Goal: Task Accomplishment & Management: Use online tool/utility

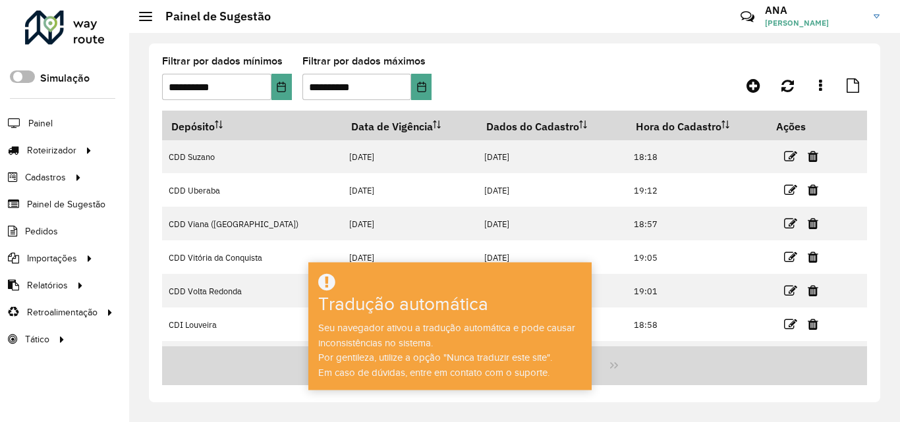
click at [20, 76] on span at bounding box center [22, 77] width 25 height 13
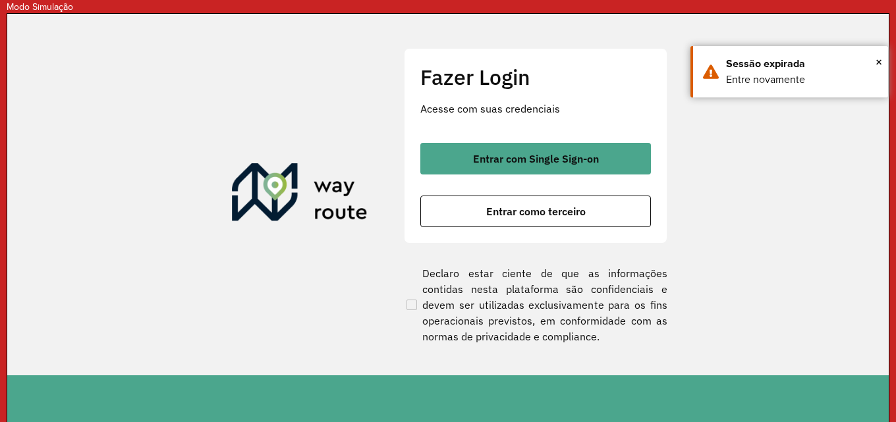
click at [581, 171] on button "Entrar com Single Sign-on" at bounding box center [535, 159] width 231 height 32
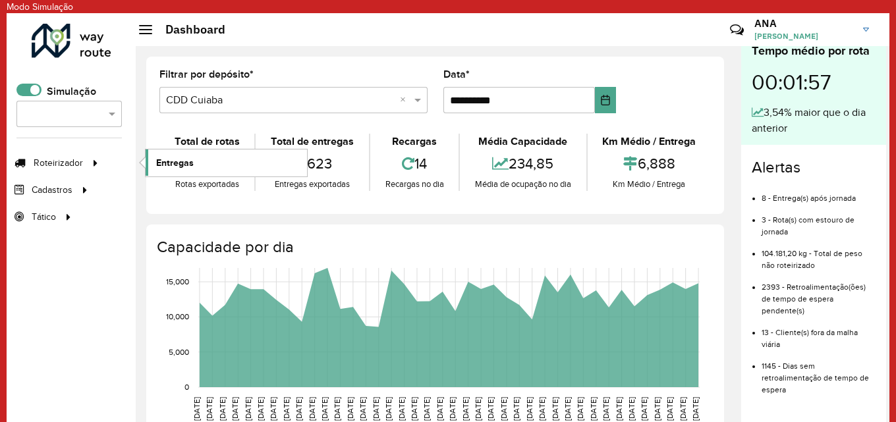
click at [179, 163] on span "Entregas" at bounding box center [175, 163] width 38 height 14
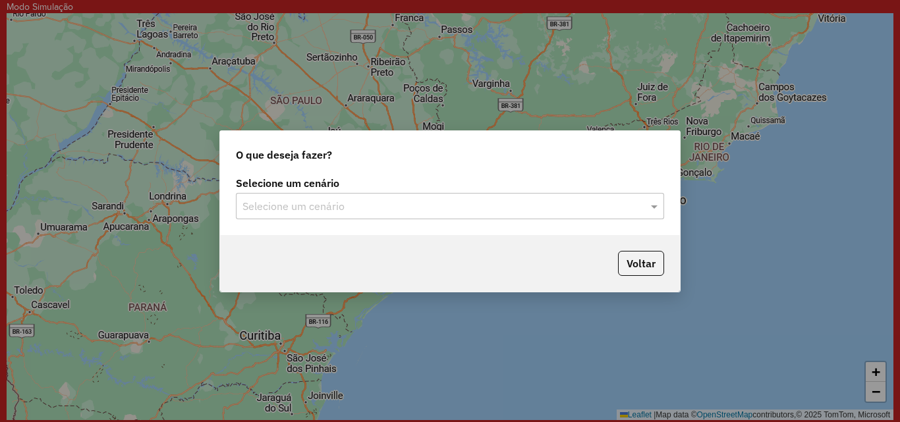
click at [324, 210] on input "text" at bounding box center [437, 207] width 389 height 16
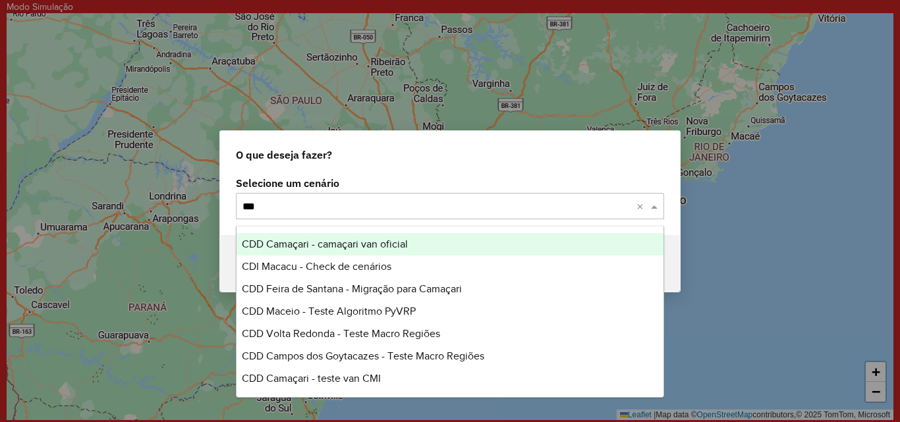
type input "****"
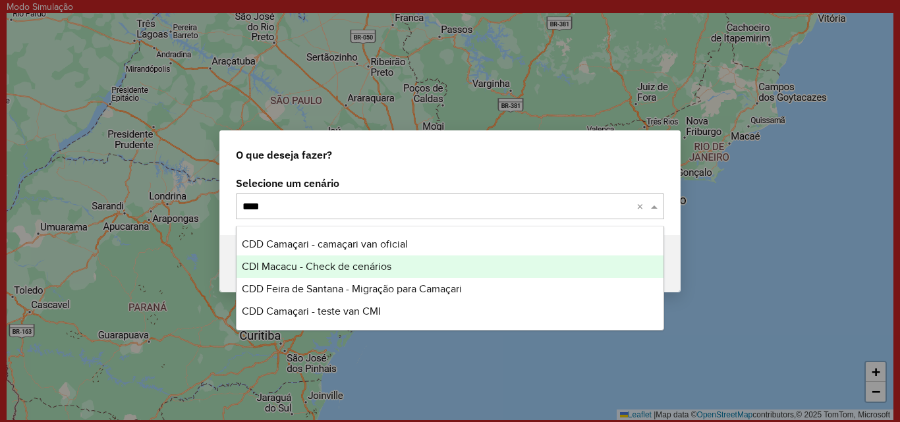
click at [337, 266] on span "CDI Macacu - Check de cenários" at bounding box center [317, 266] width 150 height 11
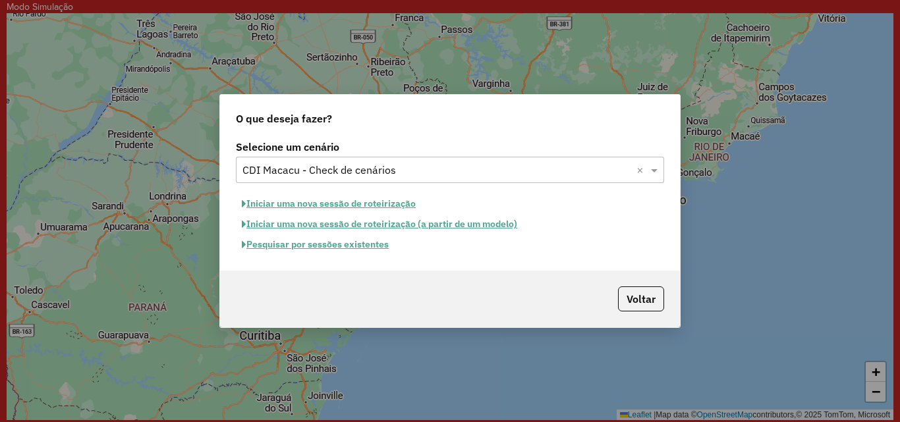
click at [383, 208] on button "Iniciar uma nova sessão de roteirização" at bounding box center [329, 204] width 186 height 20
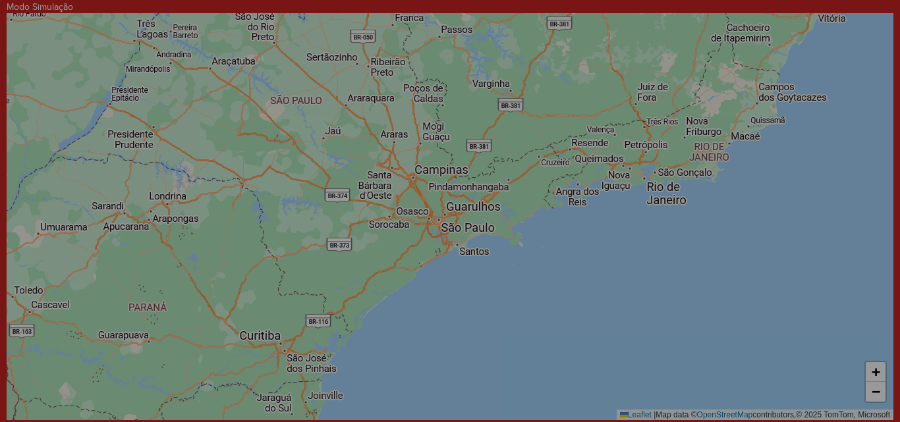
select select "*"
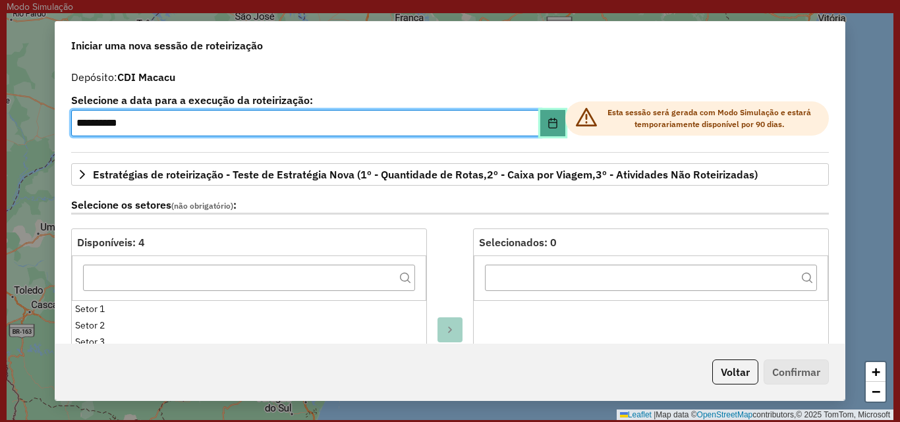
click at [548, 125] on icon "Choose Date" at bounding box center [553, 123] width 11 height 11
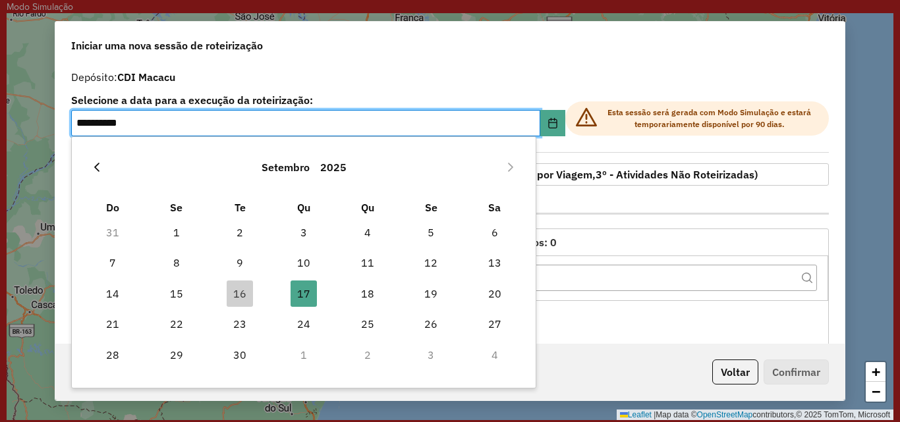
click at [96, 173] on button "Previous Month" at bounding box center [96, 167] width 21 height 21
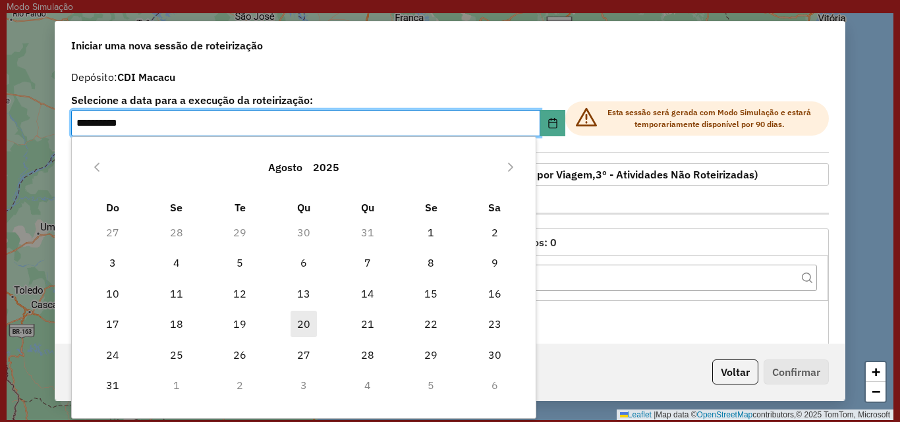
click at [308, 324] on span "20" at bounding box center [304, 324] width 26 height 26
type input "**********"
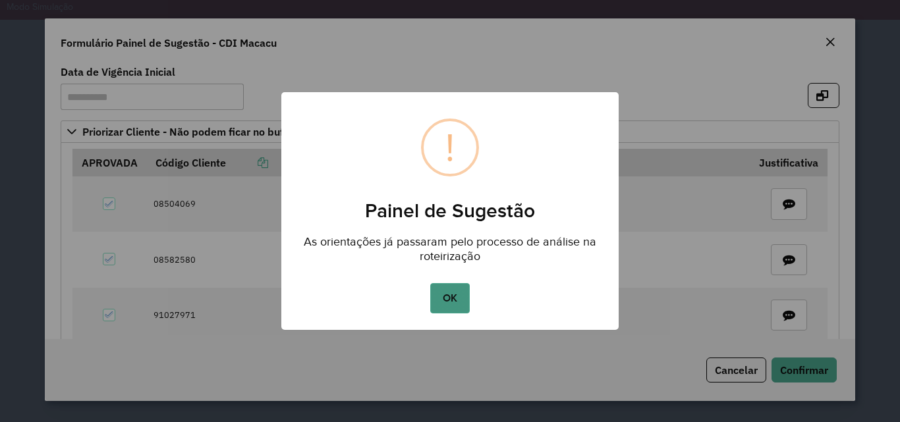
click at [457, 299] on button "OK" at bounding box center [449, 298] width 39 height 30
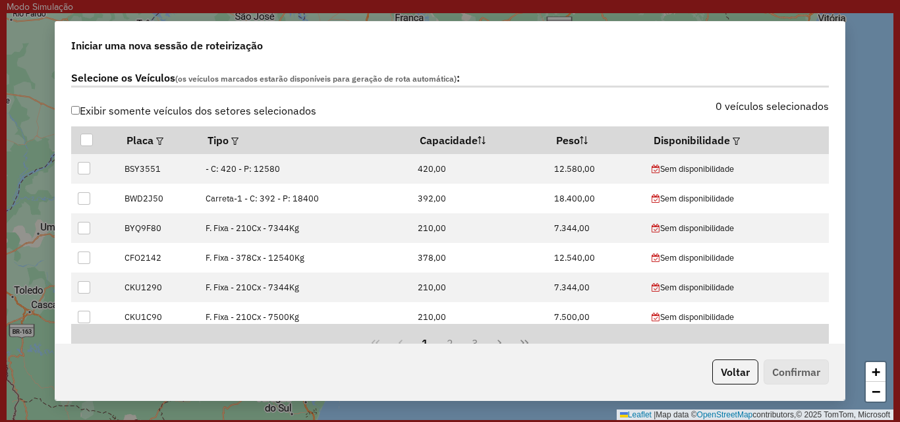
scroll to position [492, 0]
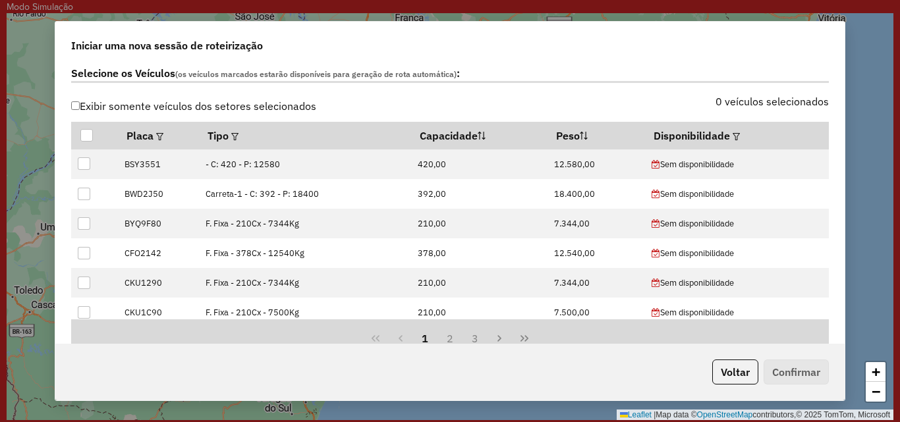
click at [840, 161] on div "**********" at bounding box center [449, 204] width 789 height 280
click at [733, 138] on em at bounding box center [736, 136] width 7 height 7
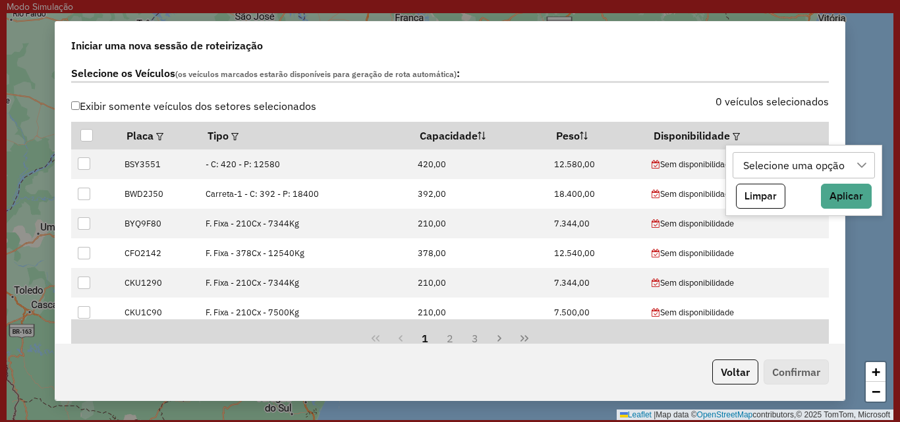
click at [775, 163] on div "Selecione uma opção" at bounding box center [794, 165] width 111 height 25
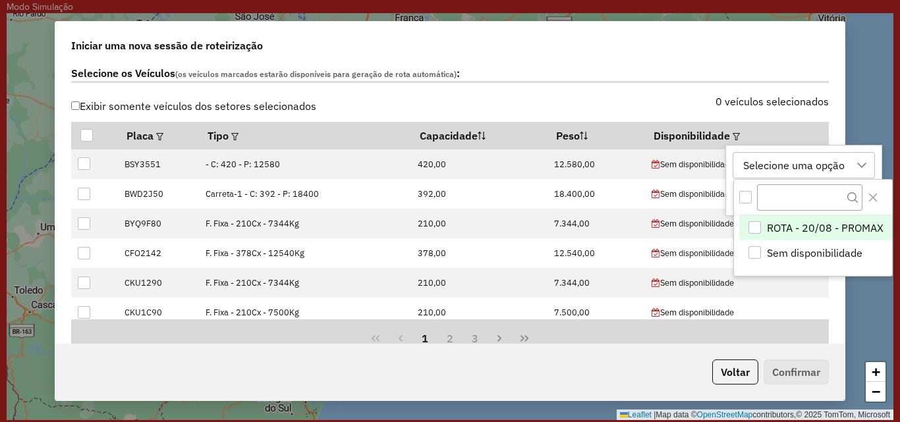
scroll to position [10, 59]
click at [826, 229] on span "ROTA - 20/08 - PROMAX" at bounding box center [825, 228] width 117 height 16
click at [876, 200] on icon "Close" at bounding box center [873, 197] width 11 height 11
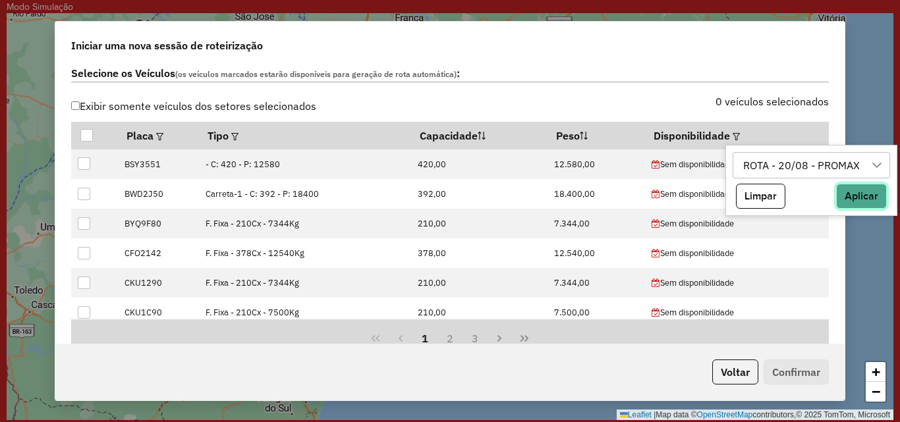
click at [854, 196] on button "Aplicar" at bounding box center [861, 196] width 51 height 25
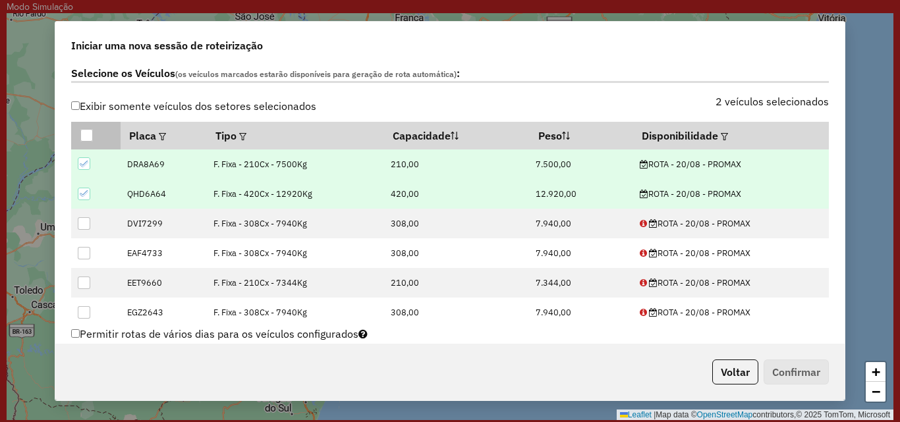
click at [88, 132] on div at bounding box center [86, 135] width 13 height 13
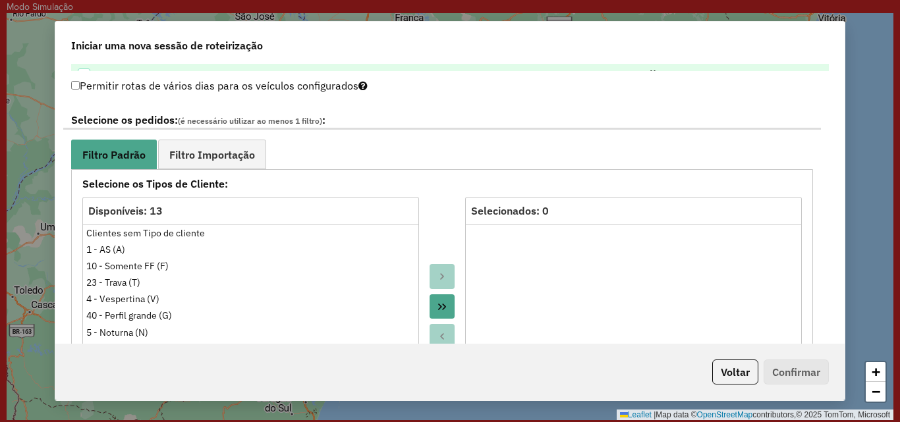
scroll to position [791, 0]
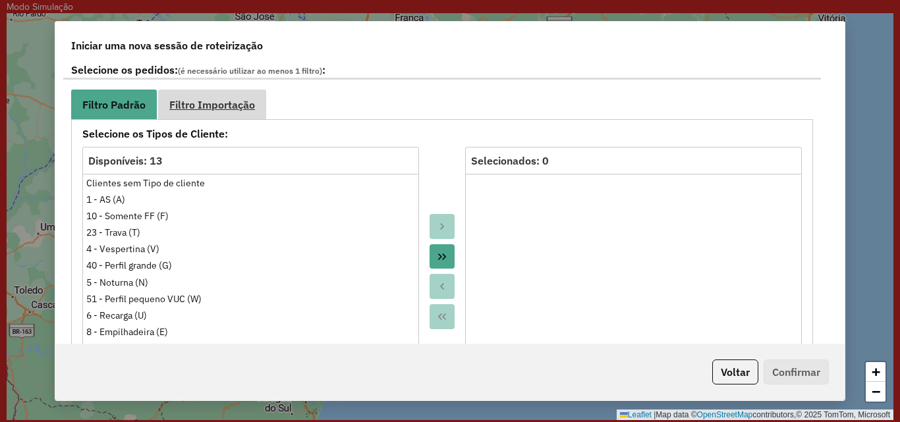
click at [260, 107] on link "Filtro Importação" at bounding box center [212, 105] width 108 height 30
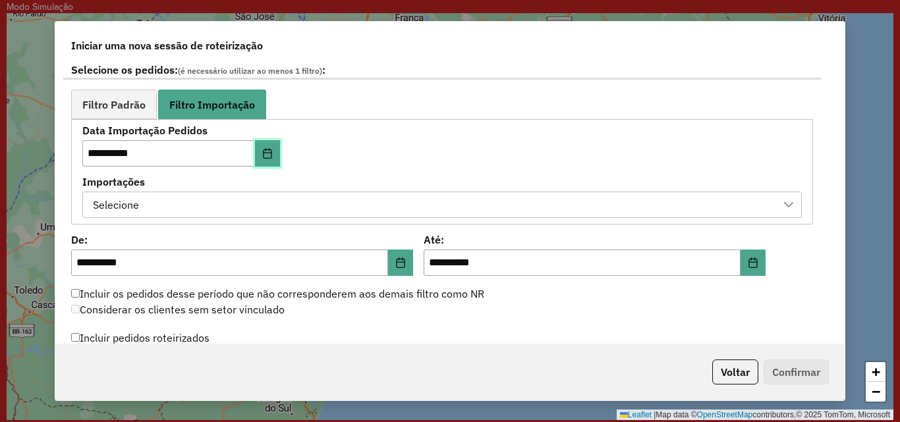
click at [268, 158] on icon "Choose Date" at bounding box center [267, 153] width 9 height 11
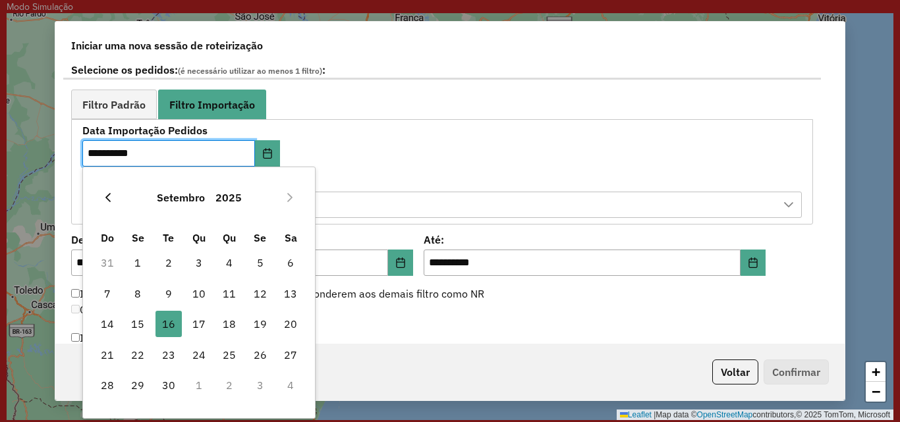
click at [101, 197] on button "Previous Month" at bounding box center [108, 197] width 21 height 21
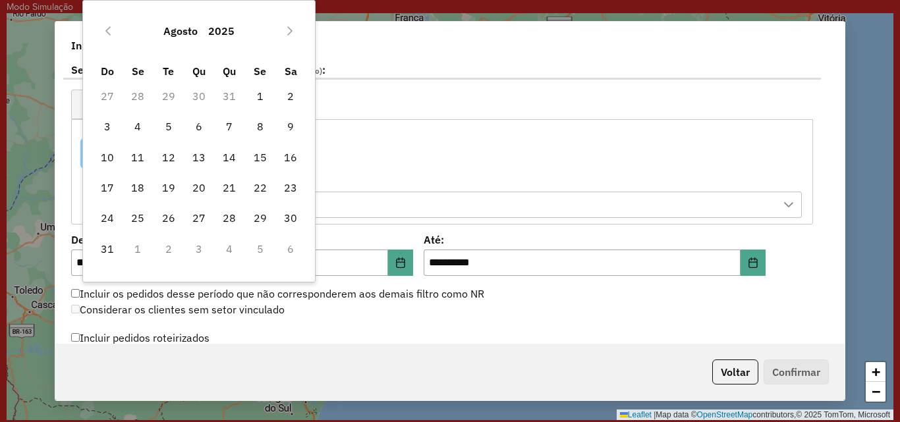
click at [169, 185] on span "19" at bounding box center [169, 188] width 26 height 26
type input "**********"
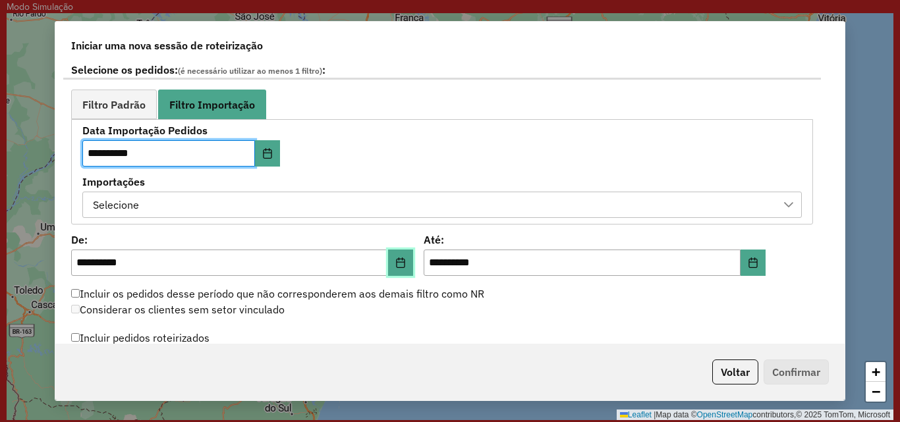
click at [399, 258] on icon "Choose Date" at bounding box center [400, 263] width 11 height 11
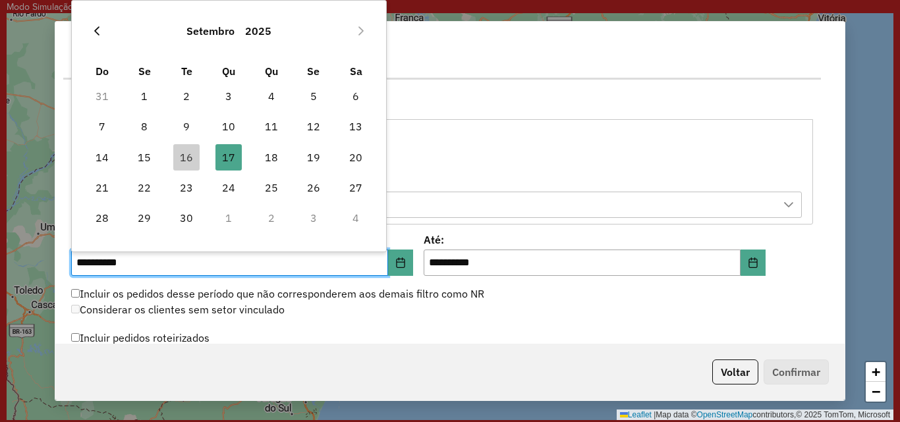
click at [97, 39] on button "Previous Month" at bounding box center [96, 30] width 21 height 21
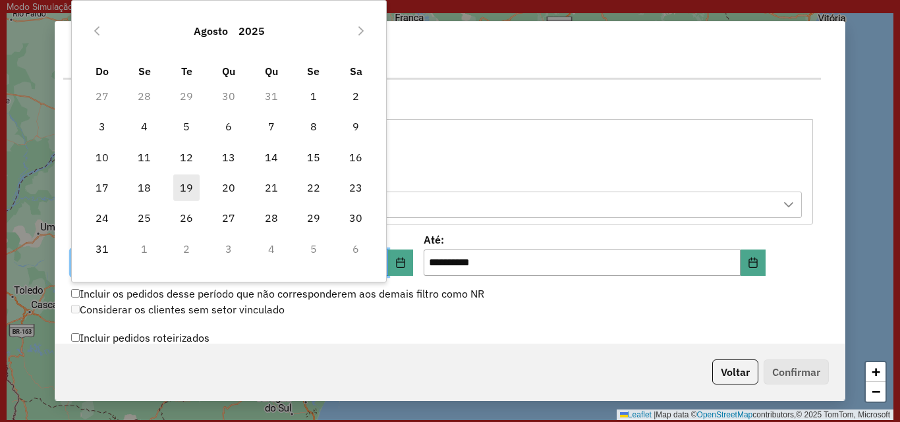
click at [187, 186] on span "19" at bounding box center [186, 188] width 26 height 26
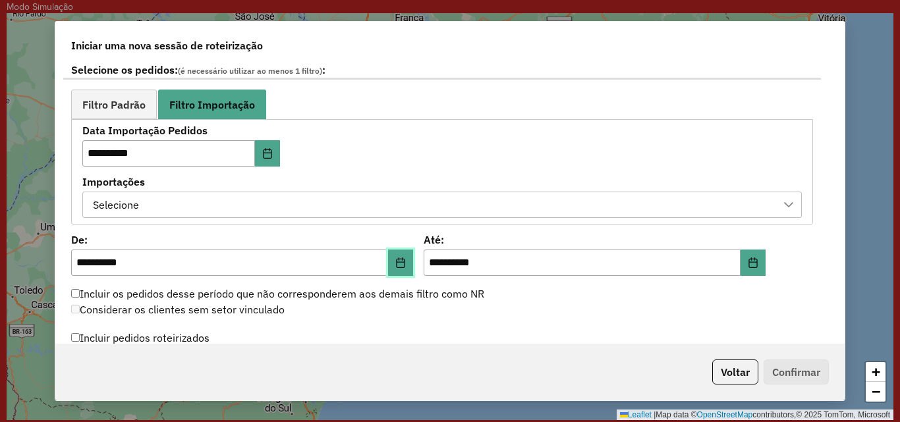
click at [397, 260] on icon "Choose Date" at bounding box center [401, 263] width 9 height 11
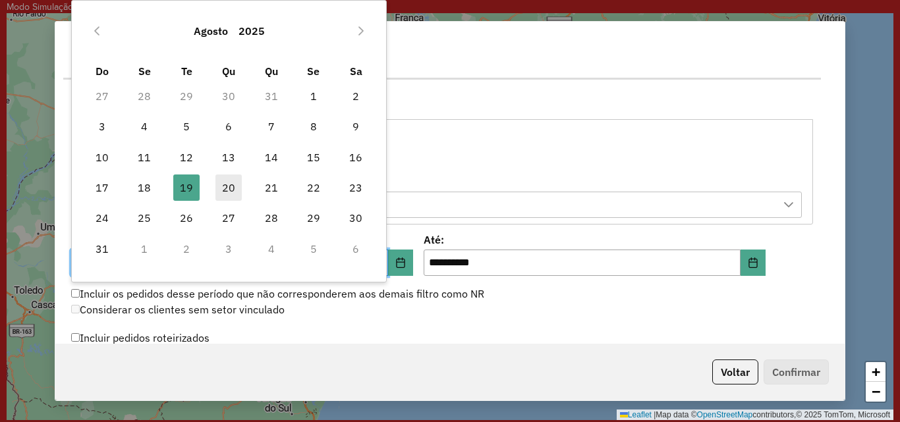
click at [223, 192] on span "20" at bounding box center [228, 188] width 26 height 26
type input "**********"
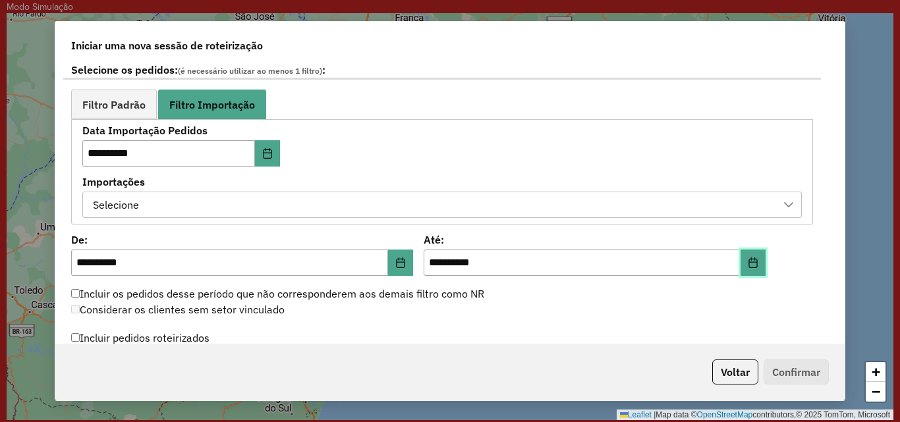
click at [744, 268] on button "Choose Date" at bounding box center [753, 263] width 25 height 26
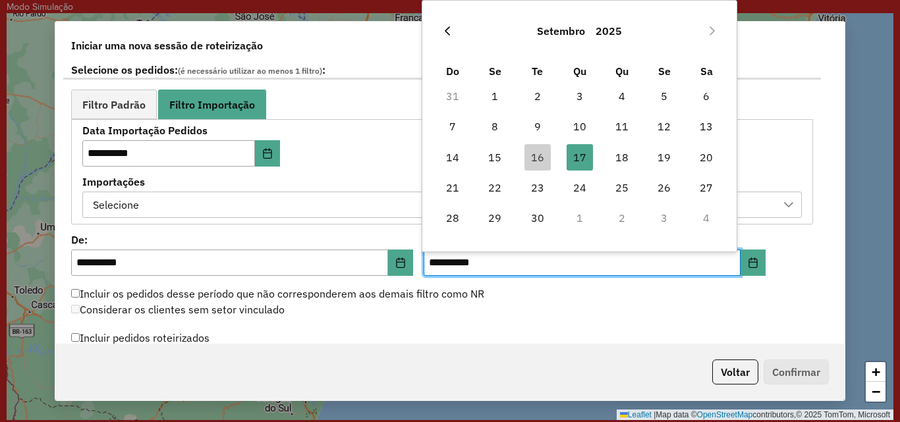
click at [453, 30] on icon "Previous Month" at bounding box center [447, 31] width 11 height 11
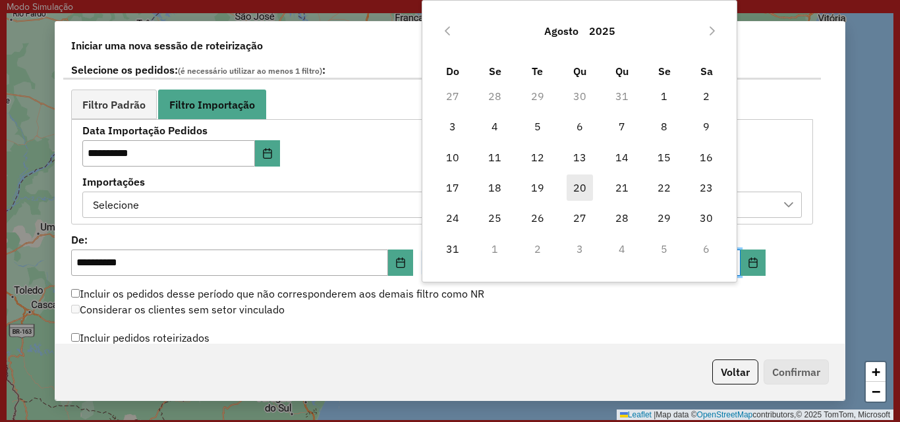
click at [570, 182] on span "20" at bounding box center [580, 188] width 26 height 26
type input "**********"
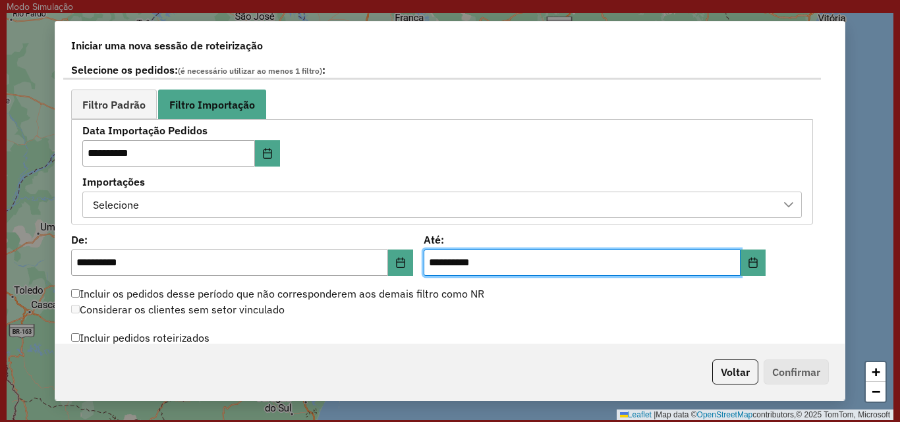
click at [595, 301] on div "Incluir os pedidos desse período que não corresponderem aos demais filtro como …" at bounding box center [442, 295] width 758 height 16
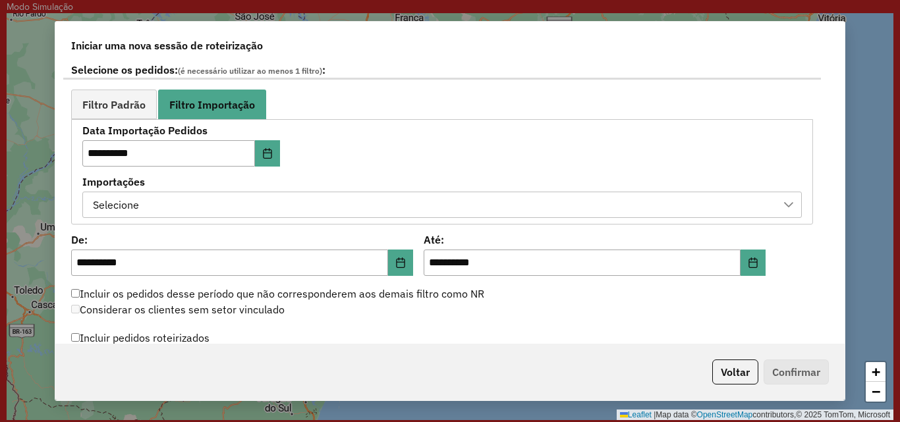
drag, startPoint x: 845, startPoint y: 251, endPoint x: 849, endPoint y: 275, distance: 24.2
click at [849, 275] on div "**********" at bounding box center [450, 211] width 900 height 422
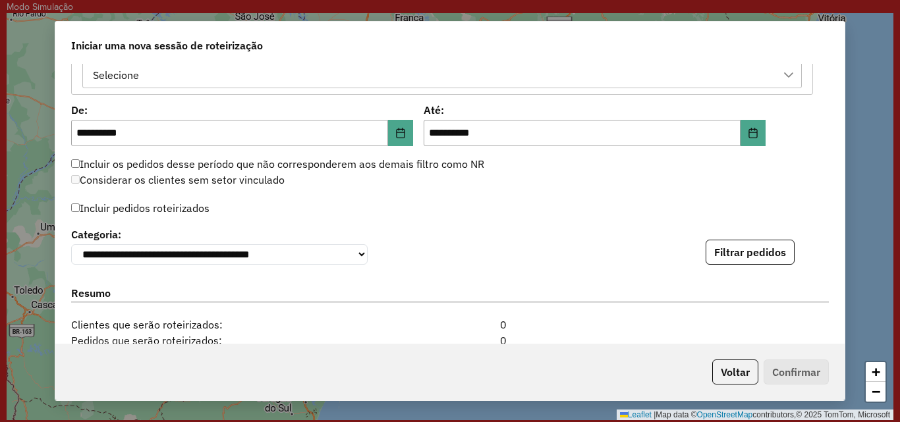
scroll to position [925, 0]
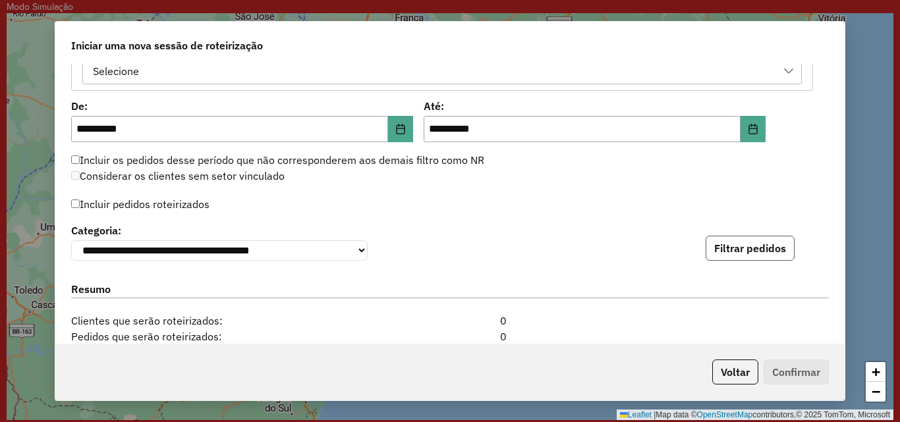
click at [762, 252] on button "Filtrar pedidos" at bounding box center [750, 248] width 89 height 25
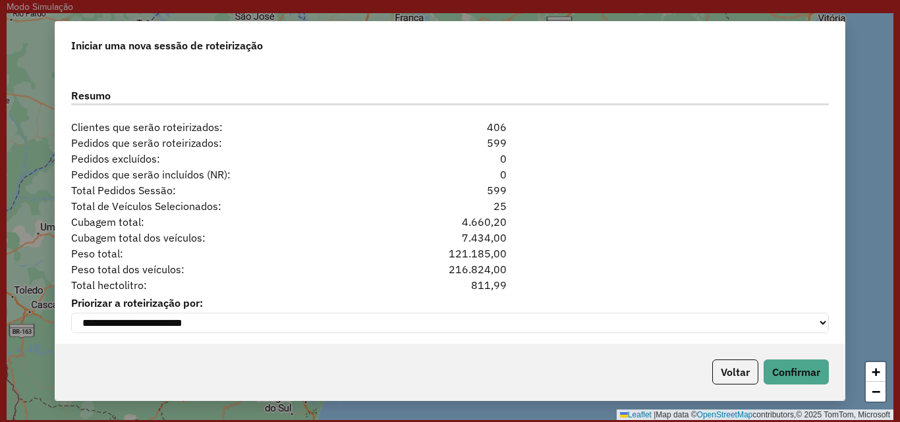
scroll to position [1402, 0]
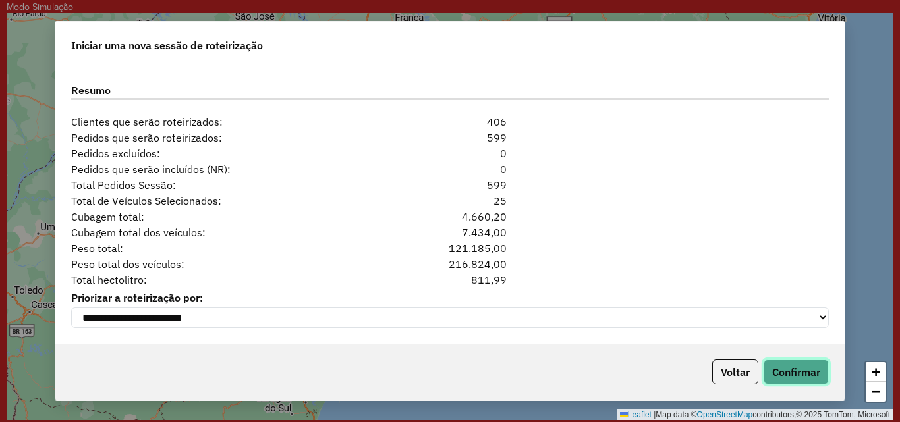
click at [803, 376] on button "Confirmar" at bounding box center [796, 372] width 65 height 25
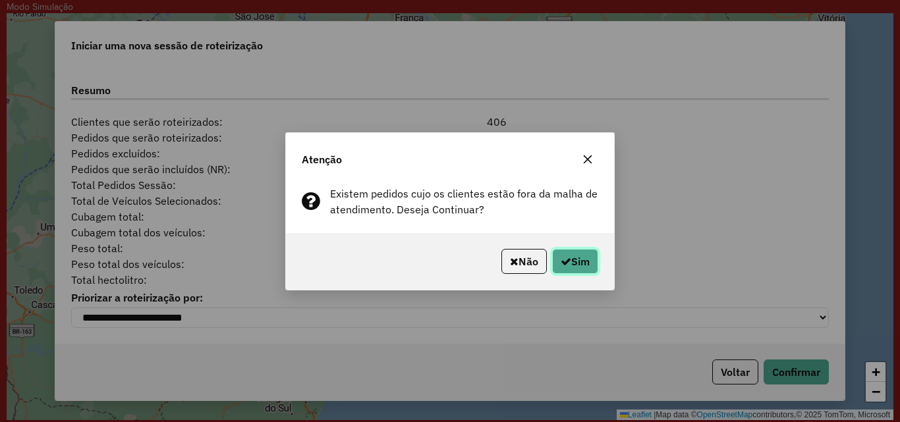
click at [571, 262] on button "Sim" at bounding box center [575, 261] width 46 height 25
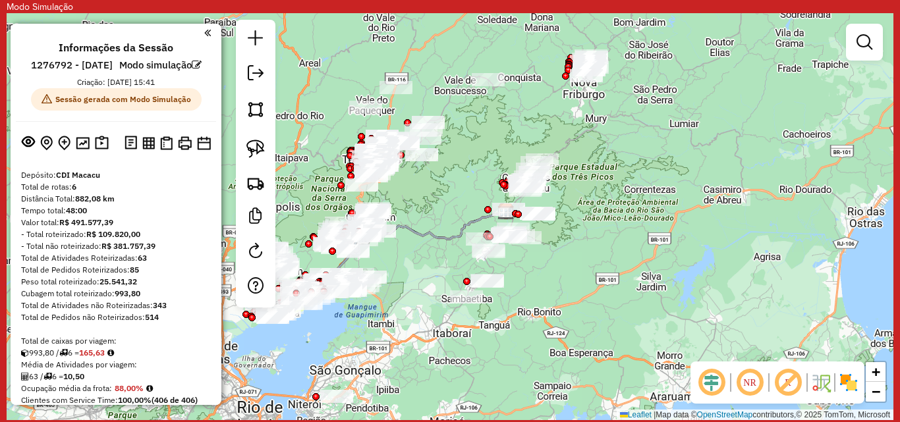
drag, startPoint x: 366, startPoint y: 213, endPoint x: 439, endPoint y: 208, distance: 72.7
click at [439, 208] on div "Janela de atendimento Grade de atendimento Capacidade Transportadoras Veículos …" at bounding box center [450, 216] width 887 height 407
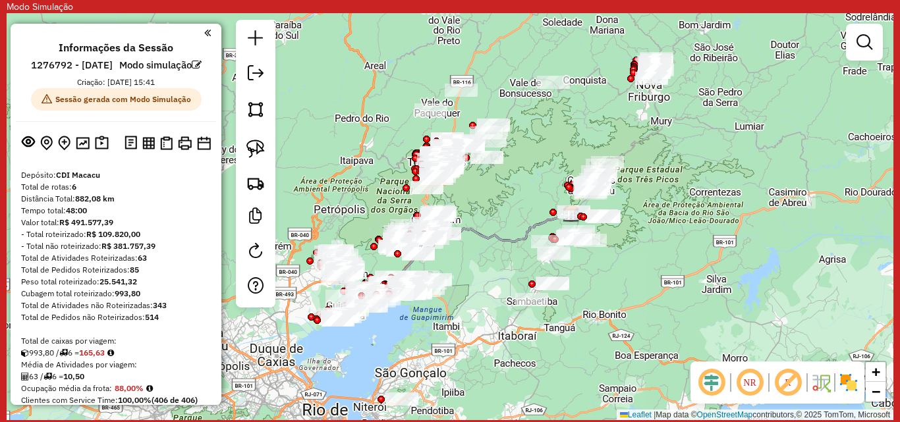
drag, startPoint x: 422, startPoint y: 199, endPoint x: 471, endPoint y: 202, distance: 48.8
click at [471, 202] on div "Janela de atendimento Grade de atendimento Capacidade Transportadoras Veículos …" at bounding box center [450, 216] width 887 height 407
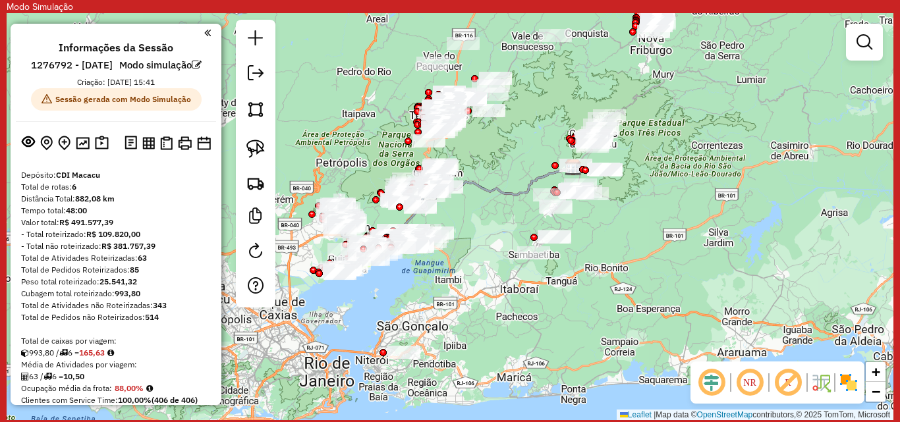
drag, startPoint x: 480, startPoint y: 344, endPoint x: 482, endPoint y: 327, distance: 17.3
click at [482, 327] on div "Janela de atendimento Grade de atendimento Capacidade Transportadoras Veículos …" at bounding box center [450, 216] width 887 height 407
click at [875, 394] on span "−" at bounding box center [876, 392] width 9 height 16
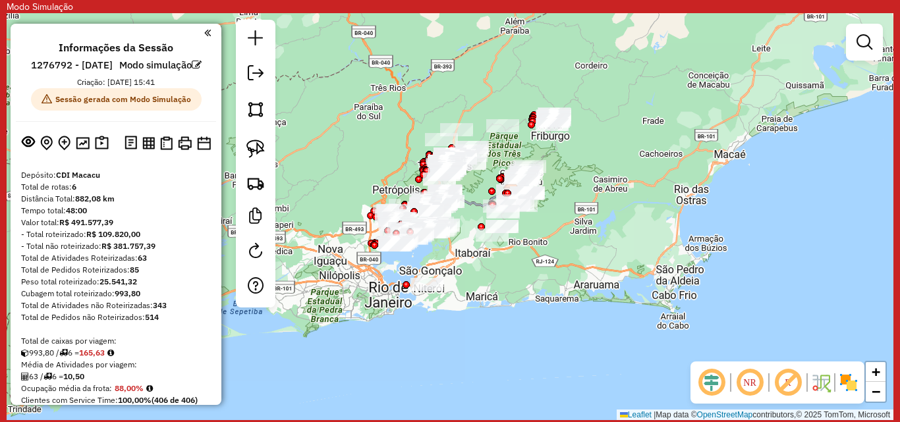
click at [848, 384] on img at bounding box center [848, 382] width 21 height 21
click at [848, 384] on img at bounding box center [848, 383] width 24 height 24
click at [873, 371] on span "+" at bounding box center [876, 372] width 9 height 16
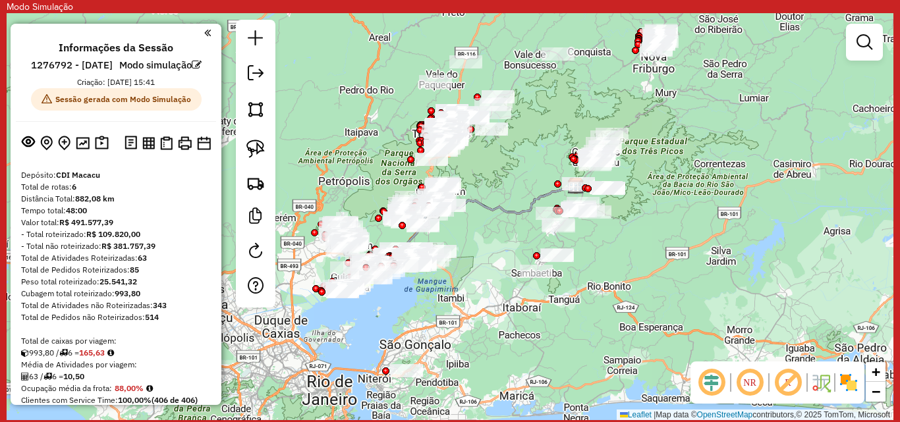
drag, startPoint x: 592, startPoint y: 317, endPoint x: 588, endPoint y: 353, distance: 36.5
click at [588, 353] on div "Janela de atendimento Grade de atendimento Capacidade Transportadoras Veículos …" at bounding box center [450, 216] width 887 height 407
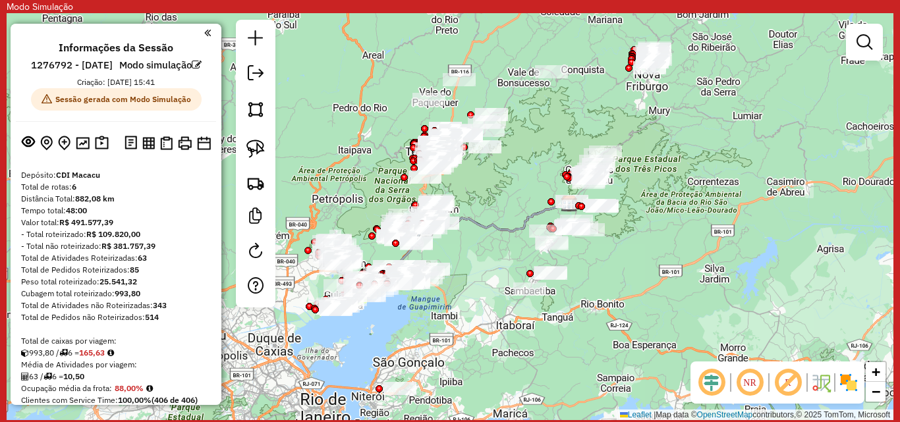
click at [849, 380] on img at bounding box center [848, 382] width 21 height 21
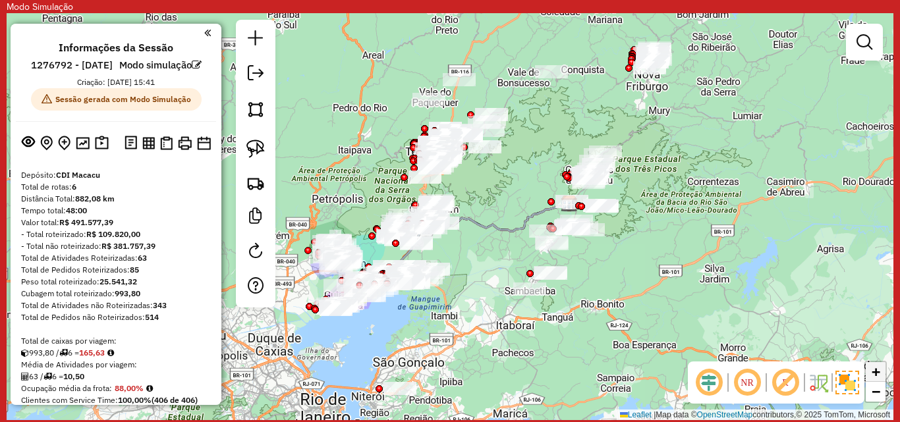
click at [871, 371] on link "+" at bounding box center [876, 372] width 20 height 20
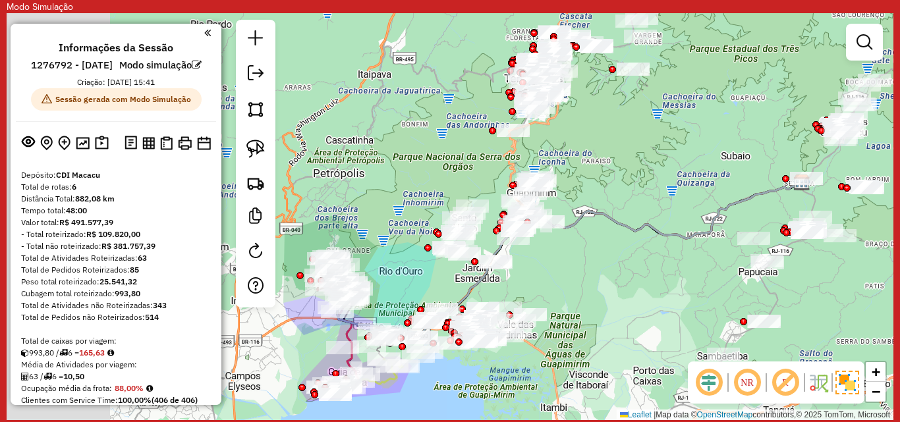
drag, startPoint x: 500, startPoint y: 272, endPoint x: 613, endPoint y: 264, distance: 113.7
click at [613, 264] on div "Janela de atendimento Grade de atendimento Capacidade Transportadoras Veículos …" at bounding box center [450, 216] width 887 height 407
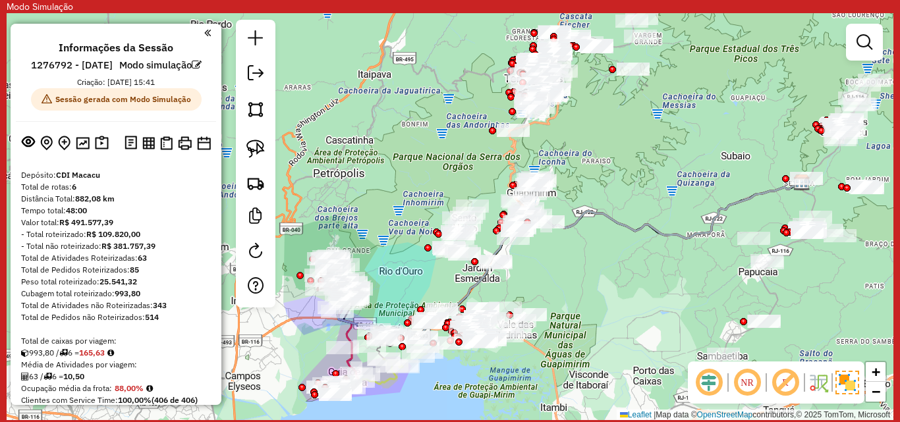
click at [845, 384] on img at bounding box center [848, 383] width 24 height 24
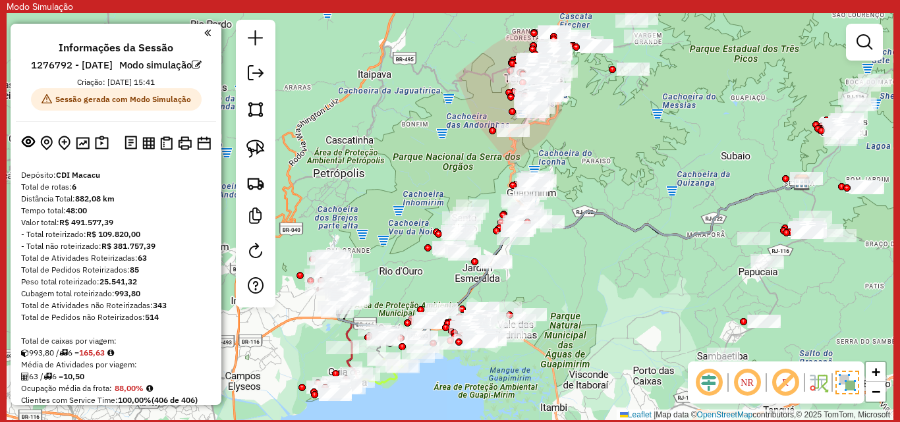
click at [845, 384] on img at bounding box center [848, 383] width 24 height 24
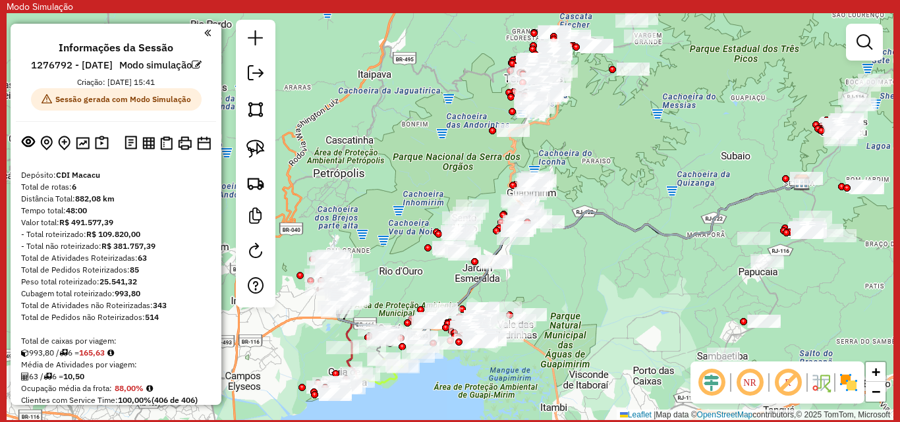
click at [845, 384] on img at bounding box center [848, 382] width 21 height 21
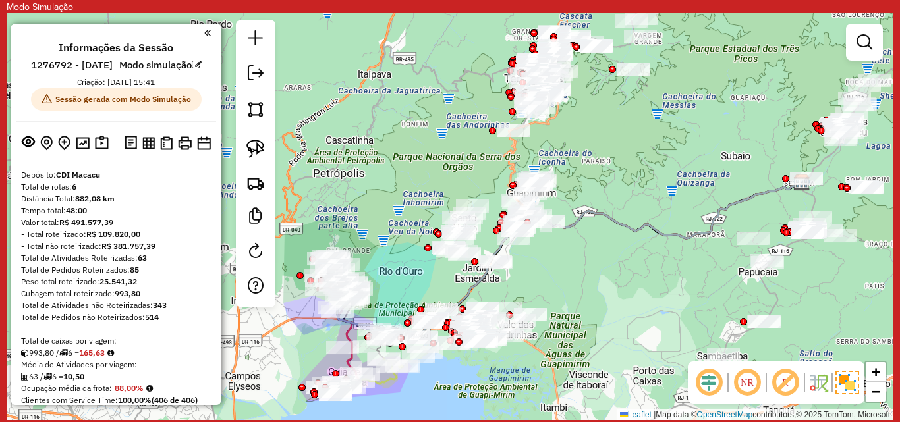
click at [845, 384] on img at bounding box center [848, 383] width 24 height 24
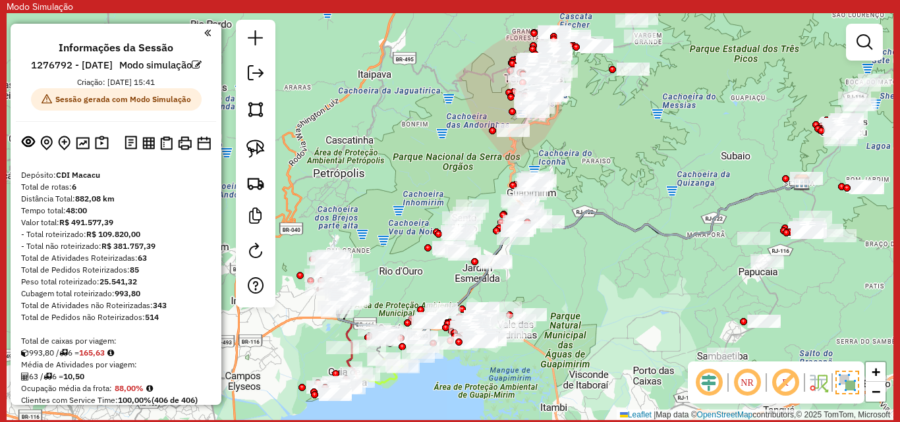
click at [817, 382] on img at bounding box center [818, 382] width 21 height 21
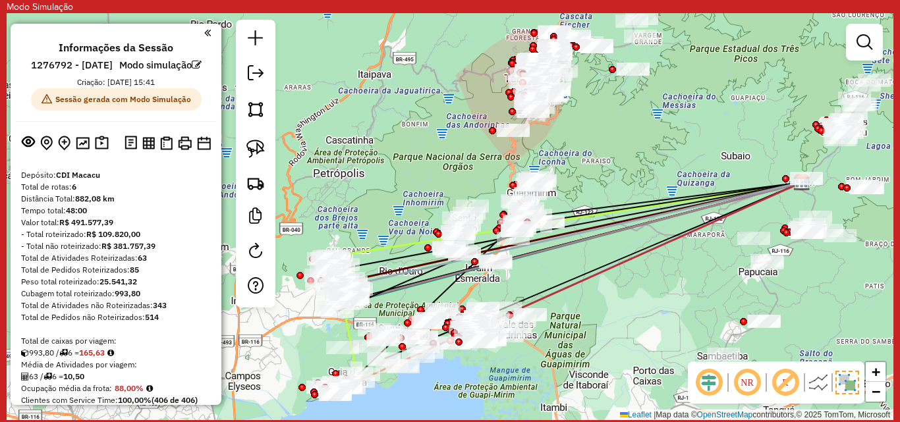
click at [817, 382] on img at bounding box center [818, 382] width 21 height 21
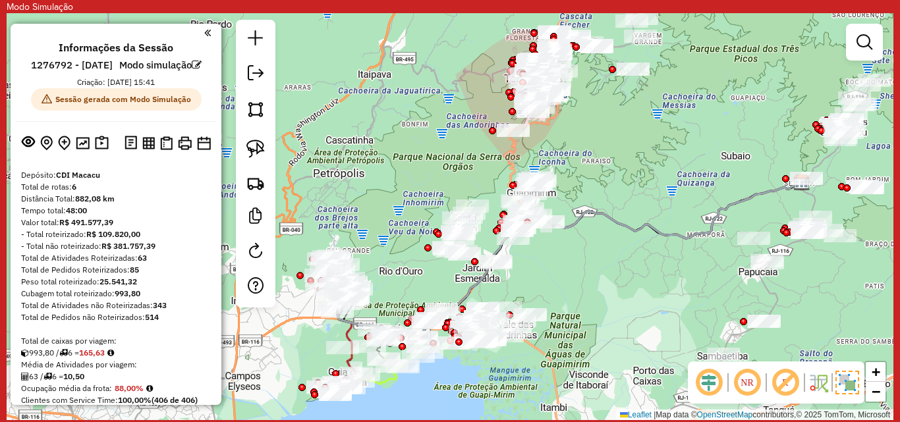
click at [781, 381] on em at bounding box center [786, 383] width 32 height 32
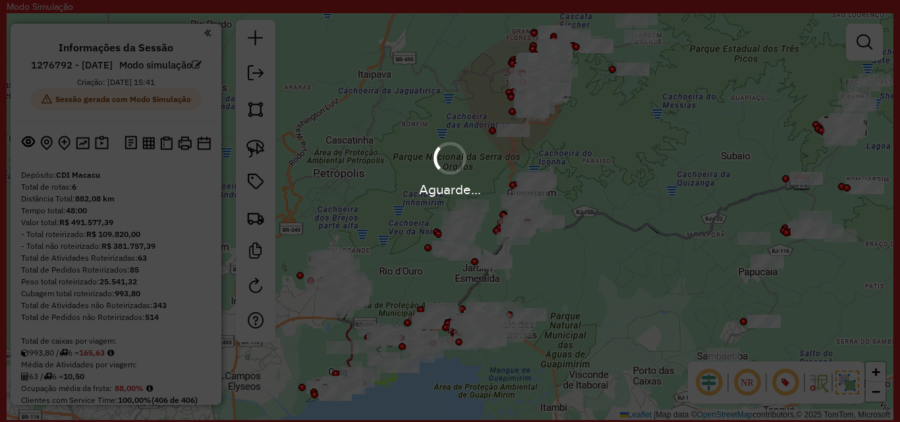
click at [784, 382] on div "Aguarde..." at bounding box center [450, 211] width 900 height 422
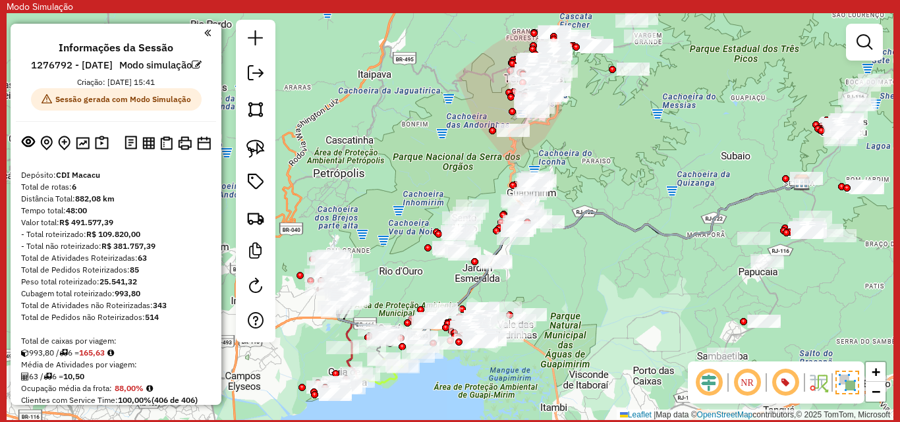
click at [851, 380] on img at bounding box center [848, 383] width 24 height 24
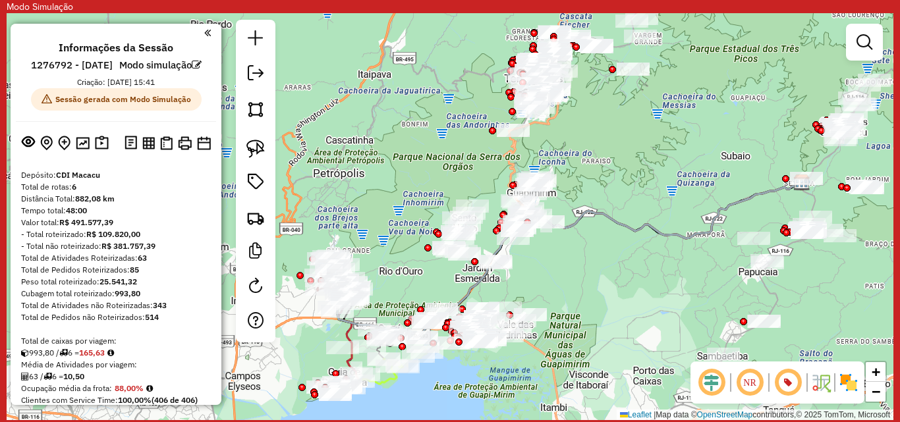
click at [851, 380] on img at bounding box center [848, 382] width 21 height 21
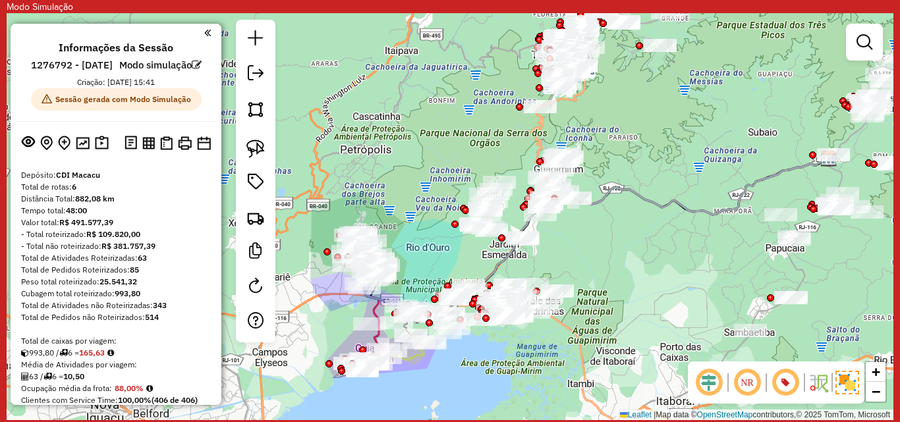
drag, startPoint x: 654, startPoint y: 328, endPoint x: 681, endPoint y: 304, distance: 36.0
click at [681, 304] on div "Janela de atendimento Grade de atendimento Capacidade Transportadoras Veículos …" at bounding box center [450, 216] width 887 height 407
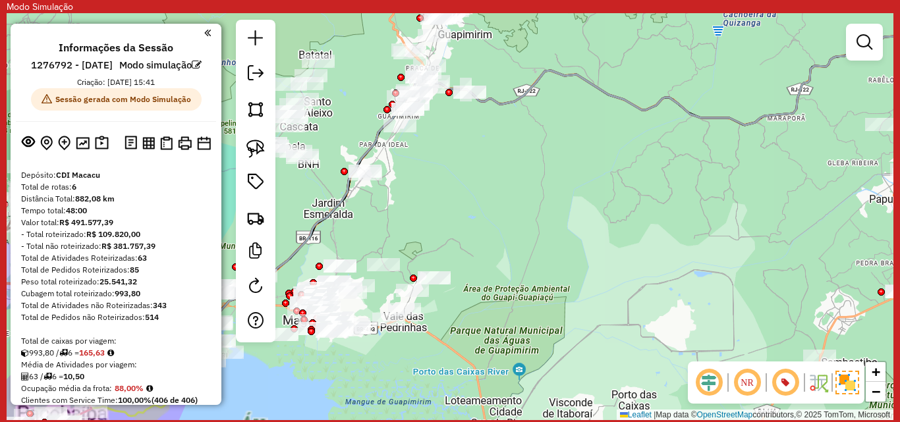
click at [681, 304] on div "Janela de atendimento Grade de atendimento Capacidade Transportadoras Veículos …" at bounding box center [450, 216] width 887 height 407
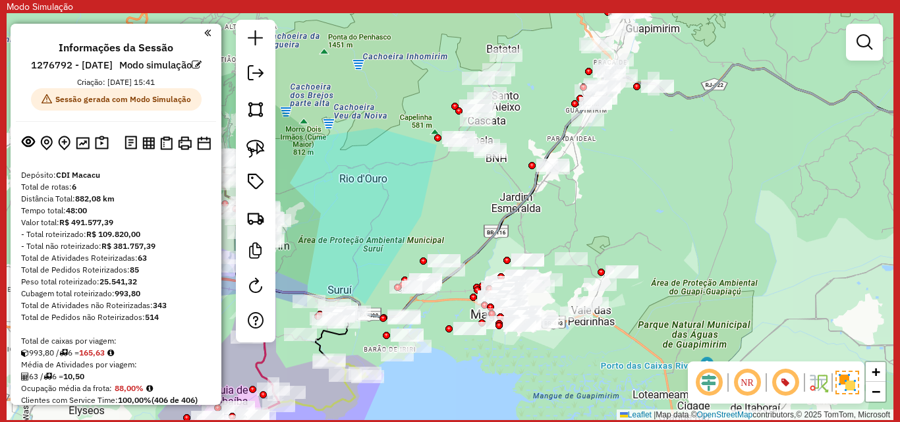
drag, startPoint x: 482, startPoint y: 334, endPoint x: 670, endPoint y: 328, distance: 187.9
click at [670, 328] on div "Janela de atendimento Grade de atendimento Capacidade Transportadoras Veículos …" at bounding box center [450, 216] width 887 height 407
click at [98, 151] on img at bounding box center [102, 143] width 14 height 15
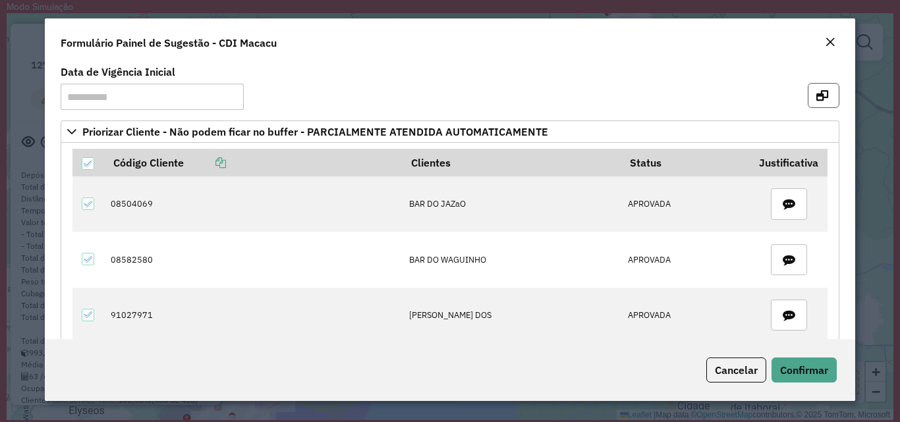
click at [816, 94] on icon "button" at bounding box center [822, 95] width 12 height 11
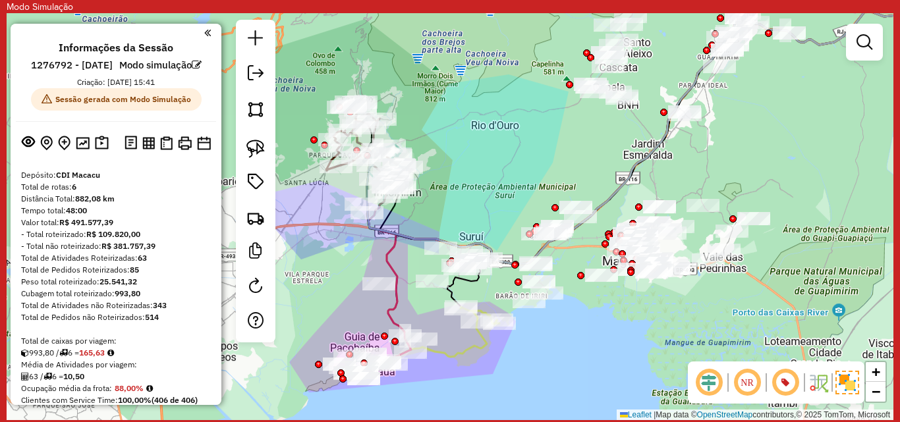
drag, startPoint x: 608, startPoint y: 215, endPoint x: 594, endPoint y: 143, distance: 73.7
click at [740, 161] on div "Janela de atendimento Grade de atendimento Capacidade Transportadoras Veículos …" at bounding box center [450, 216] width 887 height 407
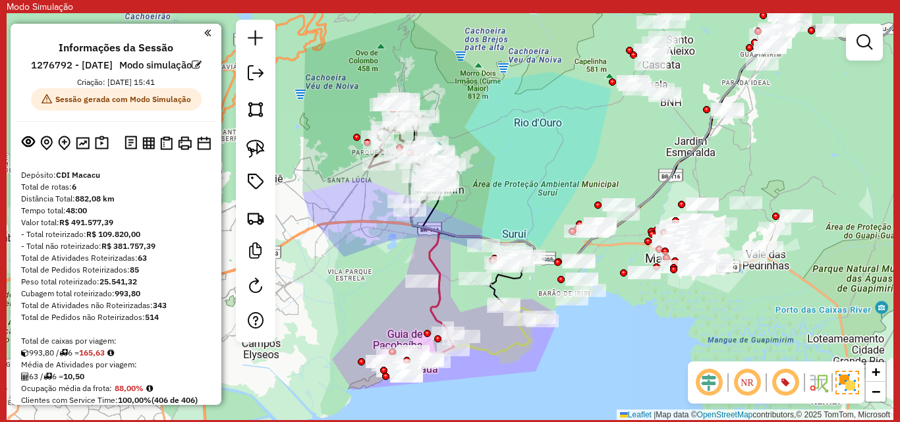
drag, startPoint x: 583, startPoint y: 358, endPoint x: 625, endPoint y: 356, distance: 42.2
click at [625, 356] on div "Janela de atendimento Grade de atendimento Capacidade Transportadoras Veículos …" at bounding box center [450, 216] width 887 height 407
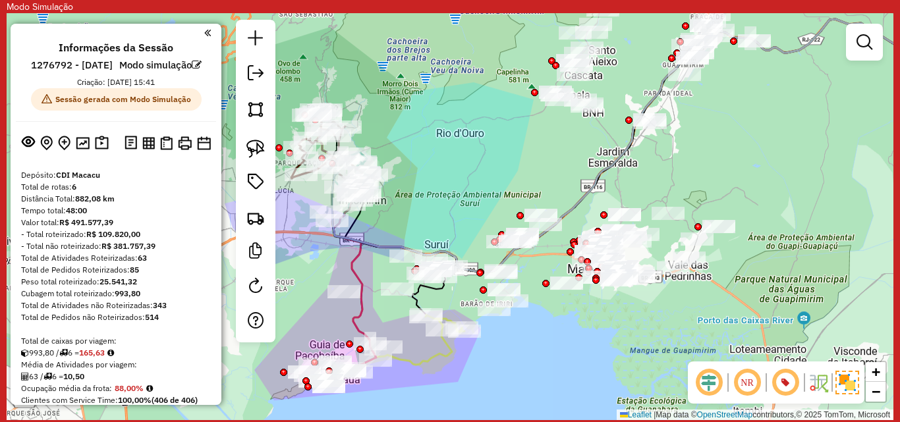
drag, startPoint x: 625, startPoint y: 356, endPoint x: 530, endPoint y: 366, distance: 96.1
click at [545, 366] on div "Janela de atendimento Grade de atendimento Capacidade Transportadoras Veículos …" at bounding box center [450, 216] width 887 height 407
click at [542, 366] on div "Janela de atendimento Grade de atendimento Capacidade Transportadoras Veículos …" at bounding box center [450, 216] width 887 height 407
click at [530, 366] on div "Janela de atendimento Grade de atendimento Capacidade Transportadoras Veículos …" at bounding box center [450, 216] width 887 height 407
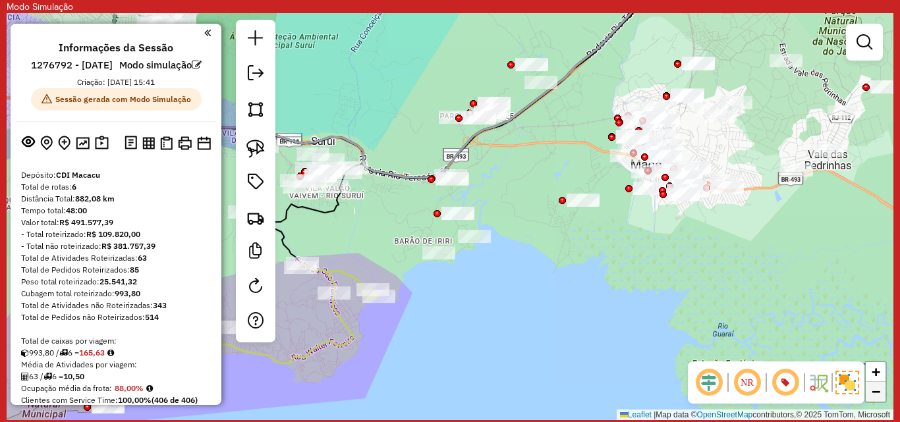
click at [875, 388] on span "−" at bounding box center [876, 392] width 9 height 16
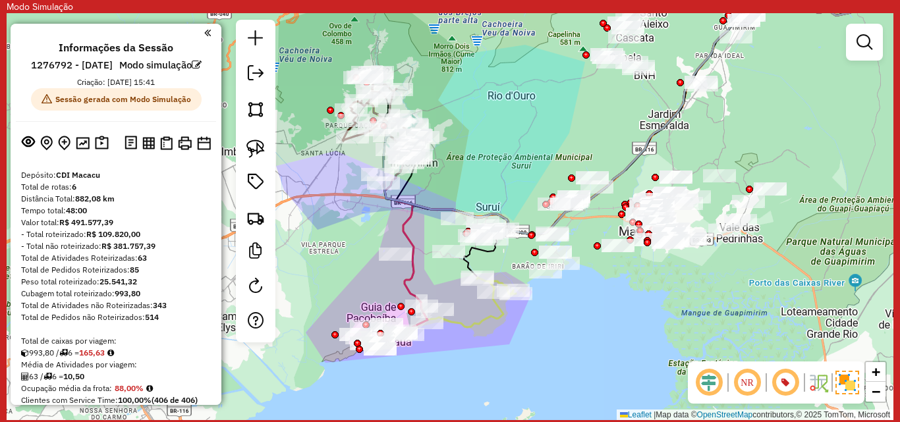
drag, startPoint x: 512, startPoint y: 279, endPoint x: 610, endPoint y: 315, distance: 104.7
click at [610, 315] on div "Janela de atendimento Grade de atendimento Capacidade Transportadoras Veículos …" at bounding box center [450, 216] width 887 height 407
click at [611, 292] on div "Janela de atendimento Grade de atendimento Capacidade Transportadoras Veículos …" at bounding box center [450, 216] width 887 height 407
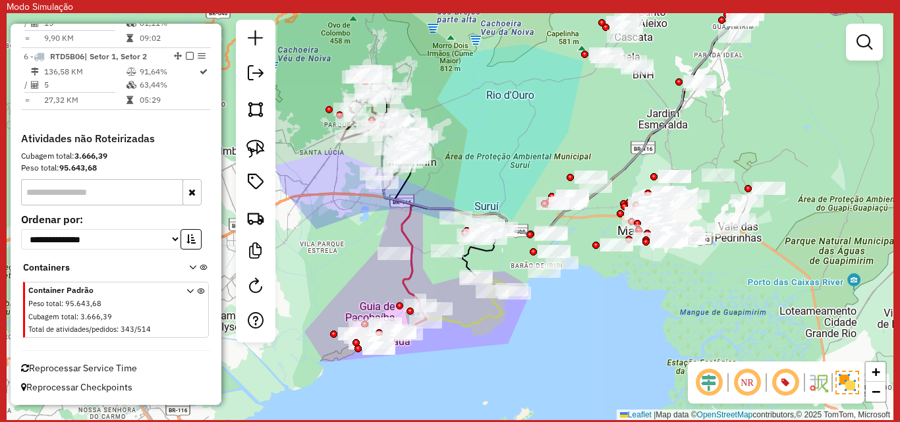
scroll to position [811, 0]
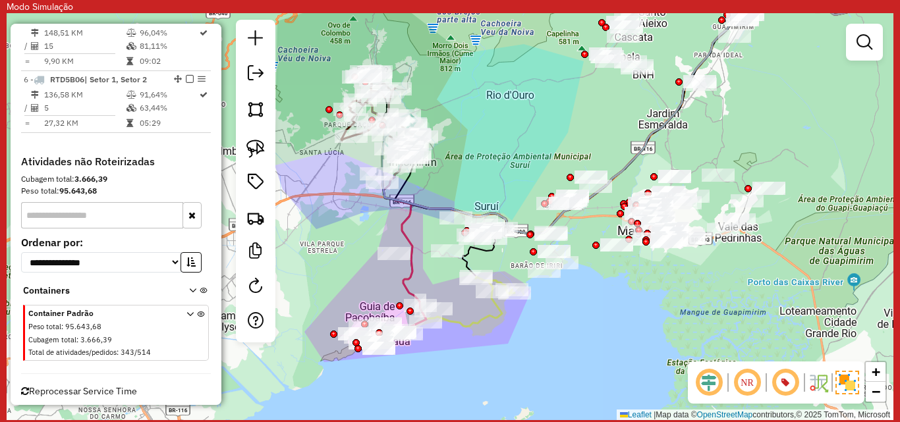
drag, startPoint x: 214, startPoint y: 173, endPoint x: 219, endPoint y: 144, distance: 30.1
click at [215, 167] on div "Informações da Sessão 1276792 - 20/08/2025 Modo simulação Criação: 16/09/2025 1…" at bounding box center [116, 215] width 211 height 382
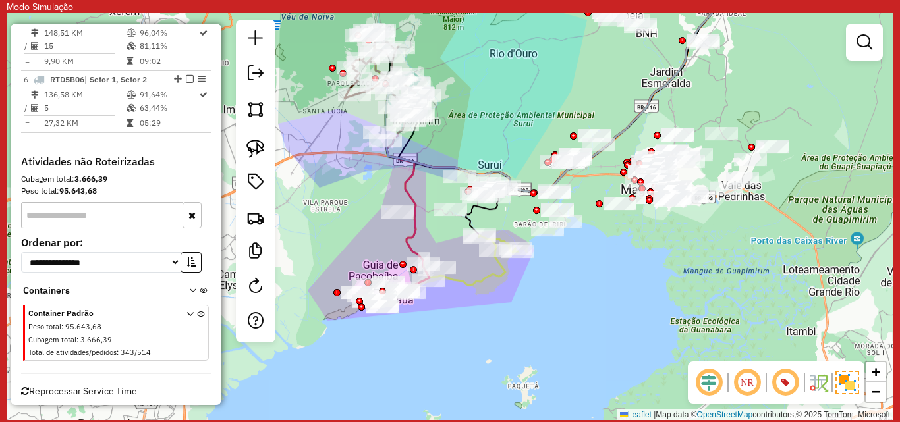
drag, startPoint x: 226, startPoint y: 67, endPoint x: 226, endPoint y: 43, distance: 23.1
click at [226, 43] on div "Janela de atendimento Grade de atendimento Capacidade Transportadoras Veículos …" at bounding box center [450, 216] width 887 height 407
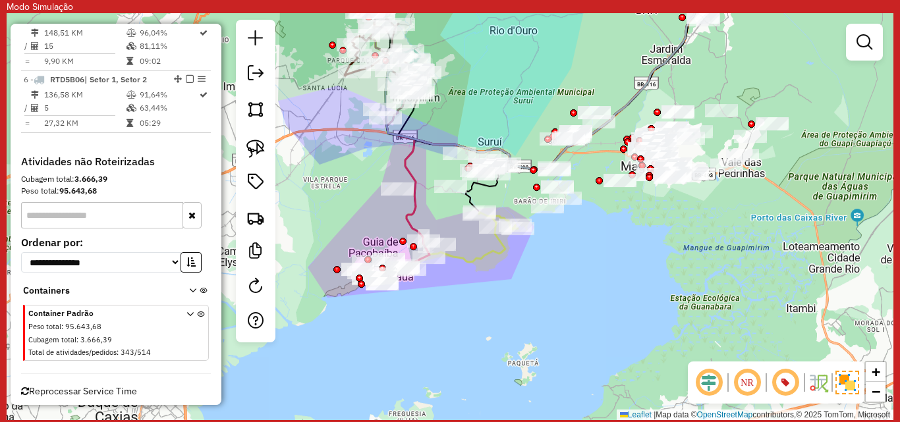
click at [186, 168] on h4 "Atividades não Roteirizadas" at bounding box center [116, 162] width 190 height 13
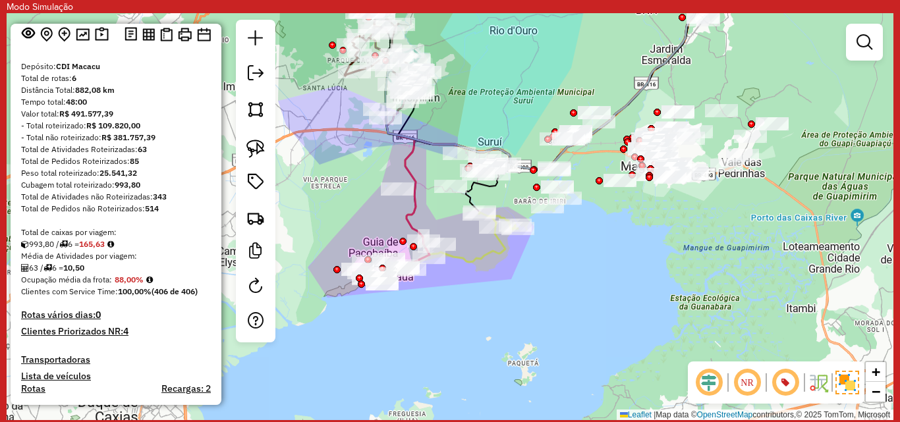
scroll to position [0, 0]
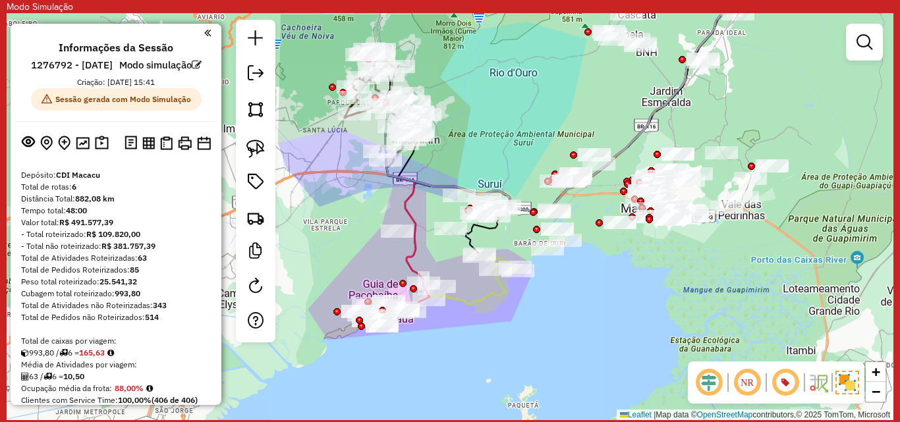
drag, startPoint x: 637, startPoint y: 226, endPoint x: 637, endPoint y: 268, distance: 42.2
click at [637, 268] on div "Janela de atendimento Grade de atendimento Capacidade Transportadoras Veículos …" at bounding box center [450, 216] width 887 height 407
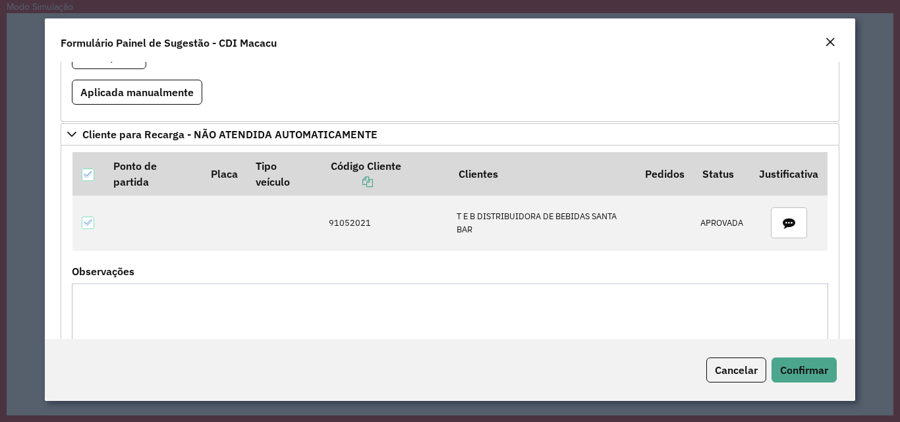
scroll to position [459, 0]
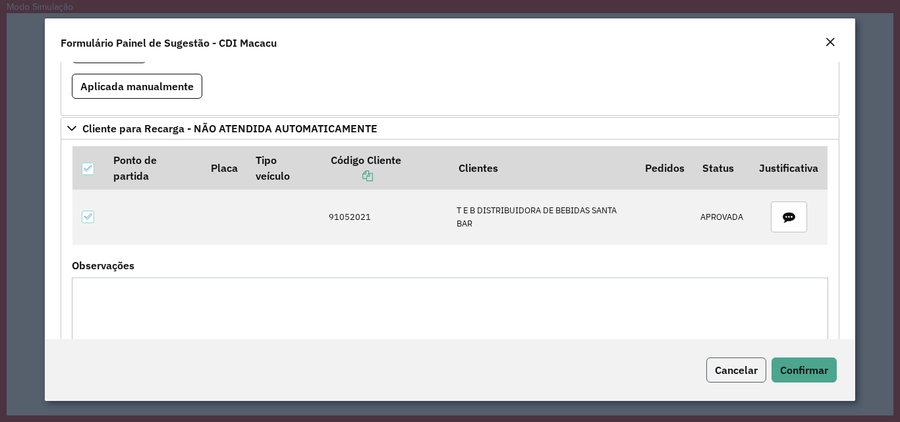
click at [746, 376] on span "Cancelar" at bounding box center [736, 370] width 43 height 13
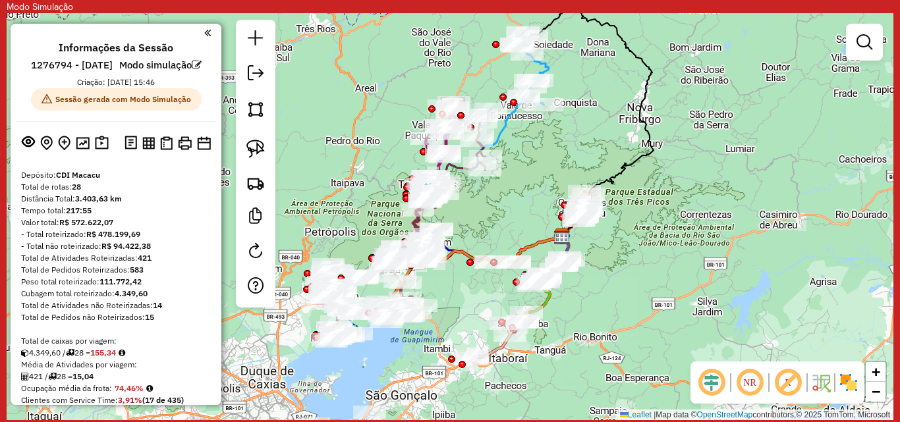
drag, startPoint x: 458, startPoint y: 152, endPoint x: 570, endPoint y: 171, distance: 113.8
click at [570, 171] on div "Janela de atendimento Grade de atendimento Capacidade Transportadoras Veículos …" at bounding box center [450, 216] width 887 height 407
click at [782, 383] on em at bounding box center [788, 383] width 32 height 32
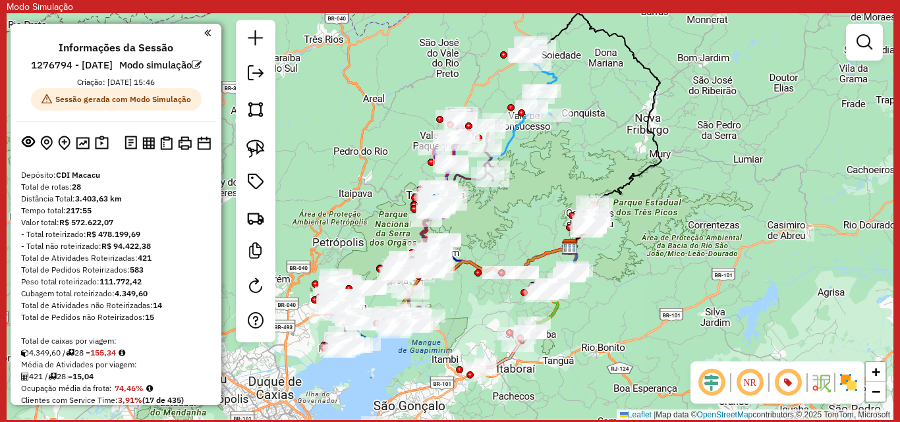
drag, startPoint x: 656, startPoint y: 286, endPoint x: 660, endPoint y: 276, distance: 10.4
click at [660, 276] on div "Janela de atendimento Grade de atendimento Capacidade Transportadoras Veículos …" at bounding box center [450, 216] width 887 height 407
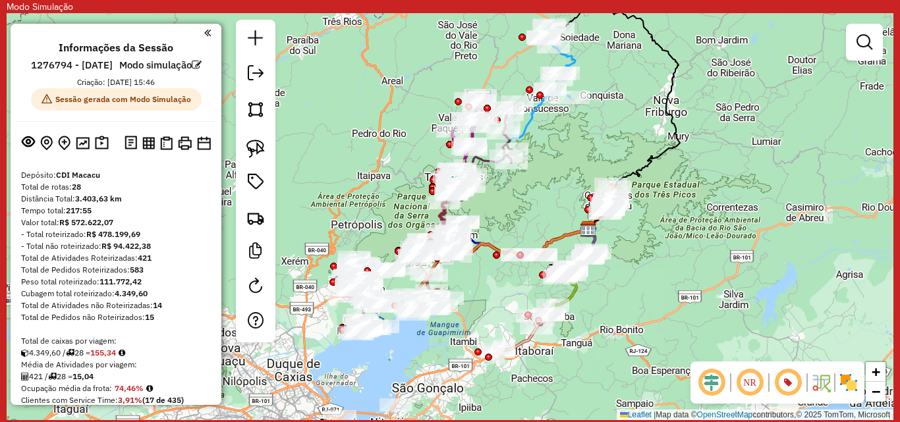
drag, startPoint x: 630, startPoint y: 250, endPoint x: 648, endPoint y: 233, distance: 25.6
click at [648, 233] on div "Janela de atendimento Grade de atendimento Capacidade Transportadoras Veículos …" at bounding box center [450, 216] width 887 height 407
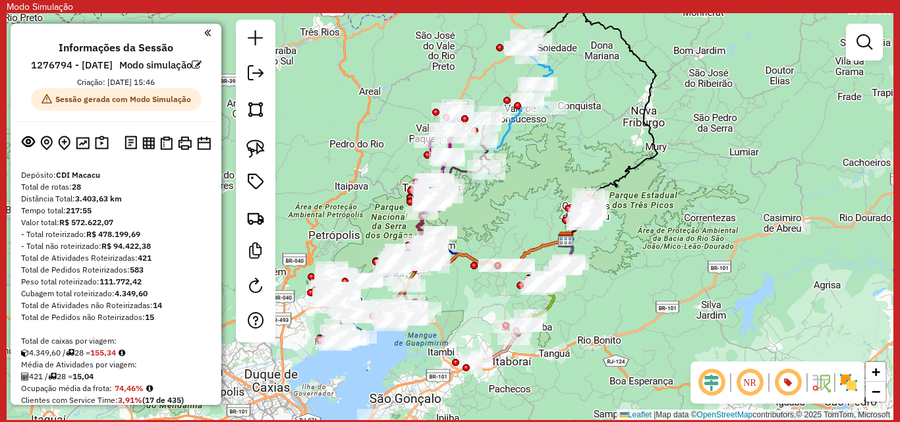
drag, startPoint x: 652, startPoint y: 290, endPoint x: 630, endPoint y: 301, distance: 25.1
click at [630, 301] on div "Janela de atendimento Grade de atendimento Capacidade Transportadoras Veículos …" at bounding box center [450, 216] width 887 height 407
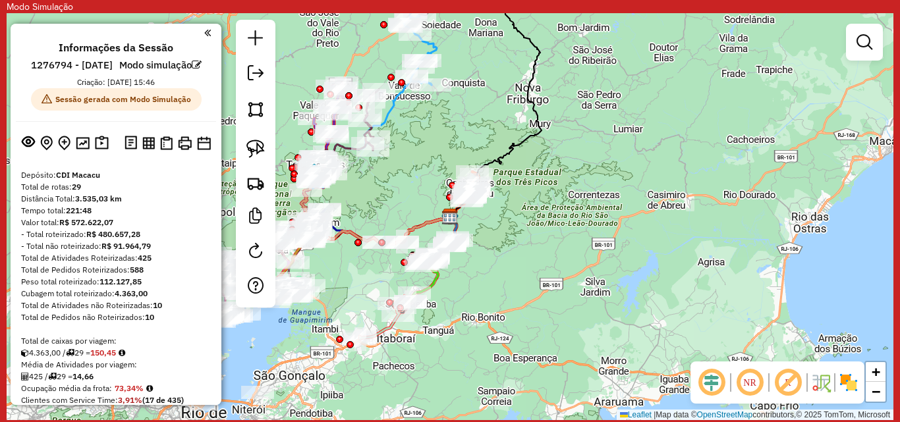
click at [790, 383] on em at bounding box center [788, 383] width 32 height 32
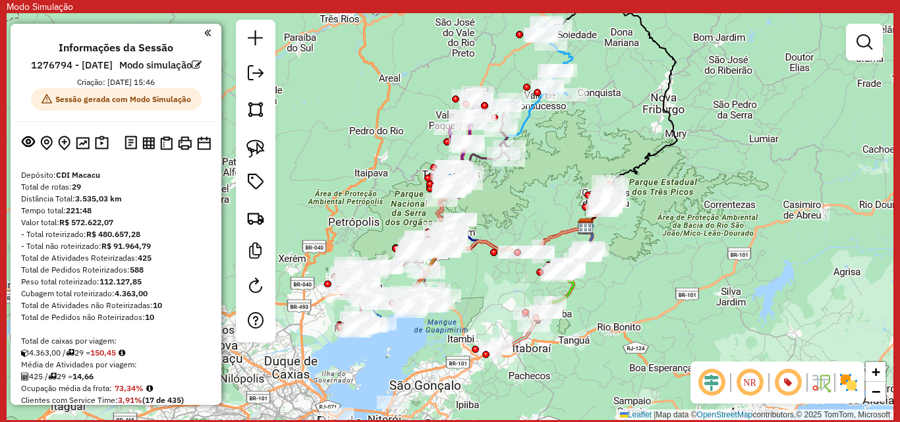
drag, startPoint x: 500, startPoint y: 279, endPoint x: 635, endPoint y: 289, distance: 136.1
click at [635, 289] on div "Janela de atendimento Grade de atendimento Capacidade Transportadoras Veículos …" at bounding box center [450, 216] width 887 height 407
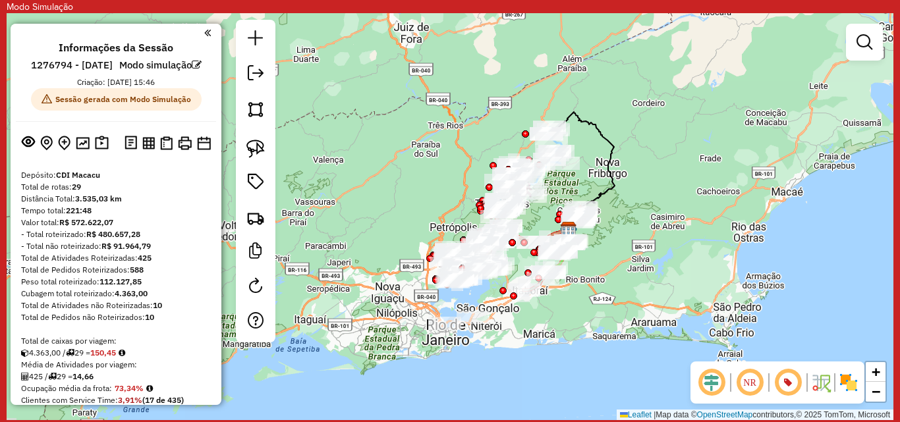
drag, startPoint x: 641, startPoint y: 288, endPoint x: 600, endPoint y: 260, distance: 49.4
click at [600, 260] on div "Janela de atendimento Grade de atendimento Capacidade Transportadoras Veículos …" at bounding box center [450, 216] width 887 height 407
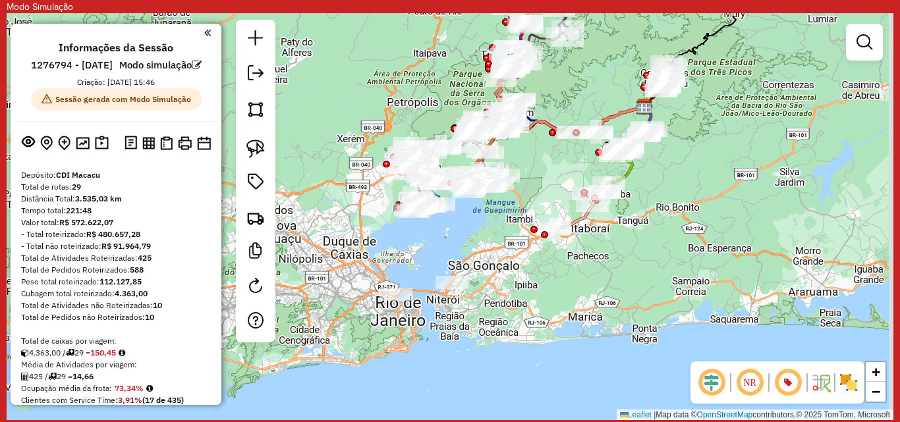
drag, startPoint x: 629, startPoint y: 222, endPoint x: 551, endPoint y: 272, distance: 92.7
click at [551, 272] on div "Janela de atendimento Grade de atendimento Capacidade Transportadoras Veículos …" at bounding box center [450, 216] width 887 height 407
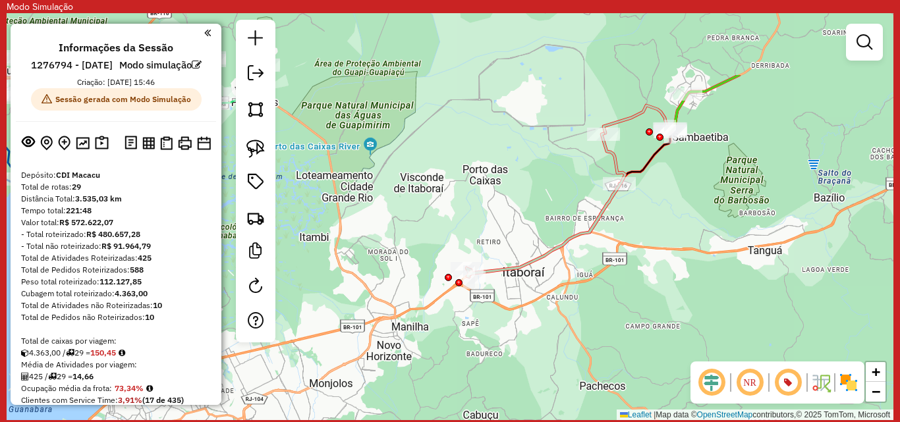
drag, startPoint x: 499, startPoint y: 208, endPoint x: 436, endPoint y: 321, distance: 129.5
click at [436, 321] on div "Janela de atendimento Grade de atendimento Capacidade Transportadoras Veículos …" at bounding box center [450, 216] width 887 height 407
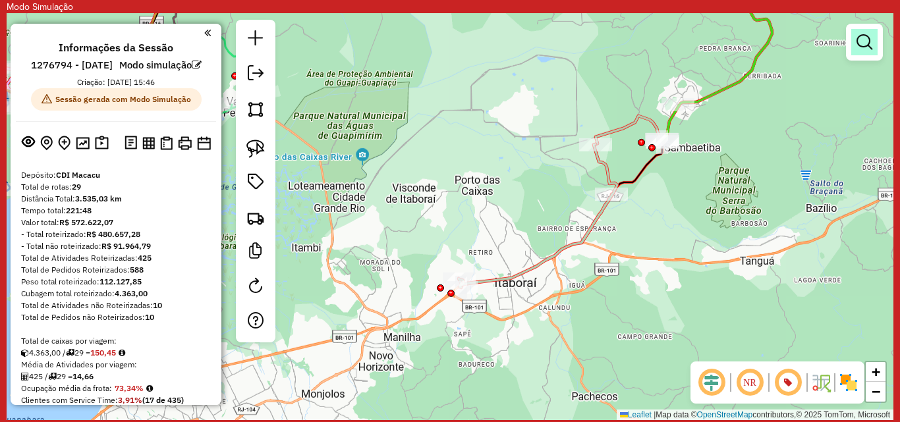
click at [859, 49] on em at bounding box center [865, 42] width 16 height 16
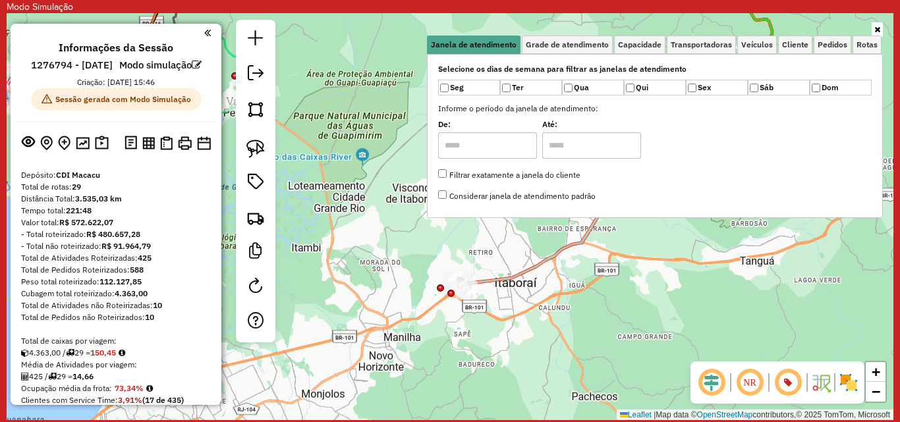
click at [632, 241] on div "Janela de atendimento Grade de atendimento Capacidade Transportadoras Veículos …" at bounding box center [450, 216] width 887 height 407
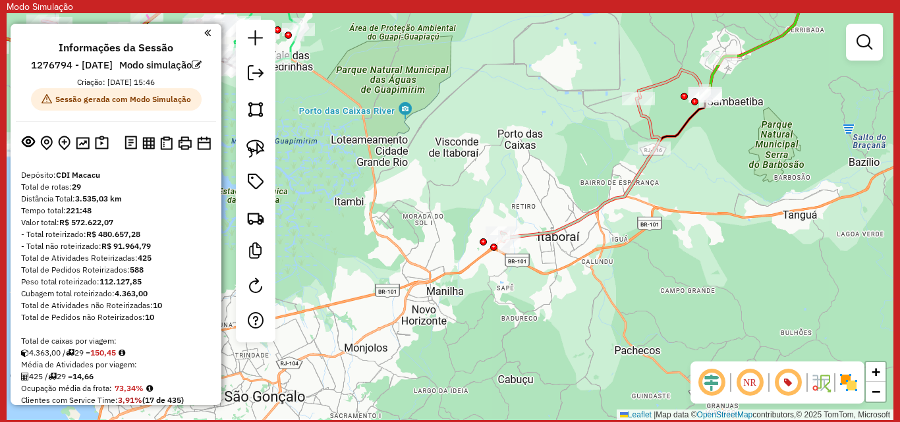
drag, startPoint x: 467, startPoint y: 217, endPoint x: 471, endPoint y: 198, distance: 19.4
click at [487, 190] on div "Janela de atendimento Grade de atendimento Capacidade Transportadoras Veículos …" at bounding box center [450, 216] width 887 height 407
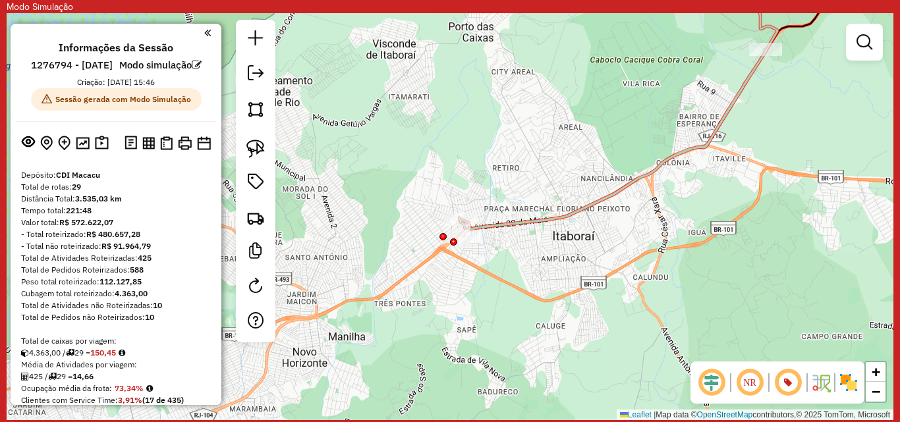
drag, startPoint x: 534, startPoint y: 310, endPoint x: 502, endPoint y: 218, distance: 96.9
click at [502, 218] on icon at bounding box center [618, 92] width 318 height 287
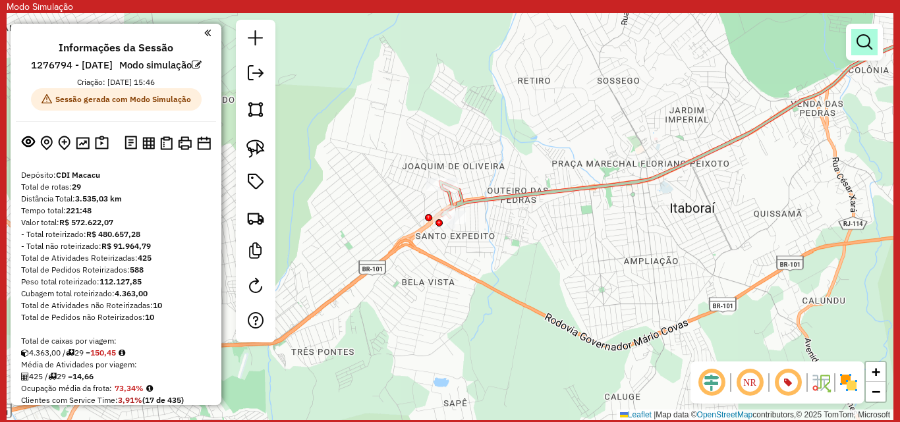
click at [861, 51] on link at bounding box center [864, 42] width 26 height 26
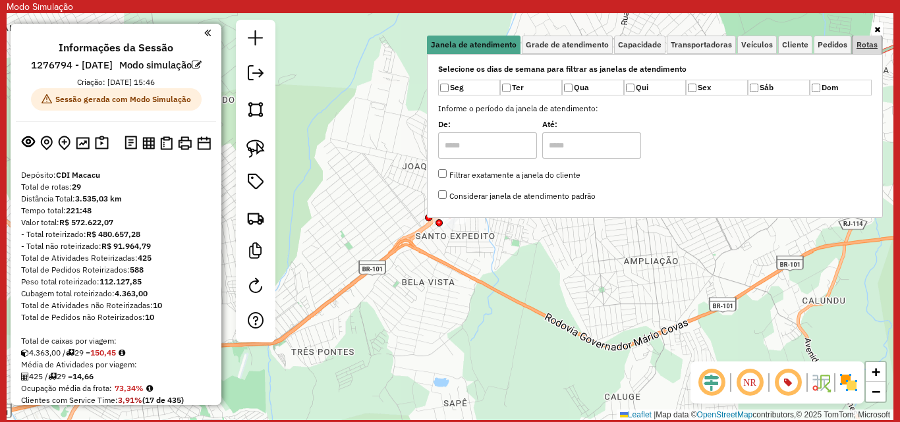
click at [857, 47] on span "Rotas" at bounding box center [867, 45] width 21 height 8
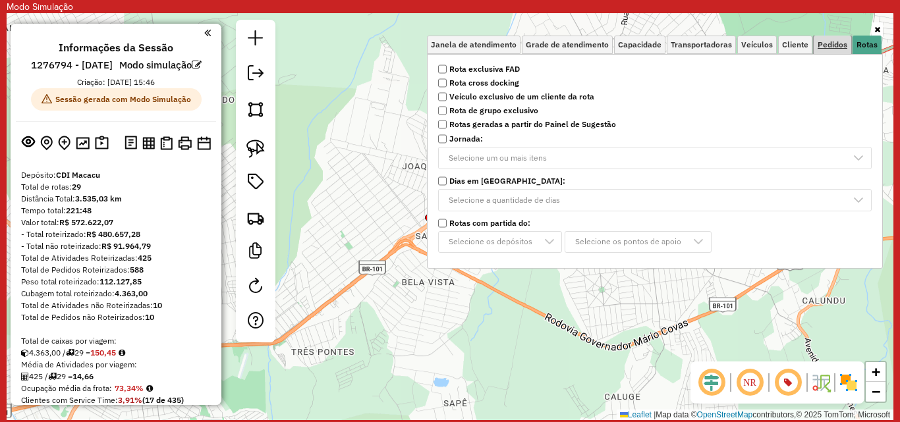
click at [815, 45] on link "Pedidos" at bounding box center [833, 45] width 38 height 18
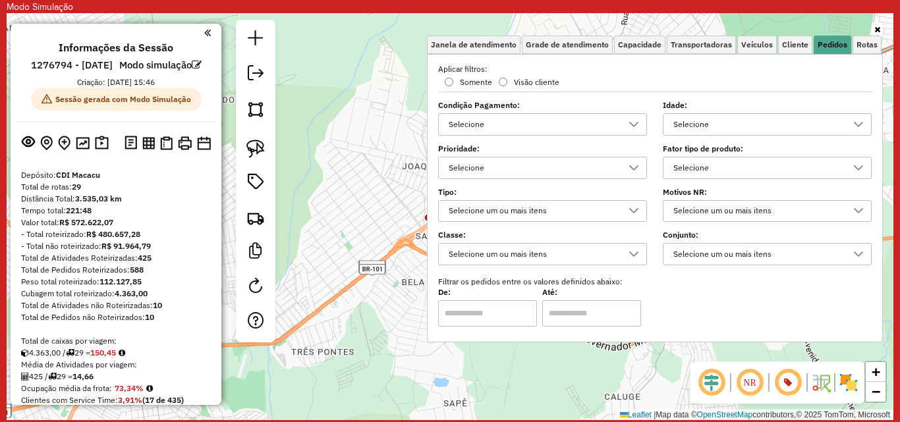
click at [752, 163] on div "Selecione" at bounding box center [757, 168] width 177 height 21
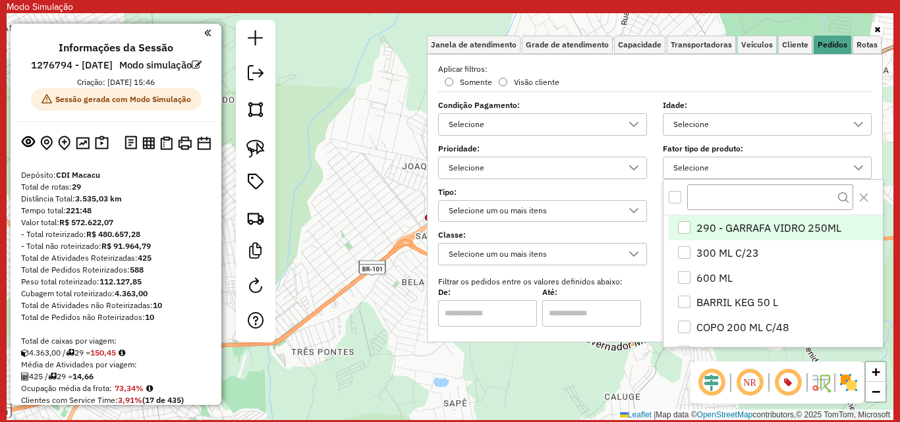
scroll to position [8, 45]
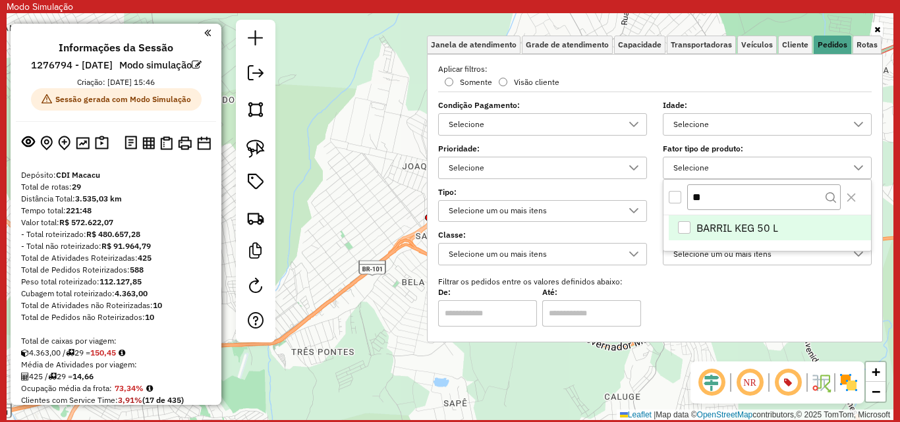
type input "**"
click at [687, 223] on div "BARRIL KEG 50 L" at bounding box center [684, 227] width 13 height 13
click at [733, 272] on div "Aplicar filtros: Somente Visão cliente Condição Pagamento: Selecione Idade: Sel…" at bounding box center [655, 195] width 434 height 264
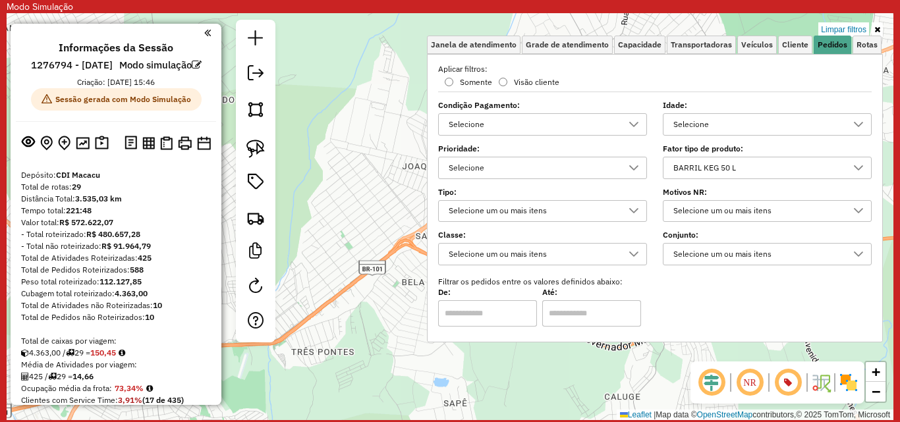
click at [355, 215] on div "Limpar filtros Janela de atendimento Grade de atendimento Capacidade Transporta…" at bounding box center [450, 216] width 887 height 407
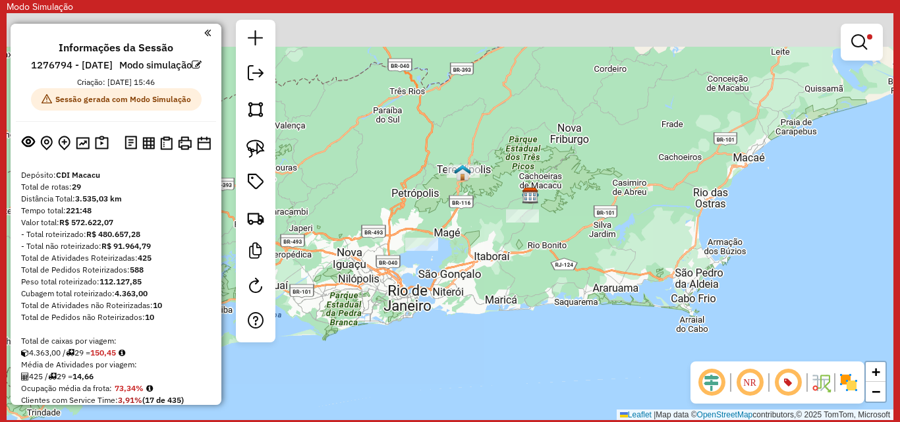
drag, startPoint x: 476, startPoint y: 196, endPoint x: 471, endPoint y: 239, distance: 42.4
click at [471, 239] on div "Limpar filtros Janela de atendimento Grade de atendimento Capacidade Transporta…" at bounding box center [450, 216] width 887 height 407
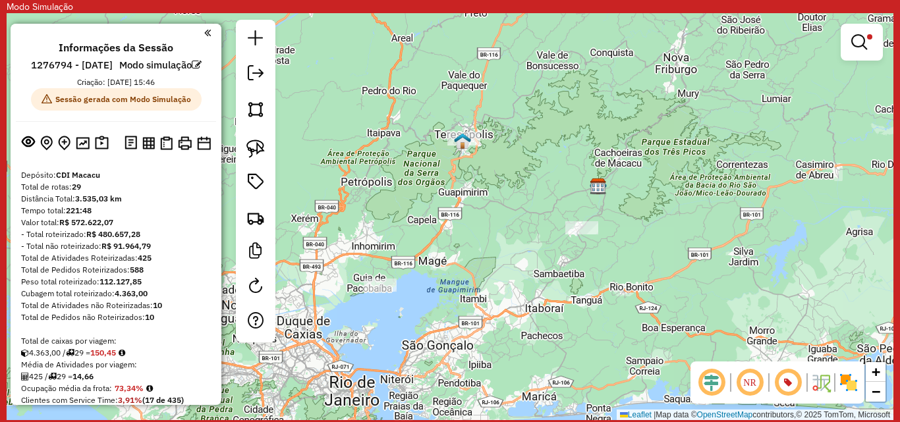
drag, startPoint x: 560, startPoint y: 55, endPoint x: 574, endPoint y: 96, distance: 42.5
click at [574, 96] on div "Limpar filtros Janela de atendimento Grade de atendimento Capacidade Transporta…" at bounding box center [450, 216] width 887 height 407
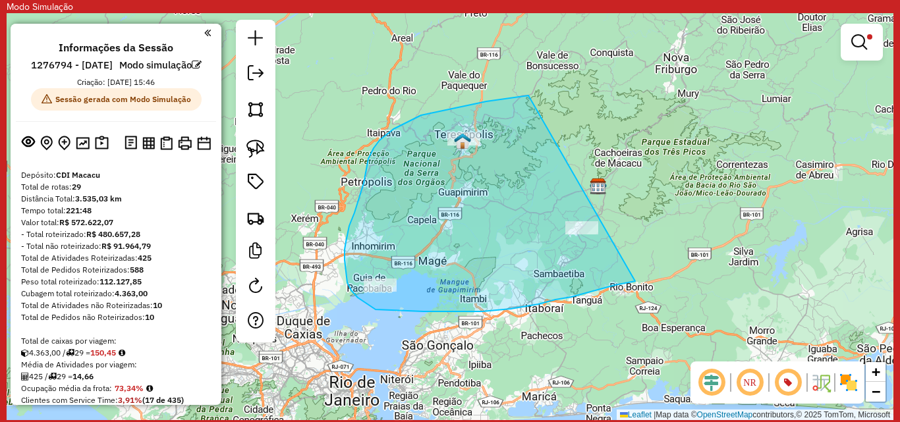
drag, startPoint x: 529, startPoint y: 96, endPoint x: 637, endPoint y: 273, distance: 208.5
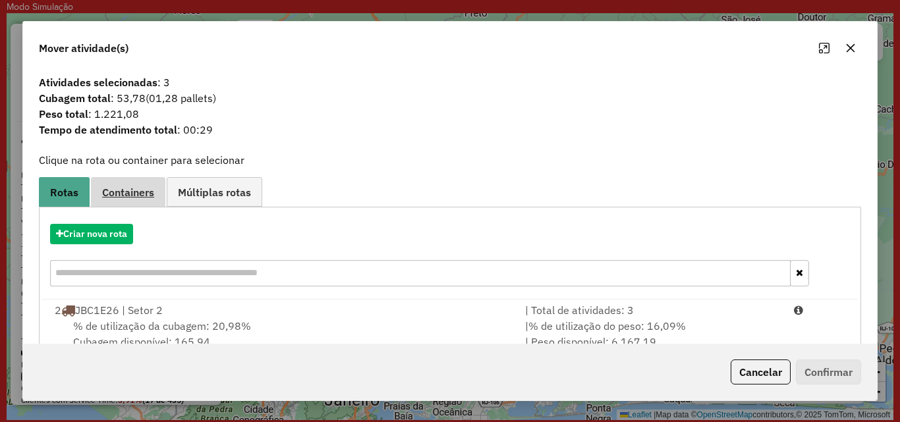
click at [144, 195] on span "Containers" at bounding box center [128, 192] width 52 height 11
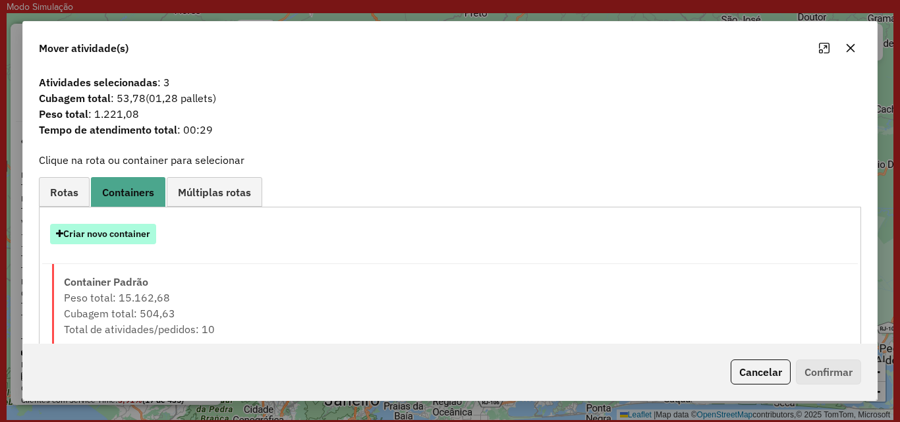
click at [142, 235] on button "Criar novo container" at bounding box center [103, 234] width 106 height 20
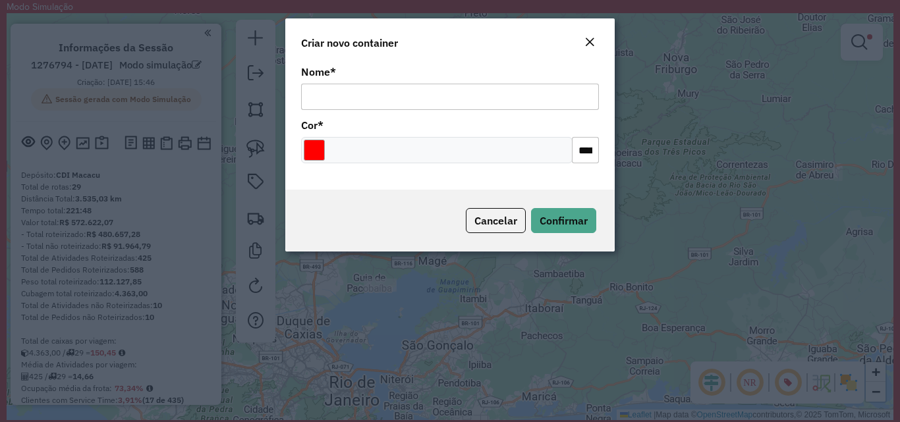
click at [349, 94] on input "Nome *" at bounding box center [450, 97] width 298 height 26
type input "***"
click at [319, 147] on input "Select a color" at bounding box center [314, 150] width 21 height 21
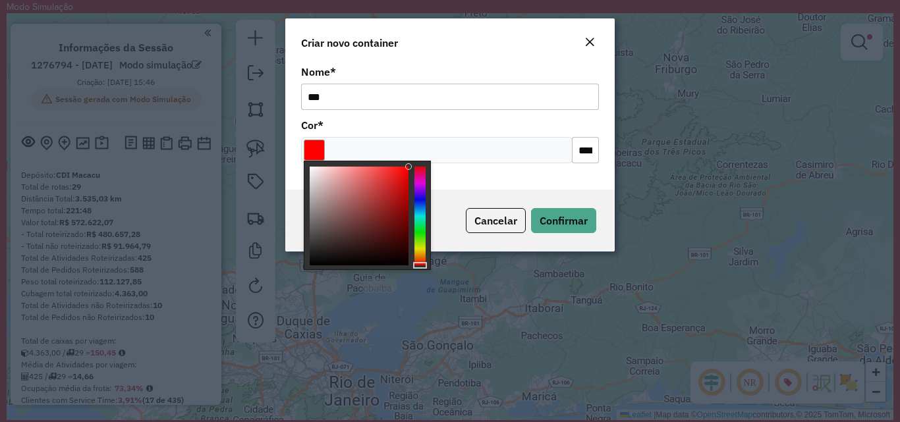
type input "*******"
click at [418, 203] on div at bounding box center [420, 216] width 11 height 99
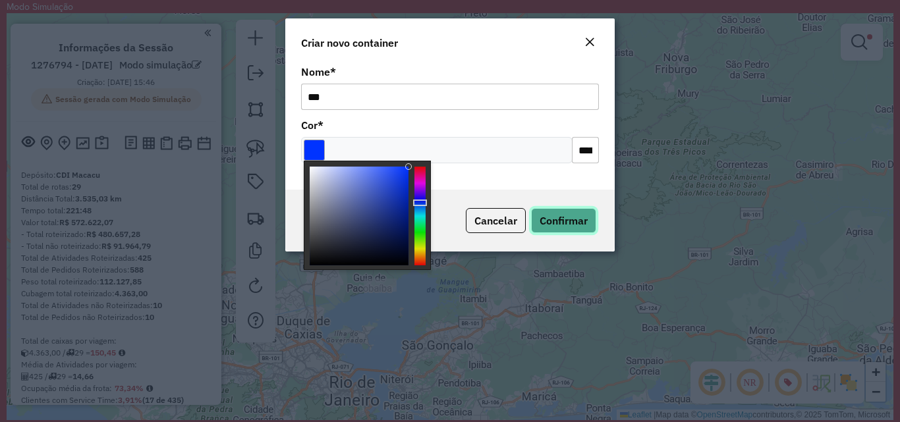
click at [566, 216] on span "Confirmar" at bounding box center [564, 220] width 48 height 13
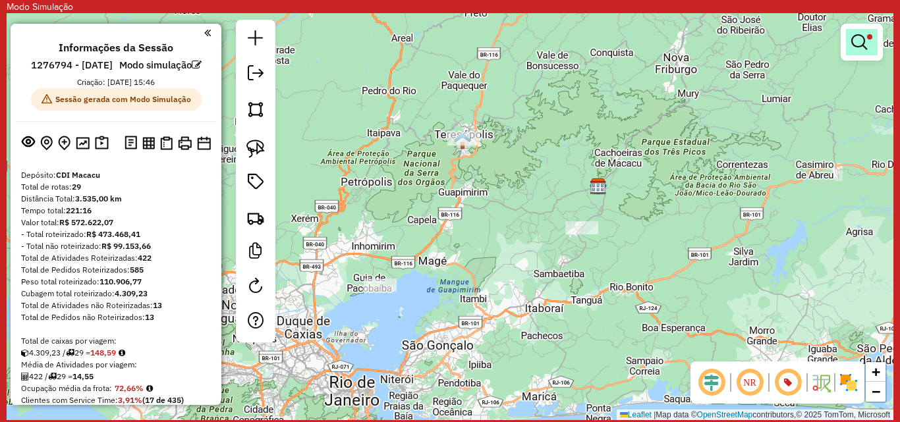
click at [863, 47] on em at bounding box center [859, 42] width 16 height 16
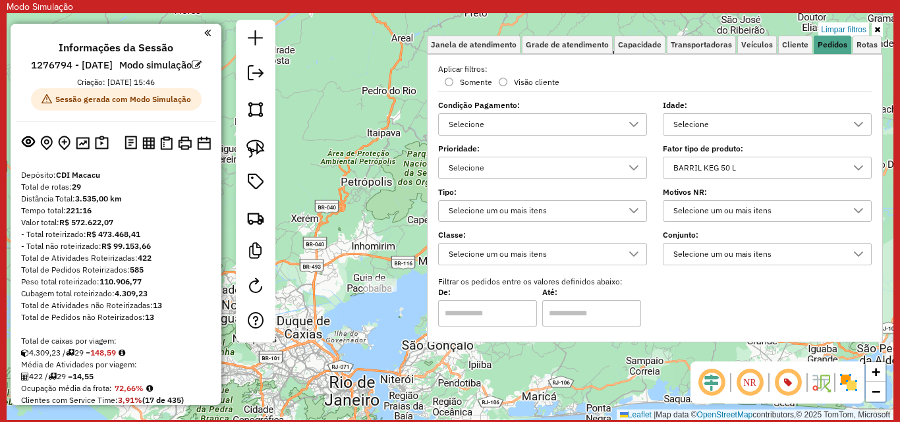
click at [836, 169] on div "BARRIL KEG 50 L" at bounding box center [757, 168] width 177 height 21
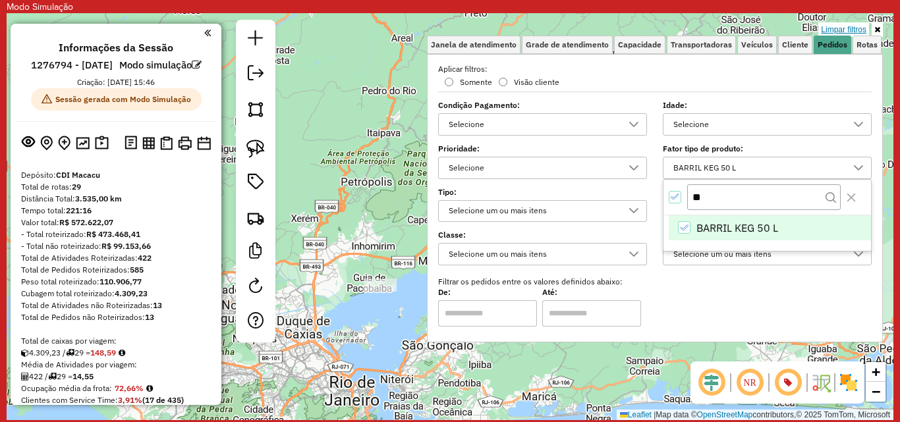
click at [859, 27] on link "Limpar filtros" at bounding box center [843, 29] width 51 height 14
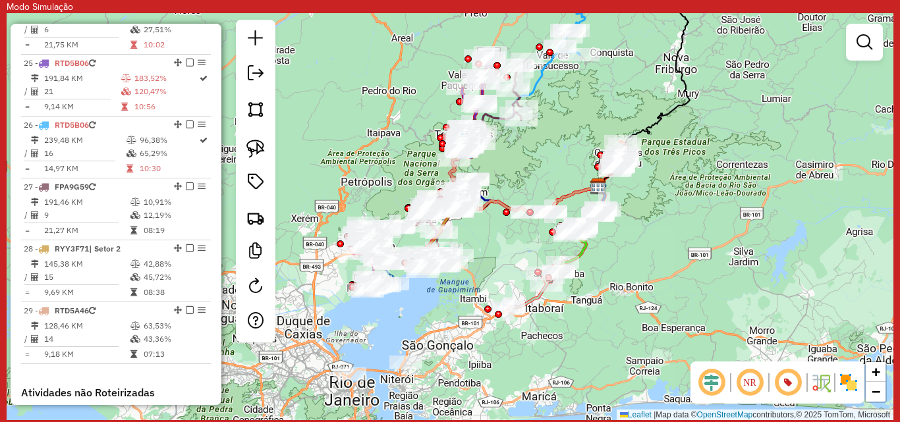
scroll to position [2307, 0]
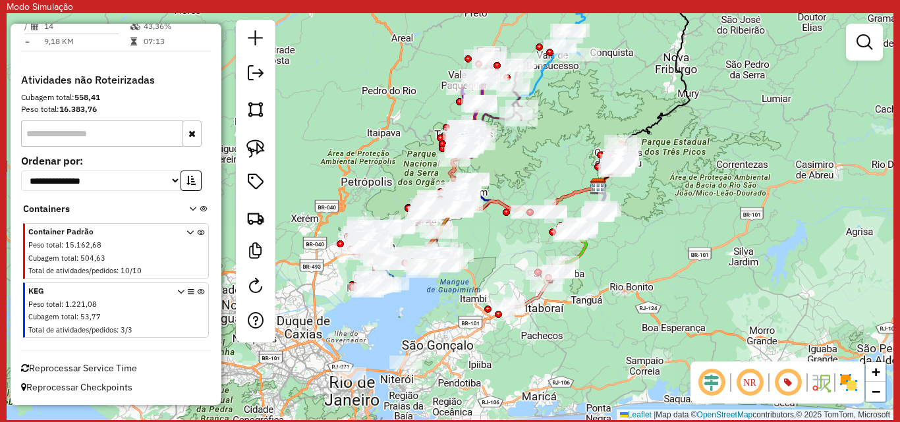
click at [144, 250] on div "Peso total : 15.162,68" at bounding box center [99, 245] width 142 height 11
click at [147, 294] on span "KEG" at bounding box center [99, 291] width 142 height 12
click at [197, 293] on icon at bounding box center [200, 313] width 7 height 49
click at [198, 291] on icon at bounding box center [200, 313] width 7 height 49
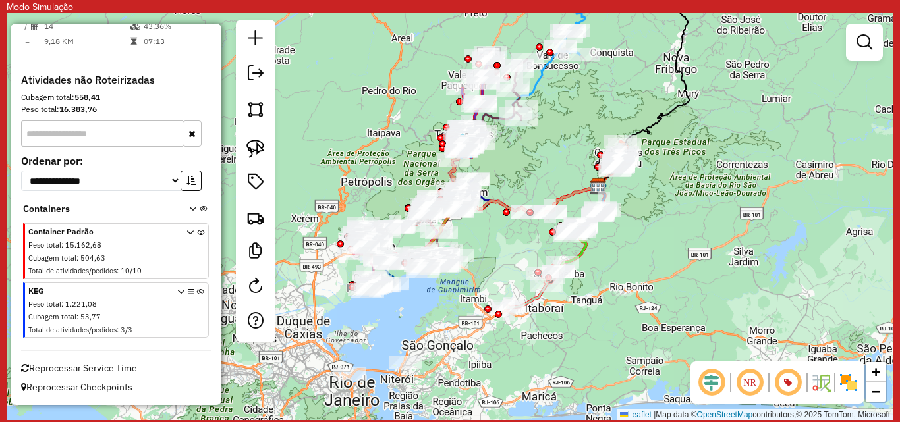
click at [200, 233] on div "Container Padrão Peso total : 15.162,68 Cubagem total : 504,63 Total de ativida…" at bounding box center [117, 252] width 178 height 53
click at [197, 230] on icon at bounding box center [200, 253] width 7 height 49
click at [873, 49] on link at bounding box center [864, 42] width 26 height 26
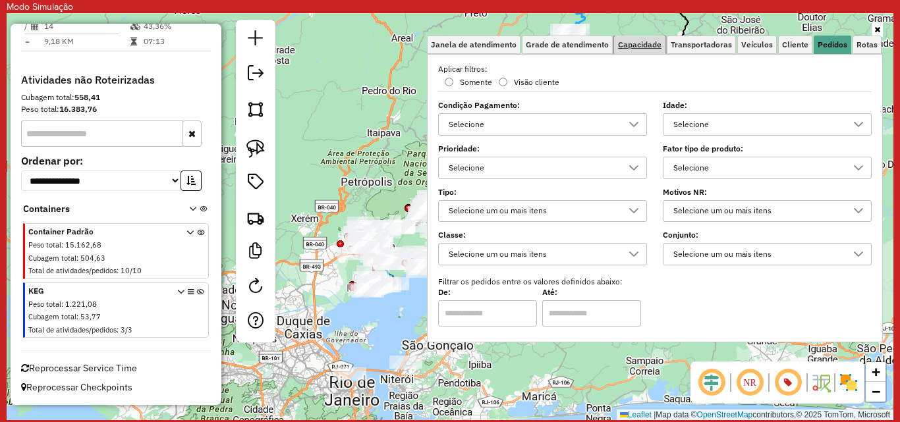
click at [662, 45] on link "Capacidade" at bounding box center [639, 45] width 51 height 18
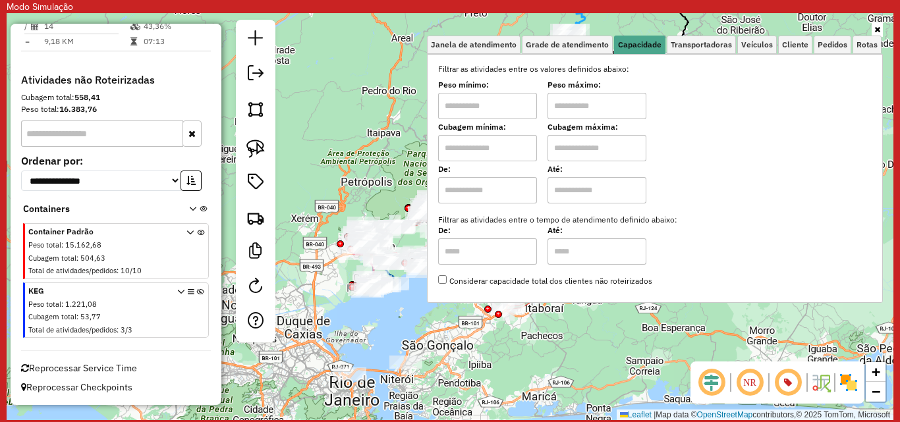
click at [581, 101] on input "text" at bounding box center [597, 106] width 99 height 26
click at [505, 100] on input "text" at bounding box center [487, 106] width 99 height 26
type input "****"
click at [562, 101] on input "text" at bounding box center [597, 106] width 99 height 26
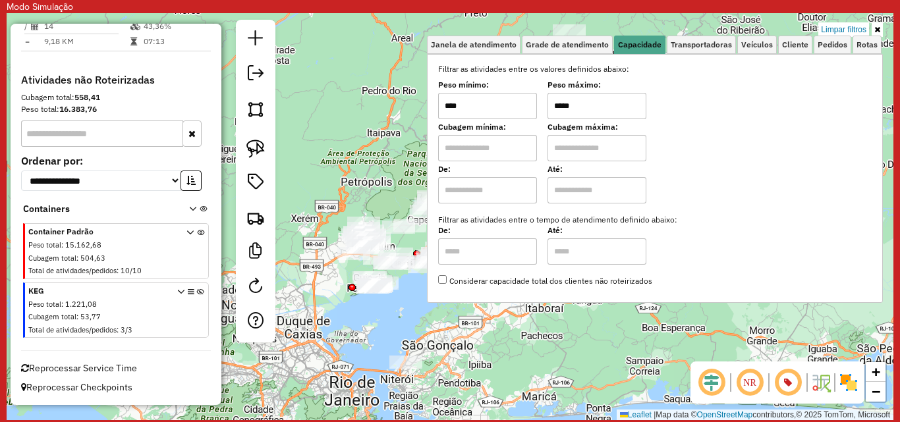
click at [382, 87] on div "Limpar filtros Janela de atendimento Grade de atendimento Capacidade Transporta…" at bounding box center [450, 216] width 887 height 407
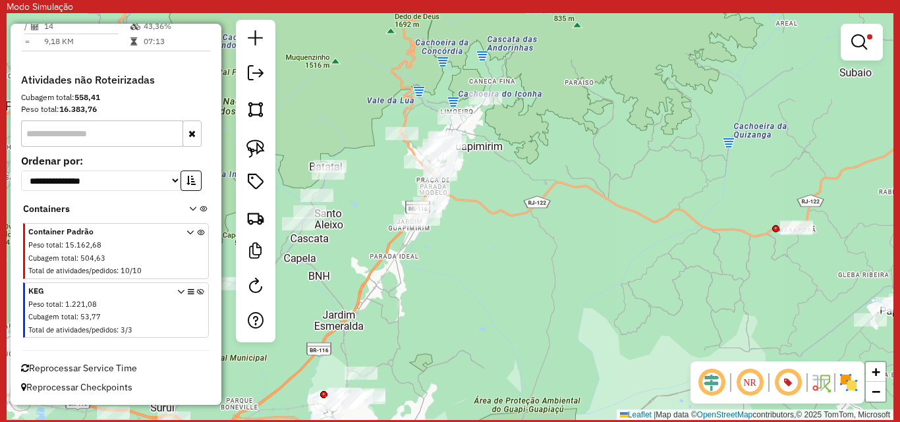
drag, startPoint x: 461, startPoint y: 226, endPoint x: 437, endPoint y: 411, distance: 186.8
click at [437, 411] on div "Limpar filtros Janela de atendimento Grade de atendimento Capacidade Transporta…" at bounding box center [450, 216] width 887 height 407
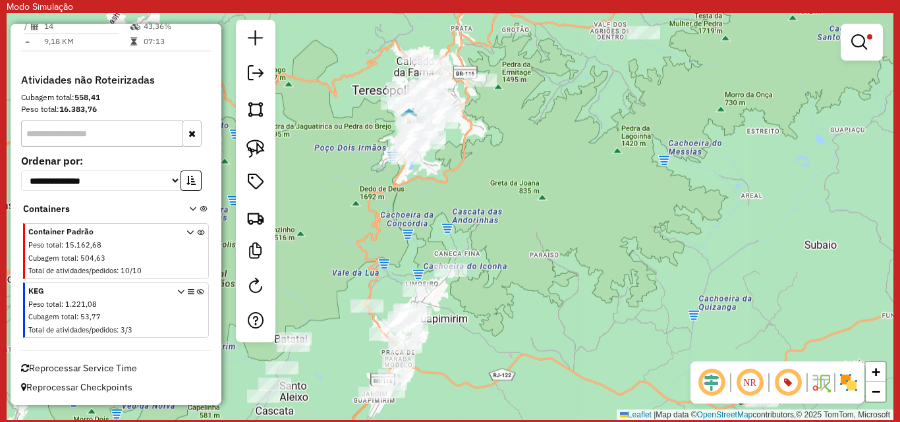
drag, startPoint x: 533, startPoint y: 225, endPoint x: 498, endPoint y: 389, distance: 167.9
click at [498, 389] on div "Limpar filtros Janela de atendimento Grade de atendimento Capacidade Transporta…" at bounding box center [450, 216] width 887 height 407
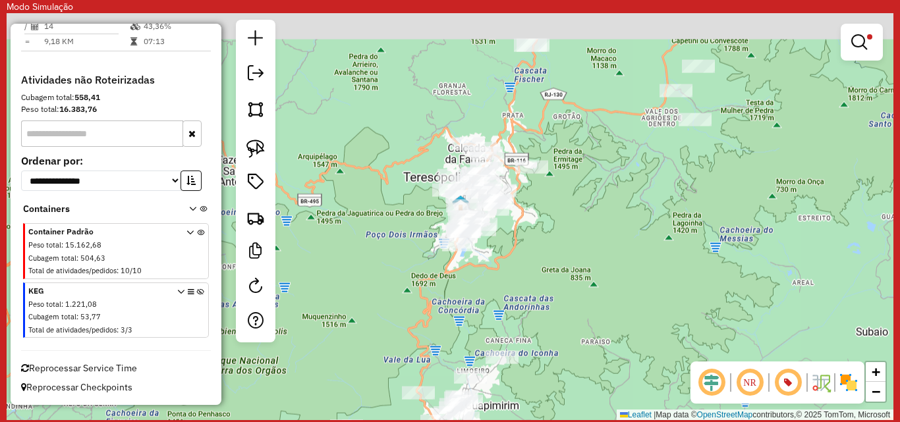
drag, startPoint x: 464, startPoint y: 212, endPoint x: 502, endPoint y: 283, distance: 80.8
click at [502, 283] on div "Limpar filtros Janela de atendimento Grade de atendimento Capacidade Transporta…" at bounding box center [450, 216] width 887 height 407
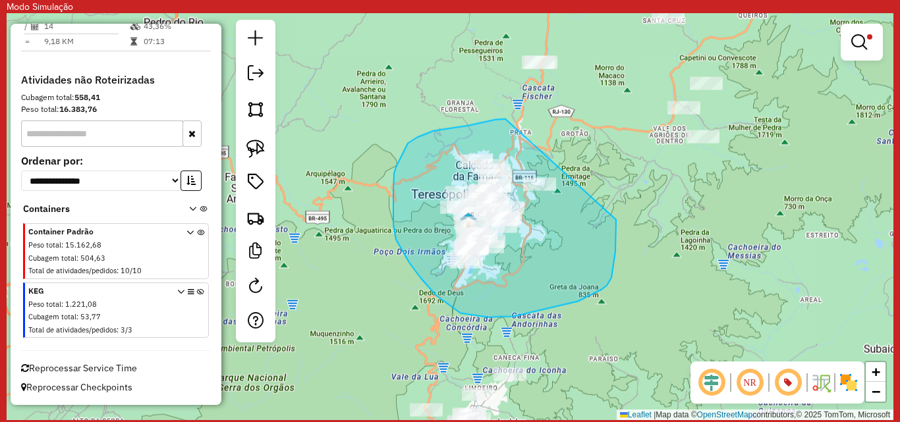
drag, startPoint x: 503, startPoint y: 119, endPoint x: 616, endPoint y: 220, distance: 151.2
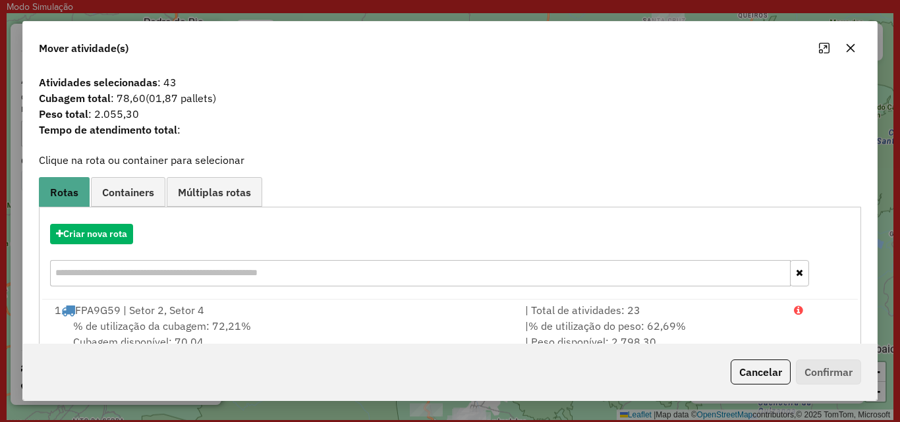
click at [851, 43] on icon "button" at bounding box center [850, 48] width 11 height 11
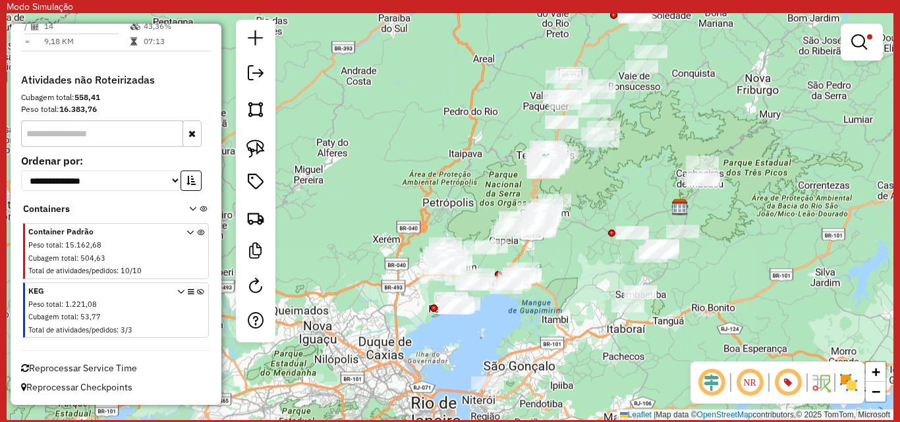
click at [867, 59] on div at bounding box center [862, 42] width 42 height 37
click at [863, 45] on em at bounding box center [859, 42] width 16 height 16
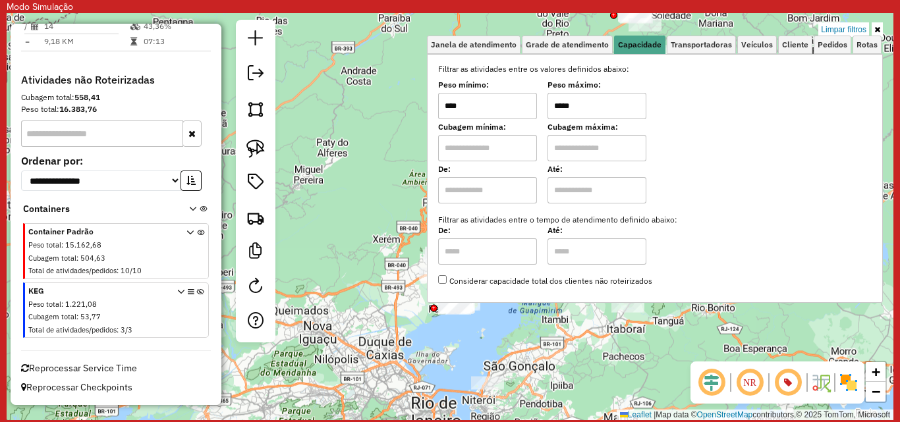
drag, startPoint x: 574, startPoint y: 109, endPoint x: 515, endPoint y: 102, distance: 59.0
click at [515, 102] on div "Peso mínimo: **** Peso máximo: *****" at bounding box center [655, 100] width 434 height 37
type input "******"
click at [345, 148] on div "Limpar filtros Janela de atendimento Grade de atendimento Capacidade Transporta…" at bounding box center [450, 216] width 887 height 407
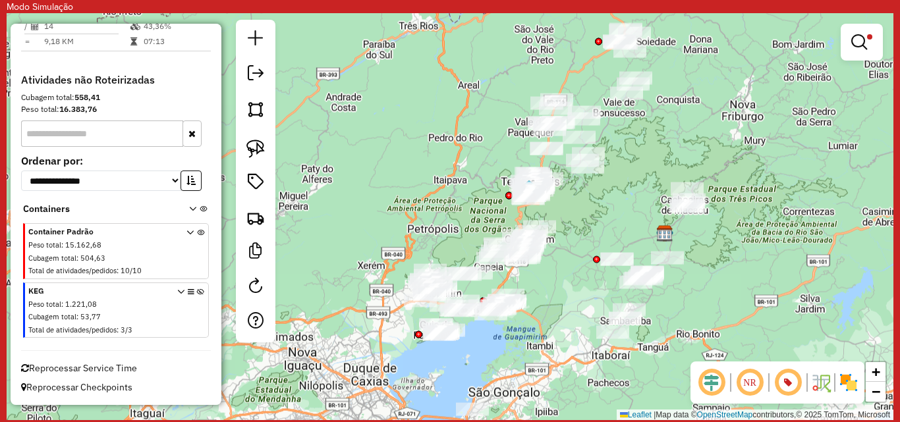
drag, startPoint x: 585, startPoint y: 170, endPoint x: 570, endPoint y: 196, distance: 30.4
click at [570, 196] on div "Limpar filtros Janela de atendimento Grade de atendimento Capacidade Transporta…" at bounding box center [450, 216] width 887 height 407
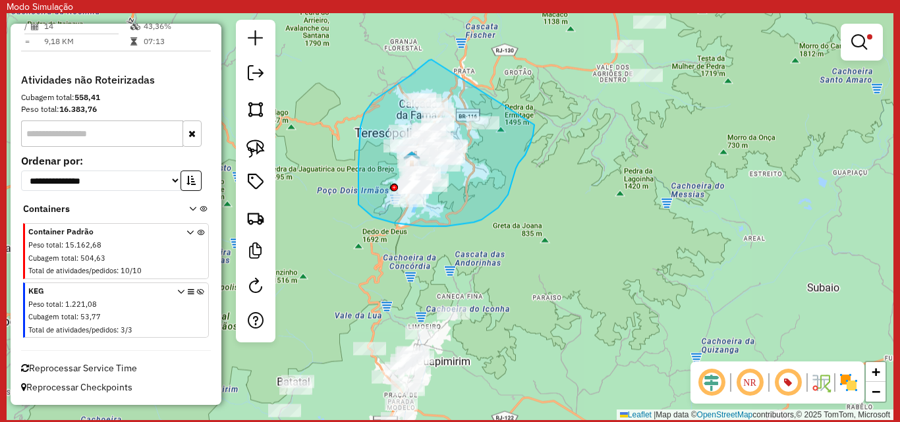
drag, startPoint x: 409, startPoint y: 77, endPoint x: 534, endPoint y: 125, distance: 134.7
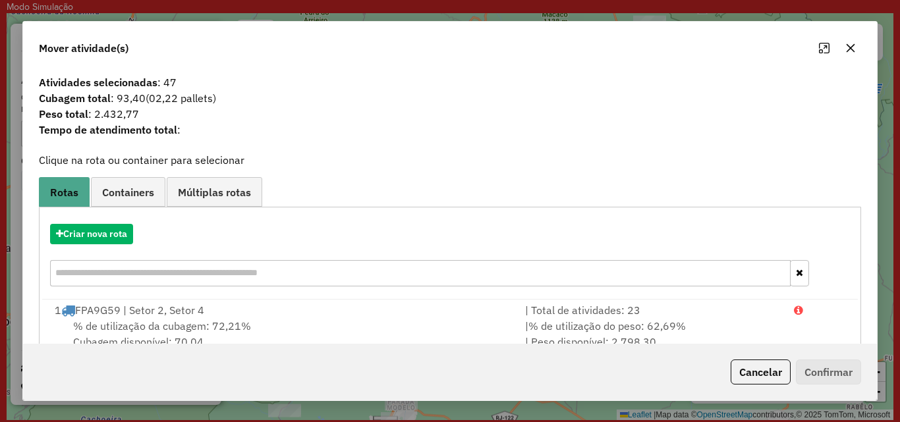
click at [847, 48] on icon "button" at bounding box center [850, 48] width 11 height 11
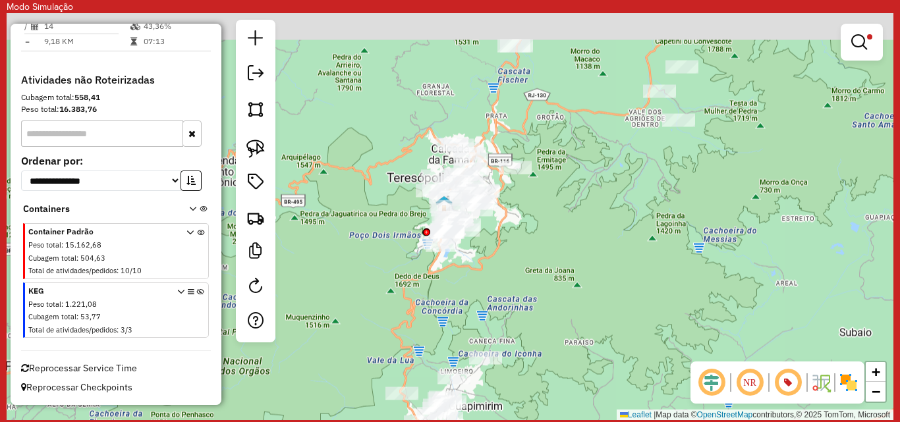
drag, startPoint x: 349, startPoint y: 191, endPoint x: 405, endPoint y: 256, distance: 85.5
click at [400, 256] on div "Limpar filtros Janela de atendimento Grade de atendimento Capacidade Transporta…" at bounding box center [450, 216] width 887 height 407
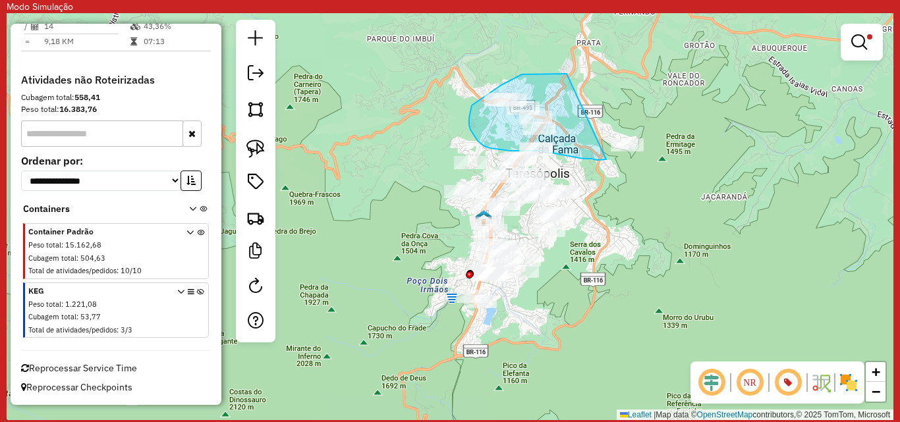
drag, startPoint x: 559, startPoint y: 74, endPoint x: 606, endPoint y: 159, distance: 97.9
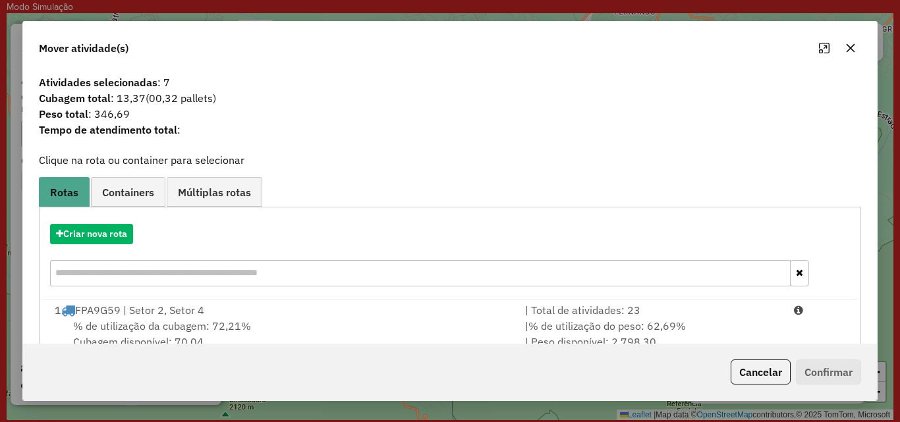
click at [852, 49] on icon "button" at bounding box center [850, 48] width 11 height 11
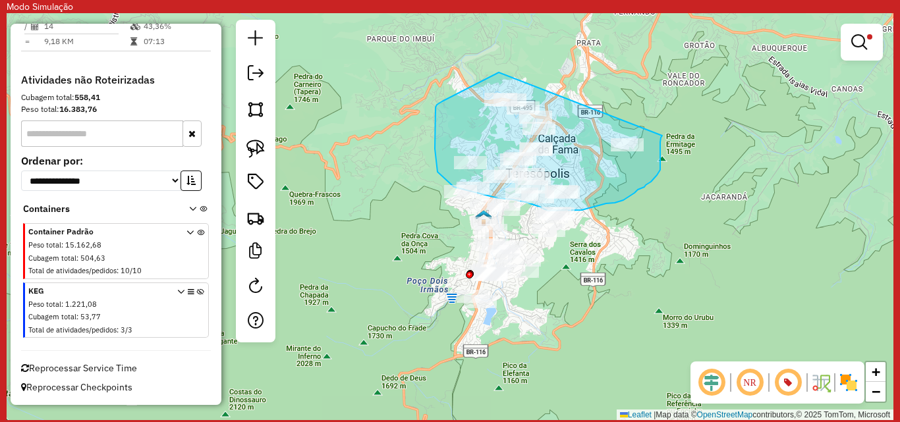
drag, startPoint x: 499, startPoint y: 72, endPoint x: 664, endPoint y: 134, distance: 176.0
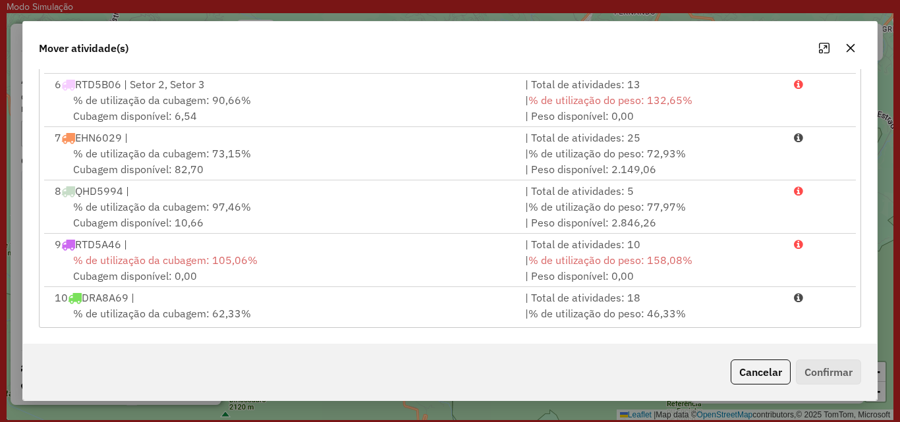
scroll to position [0, 0]
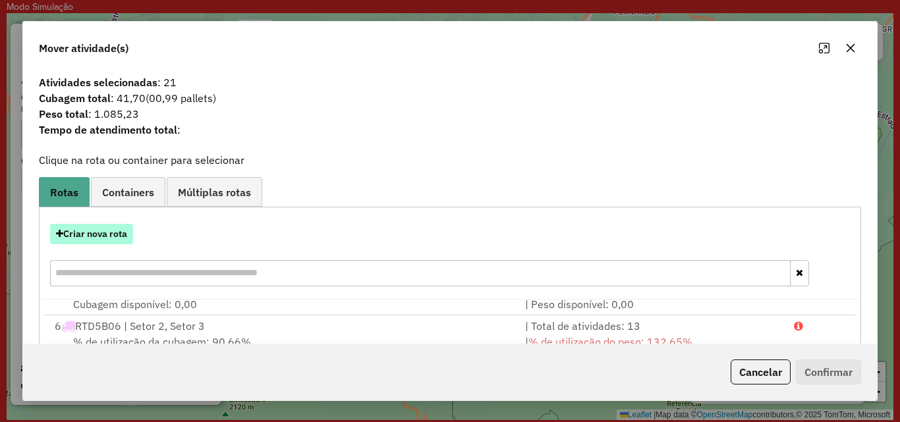
click at [96, 243] on button "Criar nova rota" at bounding box center [91, 234] width 83 height 20
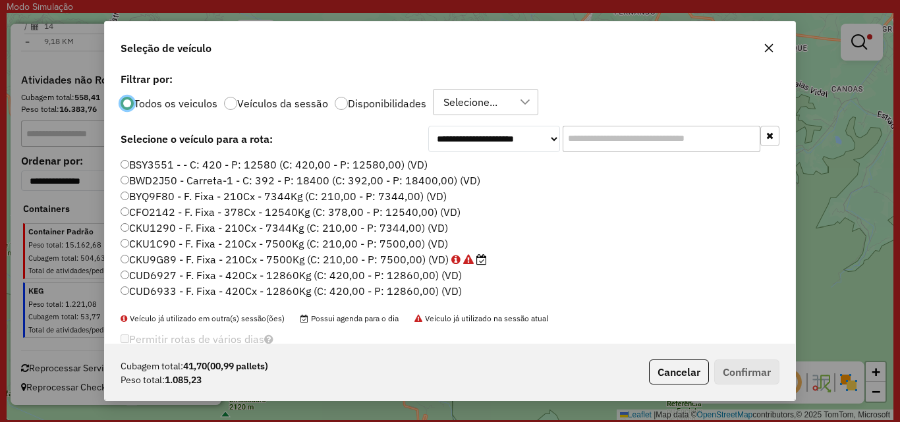
scroll to position [7, 4]
click at [618, 150] on input "text" at bounding box center [662, 139] width 198 height 26
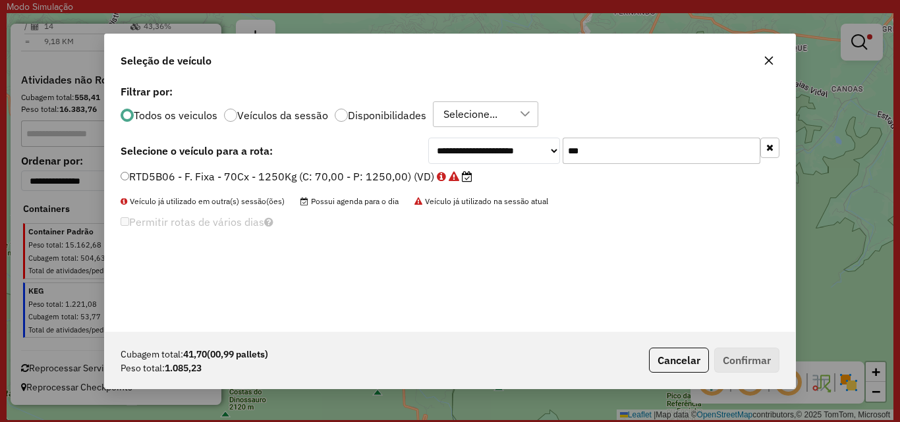
type input "***"
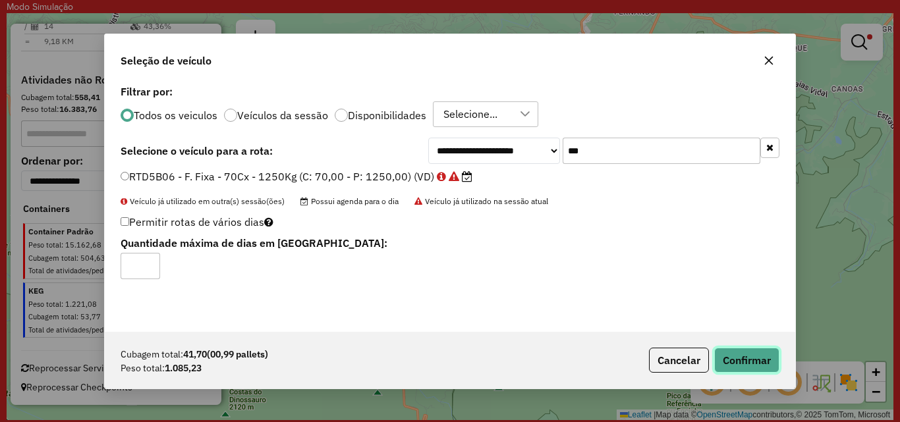
click at [735, 359] on button "Confirmar" at bounding box center [746, 360] width 65 height 25
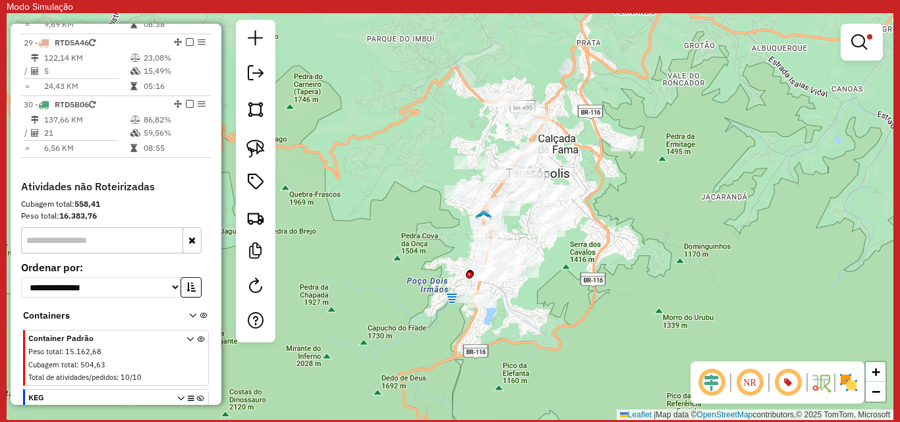
scroll to position [2179, 0]
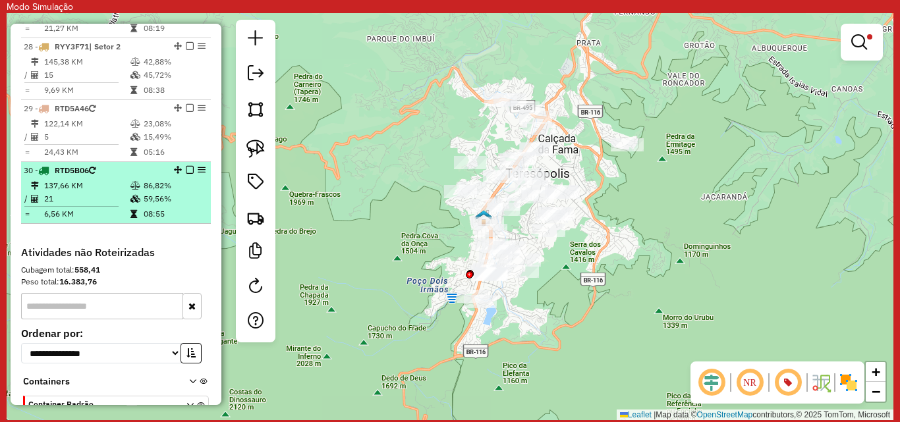
click at [84, 206] on td "21" at bounding box center [86, 198] width 86 height 13
select select "**********"
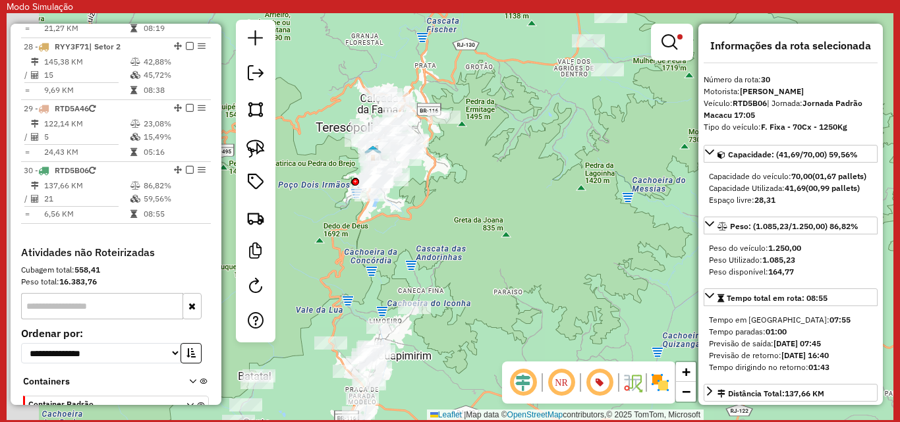
drag, startPoint x: 394, startPoint y: 184, endPoint x: 574, endPoint y: 243, distance: 189.2
click at [574, 243] on div "Limpar filtros Janela de atendimento Grade de atendimento Capacidade Transporta…" at bounding box center [450, 216] width 887 height 407
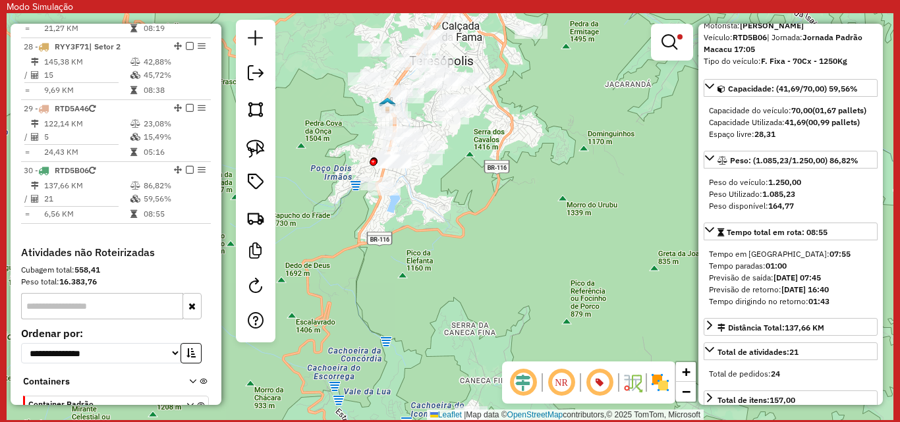
scroll to position [0, 0]
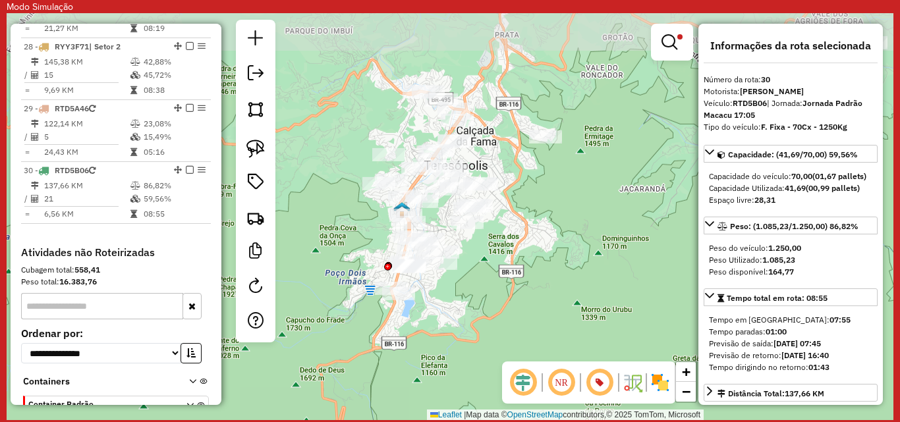
drag, startPoint x: 428, startPoint y: 191, endPoint x: 443, endPoint y: 298, distance: 107.7
click at [443, 298] on div "Limpar filtros Janela de atendimento Grade de atendimento Capacidade Transporta…" at bounding box center [450, 216] width 887 height 407
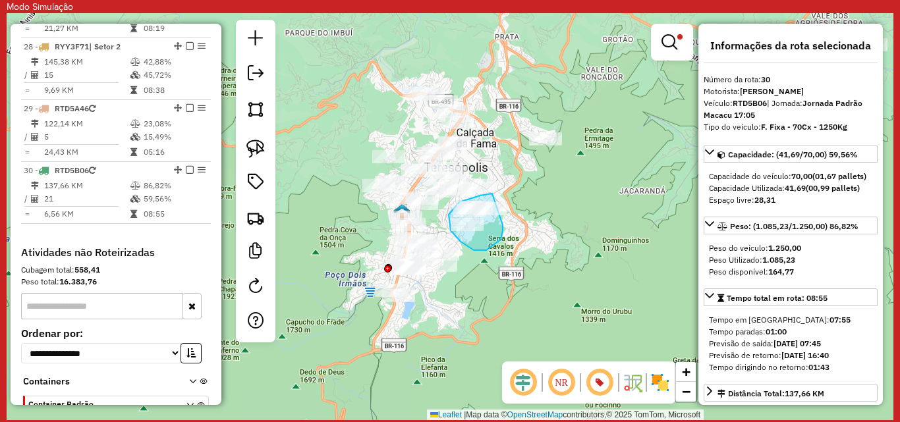
drag, startPoint x: 490, startPoint y: 194, endPoint x: 501, endPoint y: 240, distance: 47.3
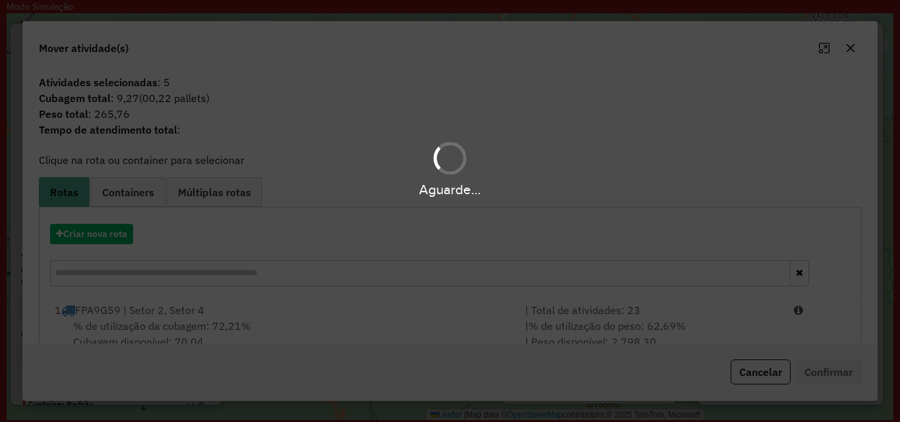
click at [851, 48] on div "Aguarde..." at bounding box center [450, 211] width 900 height 422
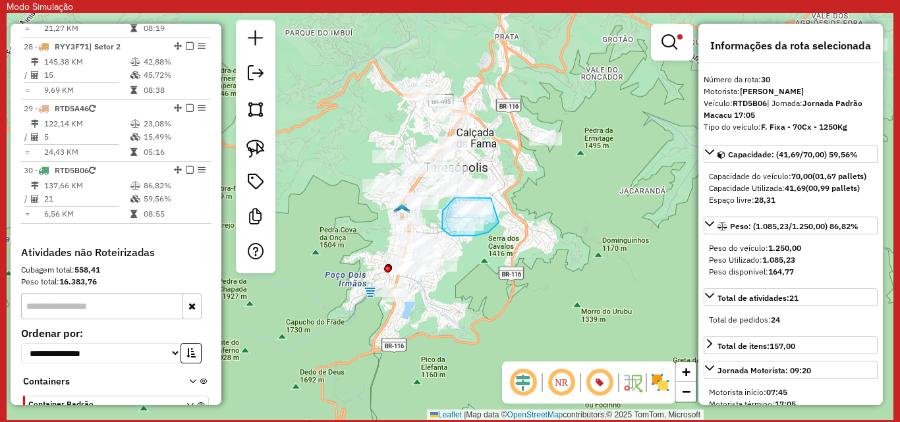
drag, startPoint x: 491, startPoint y: 198, endPoint x: 498, endPoint y: 222, distance: 24.6
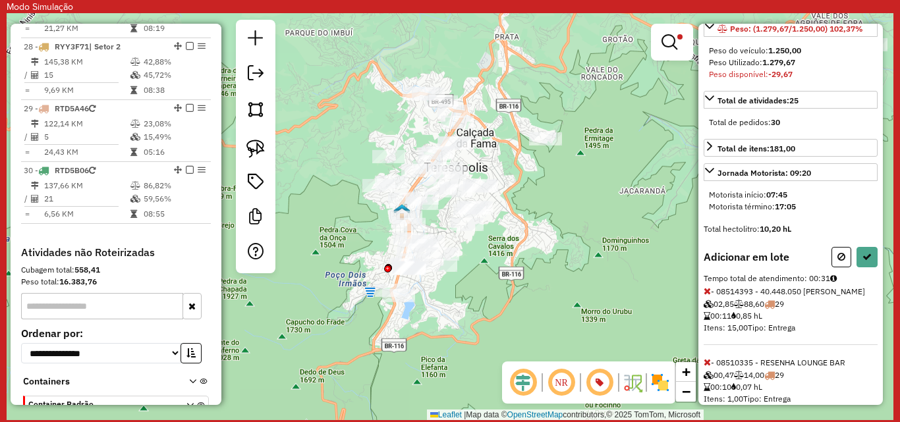
scroll to position [264, 0]
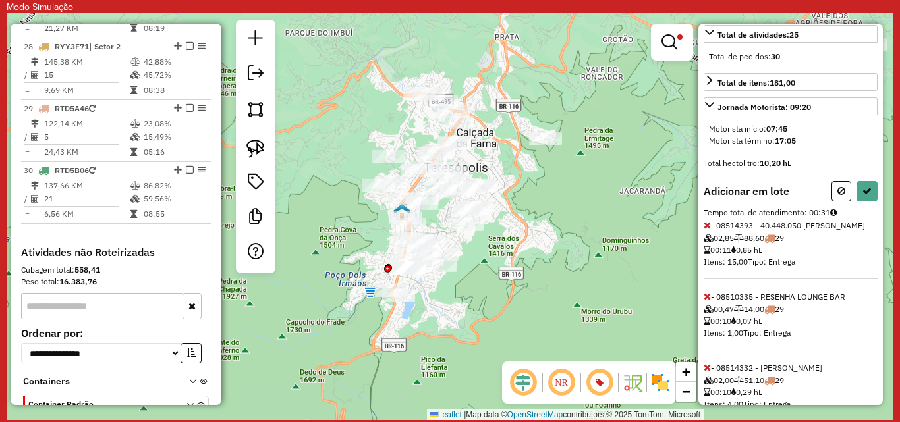
click at [755, 243] on span "88,60" at bounding box center [749, 238] width 30 height 10
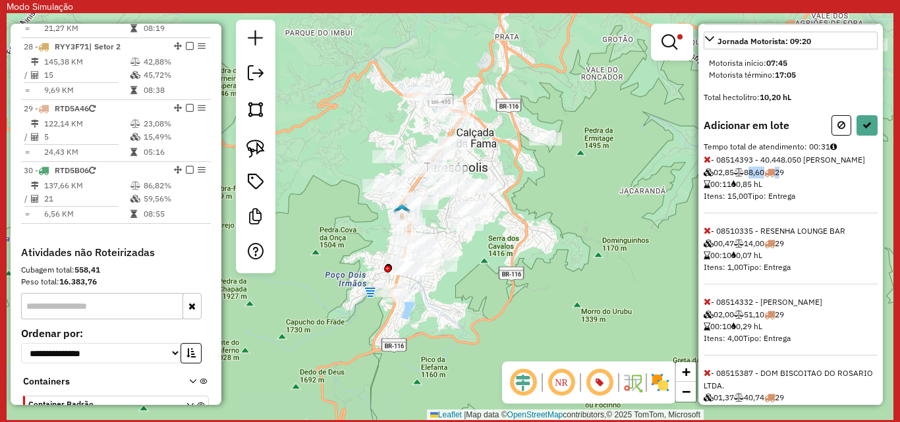
scroll to position [395, 0]
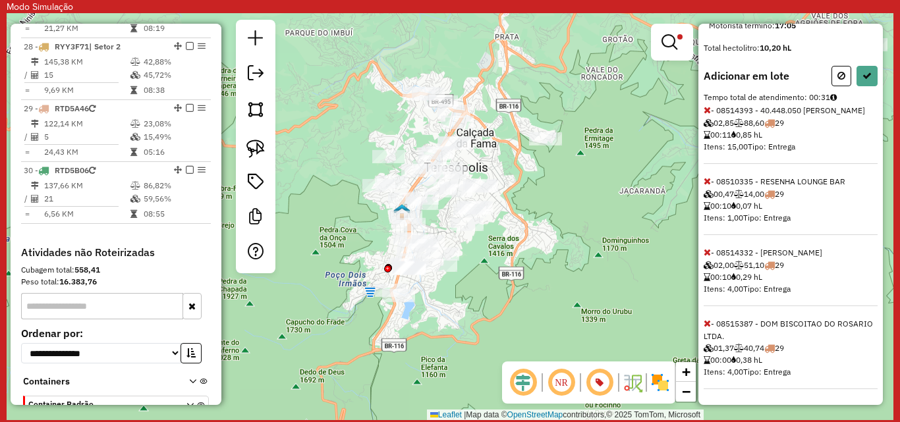
click at [753, 282] on span "0,29 hL" at bounding box center [746, 277] width 31 height 10
click at [751, 347] on span "40,74" at bounding box center [749, 348] width 30 height 10
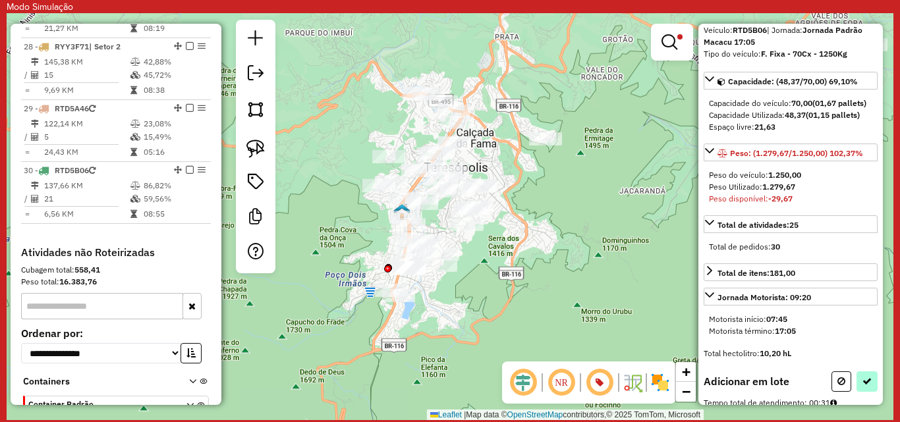
scroll to position [139, 0]
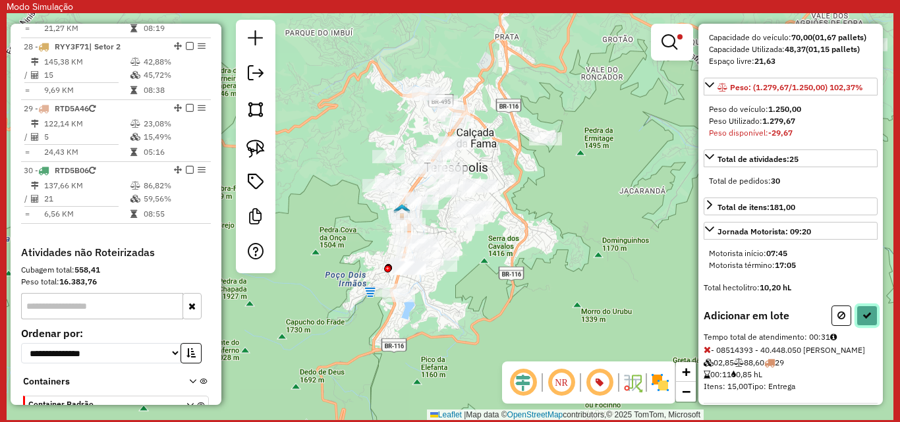
click at [862, 320] on button at bounding box center [867, 316] width 21 height 20
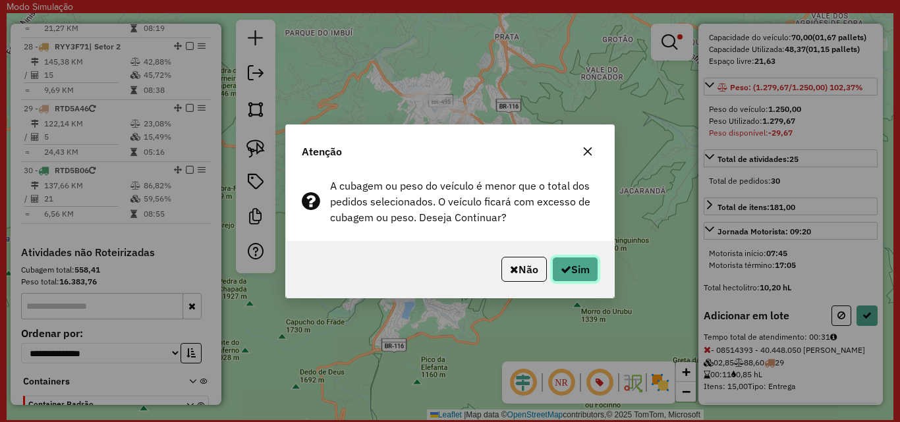
click at [576, 275] on button "Sim" at bounding box center [575, 269] width 46 height 25
select select "**********"
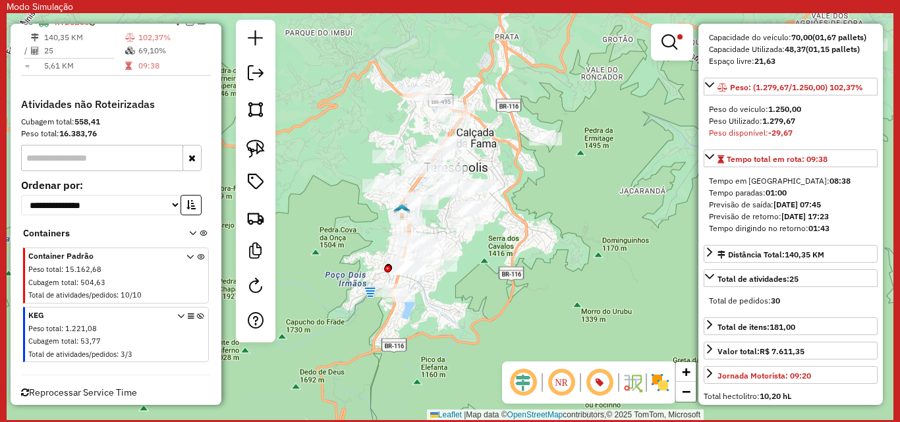
scroll to position [2335, 0]
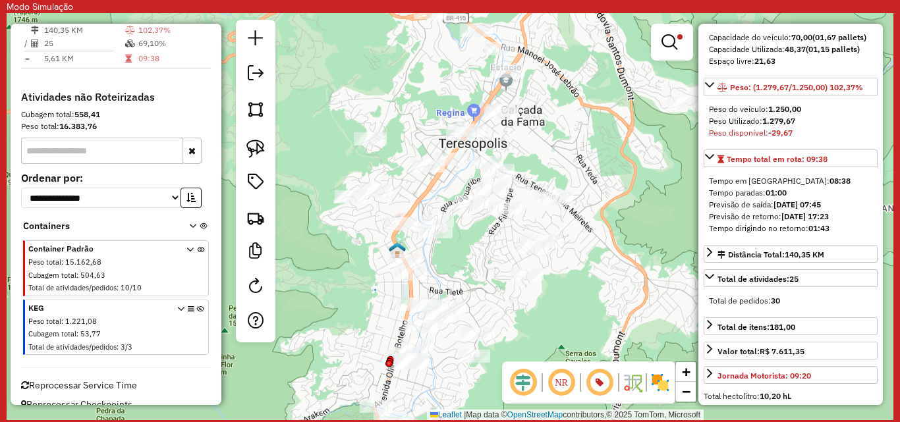
drag, startPoint x: 449, startPoint y: 223, endPoint x: 482, endPoint y: 264, distance: 52.6
click at [482, 264] on div "Limpar filtros Janela de atendimento Grade de atendimento Capacidade Transporta…" at bounding box center [450, 216] width 887 height 407
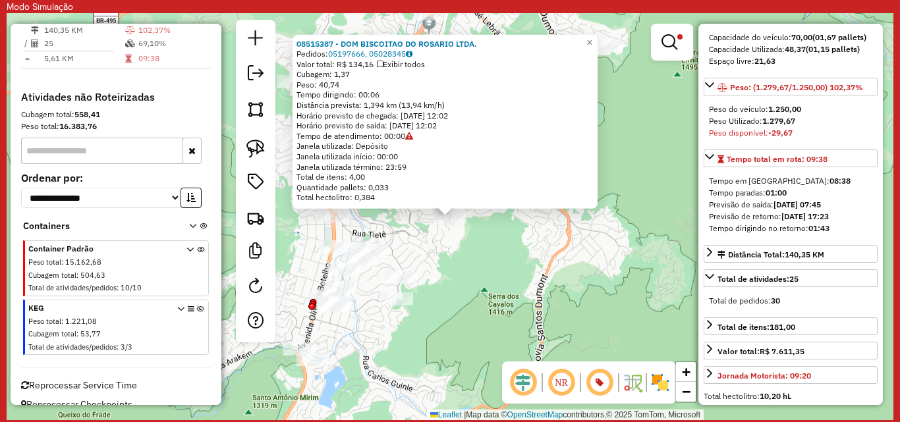
click at [522, 249] on div "08515387 - DOM BISCOITAO DO ROSARIO LTDA. Pedidos: 05197666, 05028345 Valor tot…" at bounding box center [450, 216] width 887 height 407
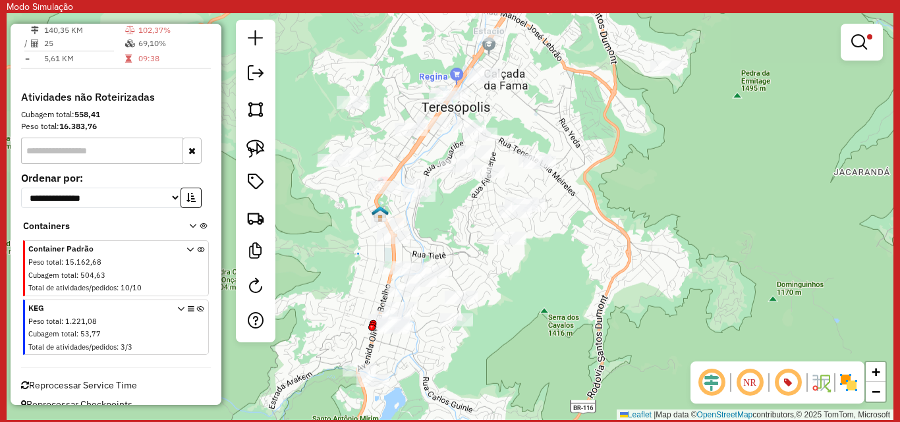
drag, startPoint x: 382, startPoint y: 189, endPoint x: 442, endPoint y: 210, distance: 63.6
click at [442, 210] on div "Limpar filtros Janela de atendimento Grade de atendimento Capacidade Transporta…" at bounding box center [450, 216] width 887 height 407
select select "**********"
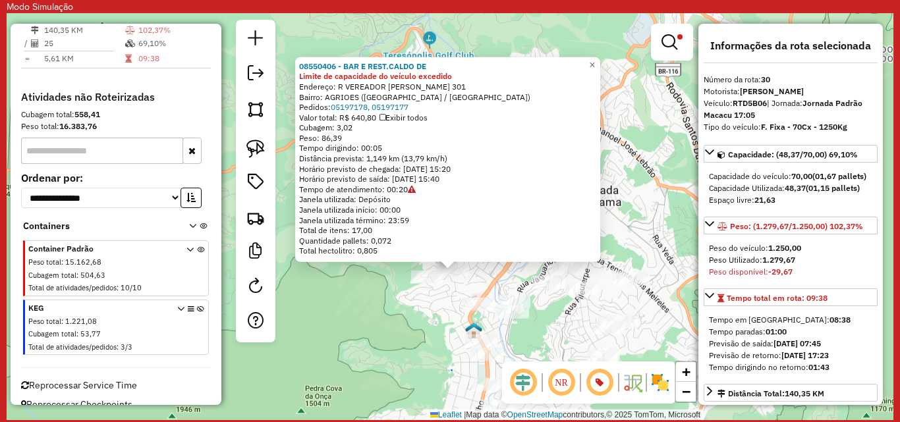
drag, startPoint x: 646, startPoint y: 178, endPoint x: 648, endPoint y: 232, distance: 54.1
click at [648, 232] on div "08550406 - BAR E REST.CALDO DE Limite de capacidade do veículo excedido Endereç…" at bounding box center [450, 216] width 887 height 407
click at [364, 279] on div "08550406 - BAR E REST.CALDO DE Limite de capacidade do veículo excedido Endereç…" at bounding box center [450, 216] width 887 height 407
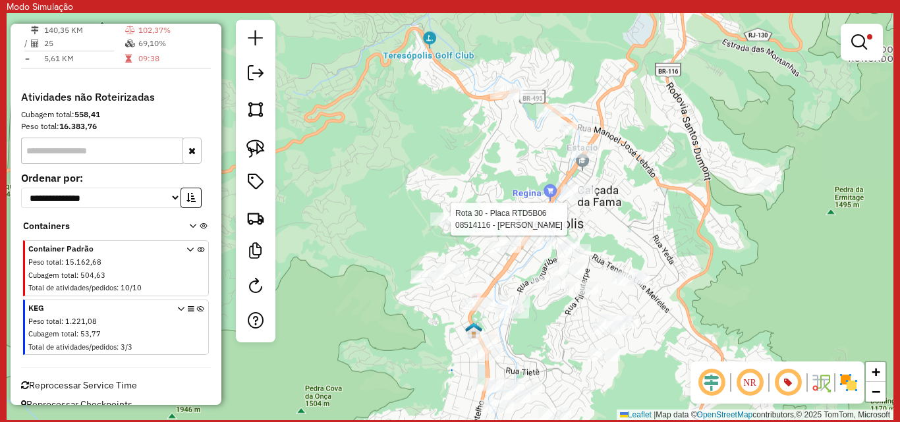
click at [440, 226] on div at bounding box center [446, 219] width 33 height 13
select select "**********"
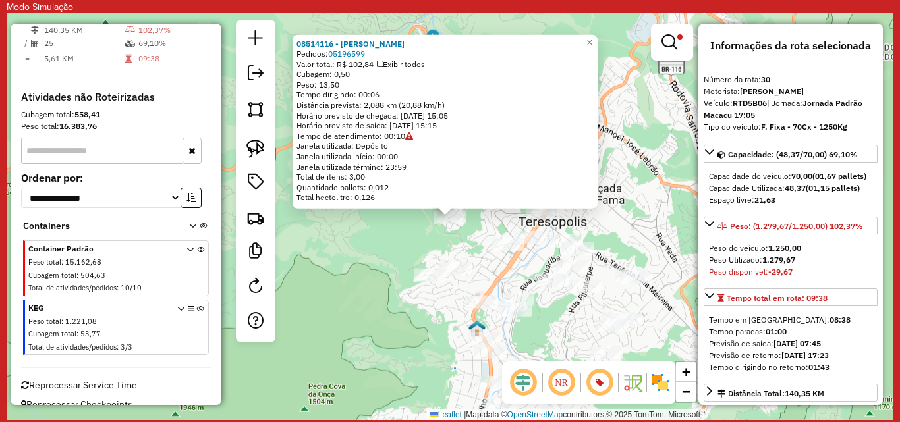
click at [613, 208] on div "08514116 - LUCIVANDO SOUZA Pedidos: 05196599 Valor total: R$ 102,84 Exibir todo…" at bounding box center [450, 216] width 887 height 407
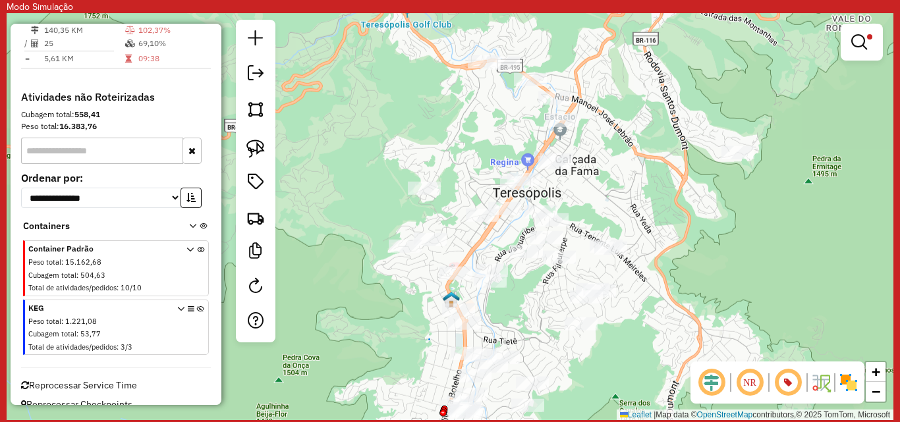
drag, startPoint x: 565, startPoint y: 314, endPoint x: 539, endPoint y: 284, distance: 39.7
click at [539, 284] on div "Limpar filtros Janela de atendimento Grade de atendimento Capacidade Transporta…" at bounding box center [450, 216] width 887 height 407
select select "**********"
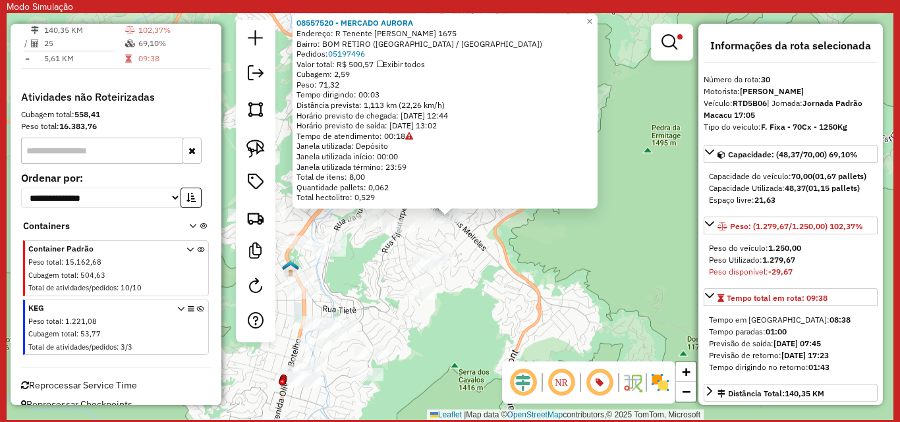
click at [538, 273] on div "08557520 - MERCADO AURORA Endereço: R Tenente Luiz Meirelles 1675 Bairro: BOM R…" at bounding box center [450, 216] width 887 height 407
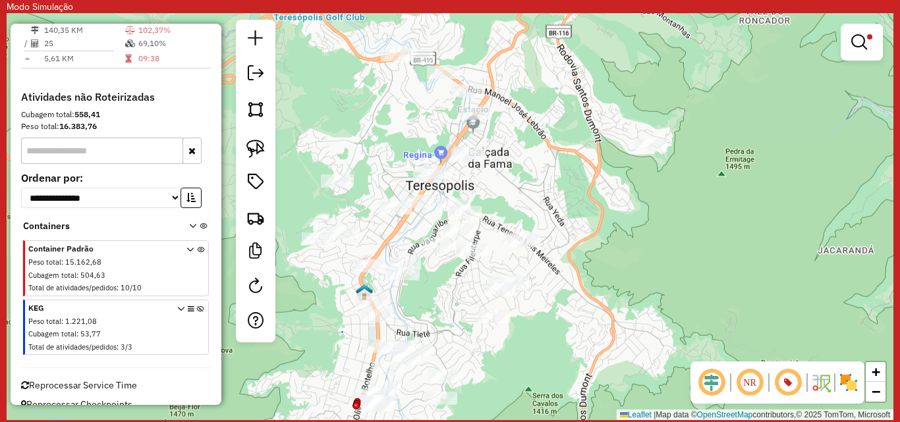
drag, startPoint x: 418, startPoint y: 241, endPoint x: 484, endPoint y: 262, distance: 68.4
click at [484, 262] on div "Limpar filtros Janela de atendimento Grade de atendimento Capacidade Transporta…" at bounding box center [450, 216] width 887 height 407
select select "**********"
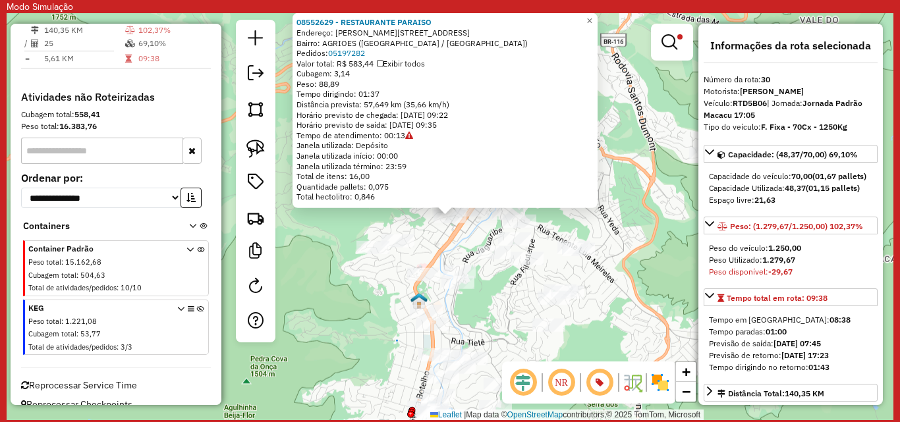
click at [418, 223] on div "08552629 - RESTAURANTE PARAISO Endereço: R CARMELA DUTRA 441 Bairro: AGRIOES (T…" at bounding box center [450, 216] width 887 height 407
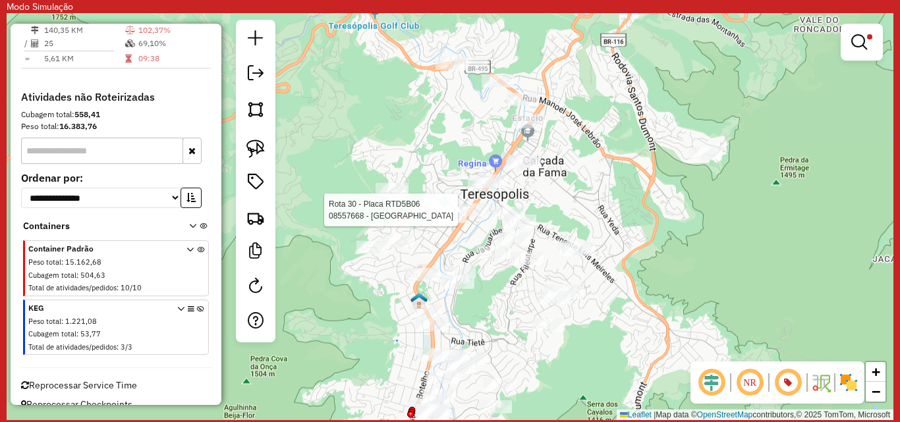
select select "**********"
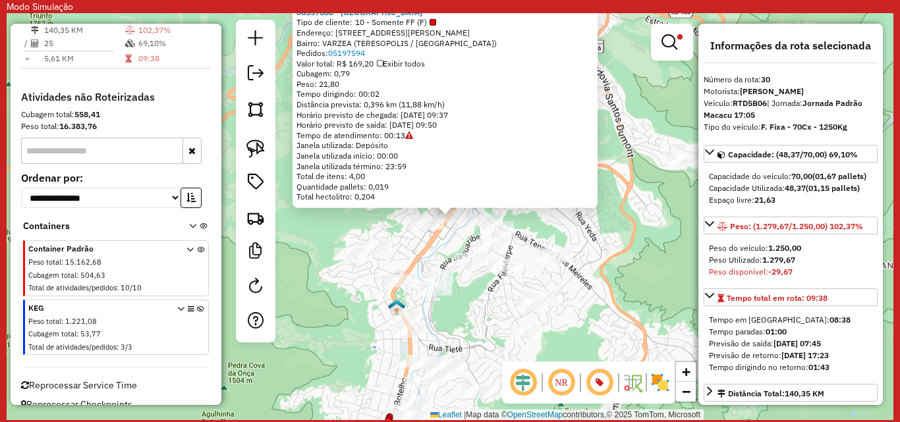
click at [449, 237] on div "08557668 - FONTE DO SABOR CAFE Tipo de cliente: 10 - Somente FF (F) Endereço: A…" at bounding box center [450, 216] width 887 height 407
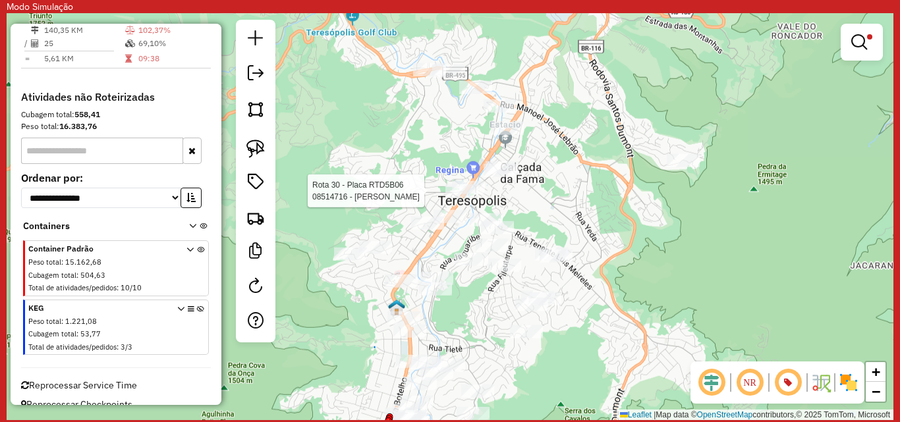
select select "**********"
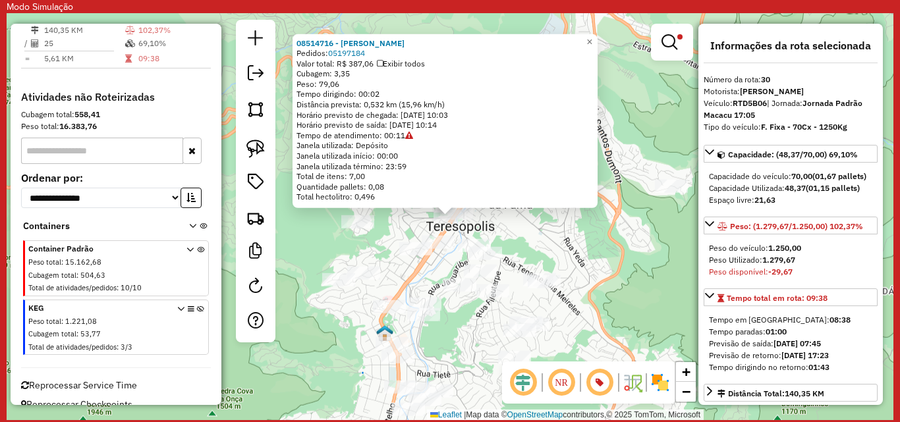
click at [558, 254] on div "Rota 30 - Placa RTD5B06 08557337 - FOLLY E AUGUSTO COM. 08514716 - LUIZ HENRIQU…" at bounding box center [450, 216] width 887 height 407
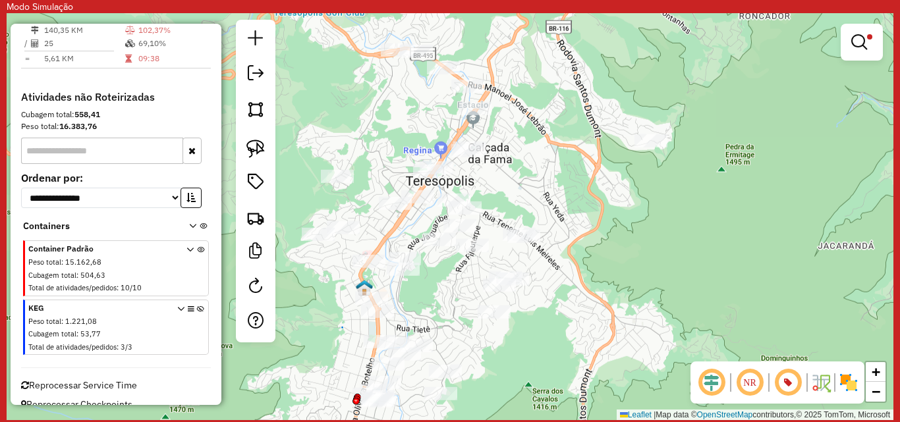
drag, startPoint x: 563, startPoint y: 326, endPoint x: 544, endPoint y: 281, distance: 49.3
click at [544, 281] on div "Limpar filtros Janela de atendimento Grade de atendimento Capacidade Transporta…" at bounding box center [450, 216] width 887 height 407
select select "**********"
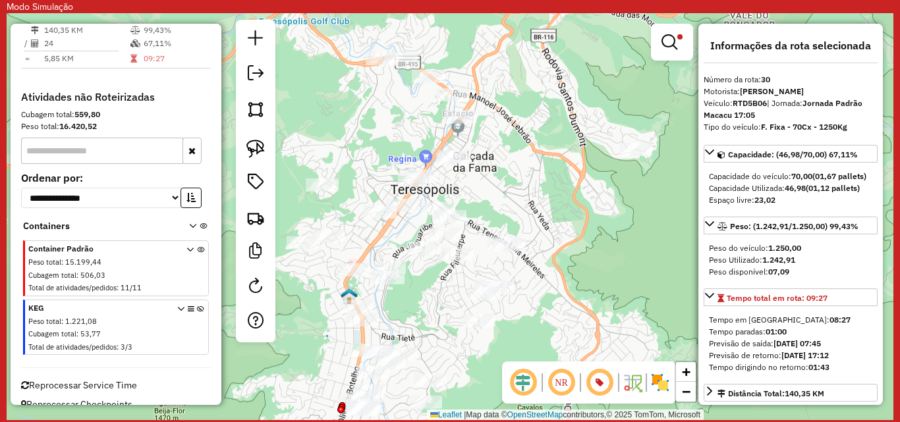
scroll to position [66, 0]
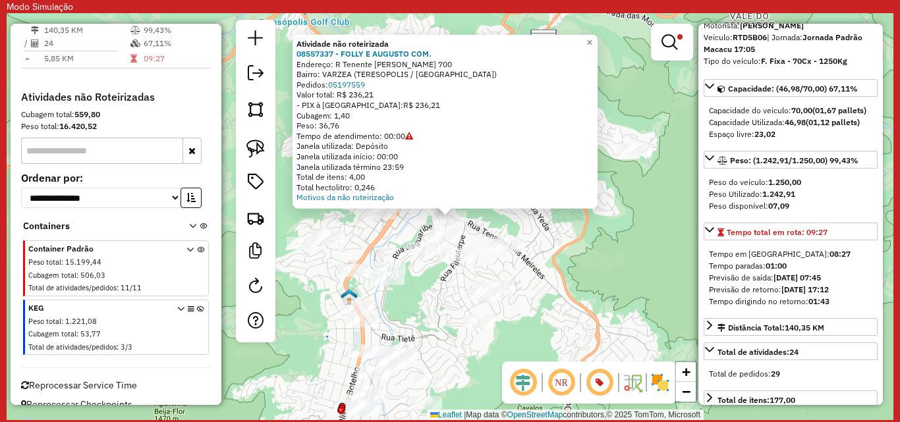
click at [377, 238] on div "Atividade não roteirizada 08557337 - FOLLY E AUGUSTO COM. Endereço: R Tenente L…" at bounding box center [450, 216] width 887 height 407
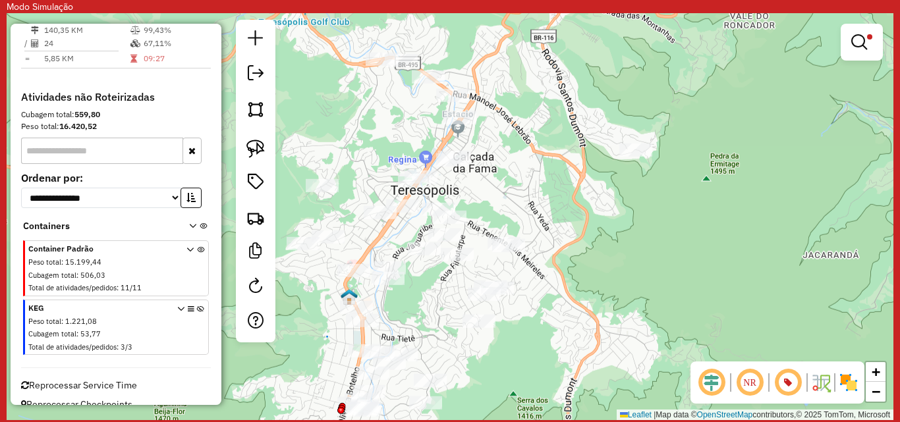
click at [381, 223] on div "Limpar filtros Janela de atendimento Grade de atendimento Capacidade Transporta…" at bounding box center [450, 216] width 887 height 407
select select "**********"
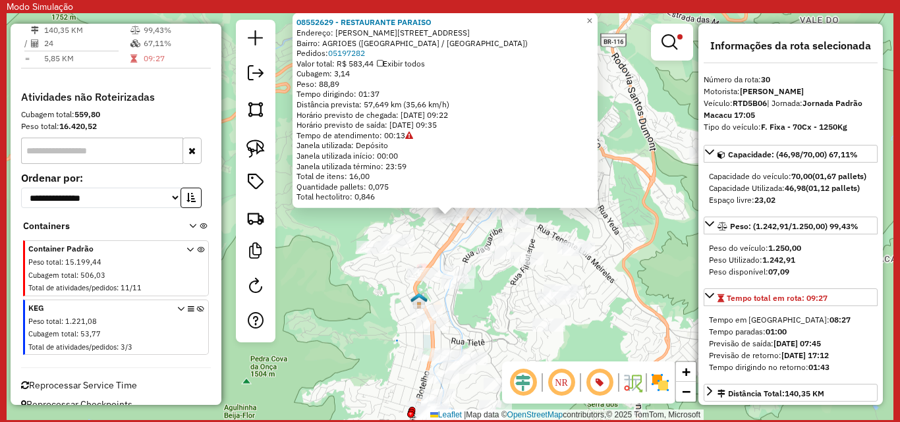
drag, startPoint x: 478, startPoint y: 230, endPoint x: 469, endPoint y: 217, distance: 15.2
click at [476, 230] on div "08552629 - RESTAURANTE PARAISO Endereço: R CARMELA DUTRA 441 Bairro: AGRIOES (T…" at bounding box center [450, 216] width 887 height 407
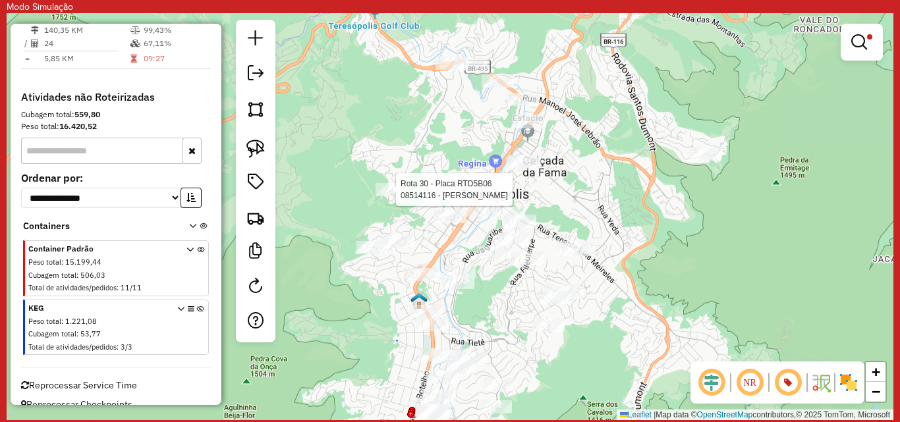
select select "**********"
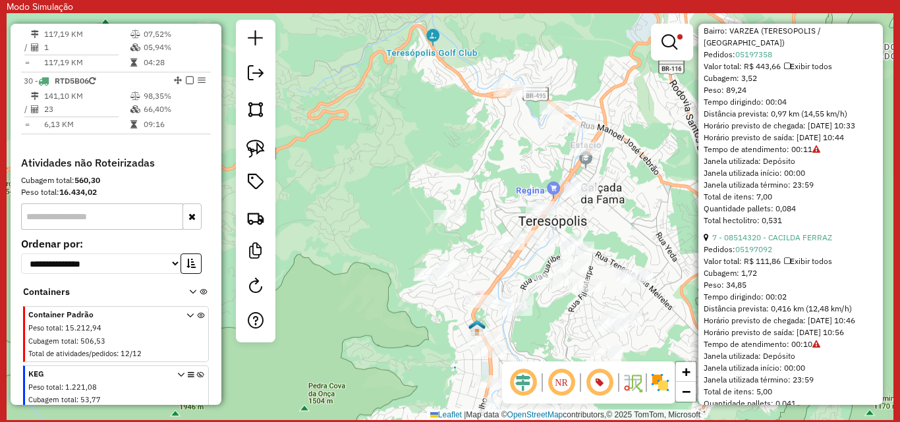
scroll to position [2203, 0]
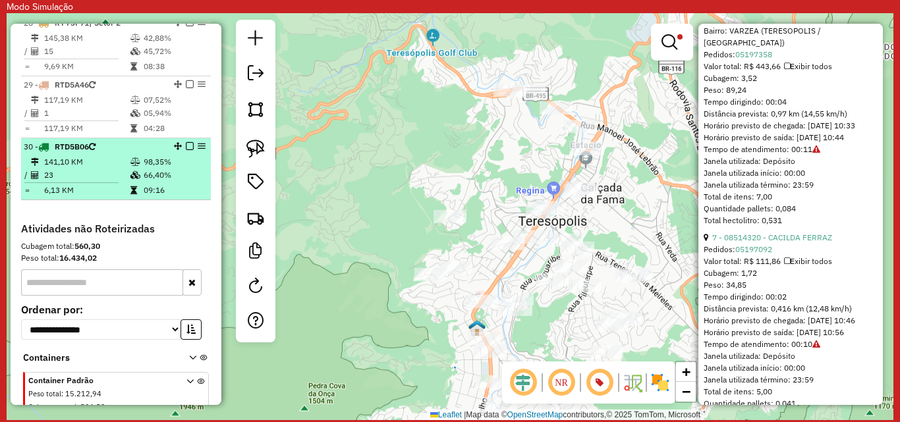
click at [186, 150] on em at bounding box center [190, 146] width 8 height 8
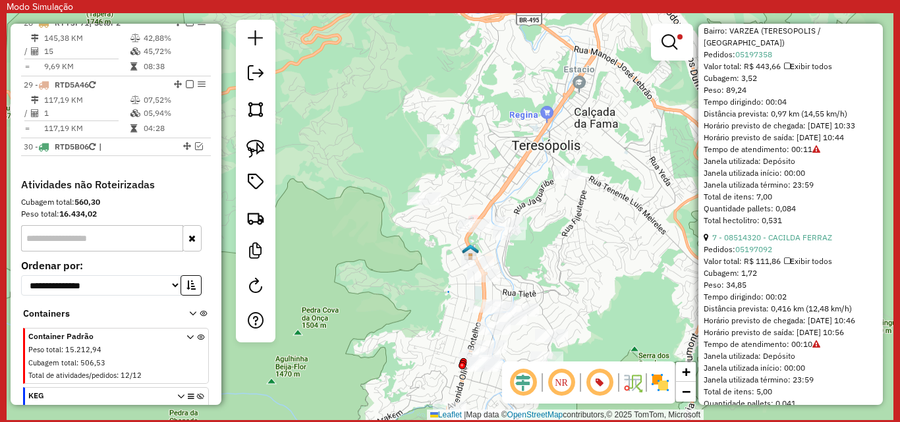
drag, startPoint x: 343, startPoint y: 270, endPoint x: 337, endPoint y: 194, distance: 76.1
click at [337, 194] on div "Limpar filtros Janela de atendimento Grade de atendimento Capacidade Transporta…" at bounding box center [450, 216] width 887 height 407
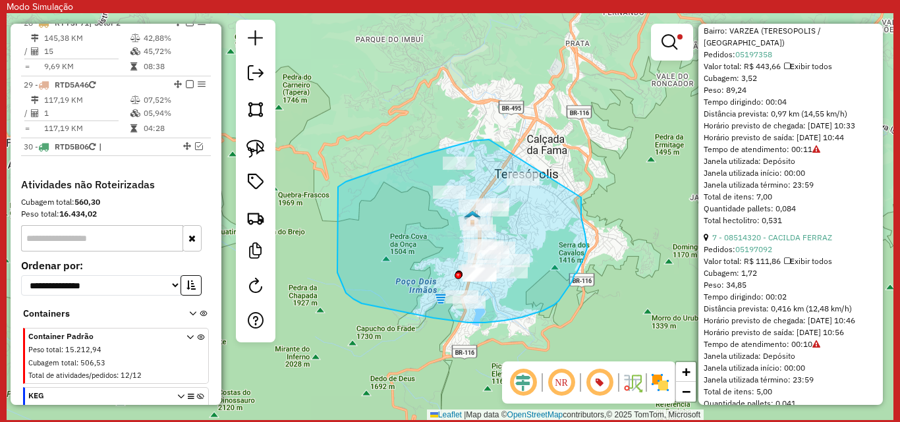
drag, startPoint x: 489, startPoint y: 140, endPoint x: 583, endPoint y: 194, distance: 108.1
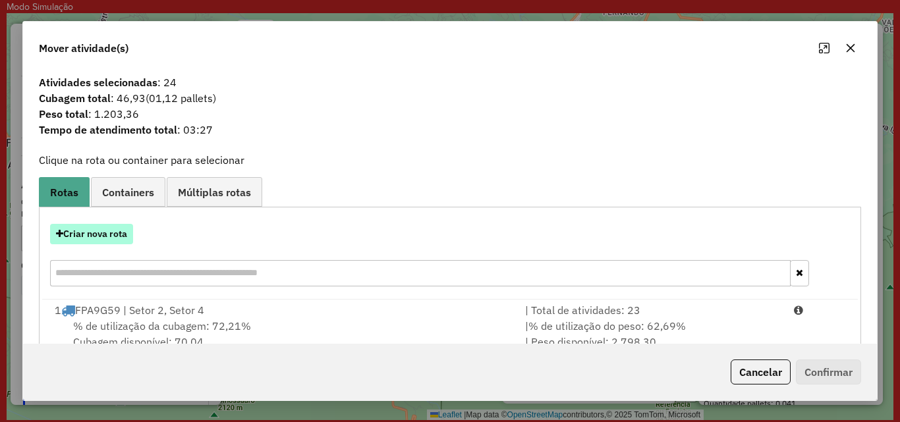
click at [93, 234] on button "Criar nova rota" at bounding box center [91, 234] width 83 height 20
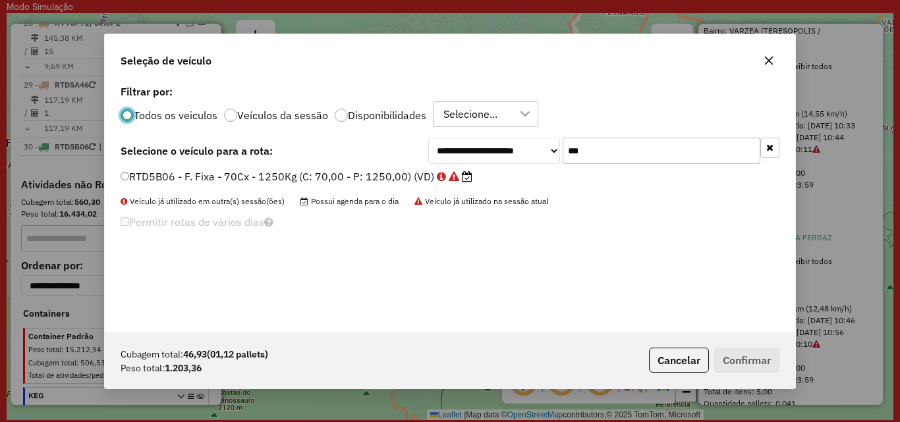
scroll to position [7, 4]
click at [631, 158] on input "***" at bounding box center [662, 151] width 198 height 26
click at [618, 156] on input "***" at bounding box center [662, 151] width 198 height 26
type input "****"
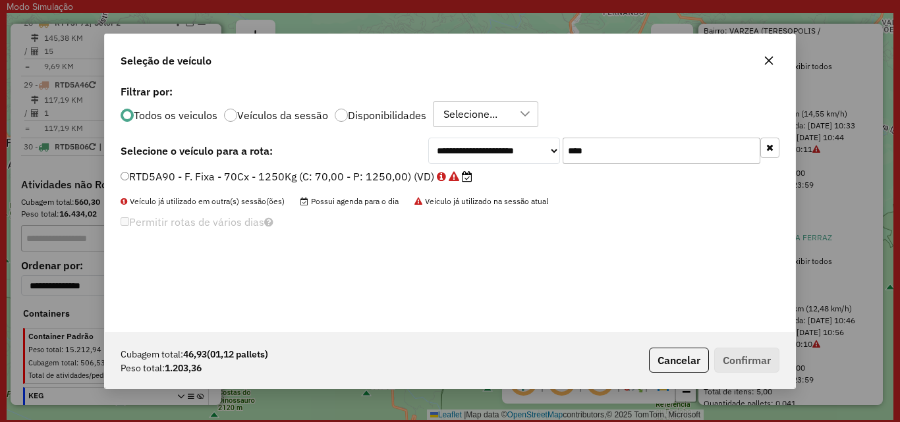
click at [162, 176] on label "RTD5A90 - F. Fixa - 70Cx - 1250Kg (C: 70,00 - P: 1250,00) (VD)" at bounding box center [297, 177] width 352 height 16
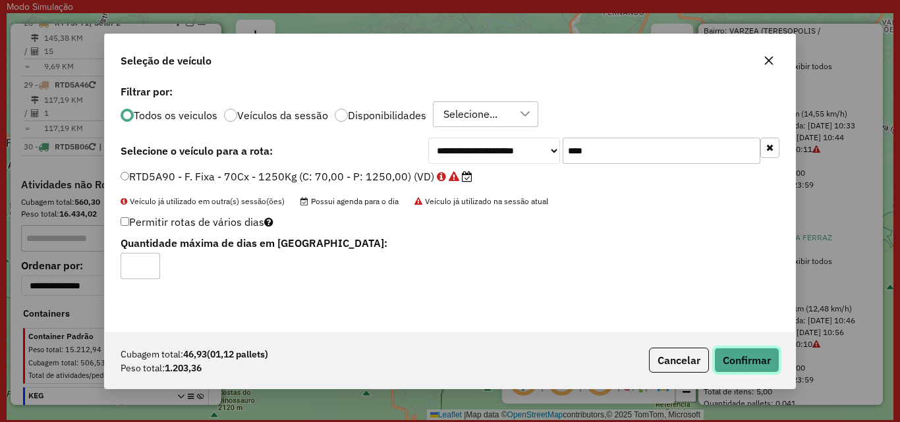
click at [733, 360] on button "Confirmar" at bounding box center [746, 360] width 65 height 25
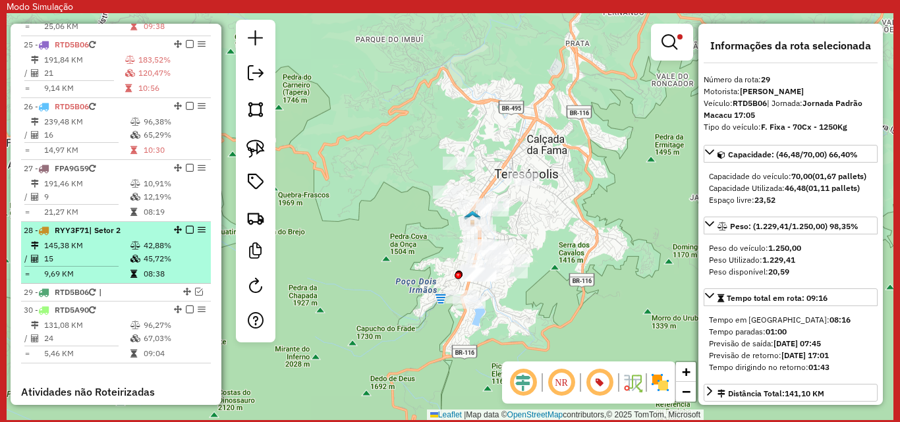
scroll to position [2061, 0]
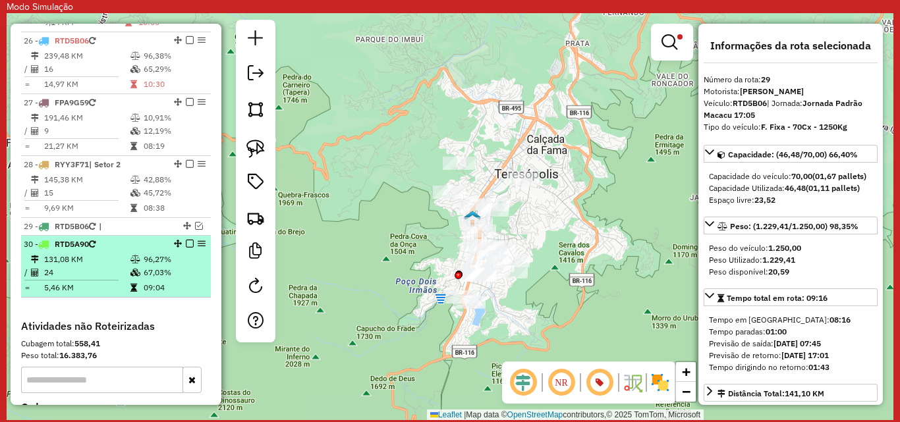
click at [102, 266] on td "131,08 KM" at bounding box center [86, 259] width 86 height 13
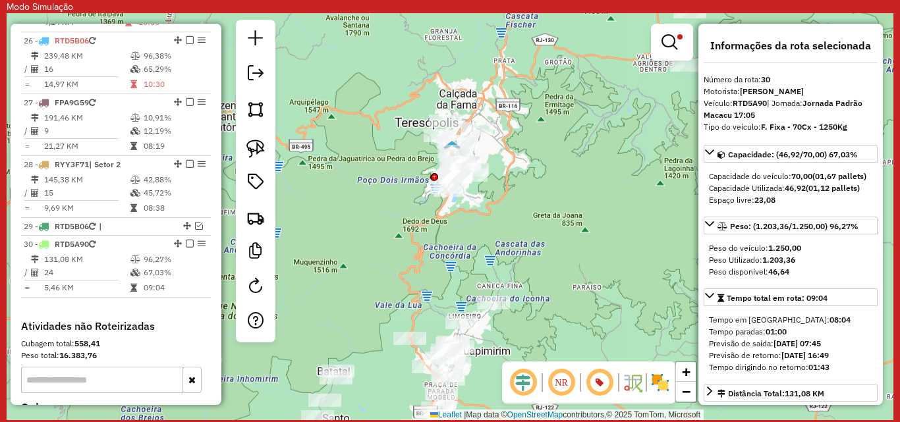
drag, startPoint x: 384, startPoint y: 203, endPoint x: 637, endPoint y: 263, distance: 260.1
click at [637, 263] on div "Limpar filtros Janela de atendimento Grade de atendimento Capacidade Transporta…" at bounding box center [450, 216] width 887 height 407
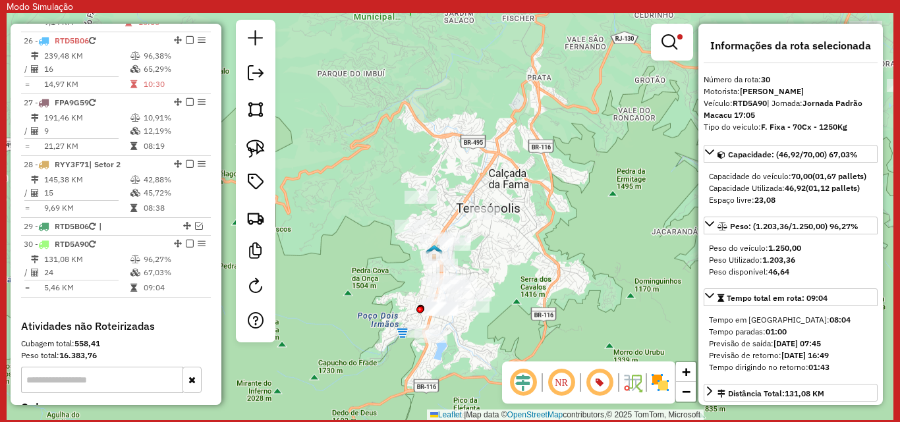
drag, startPoint x: 421, startPoint y: 310, endPoint x: 444, endPoint y: 129, distance: 182.7
click at [445, 134] on div "Limpar filtros Janela de atendimento Grade de atendimento Capacidade Transporta…" at bounding box center [450, 216] width 887 height 407
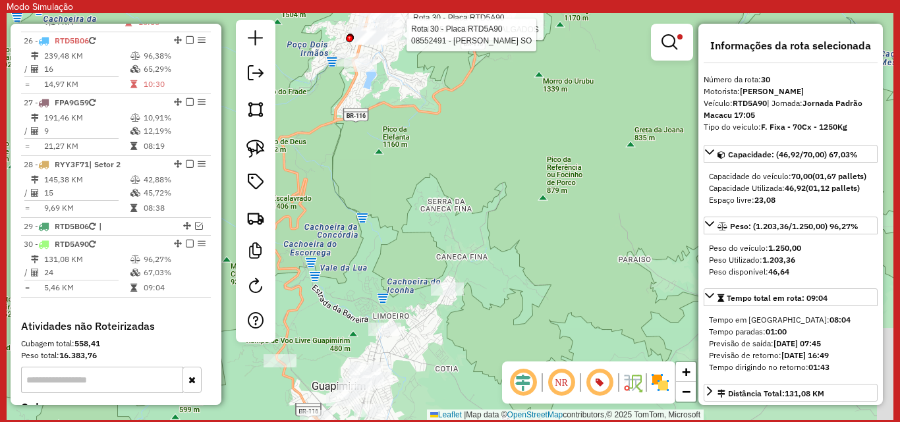
drag, startPoint x: 465, startPoint y: 312, endPoint x: 446, endPoint y: 248, distance: 66.5
click at [446, 248] on div "Rota 30 - Placa RTD5A90 08513651 - SERRANA SALGADOS Rota 30 - Placa RTD5A90 085…" at bounding box center [450, 216] width 887 height 407
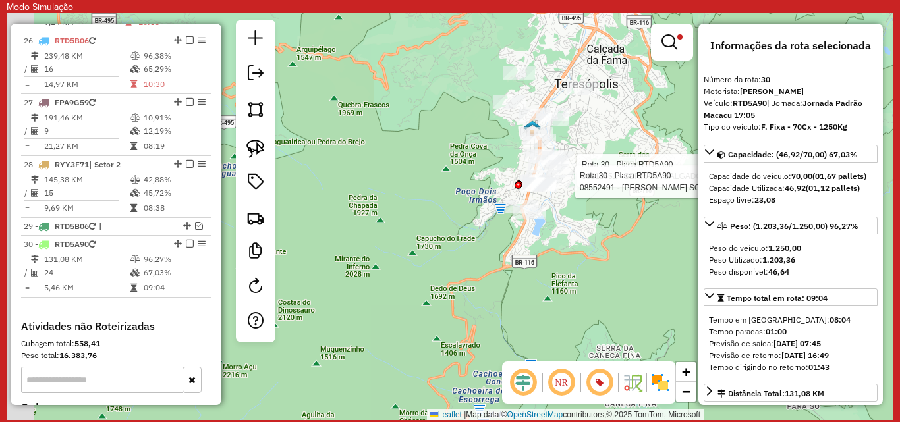
drag, startPoint x: 356, startPoint y: 160, endPoint x: 525, endPoint y: 307, distance: 224.2
click at [525, 307] on div "Rota 30 - Placa RTD5A90 08513651 - SERRANA SALGADOS Rota 30 - Placa RTD5A90 085…" at bounding box center [450, 216] width 887 height 407
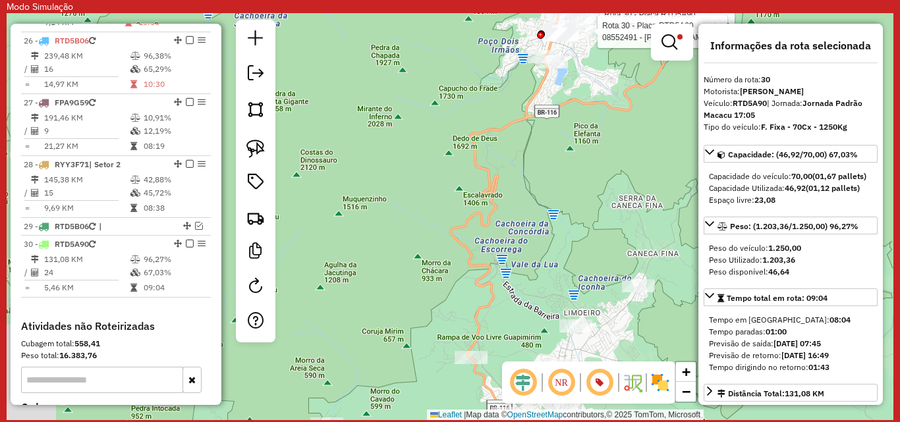
drag, startPoint x: 496, startPoint y: 323, endPoint x: 517, endPoint y: 167, distance: 157.5
click at [517, 167] on div "Rota 30 - Placa RTD5A90 08513651 - SERRANA SALGADOS Rota 30 - Placa RTD5A90 085…" at bounding box center [450, 216] width 887 height 407
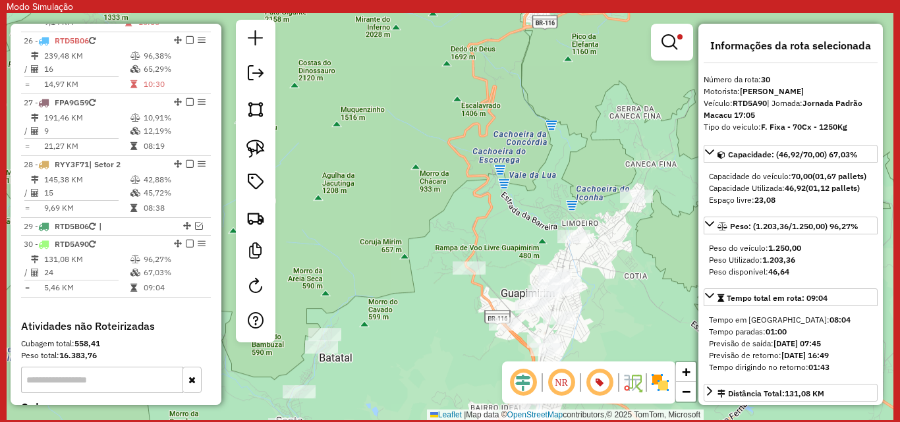
drag, startPoint x: 492, startPoint y: 297, endPoint x: 492, endPoint y: 214, distance: 83.7
click at [492, 214] on div "Rota 30 - Placa RTD5A90 08513651 - SERRANA SALGADOS Rota 30 - Placa RTD5A90 085…" at bounding box center [450, 216] width 887 height 407
drag, startPoint x: 473, startPoint y: 239, endPoint x: 496, endPoint y: 275, distance: 43.0
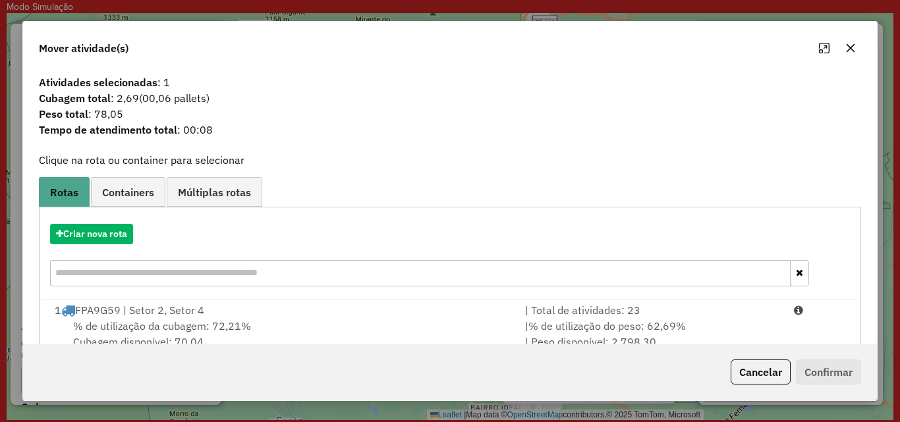
click at [851, 50] on icon "button" at bounding box center [850, 48] width 11 height 11
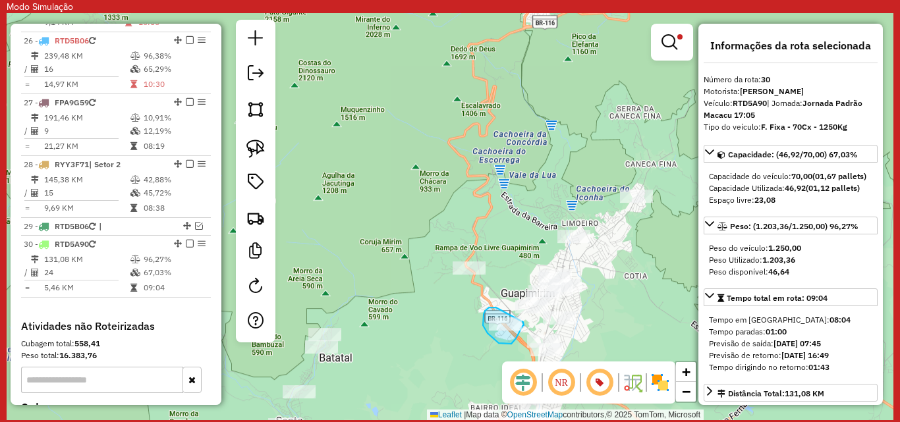
drag, startPoint x: 492, startPoint y: 308, endPoint x: 522, endPoint y: 321, distance: 33.1
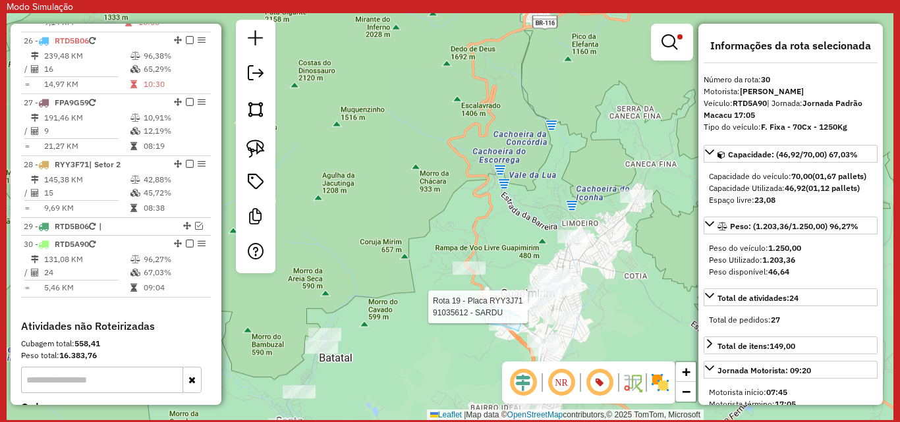
drag, startPoint x: 490, startPoint y: 305, endPoint x: 521, endPoint y: 316, distance: 32.3
click at [521, 316] on div "Rota 30 - Placa RTD5A90 08513651 - SERRANA SALGADOS Rota 30 - Placa RTD5A90 085…" at bounding box center [450, 216] width 887 height 407
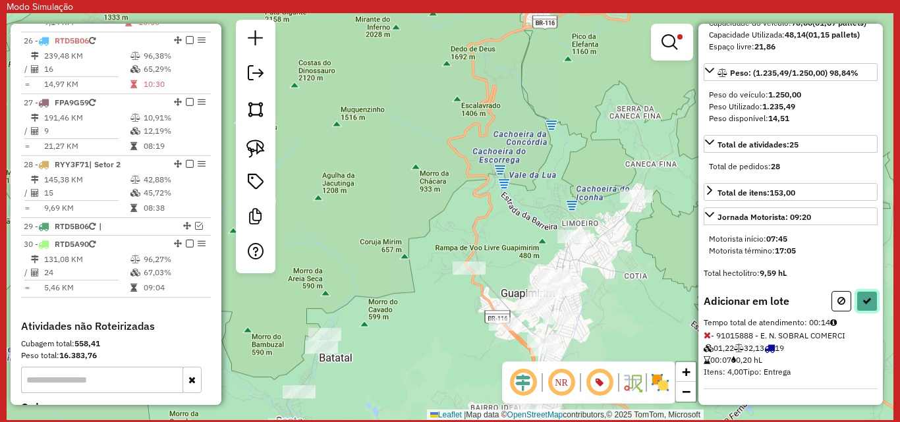
click at [863, 301] on icon at bounding box center [867, 301] width 9 height 9
select select "**********"
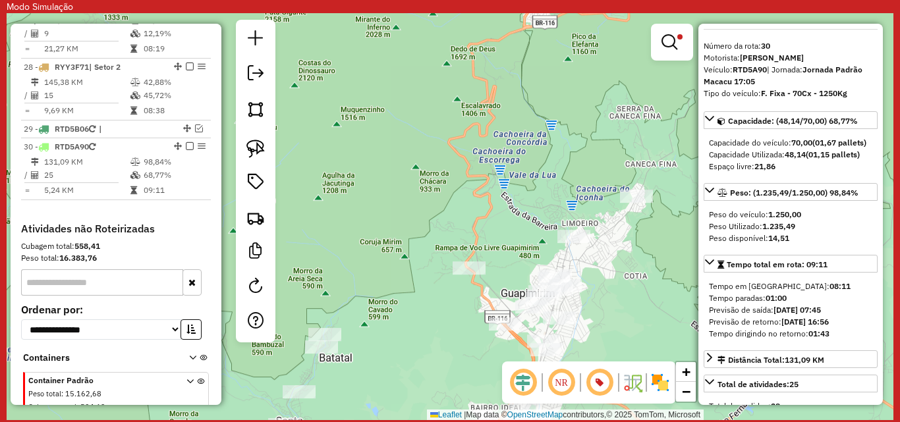
scroll to position [2093, 0]
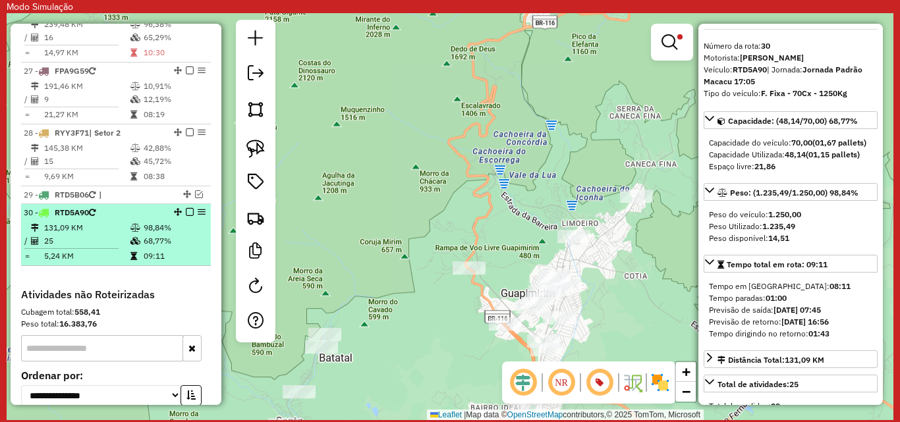
click at [186, 216] on em at bounding box center [190, 212] width 8 height 8
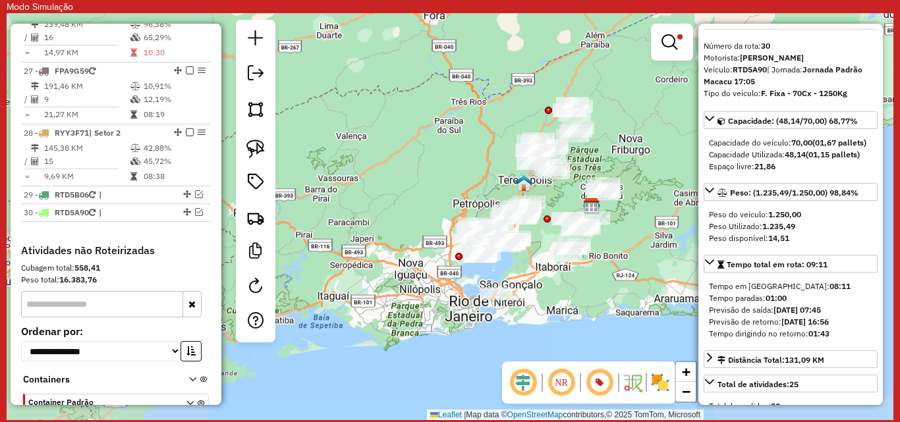
drag, startPoint x: 520, startPoint y: 282, endPoint x: 544, endPoint y: 237, distance: 51.6
click at [542, 240] on div "Limpar filtros Janela de atendimento Grade de atendimento Capacidade Transporta…" at bounding box center [450, 216] width 887 height 407
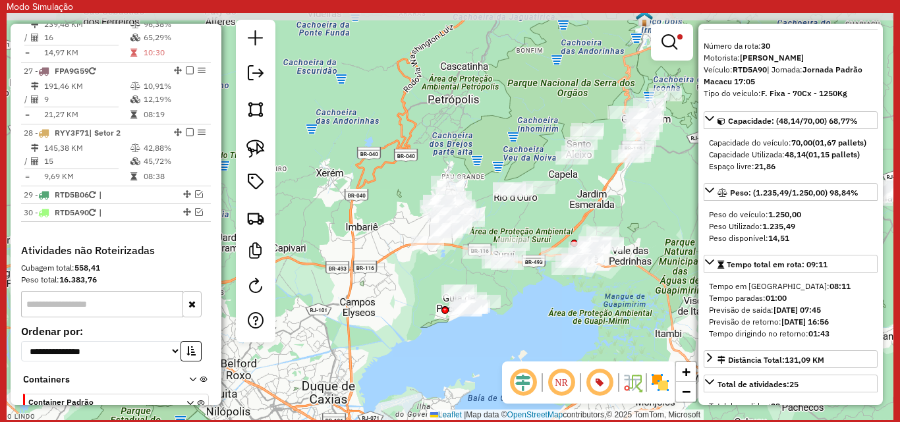
drag, startPoint x: 478, startPoint y: 198, endPoint x: 409, endPoint y: 297, distance: 120.7
click at [409, 297] on div "Limpar filtros Janela de atendimento Grade de atendimento Capacidade Transporta…" at bounding box center [450, 216] width 887 height 407
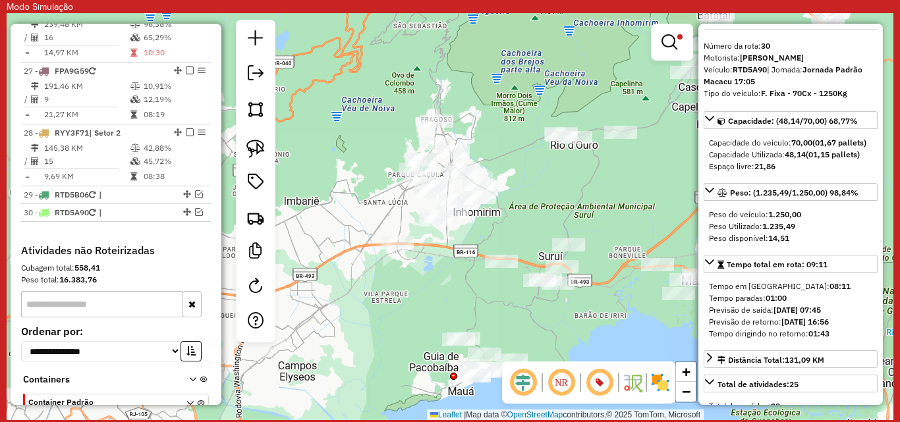
drag, startPoint x: 425, startPoint y: 235, endPoint x: 414, endPoint y: 262, distance: 29.9
click at [414, 262] on div "Limpar filtros Janela de atendimento Grade de atendimento Capacidade Transporta…" at bounding box center [450, 216] width 887 height 407
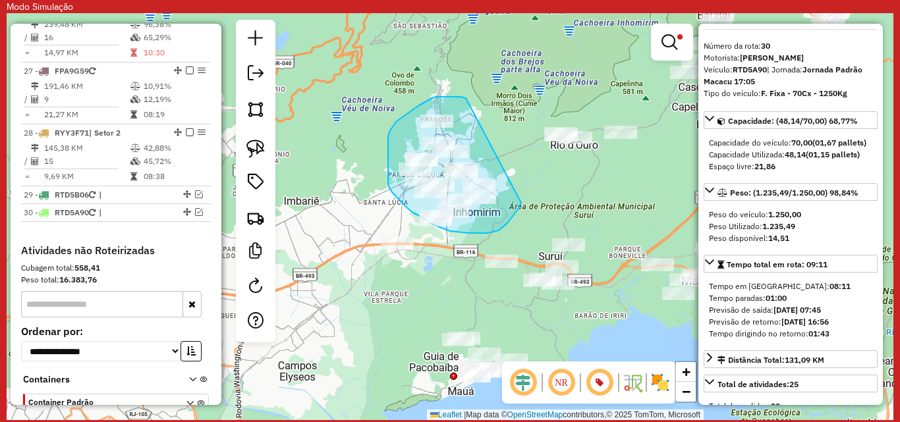
drag, startPoint x: 466, startPoint y: 98, endPoint x: 521, endPoint y: 203, distance: 118.5
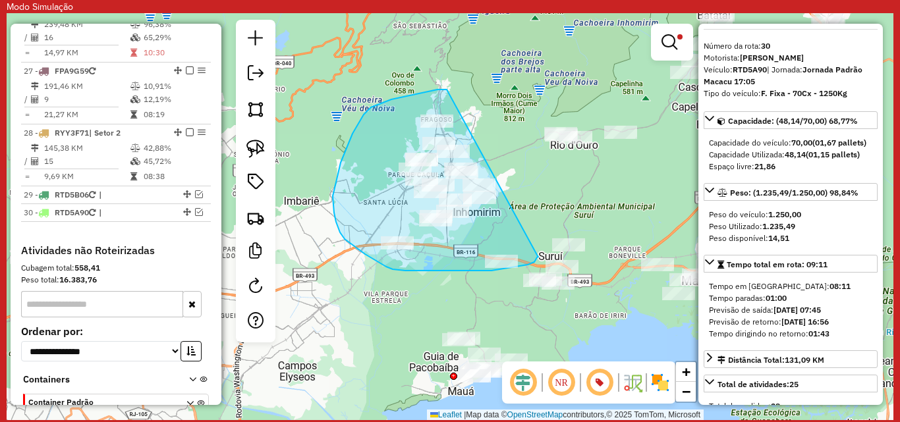
drag, startPoint x: 447, startPoint y: 90, endPoint x: 538, endPoint y: 256, distance: 189.9
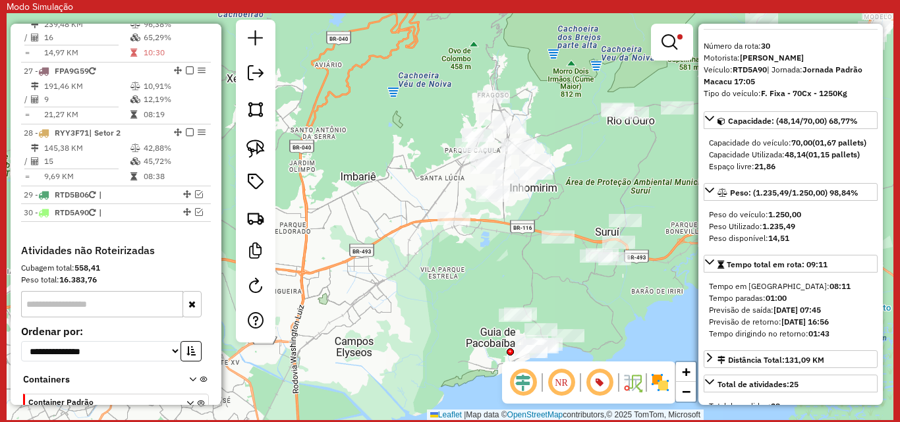
drag, startPoint x: 343, startPoint y: 215, endPoint x: 331, endPoint y: 181, distance: 37.1
click at [335, 183] on div "Limpar filtros Janela de atendimento Grade de atendimento Capacidade Transporta…" at bounding box center [450, 216] width 887 height 407
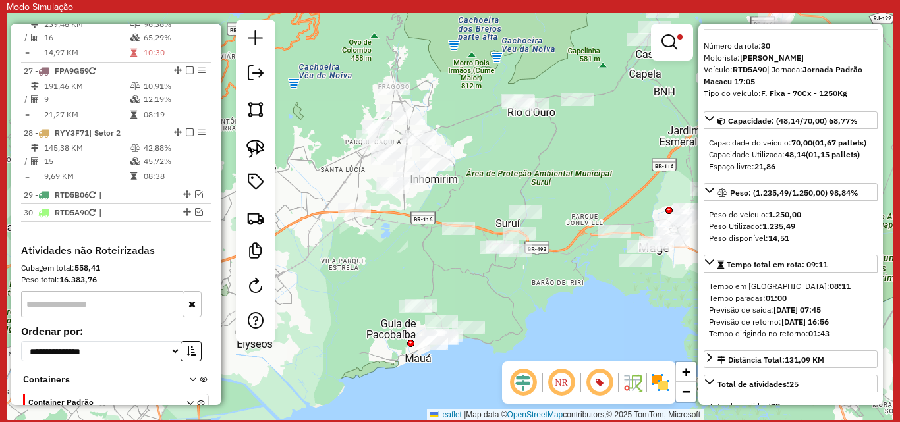
drag, startPoint x: 601, startPoint y: 178, endPoint x: 540, endPoint y: 178, distance: 61.3
click at [540, 178] on div "Limpar filtros Janela de atendimento Grade de atendimento Capacidade Transporta…" at bounding box center [450, 216] width 887 height 407
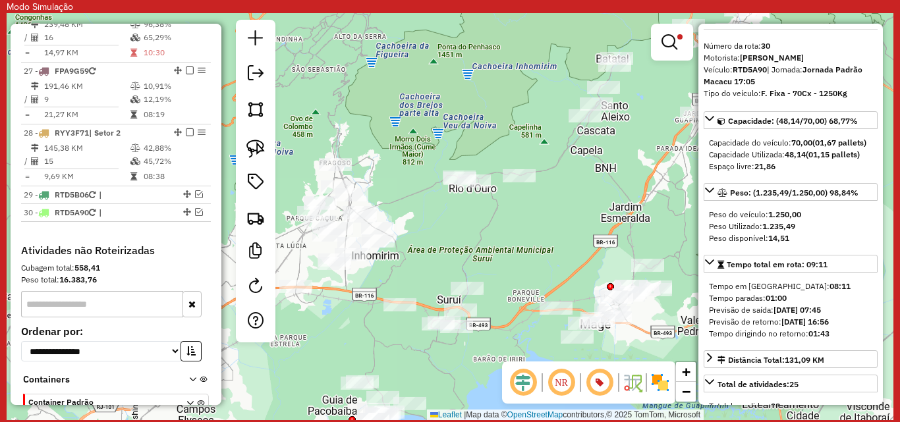
drag, startPoint x: 560, startPoint y: 71, endPoint x: 530, endPoint y: 148, distance: 82.0
click at [530, 148] on div "Limpar filtros Janela de atendimento Grade de atendimento Capacidade Transporta…" at bounding box center [450, 216] width 887 height 407
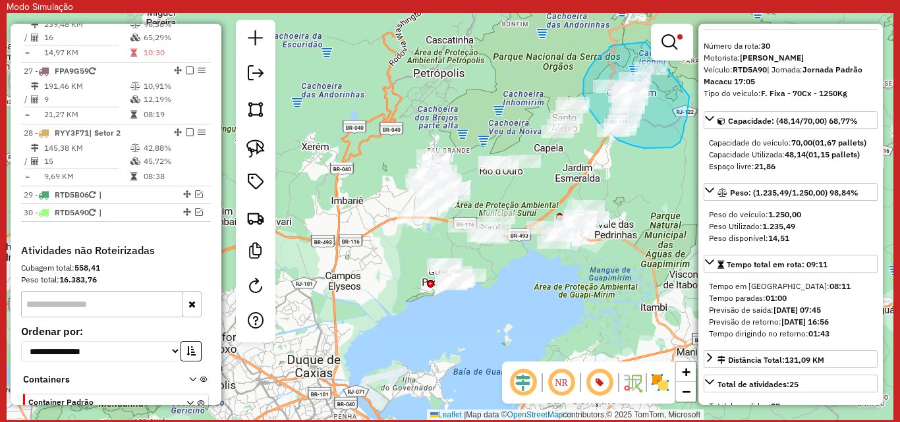
drag, startPoint x: 646, startPoint y: 42, endPoint x: 689, endPoint y: 96, distance: 69.4
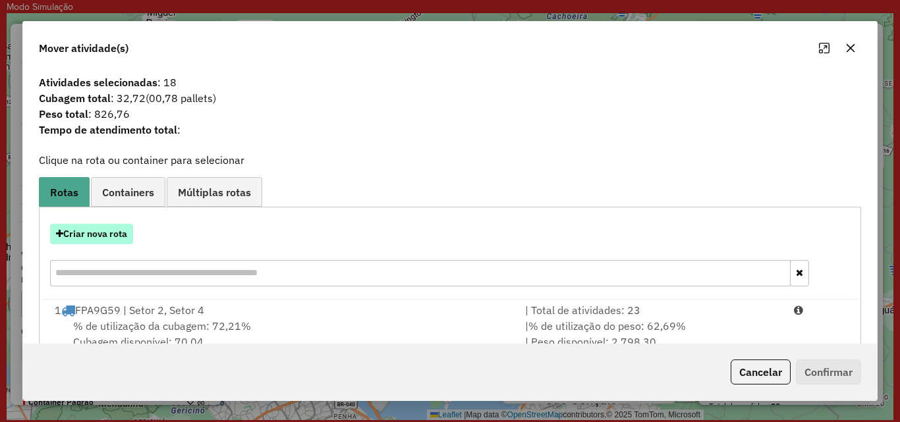
click at [96, 233] on button "Criar nova rota" at bounding box center [91, 234] width 83 height 20
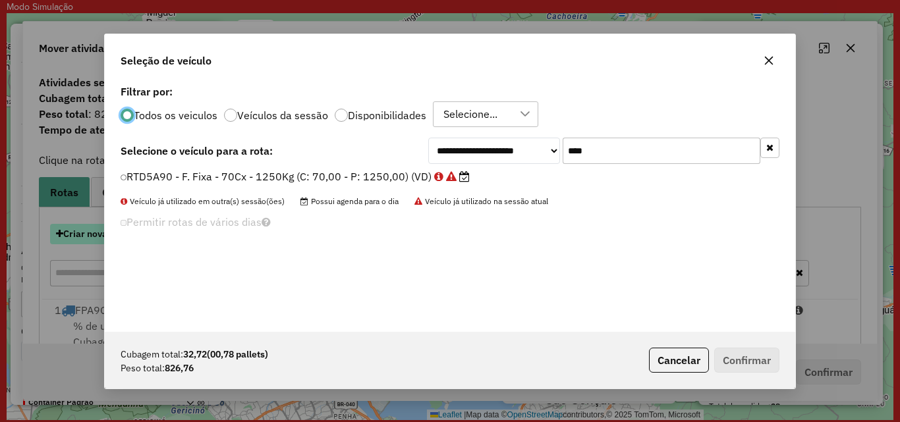
scroll to position [7, 4]
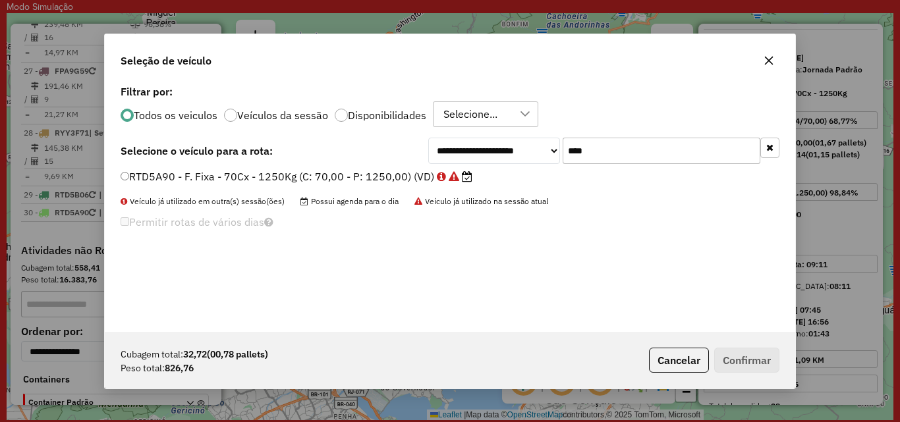
drag, startPoint x: 587, startPoint y: 155, endPoint x: 578, endPoint y: 162, distance: 11.2
click at [578, 162] on input "****" at bounding box center [662, 151] width 198 height 26
type input "****"
click at [174, 179] on label "RTD5A46 - F. Fixa - 70Cx - 1250Kg (C: 70,00 - P: 1250,00) (VD)" at bounding box center [297, 177] width 352 height 16
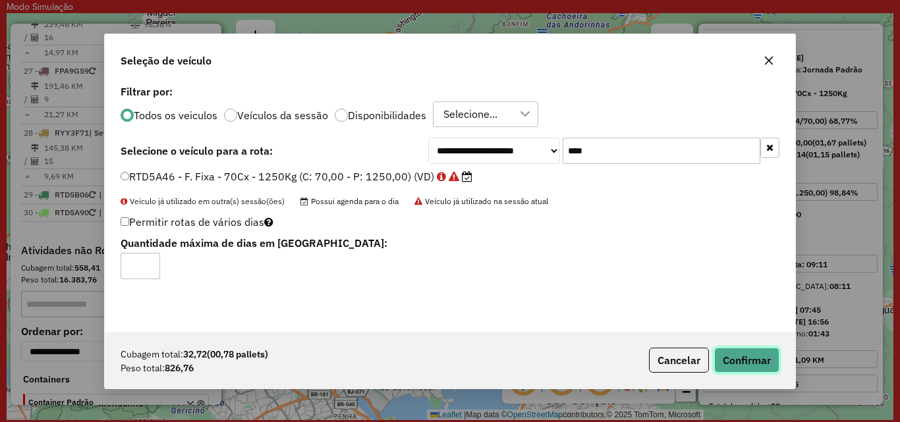
click at [730, 358] on button "Confirmar" at bounding box center [746, 360] width 65 height 25
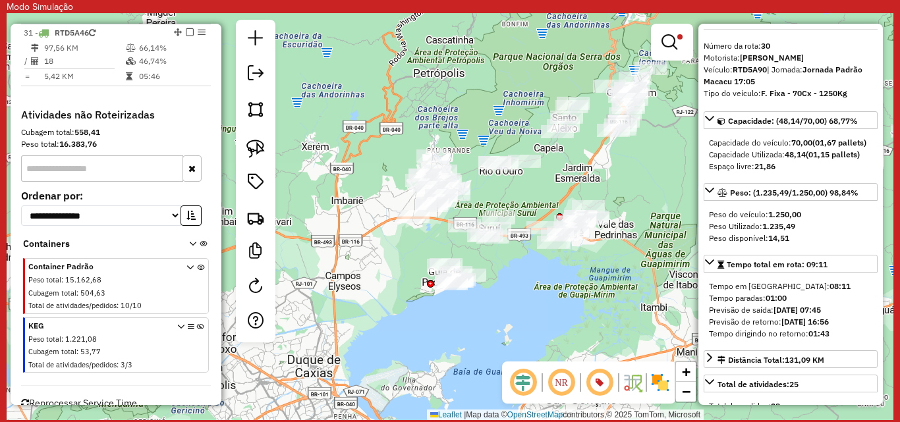
scroll to position [2225, 0]
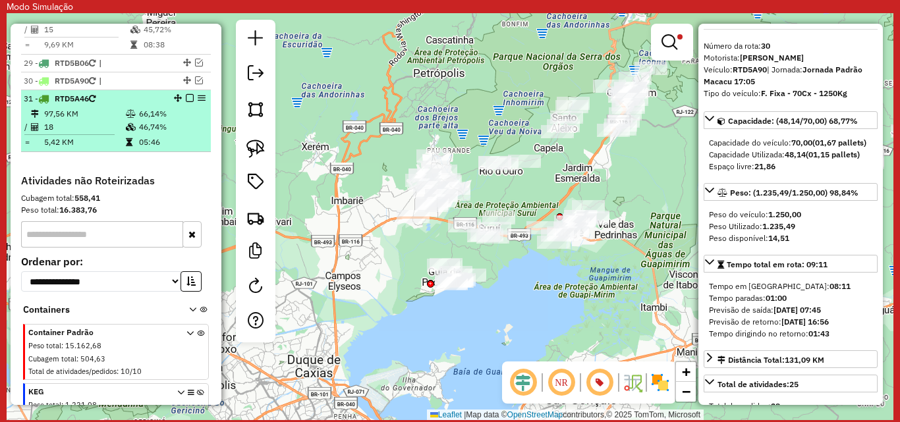
click at [76, 134] on td "18" at bounding box center [84, 127] width 82 height 13
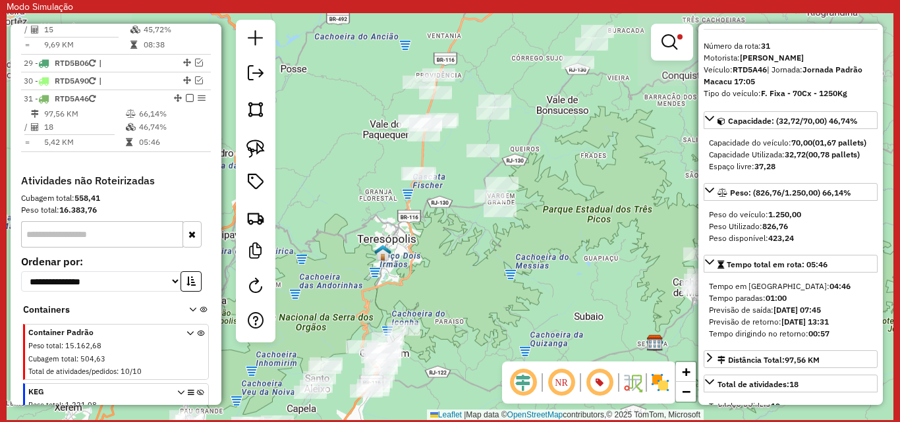
drag, startPoint x: 415, startPoint y: 130, endPoint x: 480, endPoint y: 290, distance: 172.6
click at [479, 300] on div "Limpar filtros Janela de atendimento Grade de atendimento Capacidade Transporta…" at bounding box center [450, 216] width 887 height 407
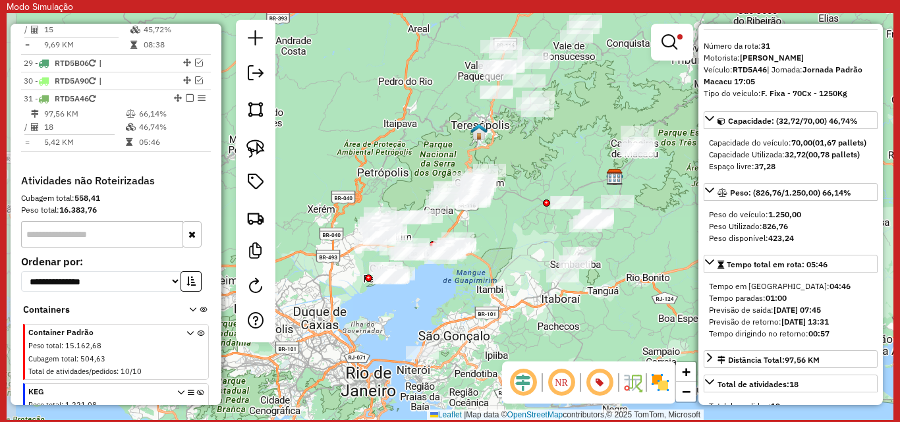
drag, startPoint x: 517, startPoint y: 287, endPoint x: 565, endPoint y: 150, distance: 145.1
click at [565, 150] on div "Limpar filtros Janela de atendimento Grade de atendimento Capacidade Transporta…" at bounding box center [450, 216] width 887 height 407
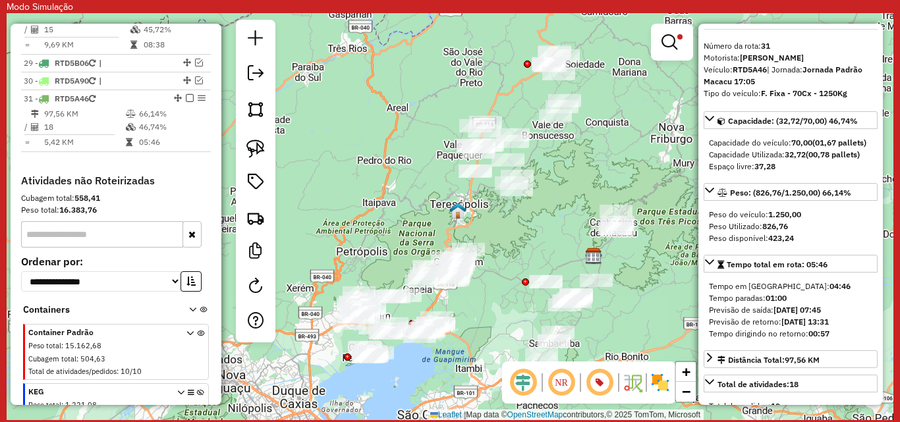
drag, startPoint x: 521, startPoint y: 143, endPoint x: 501, endPoint y: 233, distance: 92.3
click at [501, 233] on div "Limpar filtros Janela de atendimento Grade de atendimento Capacidade Transporta…" at bounding box center [450, 216] width 887 height 407
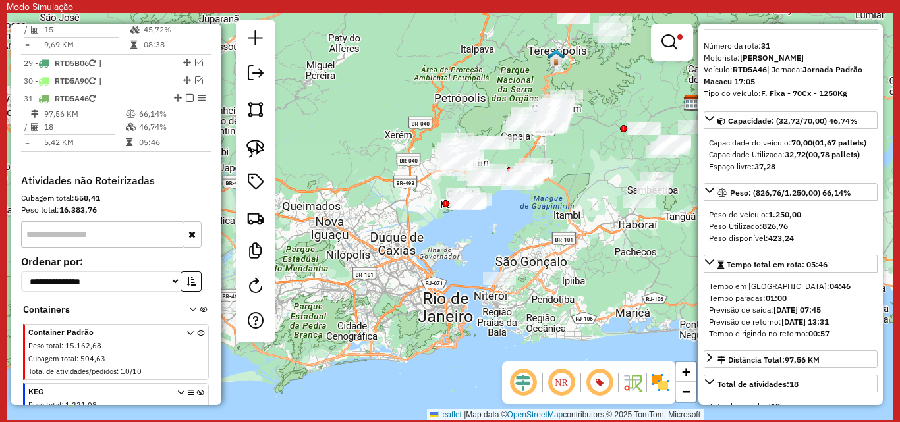
drag, startPoint x: 496, startPoint y: 260, endPoint x: 594, endPoint y: 107, distance: 182.3
click at [594, 107] on div "Limpar filtros Janela de atendimento Grade de atendimento Capacidade Transporta…" at bounding box center [450, 216] width 887 height 407
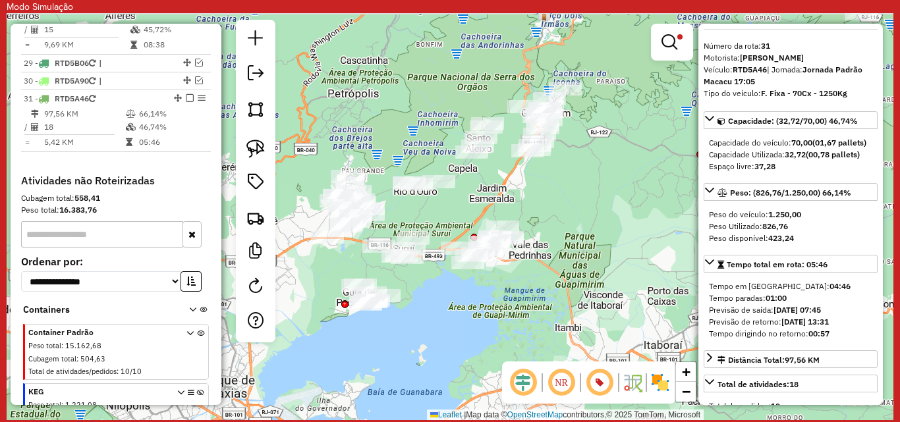
drag, startPoint x: 592, startPoint y: 160, endPoint x: 573, endPoint y: 185, distance: 31.9
click at [573, 185] on div "Limpar filtros Janela de atendimento Grade de atendimento Capacidade Transporta…" at bounding box center [450, 216] width 887 height 407
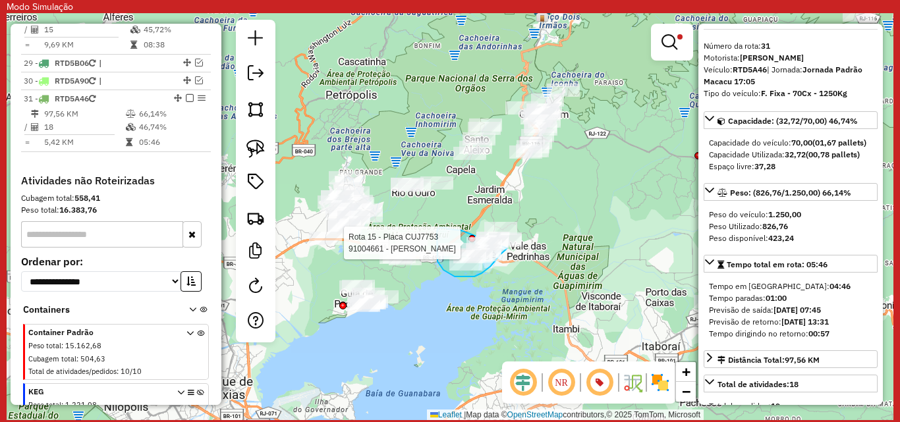
click at [507, 248] on div "Rota 14 - Placa FPA9G59 91052700 - LOZINETE FERREIRA DA CRUZ Rota 17 - Placa DV…" at bounding box center [450, 216] width 887 height 407
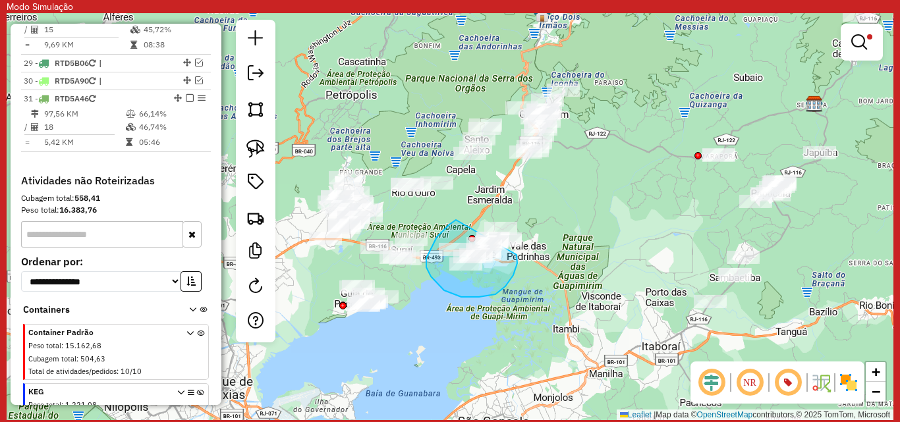
drag, startPoint x: 455, startPoint y: 221, endPoint x: 517, endPoint y: 255, distance: 70.2
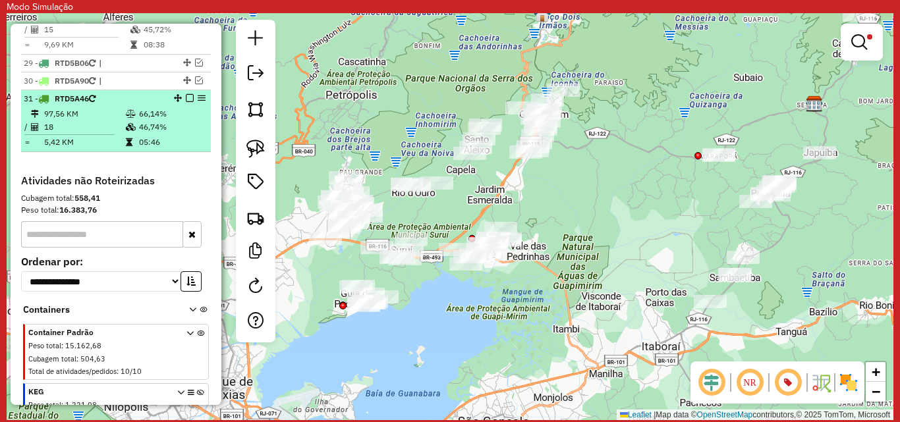
click at [96, 121] on td "97,56 KM" at bounding box center [84, 113] width 82 height 13
select select "**********"
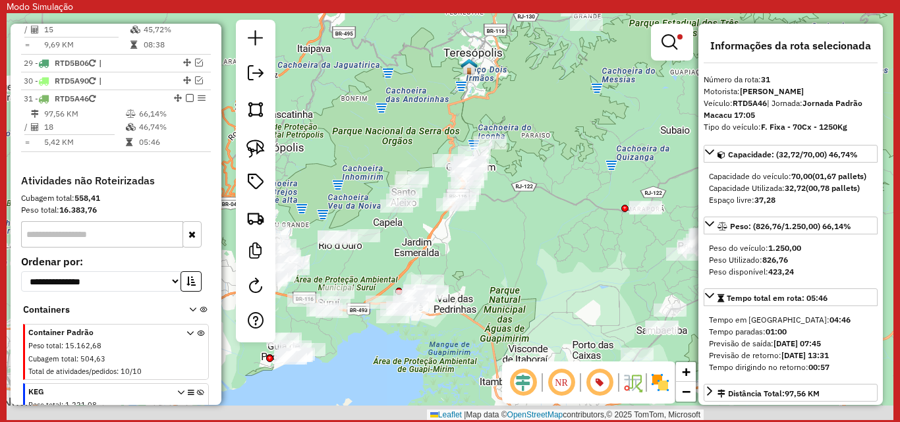
drag, startPoint x: 329, startPoint y: 284, endPoint x: 528, endPoint y: 215, distance: 210.5
click at [528, 215] on div "Limpar filtros Janela de atendimento Grade de atendimento Capacidade Transporta…" at bounding box center [450, 216] width 887 height 407
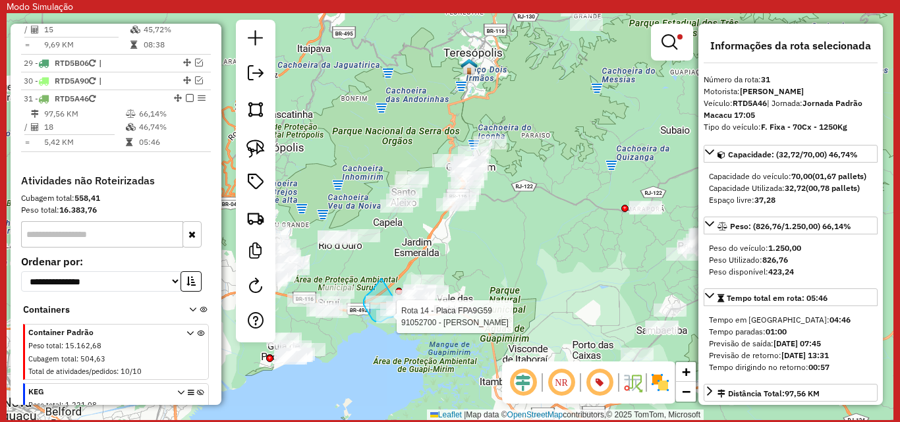
click at [415, 293] on div "Rota 14 - Placa FPA9G59 91044818 - CAIO GIGANTE DEPOSIT Rota 14 - Placa FPA9G59…" at bounding box center [450, 216] width 887 height 407
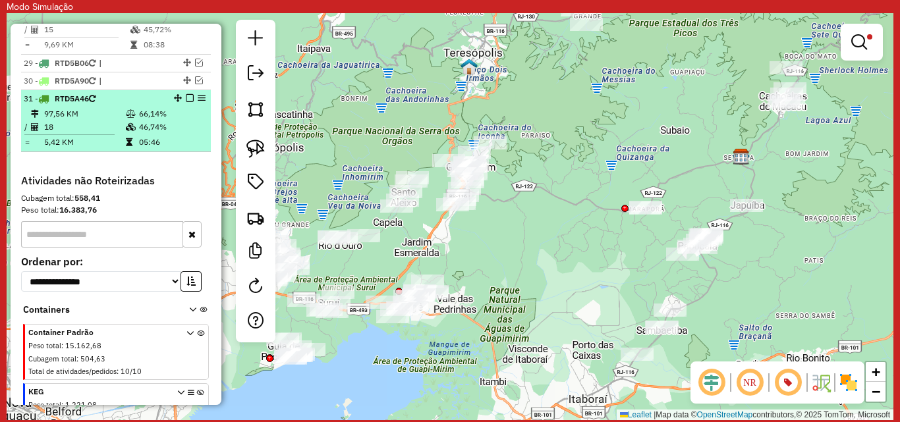
click at [75, 134] on td "18" at bounding box center [84, 127] width 82 height 13
select select "**********"
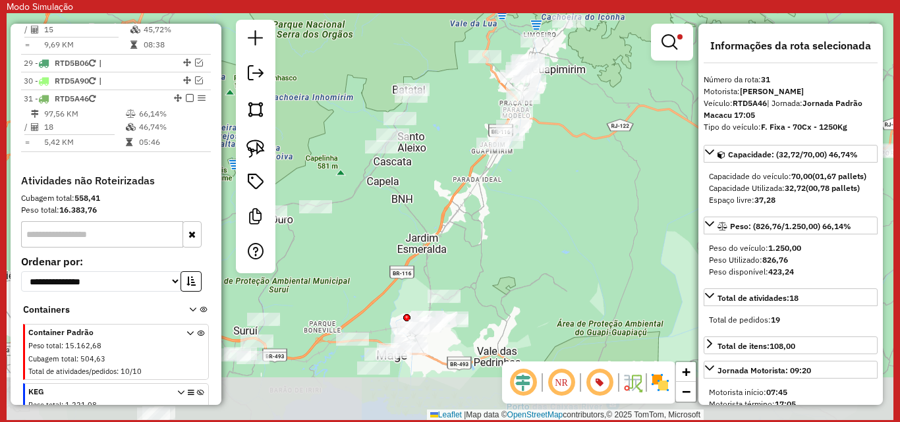
drag, startPoint x: 335, startPoint y: 306, endPoint x: 669, endPoint y: 180, distance: 356.7
click at [669, 180] on div "Limpar filtros Janela de atendimento Grade de atendimento Capacidade Transporta…" at bounding box center [450, 216] width 887 height 407
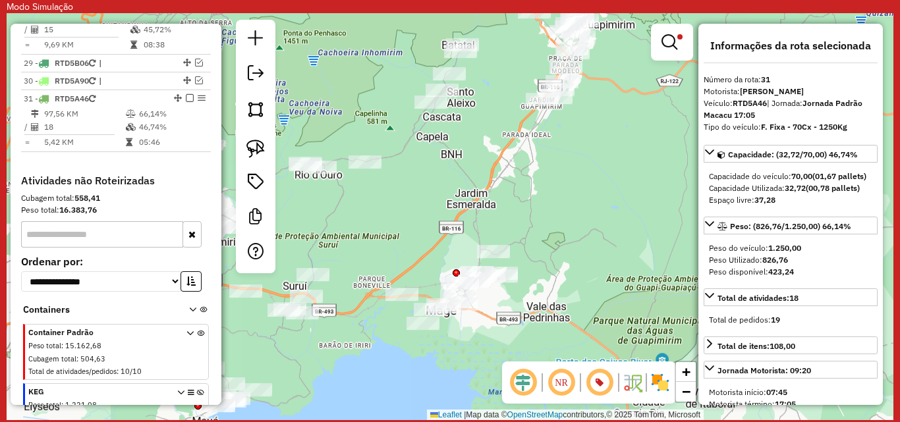
drag, startPoint x: 464, startPoint y: 266, endPoint x: 513, endPoint y: 219, distance: 67.1
click at [513, 219] on div "Limpar filtros Janela de atendimento Grade de atendimento Capacidade Transporta…" at bounding box center [450, 216] width 887 height 407
click at [668, 40] on em at bounding box center [670, 42] width 16 height 16
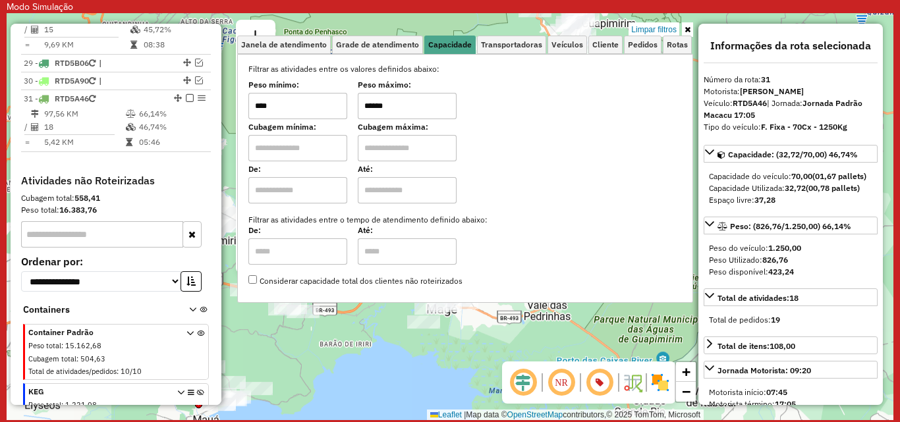
drag, startPoint x: 391, startPoint y: 104, endPoint x: 360, endPoint y: 95, distance: 31.7
click at [360, 95] on input "******" at bounding box center [407, 106] width 99 height 26
click at [420, 353] on div "Limpar filtros Janela de atendimento Grade de atendimento Capacidade Transporta…" at bounding box center [450, 216] width 887 height 407
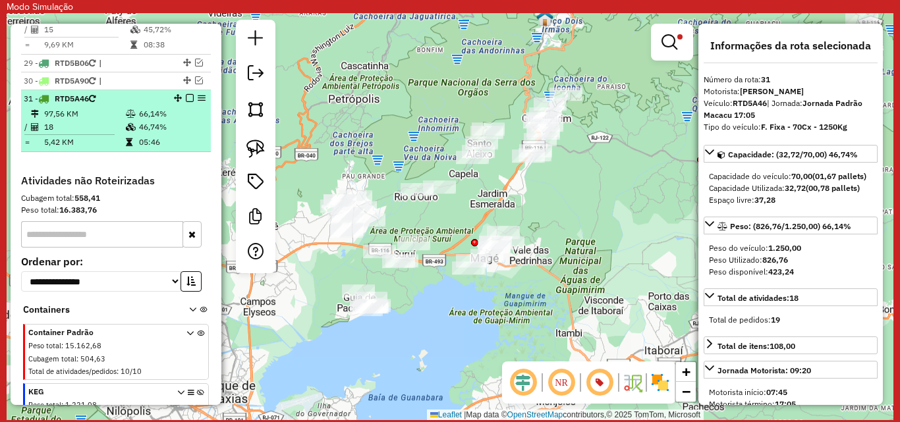
click at [74, 134] on td "18" at bounding box center [84, 127] width 82 height 13
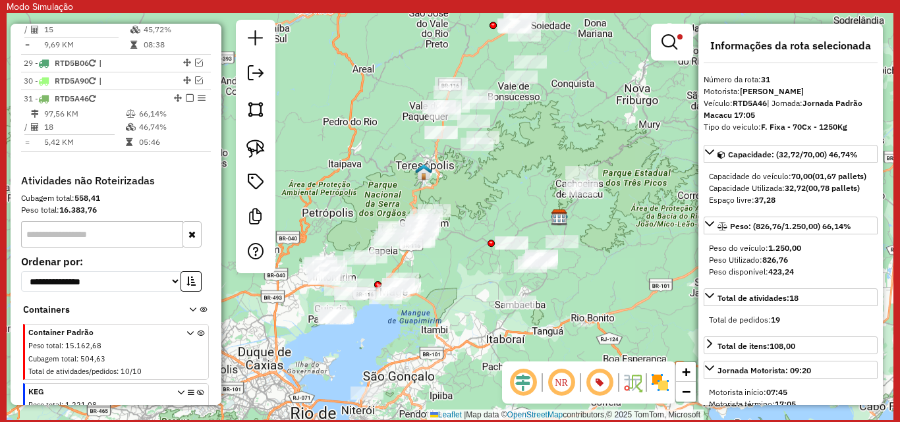
drag, startPoint x: 392, startPoint y: 281, endPoint x: 459, endPoint y: 260, distance: 69.8
click at [459, 260] on div "Limpar filtros Janela de atendimento Grade de atendimento Capacidade Transporta…" at bounding box center [450, 216] width 887 height 407
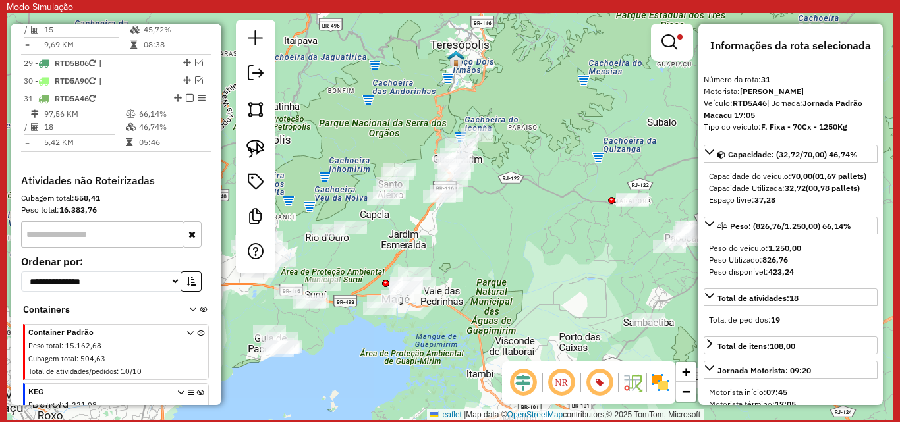
drag, startPoint x: 360, startPoint y: 339, endPoint x: 380, endPoint y: 339, distance: 19.8
click at [380, 339] on div "Limpar filtros Janela de atendimento Grade de atendimento Capacidade Transporta…" at bounding box center [450, 216] width 887 height 407
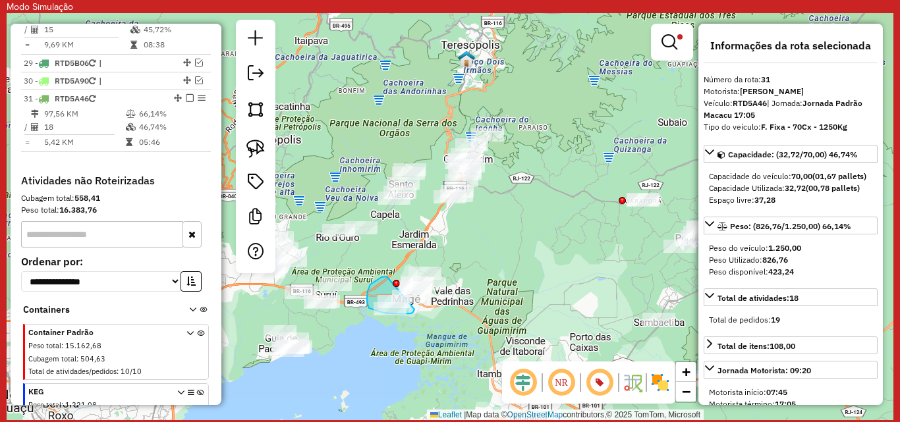
click at [424, 290] on div "Rota 14 - Placa FPA9G59 91052700 - LOZINETE FERREIRA DA CRUZ Limpar filtros Jan…" at bounding box center [450, 216] width 887 height 407
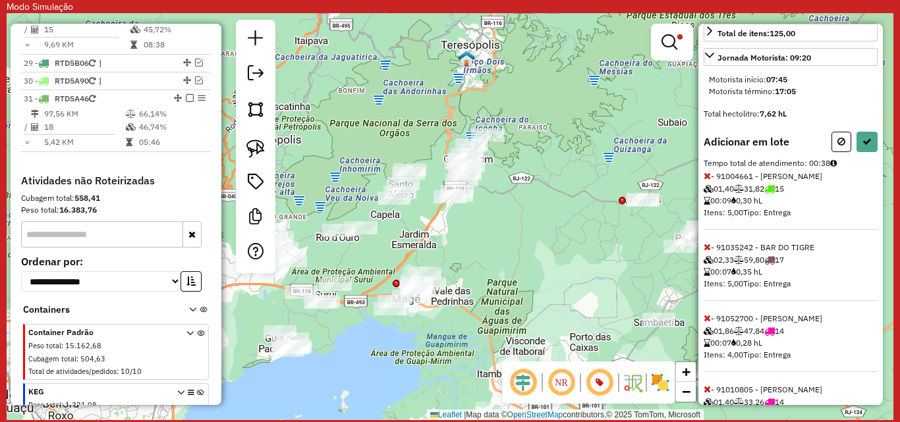
scroll to position [0, 0]
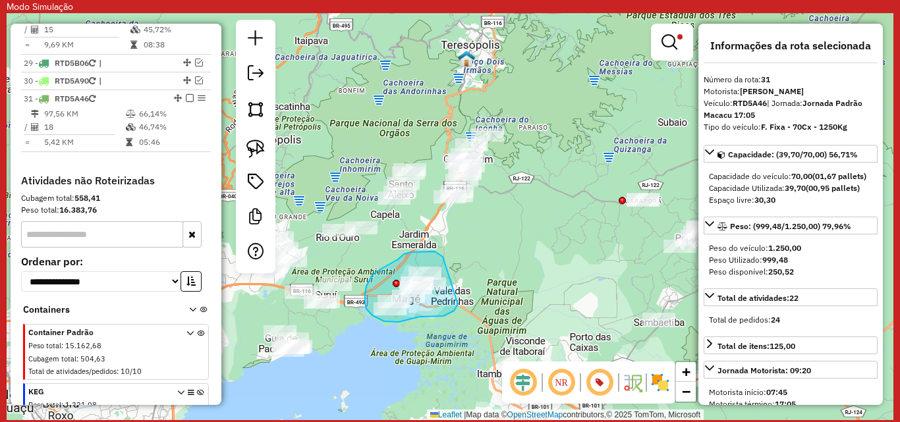
drag, startPoint x: 438, startPoint y: 254, endPoint x: 469, endPoint y: 277, distance: 39.0
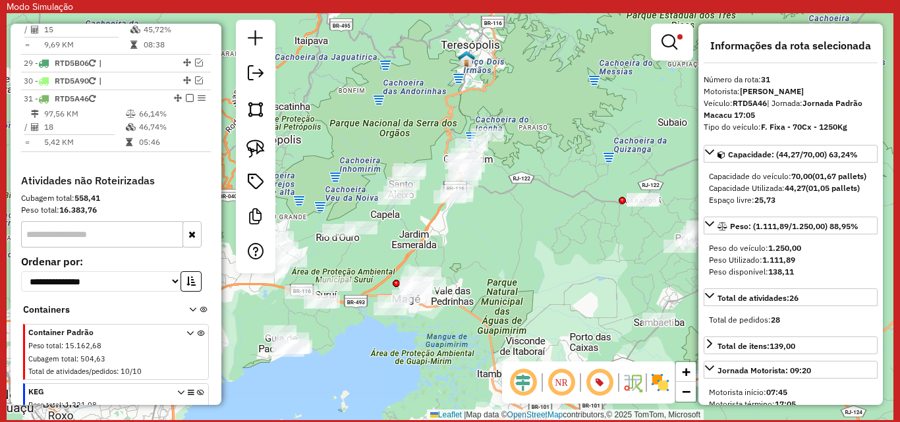
click at [643, 44] on div "Limpar filtros Janela de atendimento Grade de atendimento Capacidade Transporta…" at bounding box center [450, 216] width 887 height 407
click at [681, 44] on link at bounding box center [672, 42] width 32 height 26
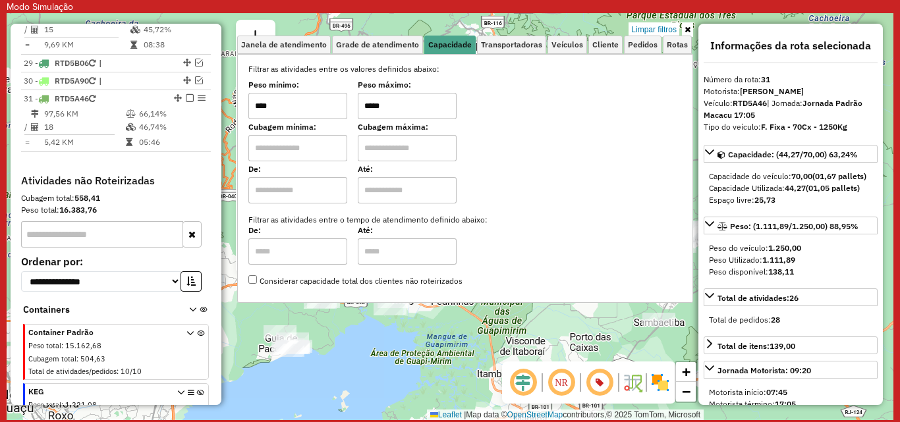
drag, startPoint x: 397, startPoint y: 103, endPoint x: 362, endPoint y: 105, distance: 35.0
click at [362, 105] on input "*****" at bounding box center [407, 106] width 99 height 26
click at [426, 330] on div "Limpar filtros Janela de atendimento Grade de atendimento Capacidade Transporta…" at bounding box center [450, 216] width 887 height 407
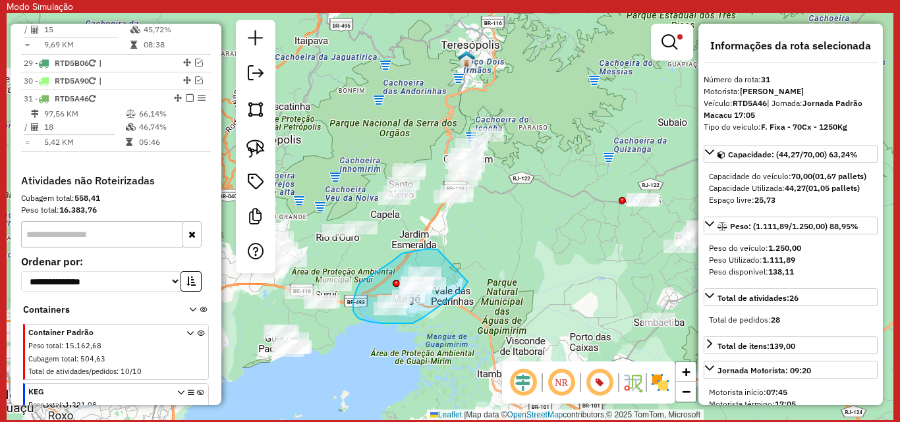
drag, startPoint x: 431, startPoint y: 249, endPoint x: 468, endPoint y: 280, distance: 48.2
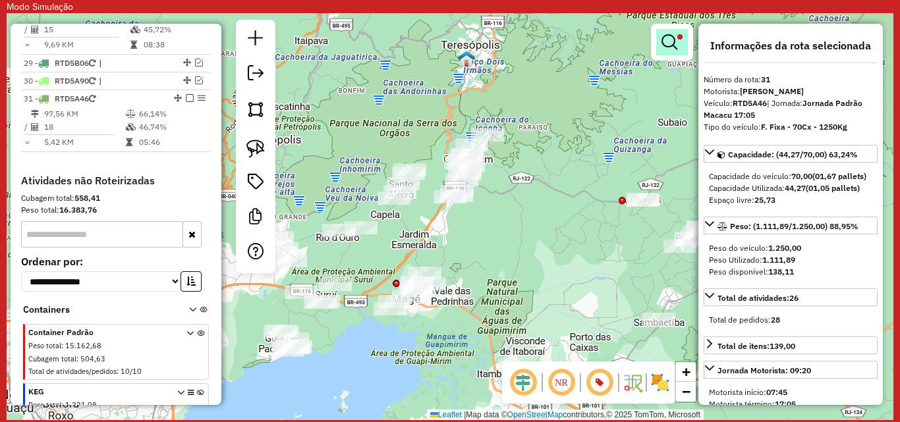
click at [672, 45] on em at bounding box center [670, 42] width 16 height 16
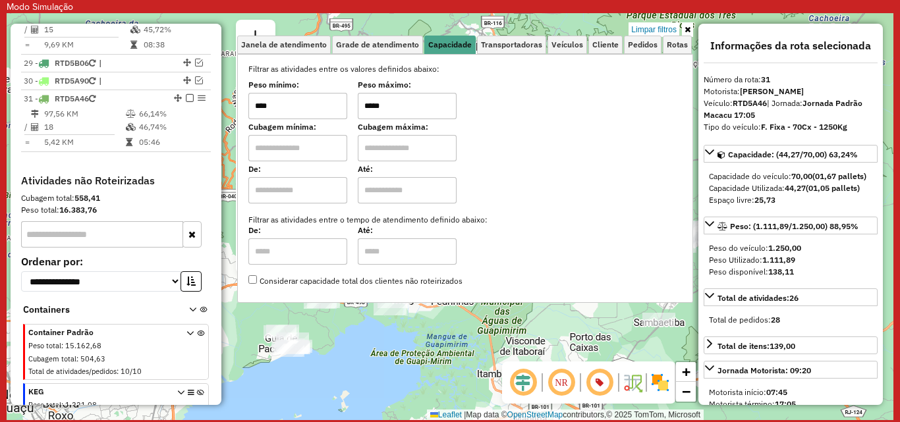
drag, startPoint x: 425, startPoint y: 111, endPoint x: 343, endPoint y: 115, distance: 81.8
click at [343, 114] on div "Peso mínimo: **** Peso máximo: *****" at bounding box center [465, 100] width 434 height 37
type input "*****"
click at [427, 329] on div "Limpar filtros Janela de atendimento Grade de atendimento Capacidade Transporta…" at bounding box center [450, 216] width 887 height 407
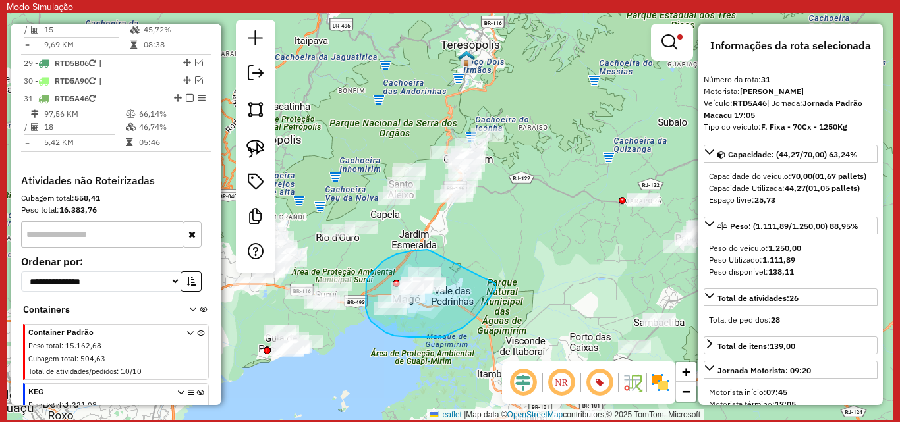
drag, startPoint x: 428, startPoint y: 250, endPoint x: 496, endPoint y: 284, distance: 76.0
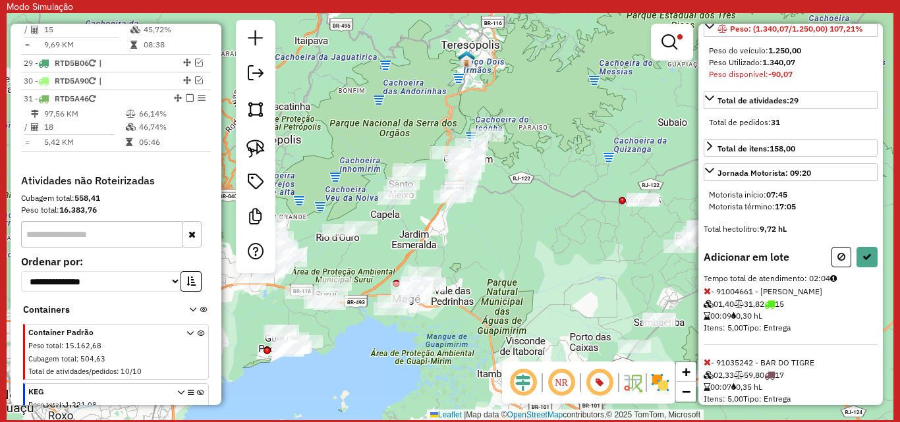
scroll to position [264, 0]
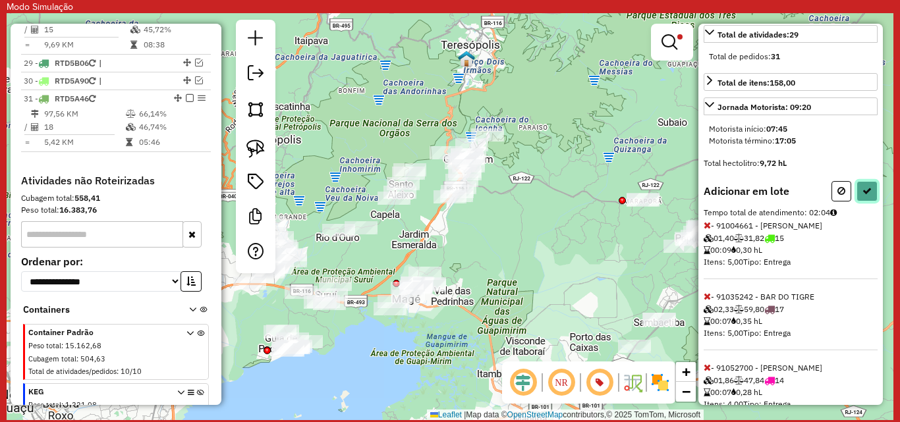
click at [866, 196] on icon at bounding box center [867, 190] width 9 height 9
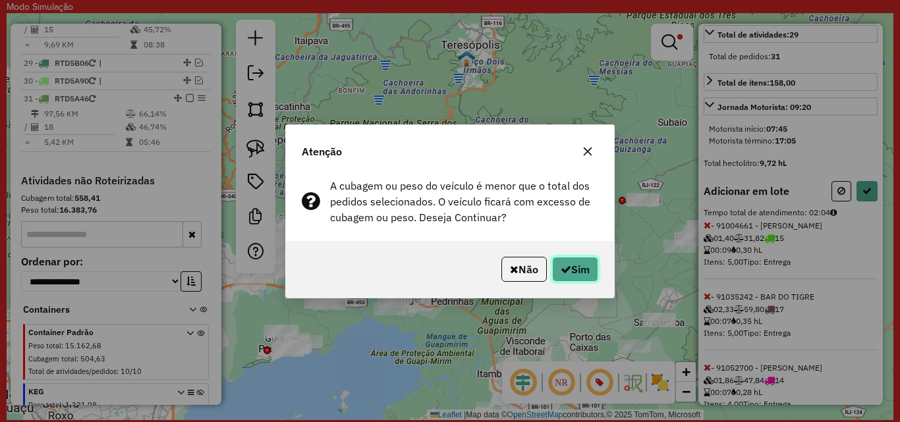
click at [591, 269] on button "Sim" at bounding box center [575, 269] width 46 height 25
select select "**********"
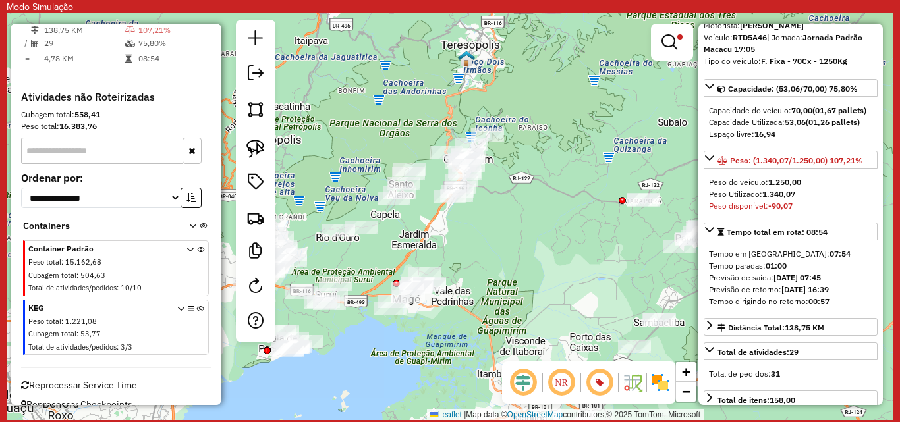
scroll to position [0, 0]
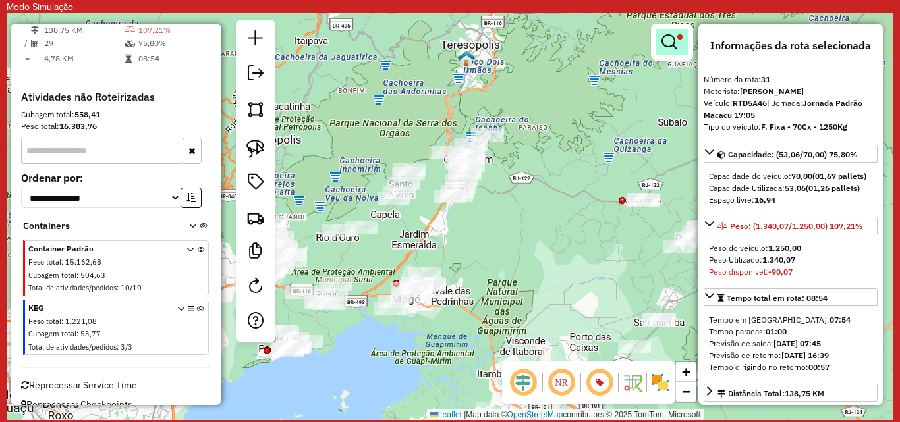
click at [679, 51] on link at bounding box center [672, 42] width 32 height 26
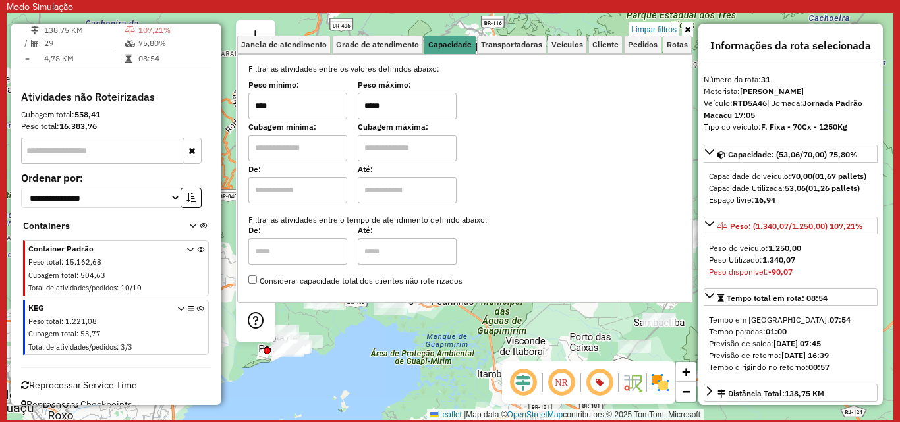
click at [598, 320] on div "Limpar filtros Janela de atendimento Grade de atendimento Capacidade Transporta…" at bounding box center [450, 216] width 887 height 407
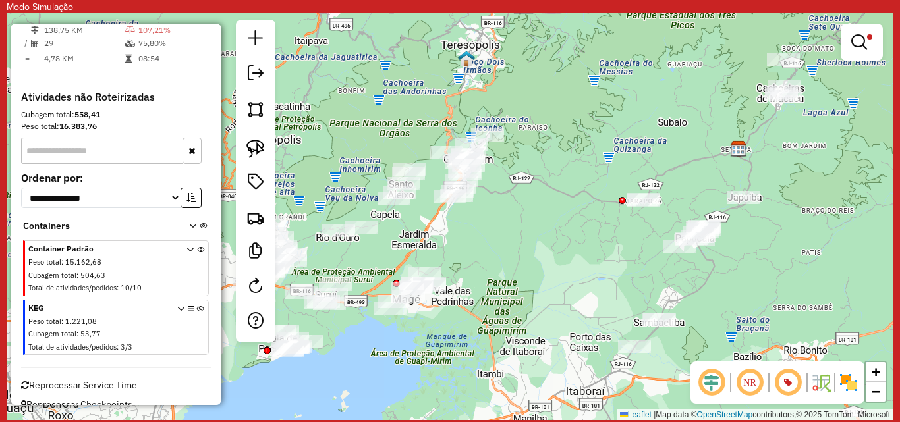
scroll to position [2243, 0]
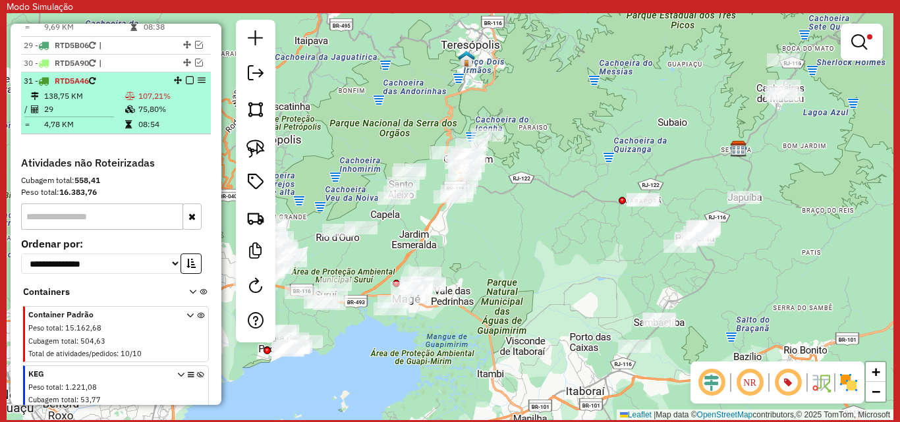
click at [107, 116] on td "29" at bounding box center [83, 109] width 81 height 13
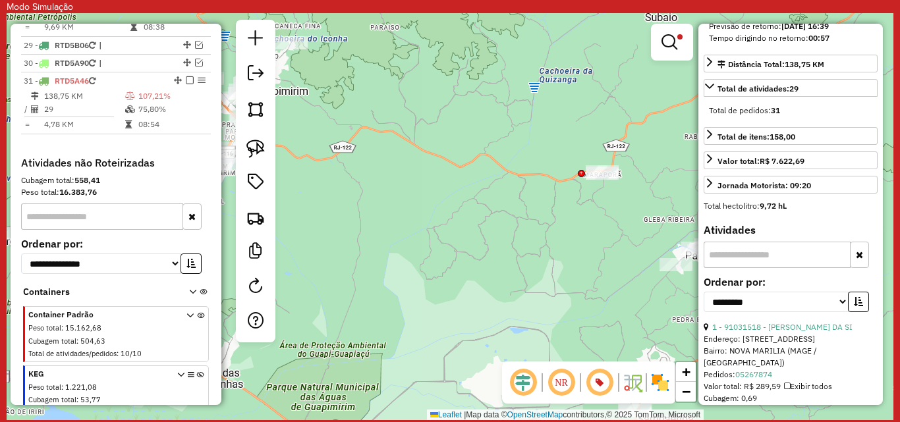
scroll to position [395, 0]
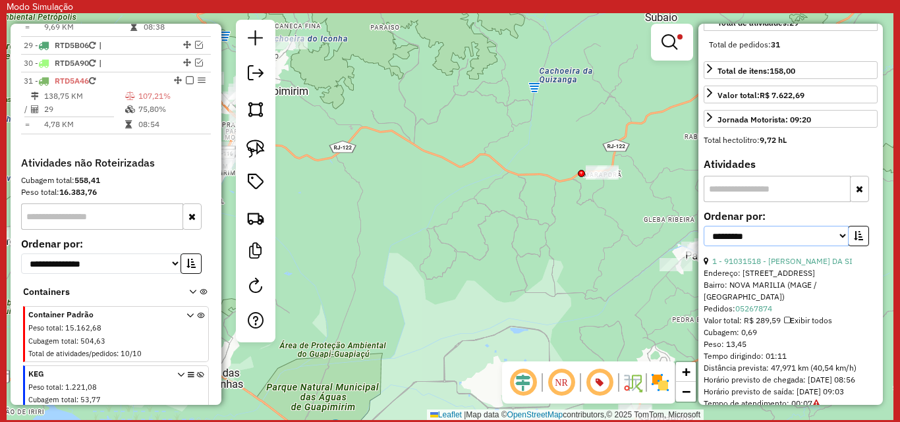
click at [838, 246] on select "**********" at bounding box center [776, 236] width 145 height 20
select select "*********"
click at [704, 238] on select "**********" at bounding box center [776, 236] width 145 height 20
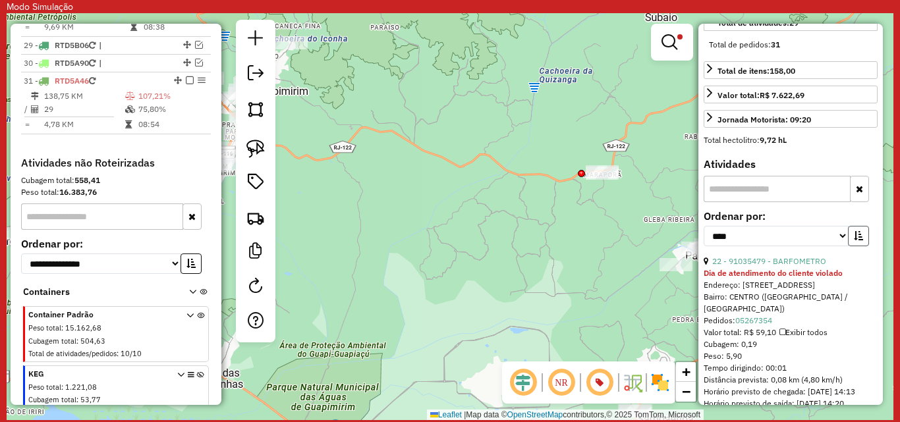
click at [858, 241] on icon "button" at bounding box center [858, 235] width 9 height 9
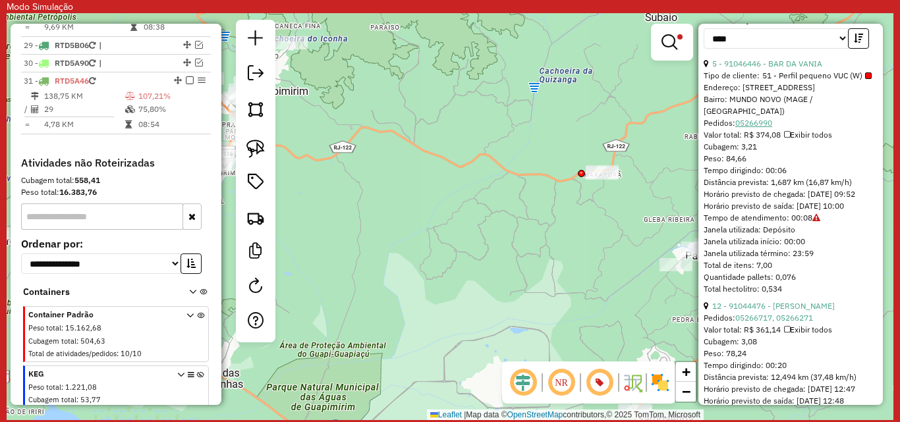
scroll to position [527, 0]
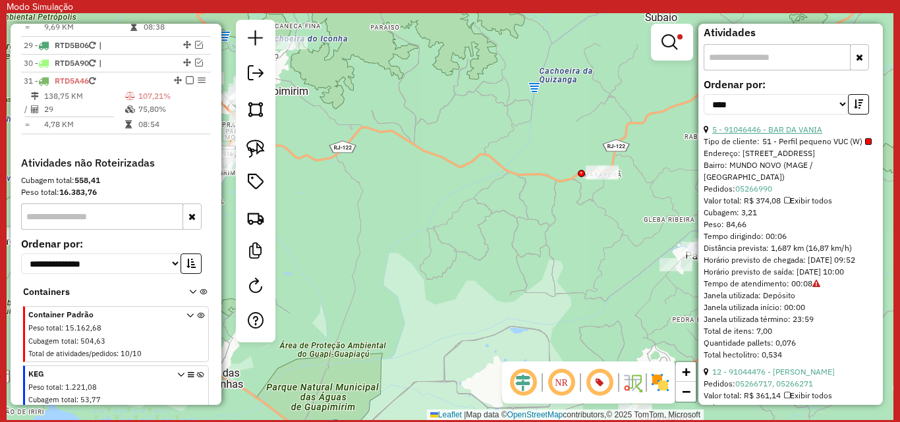
click at [760, 134] on link "5 - 91046446 - BAR DA VANIA" at bounding box center [767, 130] width 110 height 10
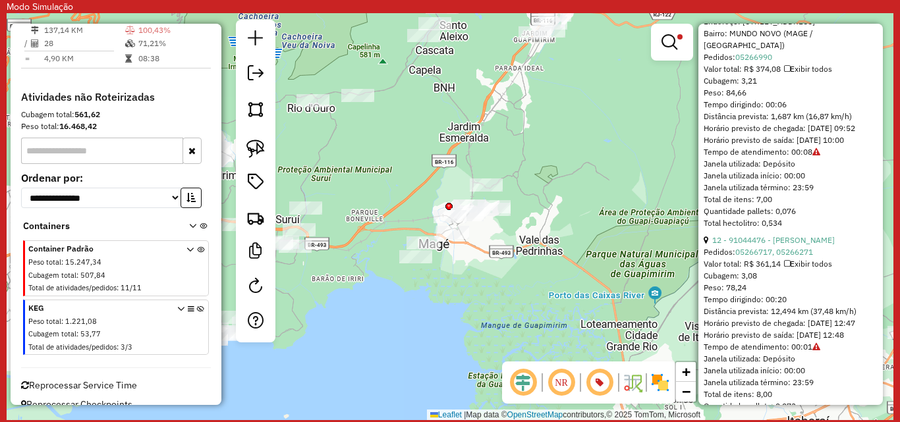
scroll to position [395, 0]
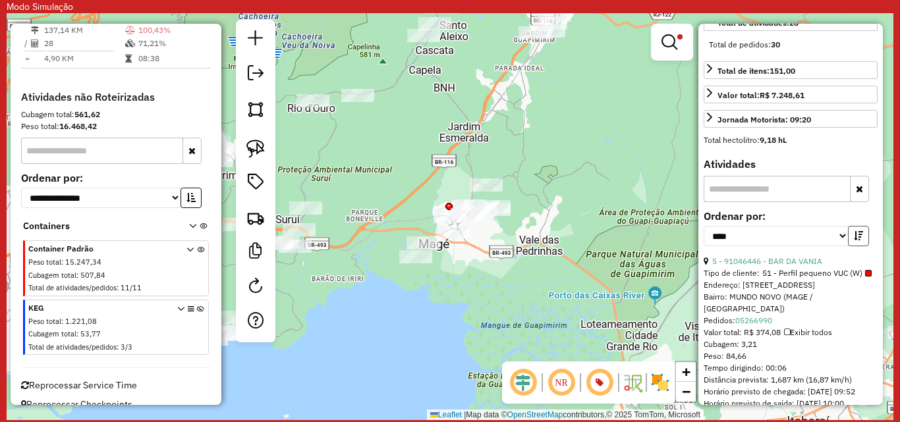
click at [859, 241] on icon "button" at bounding box center [858, 235] width 9 height 9
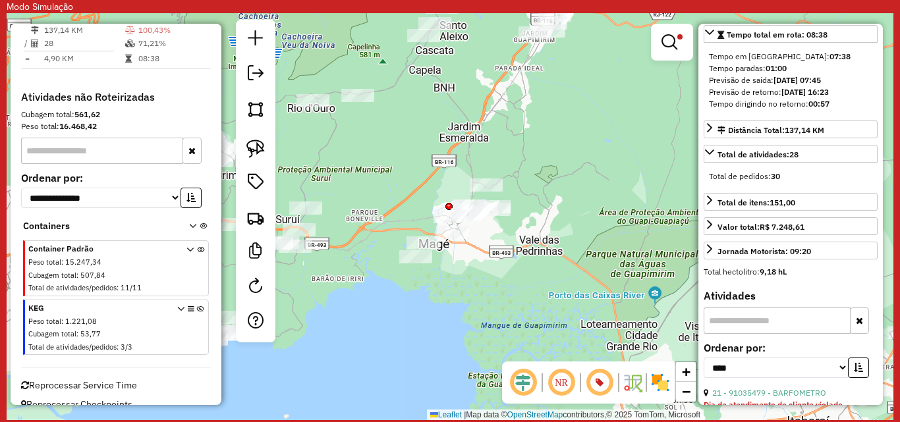
scroll to position [461, 0]
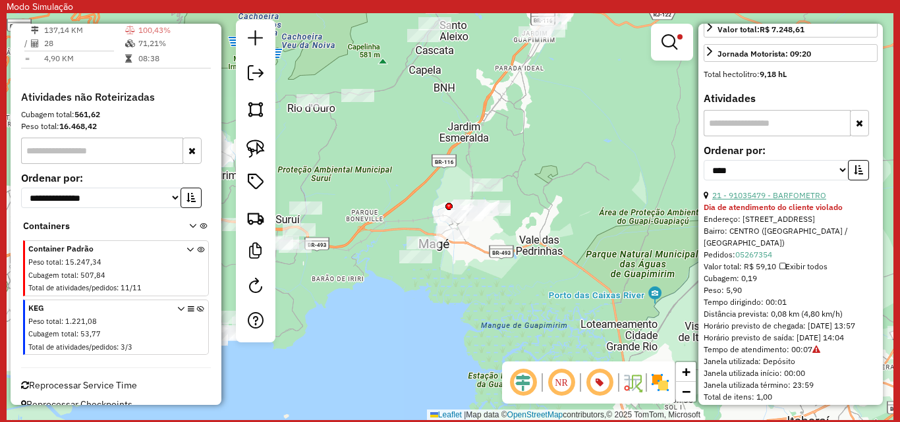
click at [743, 200] on link "21 - 91035479 - BARFOMETRO" at bounding box center [769, 195] width 114 height 10
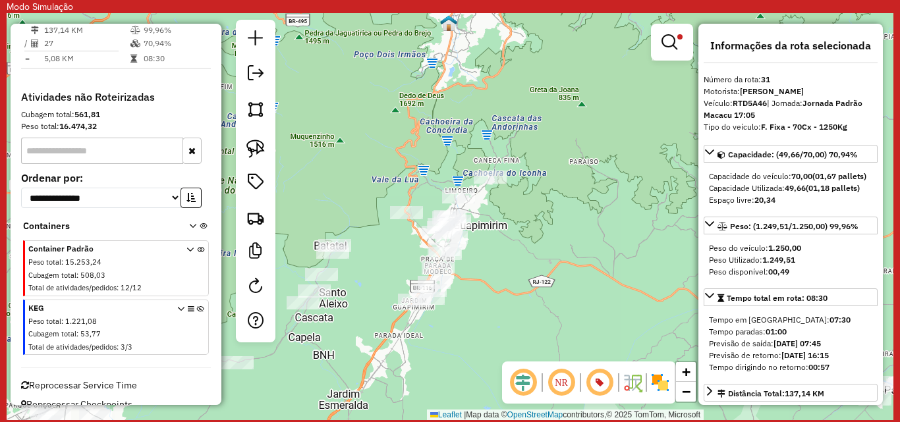
scroll to position [2243, 0]
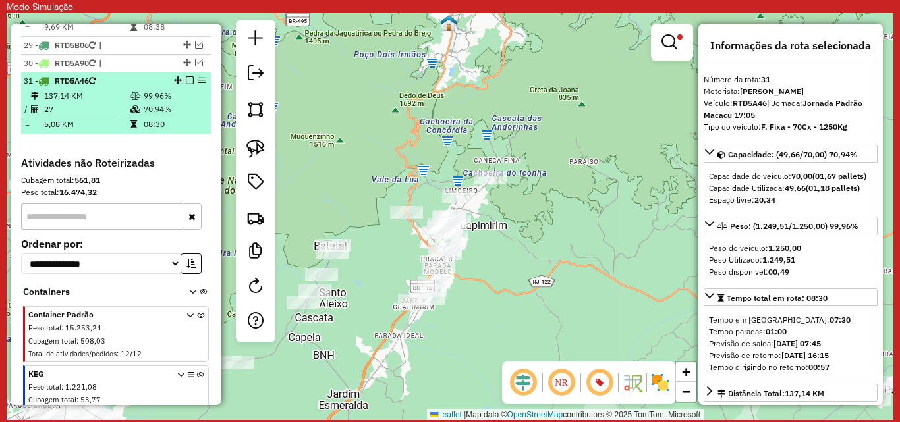
click at [186, 84] on em at bounding box center [190, 80] width 8 height 8
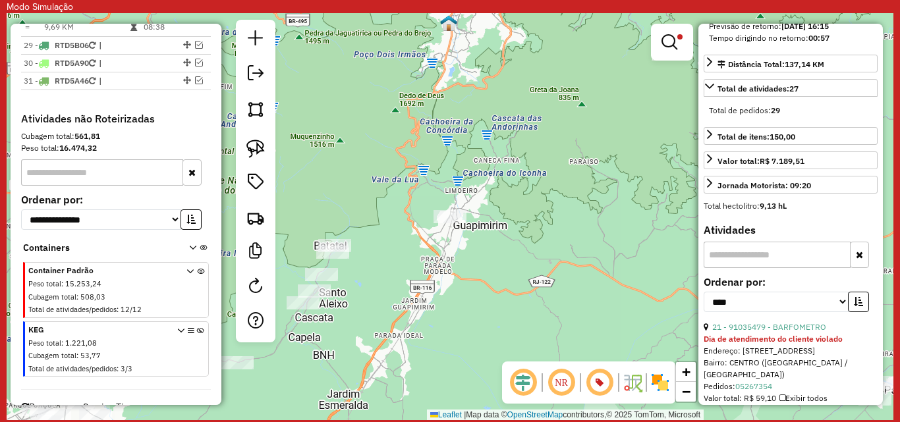
scroll to position [395, 0]
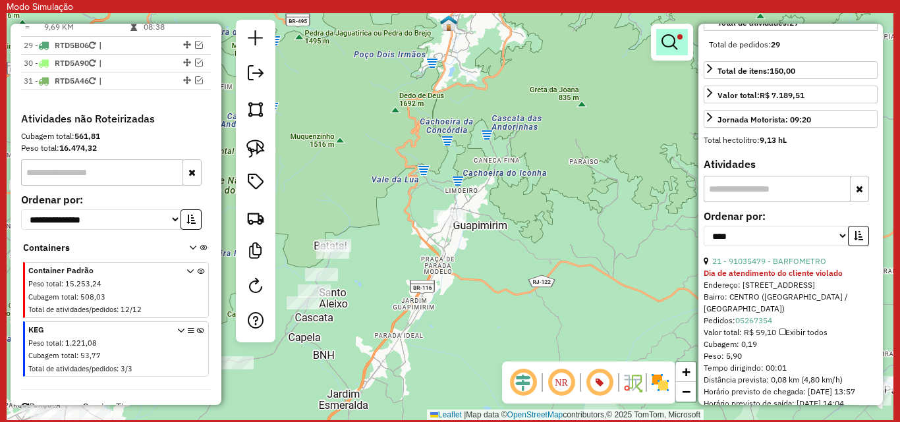
click at [678, 42] on link at bounding box center [672, 42] width 32 height 26
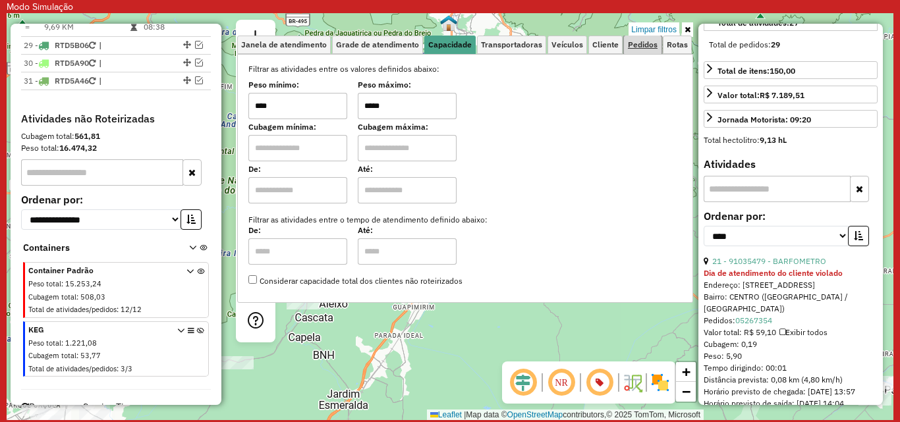
click at [657, 36] on link "Pedidos" at bounding box center [643, 45] width 38 height 18
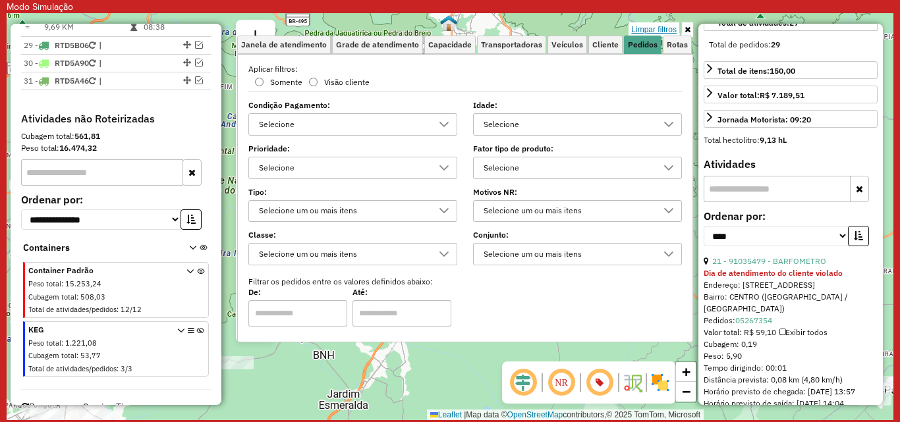
click at [659, 26] on link "Limpar filtros" at bounding box center [654, 29] width 51 height 14
select select "*********"
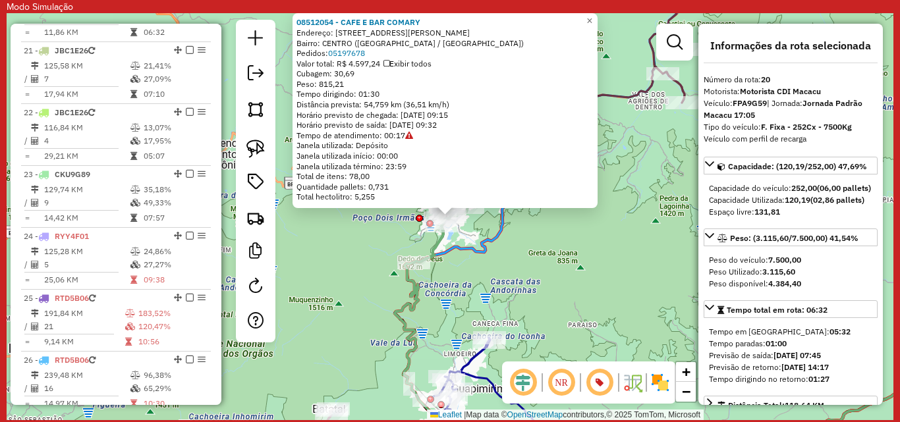
scroll to position [1715, 0]
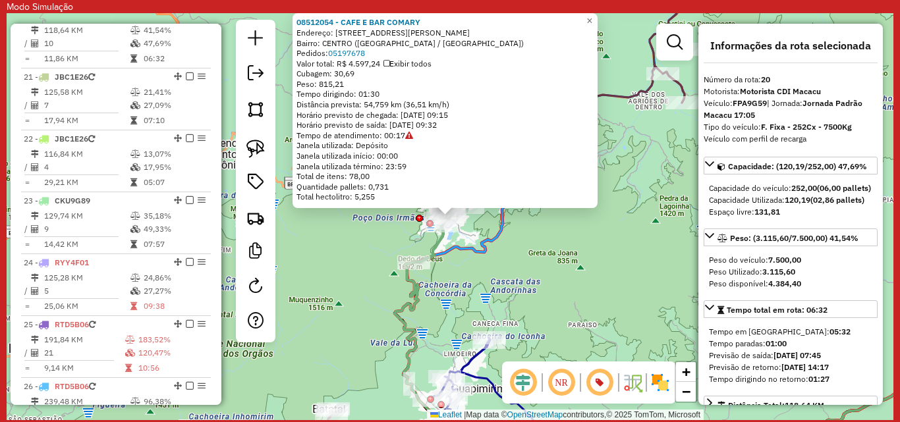
click at [640, 136] on div "08512054 - CAFE E BAR COMARY Endereço: RUA ALFREDO REBELO FILHO 366 Bairro: CEN…" at bounding box center [450, 216] width 887 height 407
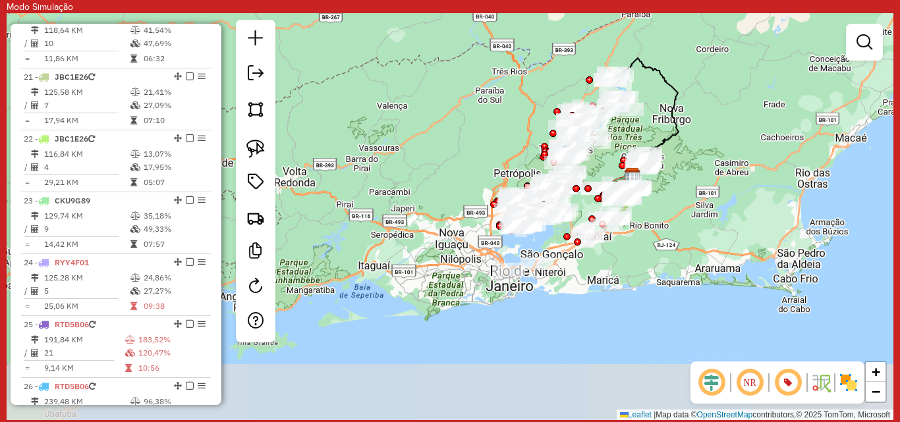
drag, startPoint x: 671, startPoint y: 281, endPoint x: 682, endPoint y: 184, distance: 98.2
click at [682, 184] on div "Janela de atendimento Grade de atendimento Capacidade Transportadoras Veículos …" at bounding box center [450, 216] width 887 height 407
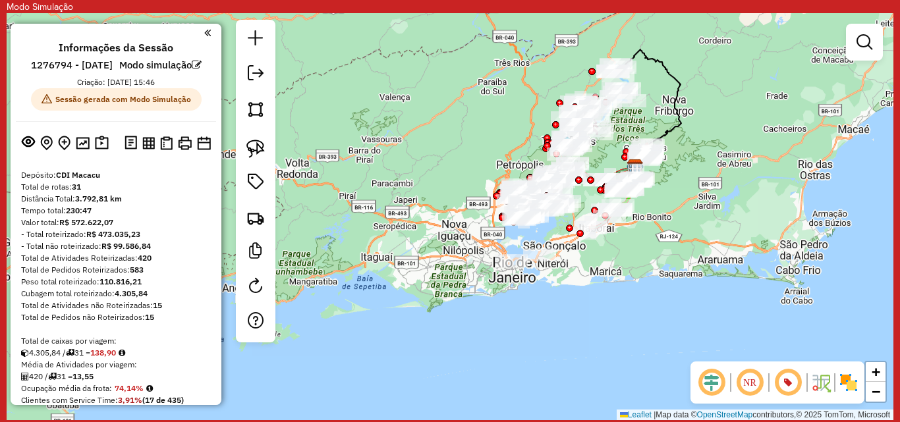
scroll to position [1715, 0]
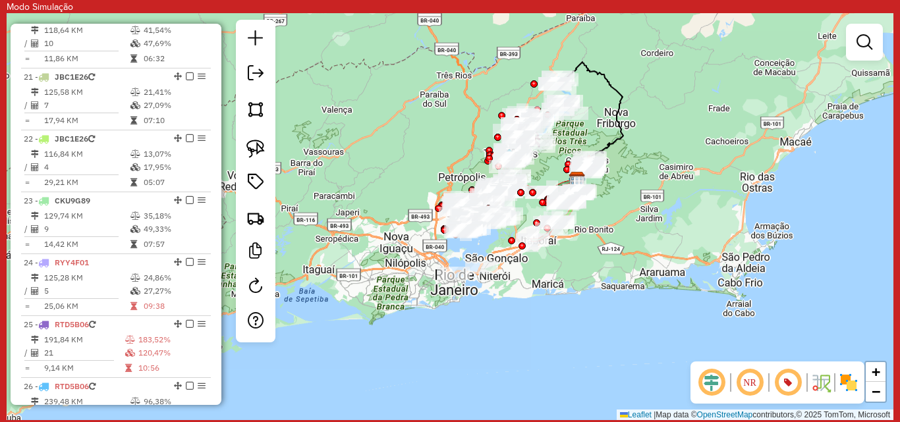
drag, startPoint x: 699, startPoint y: 224, endPoint x: 641, endPoint y: 237, distance: 59.3
click at [641, 237] on div "Janela de atendimento Grade de atendimento Capacidade Transportadoras Veículos …" at bounding box center [450, 216] width 887 height 407
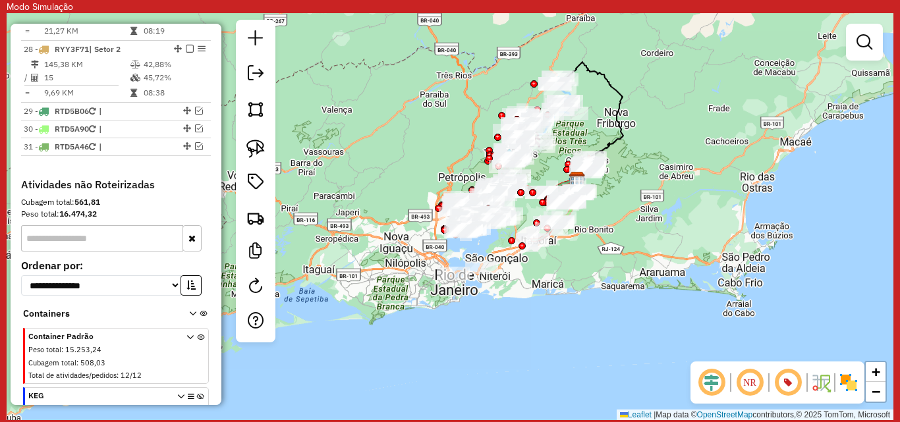
scroll to position [2299, 0]
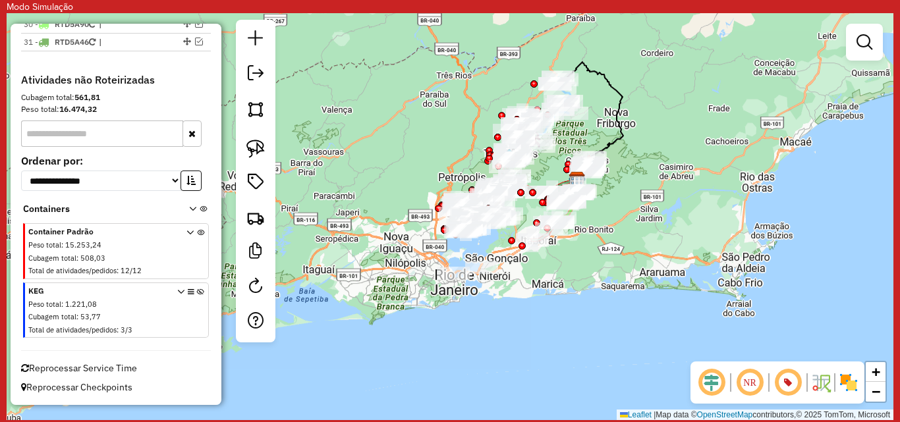
click at [198, 290] on icon at bounding box center [200, 313] width 7 height 49
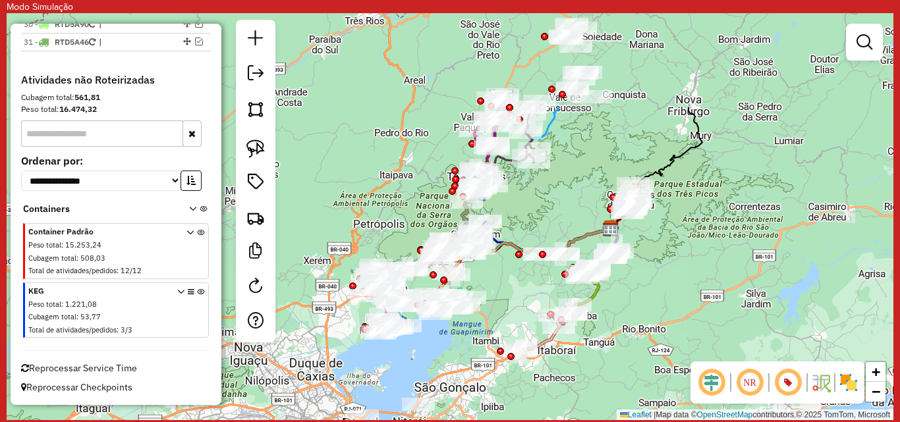
drag, startPoint x: 461, startPoint y: 231, endPoint x: 432, endPoint y: 366, distance: 138.3
click at [432, 366] on div "Janela de atendimento Grade de atendimento Capacidade Transportadoras Veículos …" at bounding box center [450, 216] width 887 height 407
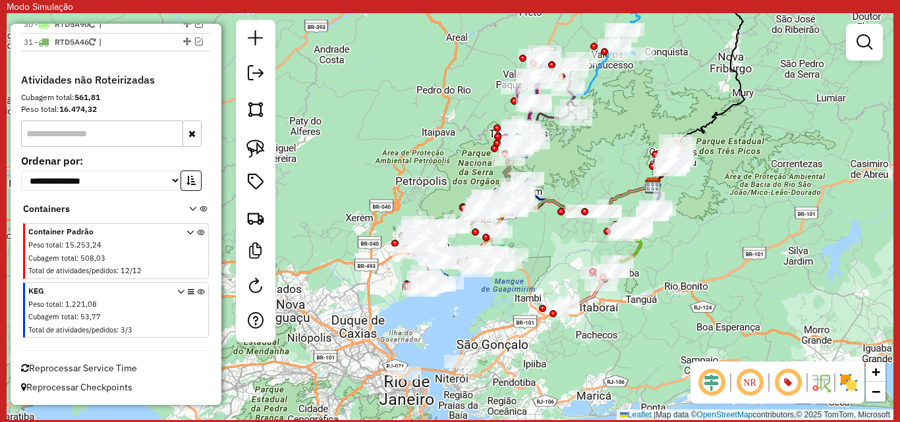
drag, startPoint x: 519, startPoint y: 218, endPoint x: 561, endPoint y: 175, distance: 60.1
click at [561, 175] on div "Janela de atendimento Grade de atendimento Capacidade Transportadoras Veículos …" at bounding box center [450, 216] width 887 height 407
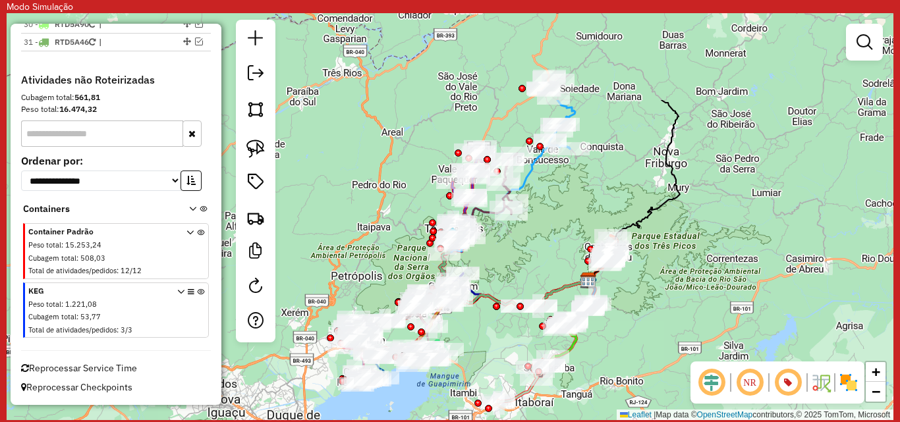
drag, startPoint x: 631, startPoint y: 193, endPoint x: 634, endPoint y: 321, distance: 127.9
click at [634, 321] on div "Janela de atendimento Grade de atendimento Capacidade Transportadoras Veículos …" at bounding box center [450, 216] width 887 height 407
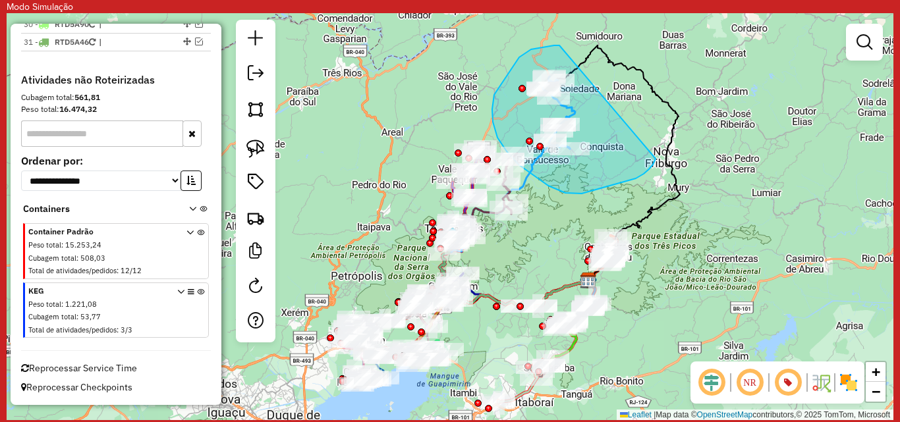
drag, startPoint x: 537, startPoint y: 48, endPoint x: 658, endPoint y: 142, distance: 152.6
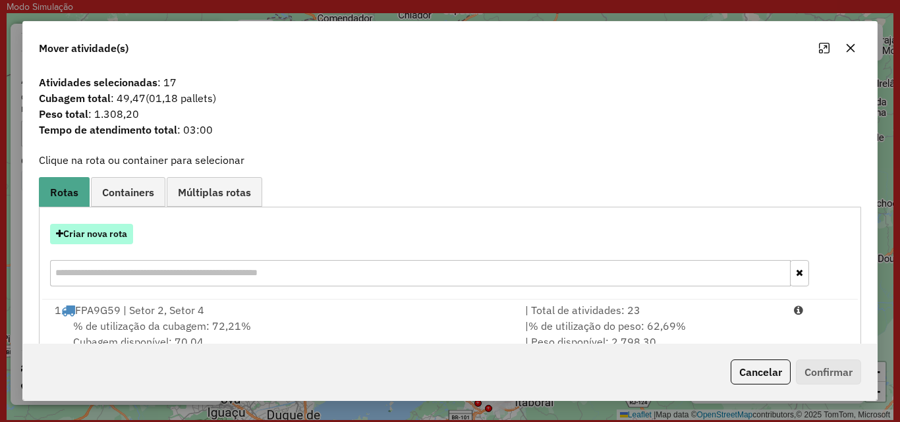
click at [114, 237] on button "Criar nova rota" at bounding box center [91, 234] width 83 height 20
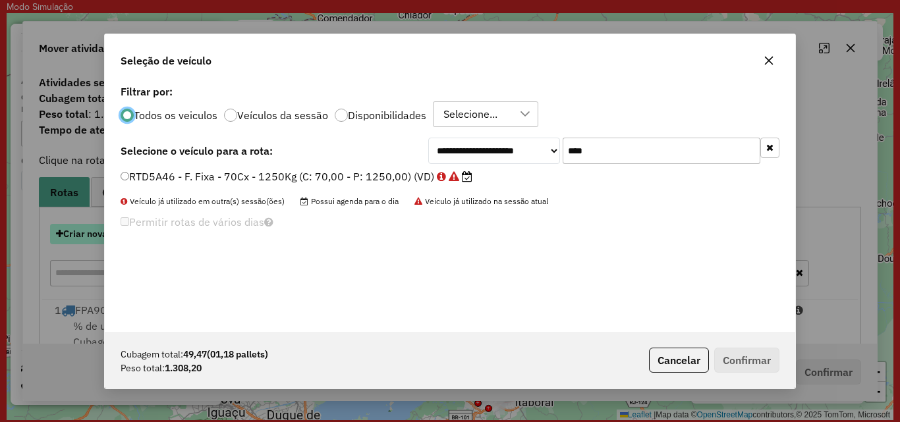
scroll to position [7, 4]
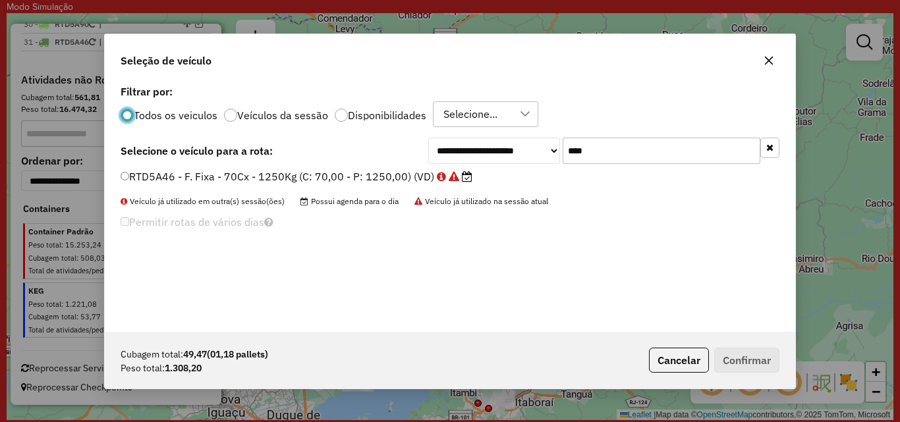
drag, startPoint x: 596, startPoint y: 150, endPoint x: 521, endPoint y: 153, distance: 75.2
click at [544, 150] on div "**********" at bounding box center [603, 151] width 351 height 26
type input "****"
click at [357, 177] on label "JBF1J27 - F. Fixa - 210Cx - 7510Kg (C: 210,00 - P: 7510,00) (VD)" at bounding box center [295, 177] width 349 height 16
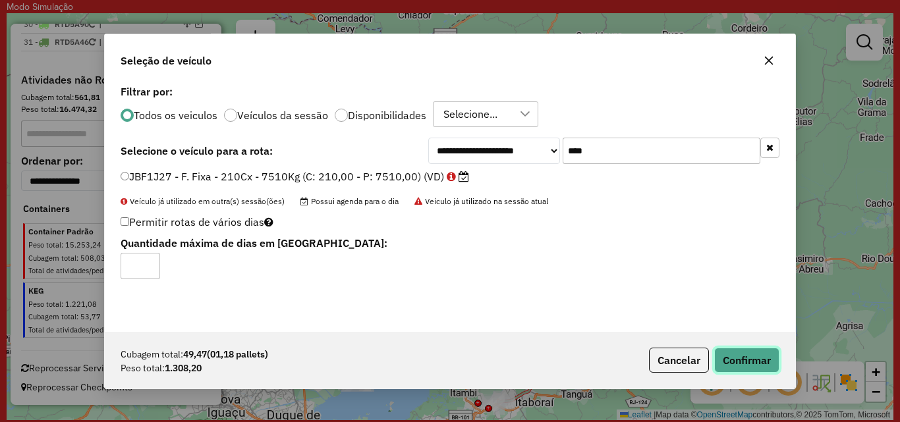
click at [757, 355] on button "Confirmar" at bounding box center [746, 360] width 65 height 25
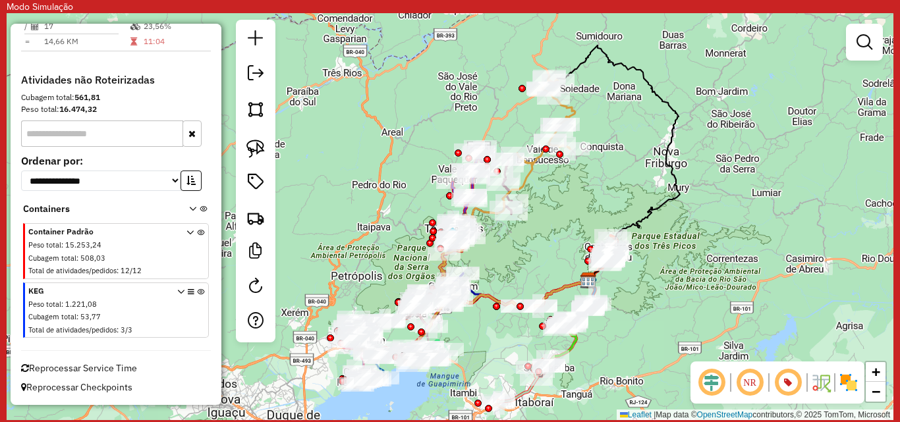
scroll to position [2237, 0]
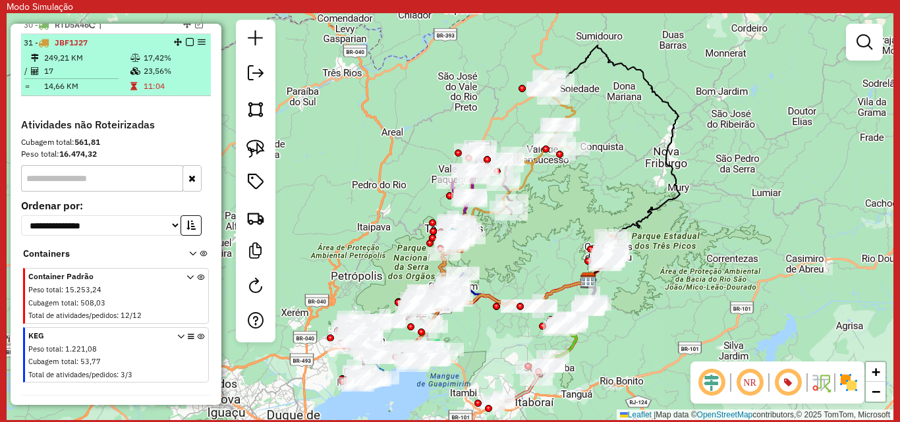
click at [119, 49] on div "31 - JBF1J27" at bounding box center [94, 43] width 140 height 12
select select "*********"
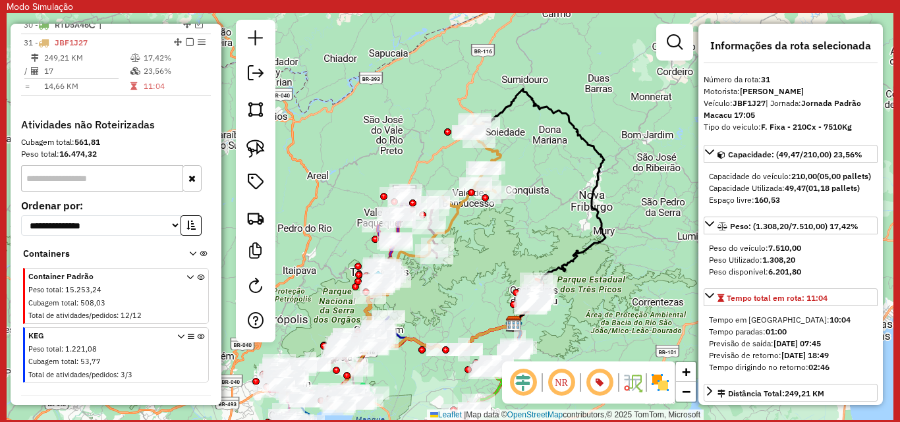
drag, startPoint x: 526, startPoint y: 219, endPoint x: 561, endPoint y: 223, distance: 35.1
click at [561, 223] on div "Janela de atendimento Grade de atendimento Capacidade Transportadoras Veículos …" at bounding box center [450, 216] width 887 height 407
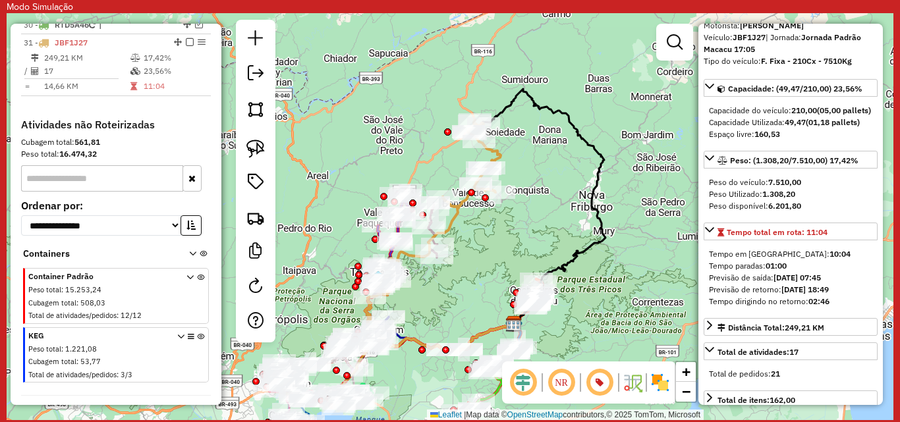
scroll to position [0, 0]
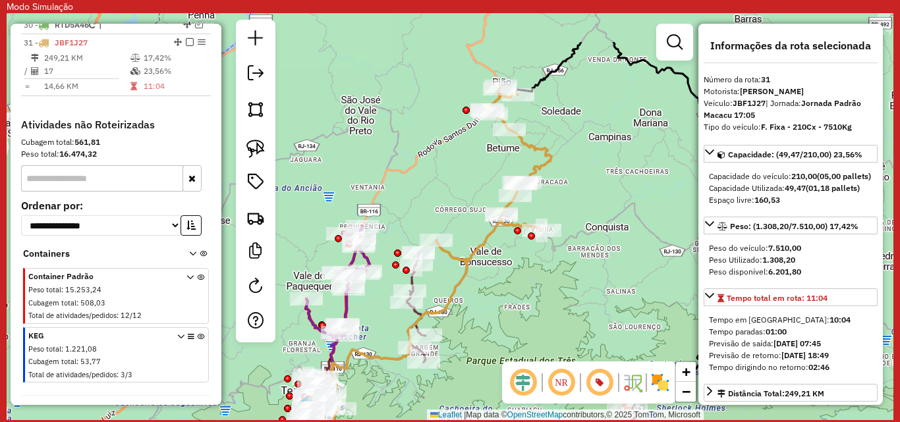
drag, startPoint x: 394, startPoint y: 129, endPoint x: 453, endPoint y: 199, distance: 91.6
click at [453, 199] on div "Janela de atendimento Grade de atendimento Capacidade Transportadoras Veículos …" at bounding box center [450, 216] width 887 height 407
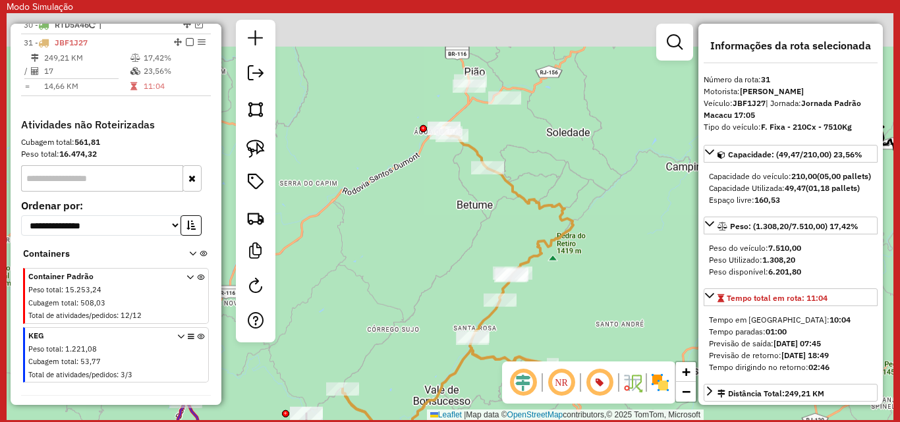
drag, startPoint x: 569, startPoint y: 132, endPoint x: 573, endPoint y: 282, distance: 150.3
click at [573, 282] on div "Janela de atendimento Grade de atendimento Capacidade Transportadoras Veículos …" at bounding box center [450, 216] width 887 height 407
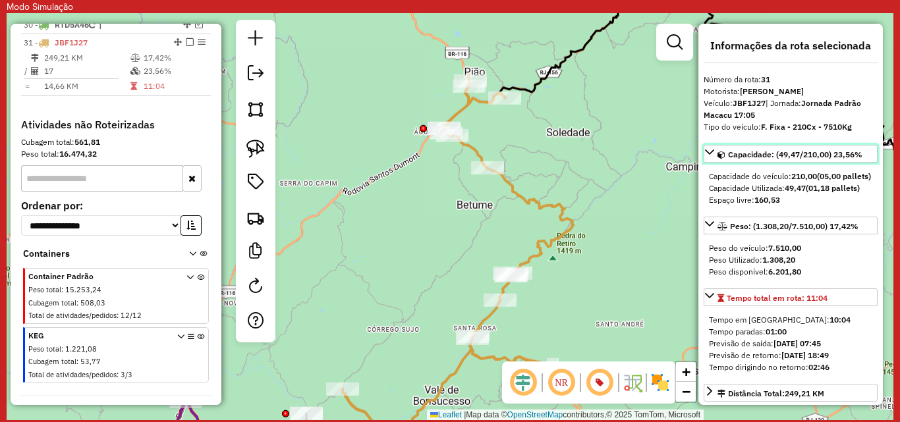
click at [723, 156] on em at bounding box center [722, 155] width 8 height 8
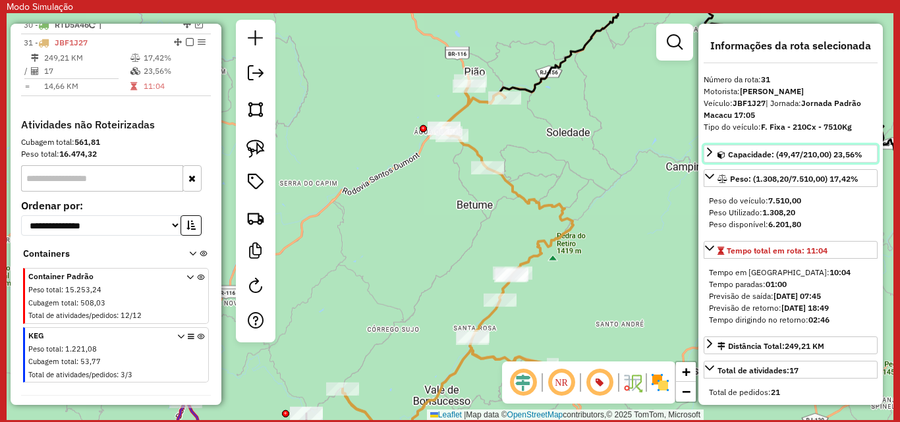
click at [717, 153] on link "Capacidade: (49,47/210,00) 23,56%" at bounding box center [791, 154] width 174 height 18
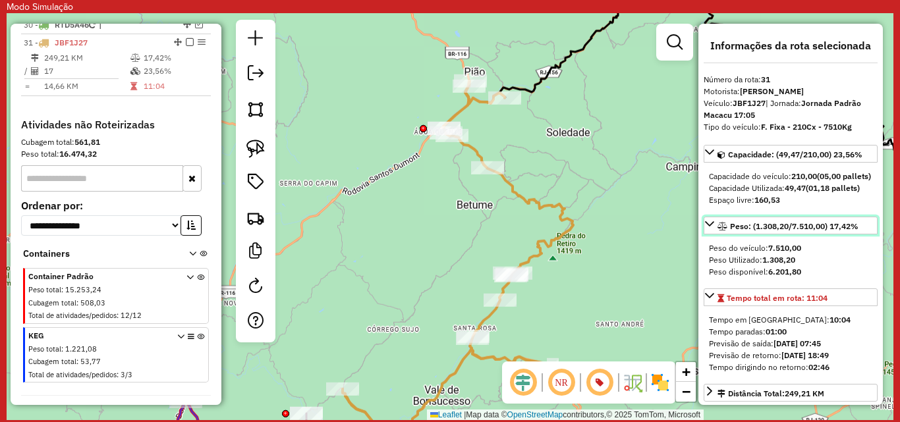
click at [712, 229] on icon at bounding box center [709, 224] width 11 height 11
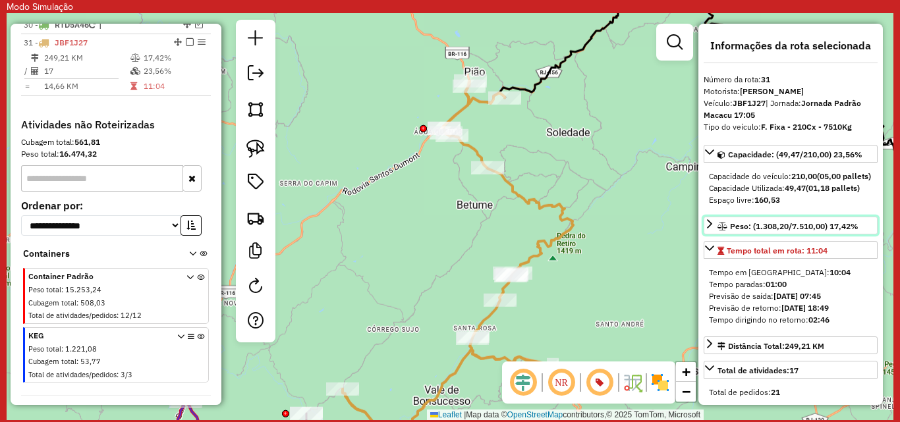
click at [712, 229] on icon at bounding box center [709, 224] width 11 height 11
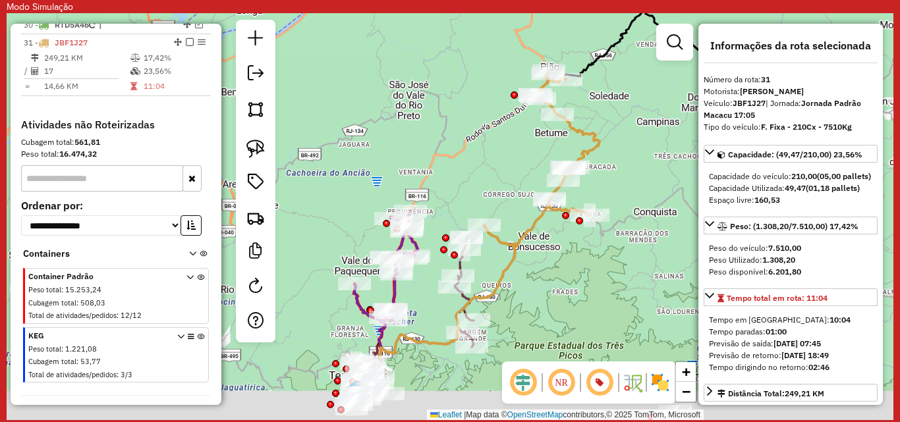
drag, startPoint x: 622, startPoint y: 266, endPoint x: 621, endPoint y: 179, distance: 87.7
click at [621, 179] on div "Janela de atendimento Grade de atendimento Capacidade Transportadoras Veículos …" at bounding box center [450, 216] width 887 height 407
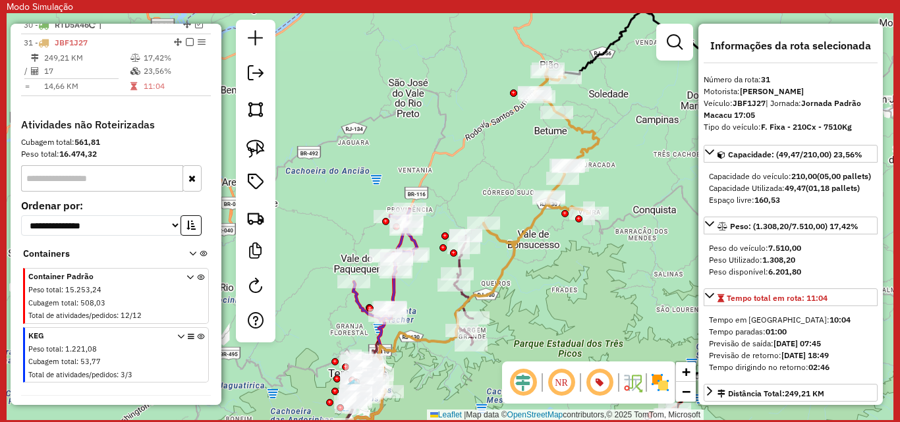
click at [537, 216] on icon at bounding box center [541, 156] width 115 height 174
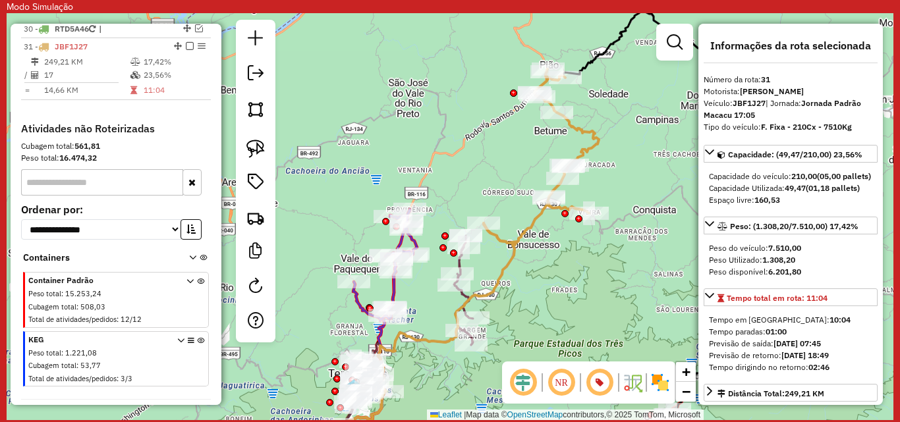
scroll to position [2167, 0]
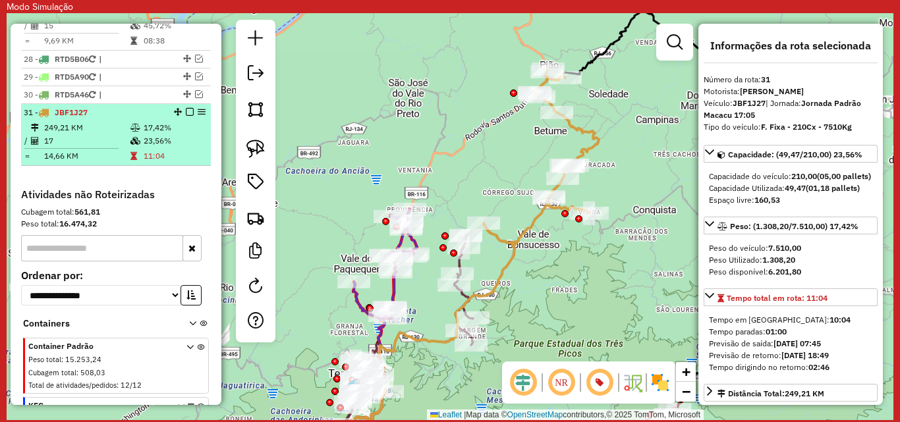
click at [110, 134] on td "249,21 KM" at bounding box center [86, 127] width 86 height 13
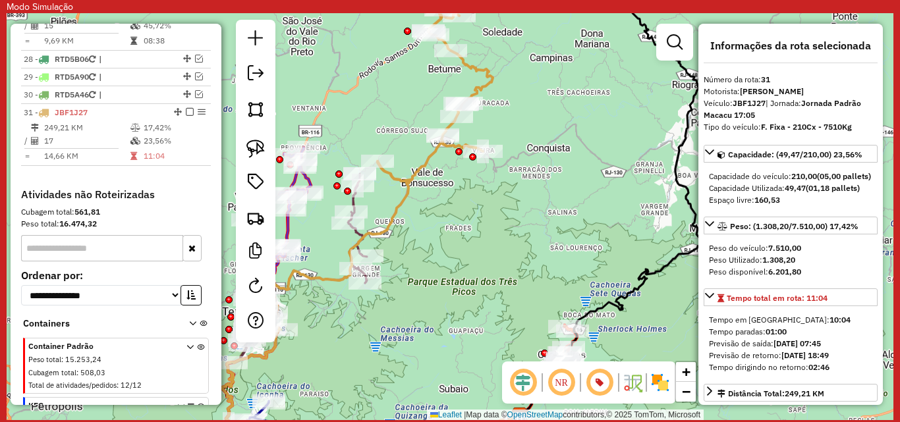
drag, startPoint x: 413, startPoint y: 190, endPoint x: 460, endPoint y: 198, distance: 47.5
click at [460, 198] on div "Janela de atendimento Grade de atendimento Capacidade Transportadoras Veículos …" at bounding box center [450, 216] width 887 height 407
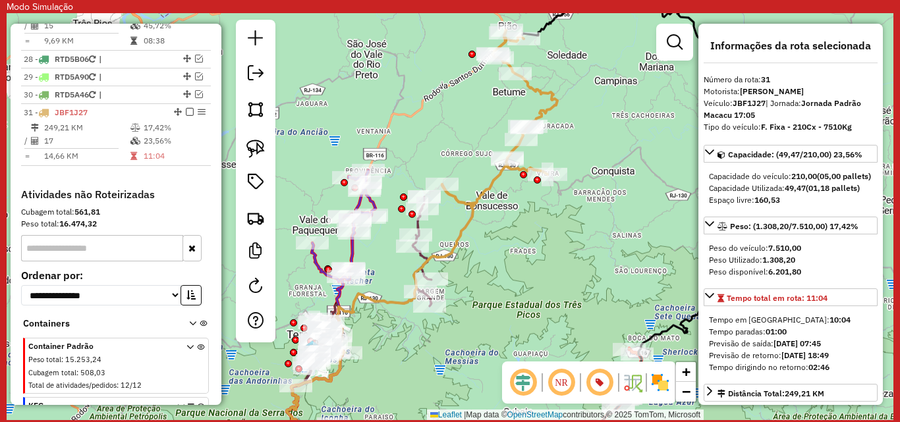
drag, startPoint x: 453, startPoint y: 206, endPoint x: 487, endPoint y: 227, distance: 39.7
click at [487, 227] on div "Janela de atendimento Grade de atendimento Capacidade Transportadoras Veículos …" at bounding box center [450, 216] width 887 height 407
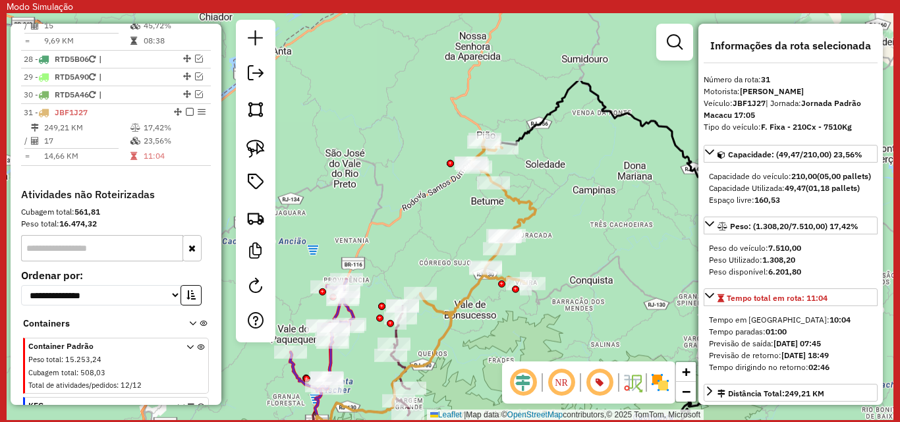
drag, startPoint x: 601, startPoint y: 167, endPoint x: 587, endPoint y: 266, distance: 100.6
click at [580, 274] on div "Janela de atendimento Grade de atendimento Capacidade Transportadoras Veículos …" at bounding box center [450, 216] width 887 height 407
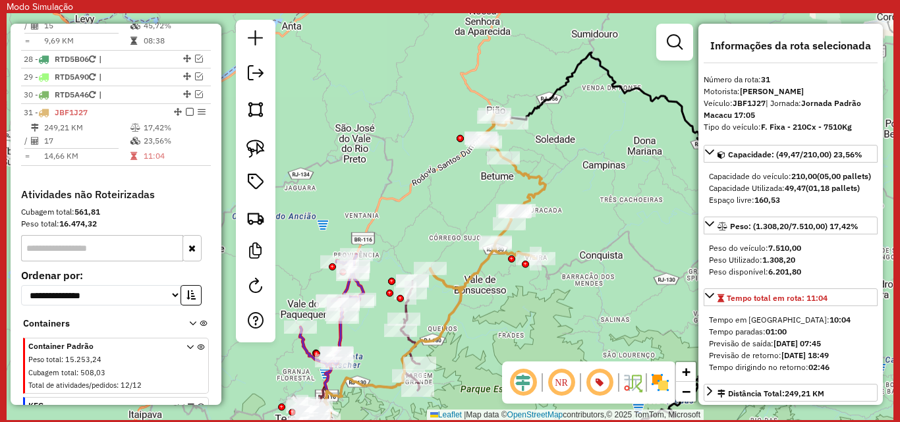
drag, startPoint x: 573, startPoint y: 322, endPoint x: 582, endPoint y: 298, distance: 25.5
click at [582, 298] on div "Janela de atendimento Grade de atendimento Capacidade Transportadoras Veículos …" at bounding box center [450, 216] width 887 height 407
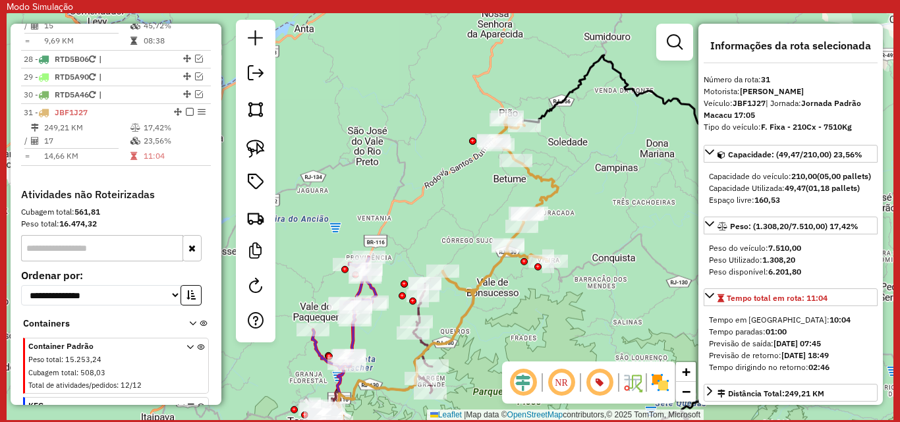
drag, startPoint x: 583, startPoint y: 298, endPoint x: 595, endPoint y: 301, distance: 12.8
click at [595, 301] on div "Janela de atendimento Grade de atendimento Capacidade Transportadoras Veículos …" at bounding box center [450, 216] width 887 height 407
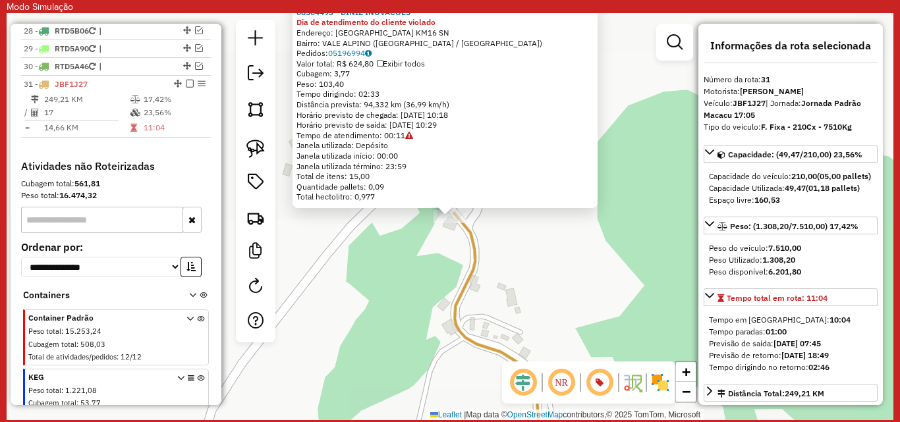
scroll to position [2264, 0]
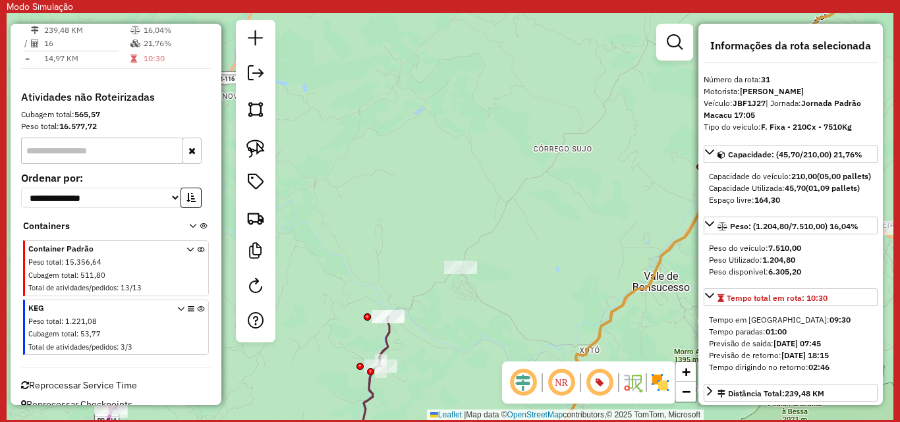
drag, startPoint x: 453, startPoint y: 318, endPoint x: 503, endPoint y: 204, distance: 124.5
click at [497, 235] on div "Janela de atendimento Grade de atendimento Capacidade Transportadoras Veículos …" at bounding box center [450, 216] width 887 height 407
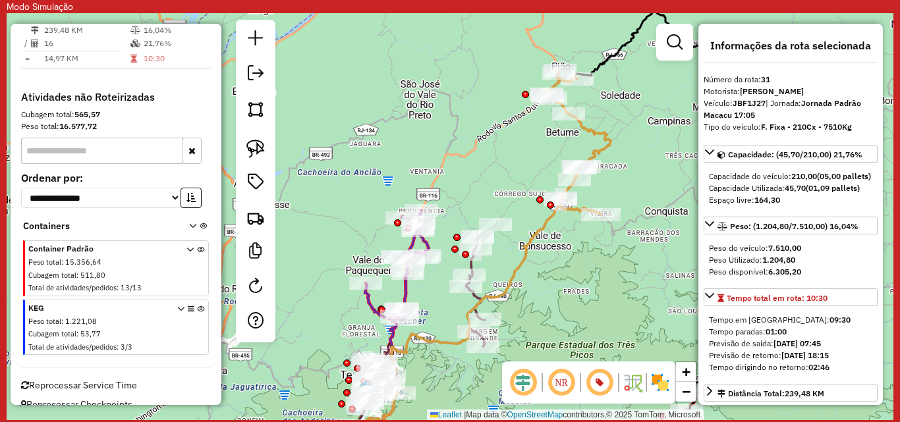
drag, startPoint x: 632, startPoint y: 222, endPoint x: 621, endPoint y: 256, distance: 35.2
click at [621, 256] on div "Janela de atendimento Grade de atendimento Capacidade Transportadoras Veículos …" at bounding box center [450, 216] width 887 height 407
click at [596, 221] on div at bounding box center [601, 214] width 40 height 13
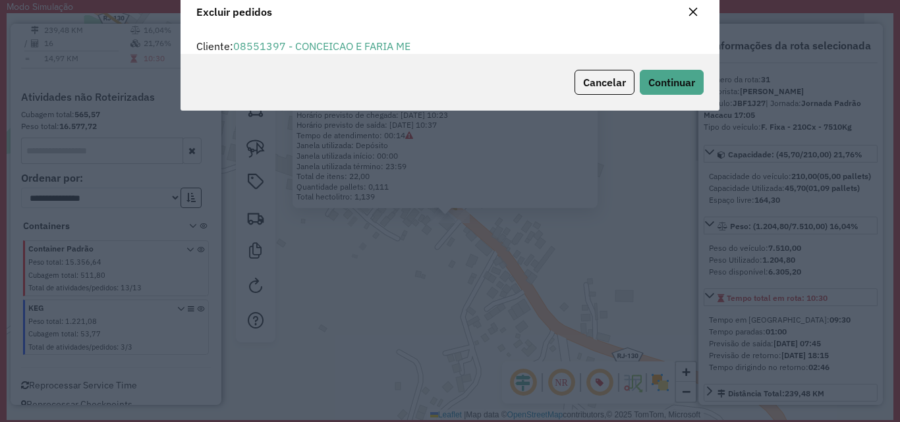
scroll to position [7, 4]
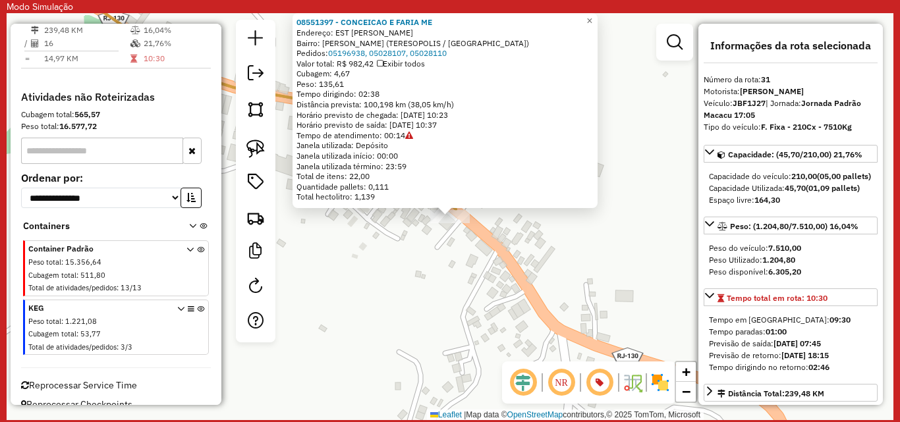
click at [523, 263] on div "08551397 - CONCEICAO E FARIA ME Endereço: EST VIEIRA SN Bairro: VIEIRA (TERESOP…" at bounding box center [450, 216] width 887 height 407
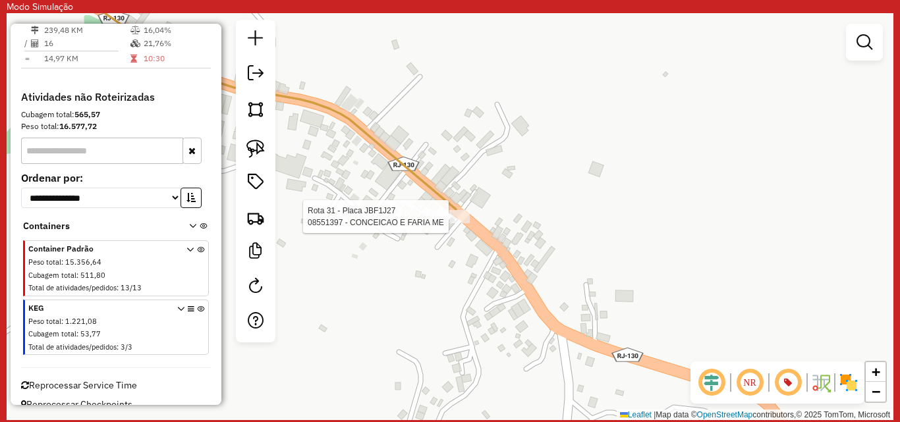
click at [443, 223] on div at bounding box center [450, 216] width 40 height 13
select select "*********"
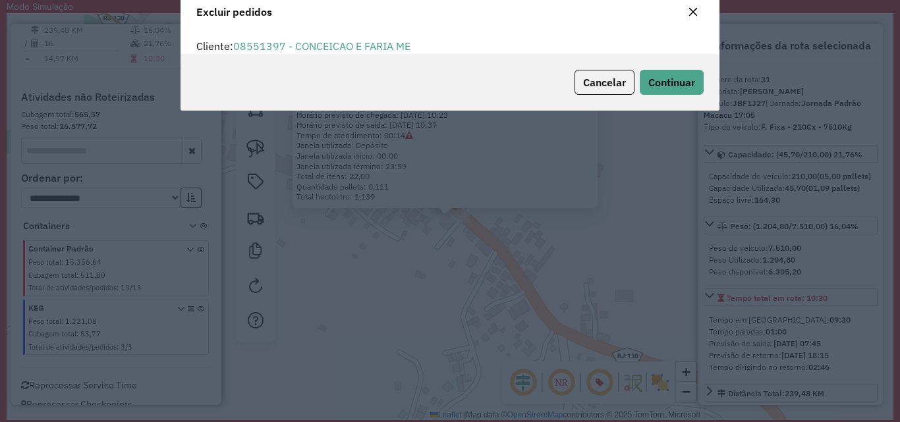
scroll to position [0, 0]
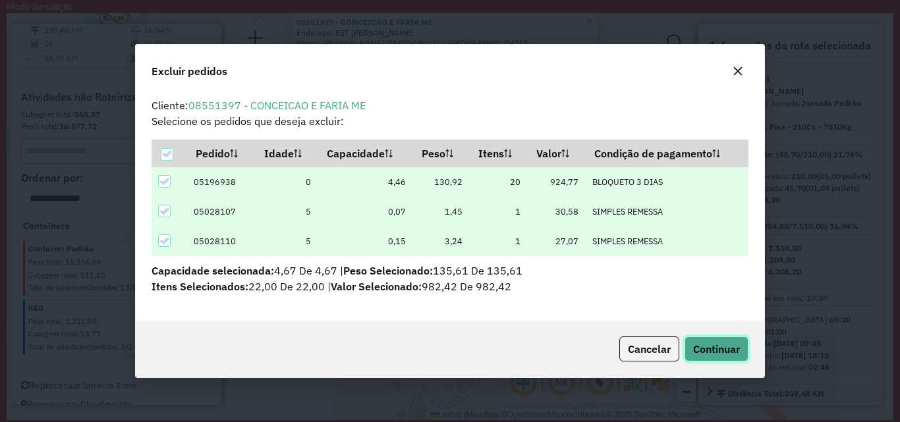
click at [719, 345] on span "Continuar" at bounding box center [716, 349] width 47 height 13
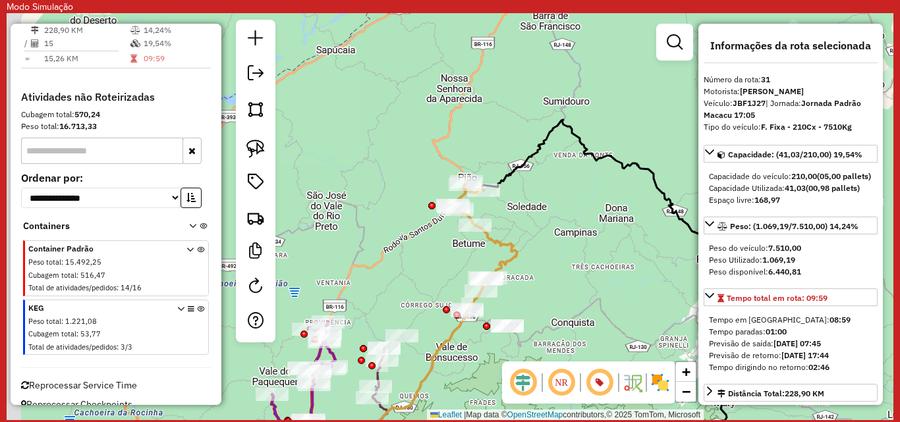
drag, startPoint x: 436, startPoint y: 139, endPoint x: 498, endPoint y: 129, distance: 63.5
click at [503, 133] on div "Janela de atendimento Grade de atendimento Capacidade Transportadoras Veículos …" at bounding box center [450, 216] width 887 height 407
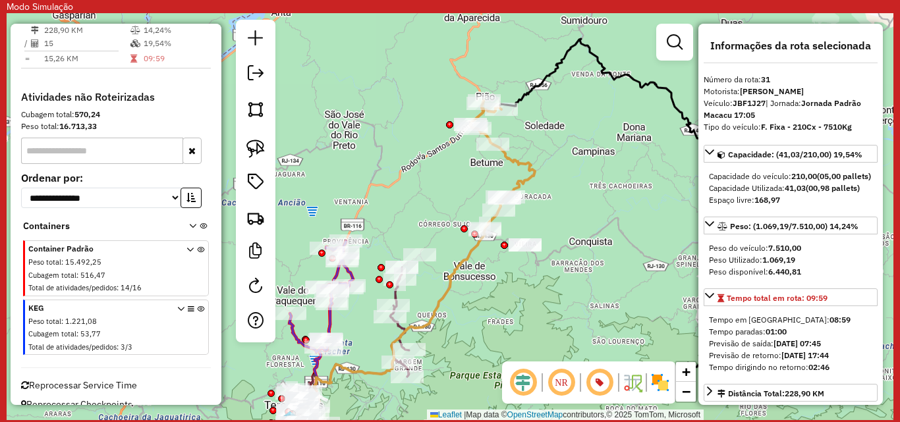
drag, startPoint x: 414, startPoint y: 363, endPoint x: 430, endPoint y: 290, distance: 74.8
click at [430, 291] on div "Janela de atendimento Grade de atendimento Capacidade Transportadoras Veículos …" at bounding box center [450, 216] width 887 height 407
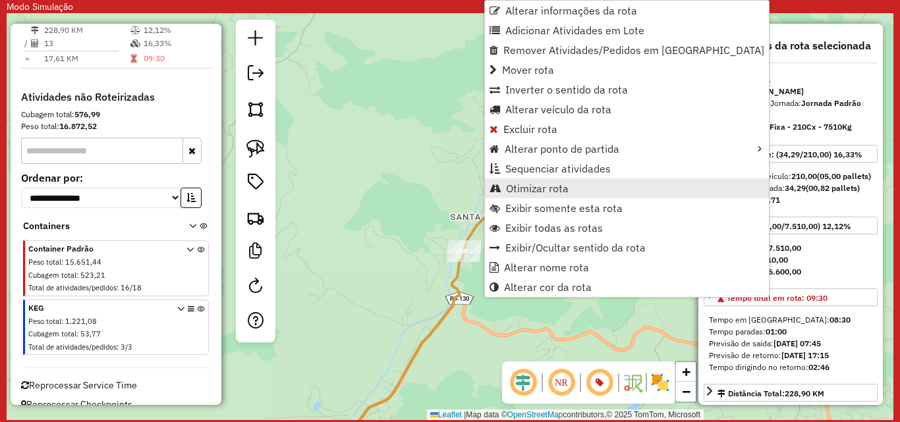
click at [546, 190] on span "Otimizar rota" at bounding box center [537, 188] width 63 height 11
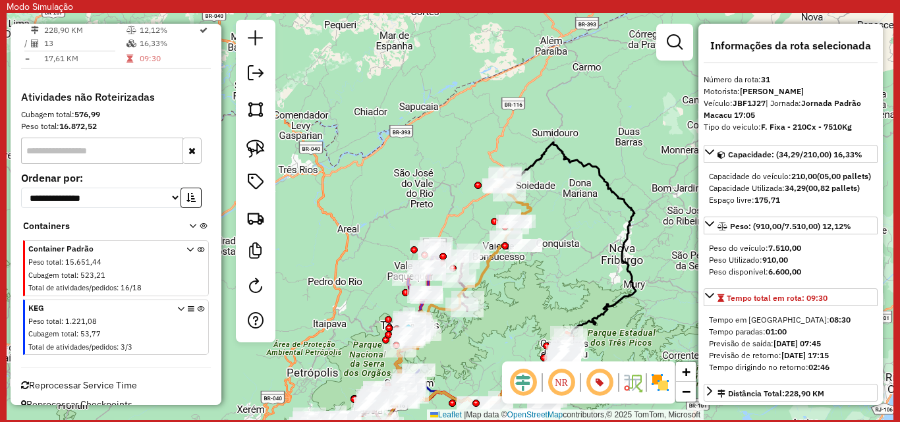
drag, startPoint x: 611, startPoint y: 181, endPoint x: 548, endPoint y: 227, distance: 78.2
click at [548, 227] on div "Janela de atendimento Grade de atendimento Capacidade Transportadoras Veículos …" at bounding box center [450, 216] width 887 height 407
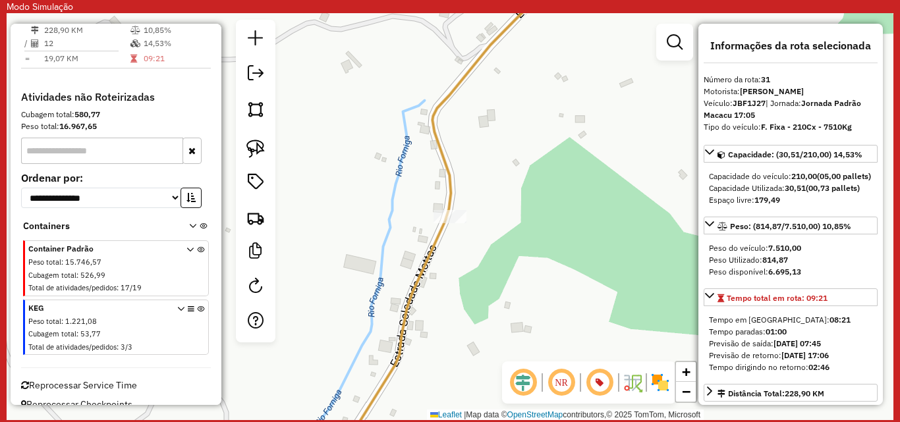
click at [450, 198] on icon at bounding box center [441, 216] width 213 height 489
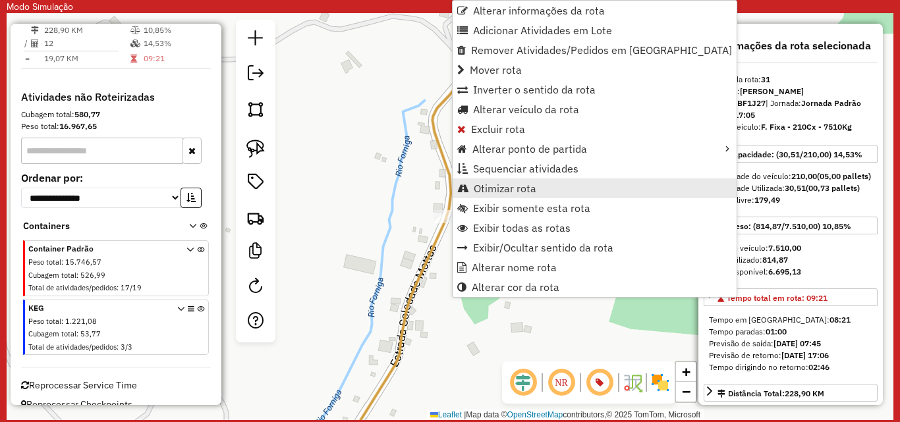
click at [498, 183] on span "Otimizar rota" at bounding box center [505, 188] width 63 height 11
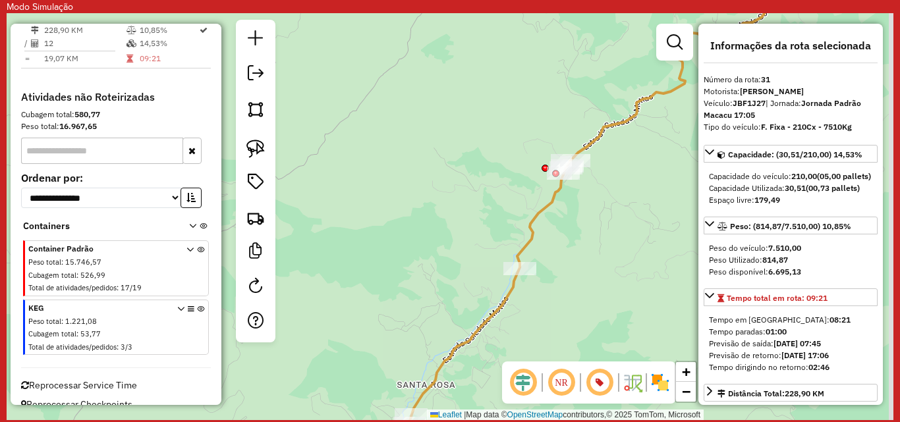
drag, startPoint x: 598, startPoint y: 194, endPoint x: 577, endPoint y: 229, distance: 41.7
click at [578, 228] on div "Janela de atendimento Grade de atendimento Capacidade Transportadoras Veículos …" at bounding box center [450, 216] width 887 height 407
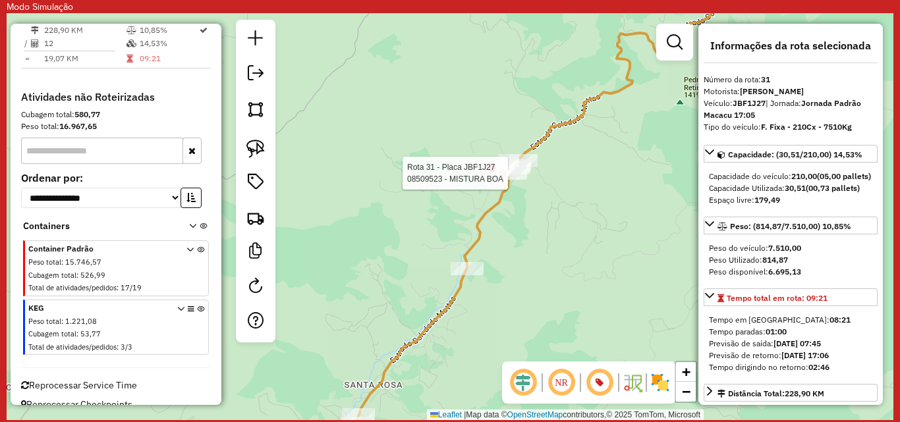
click at [507, 180] on div at bounding box center [510, 173] width 33 height 13
click at [515, 180] on div at bounding box center [511, 173] width 33 height 13
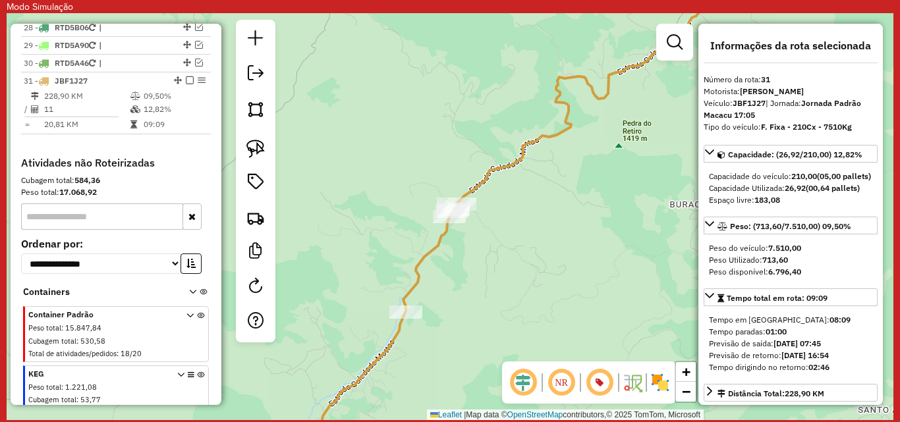
scroll to position [2133, 0]
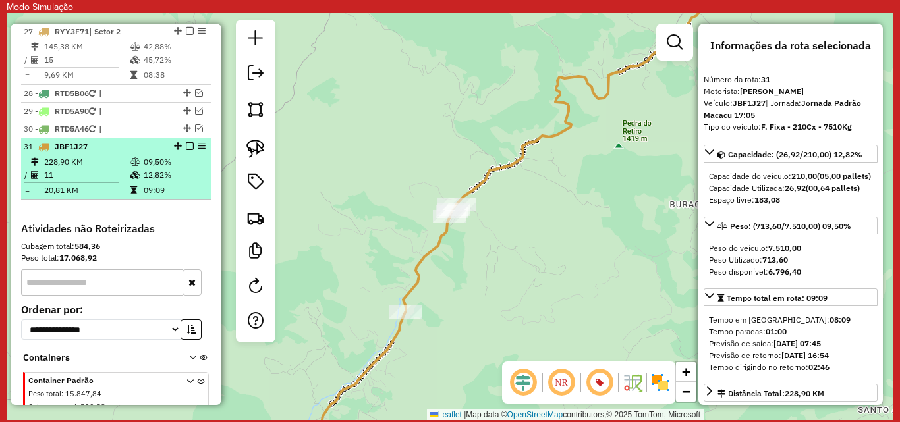
click at [186, 150] on em at bounding box center [190, 146] width 8 height 8
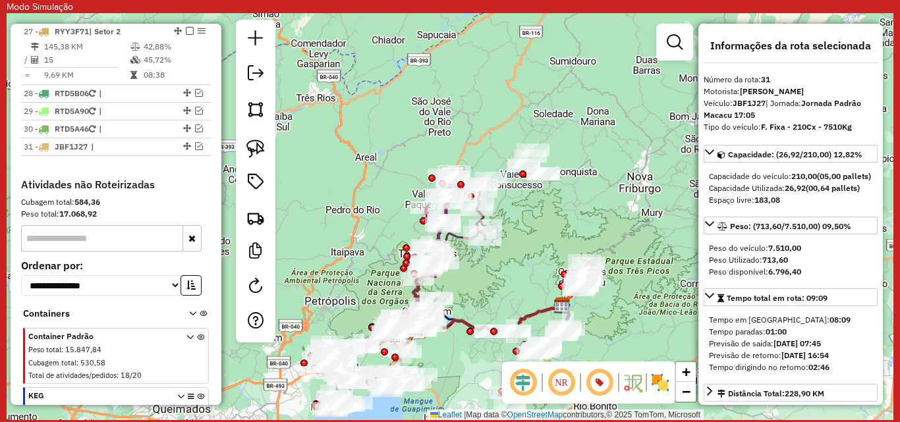
drag, startPoint x: 442, startPoint y: 281, endPoint x: 537, endPoint y: 209, distance: 119.4
click at [537, 209] on div "Janela de atendimento Grade de atendimento Capacidade Transportadoras Veículos …" at bounding box center [450, 216] width 887 height 407
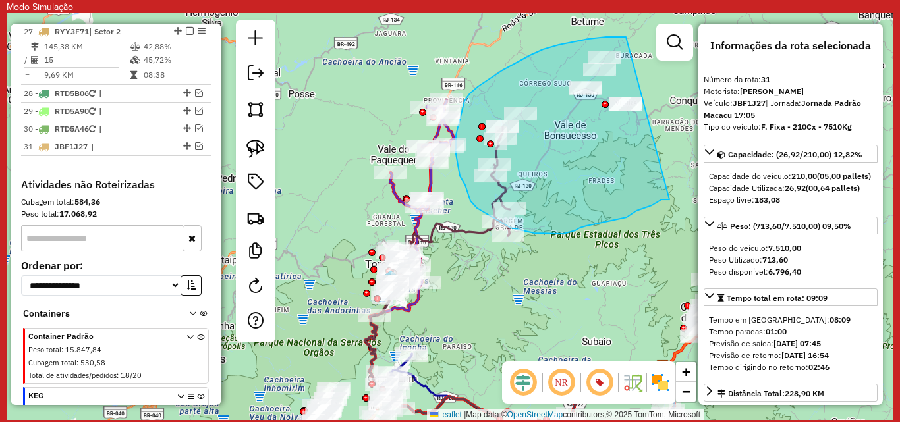
drag, startPoint x: 626, startPoint y: 37, endPoint x: 670, endPoint y: 200, distance: 168.5
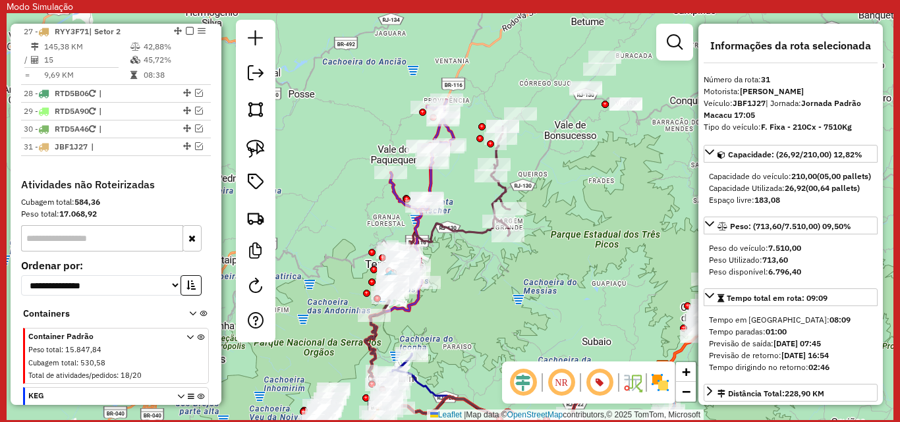
click at [503, 190] on icon at bounding box center [500, 181] width 19 height 109
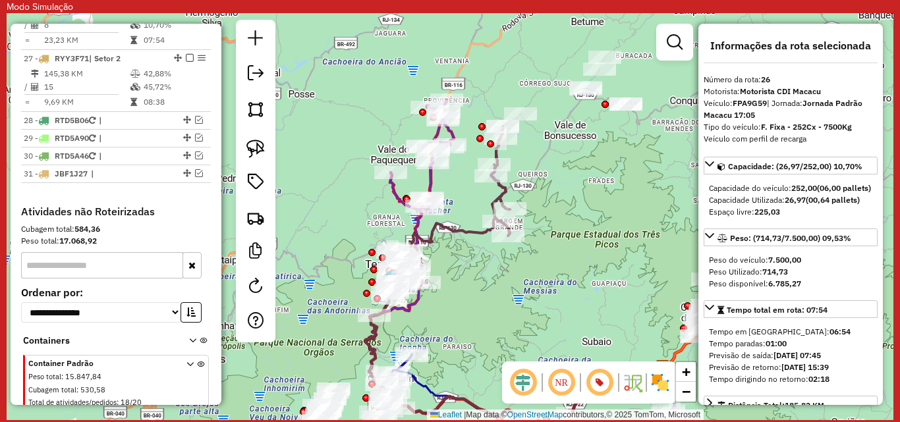
scroll to position [2087, 0]
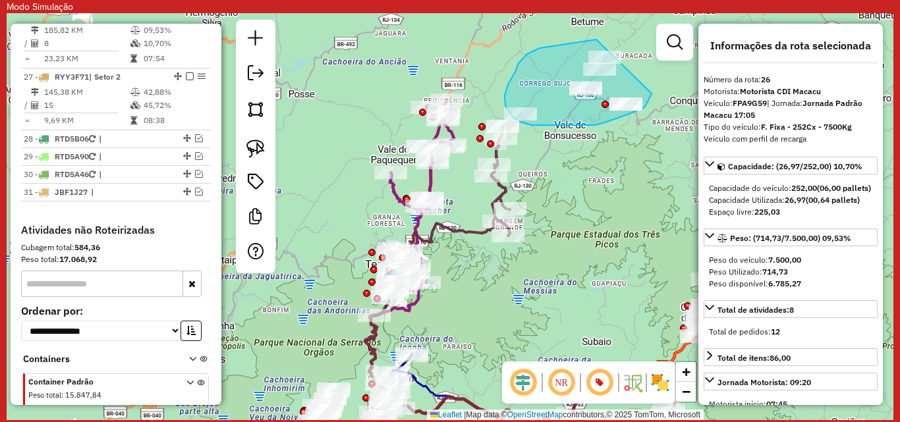
drag, startPoint x: 596, startPoint y: 40, endPoint x: 652, endPoint y: 92, distance: 76.4
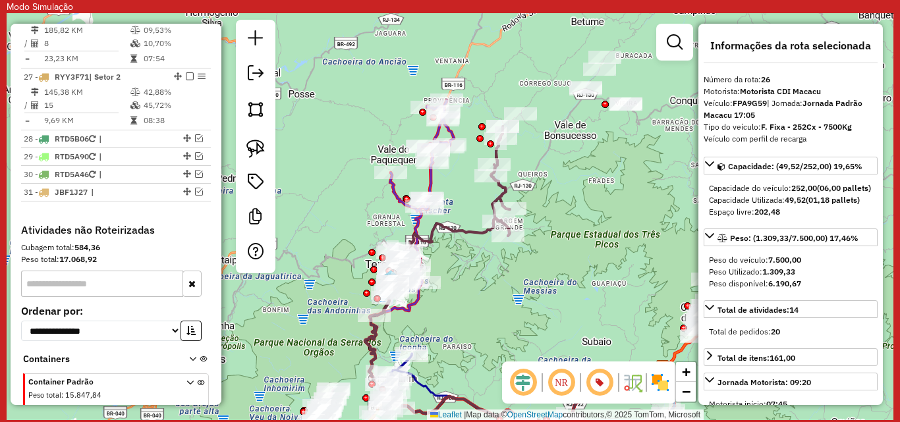
scroll to position [264, 0]
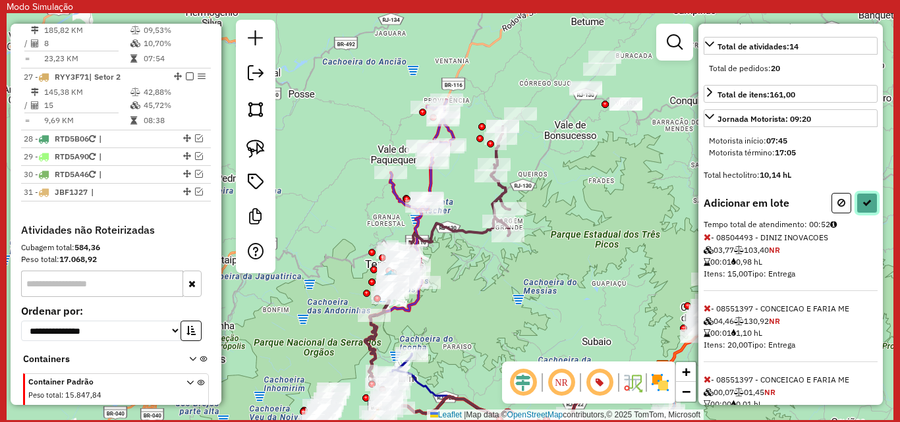
click at [868, 214] on button at bounding box center [867, 203] width 21 height 20
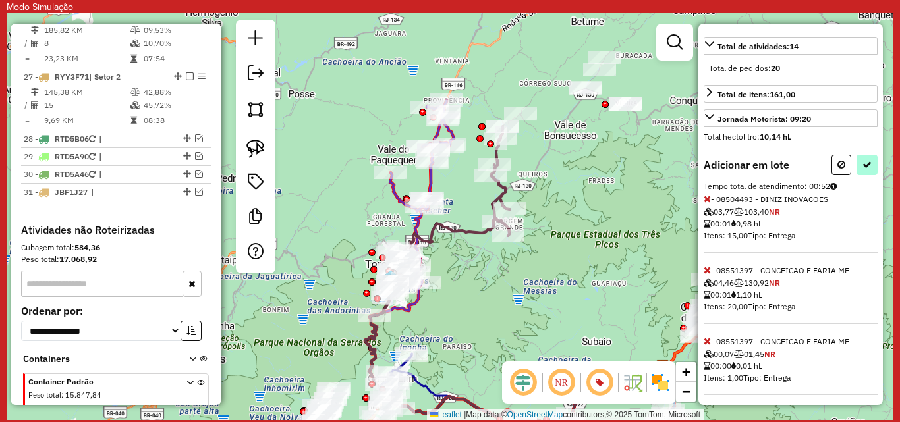
select select "*********"
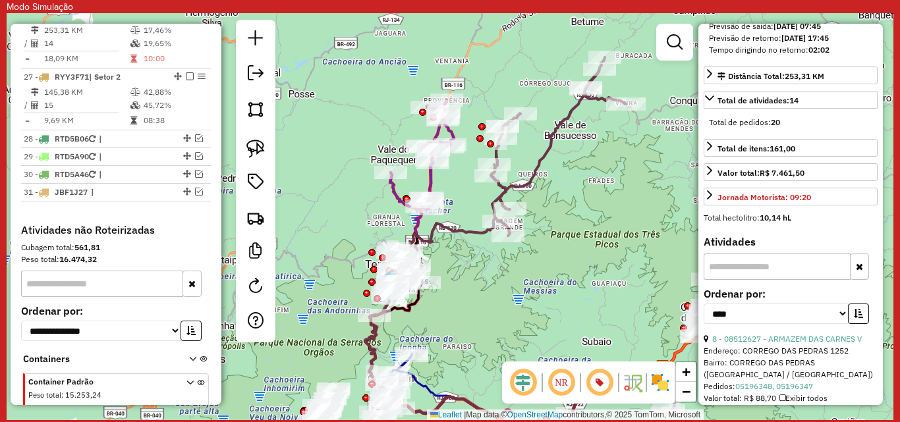
scroll to position [461, 0]
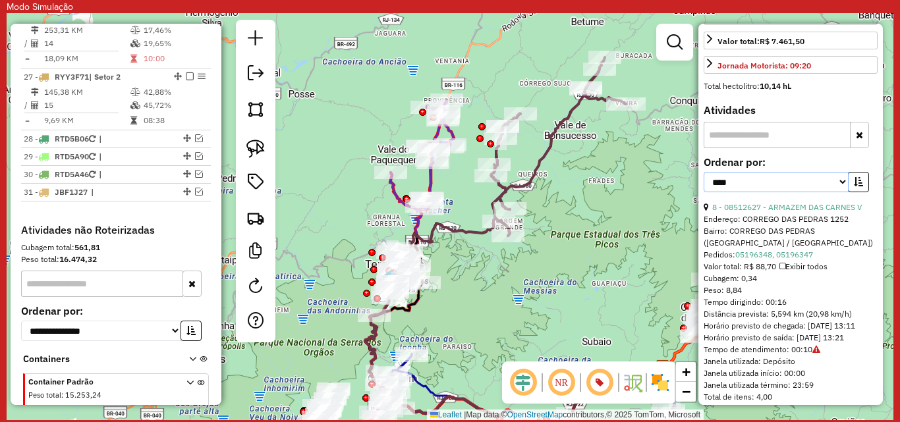
click at [836, 192] on select "**********" at bounding box center [776, 182] width 145 height 20
click at [867, 202] on div "**********" at bounding box center [791, 180] width 174 height 44
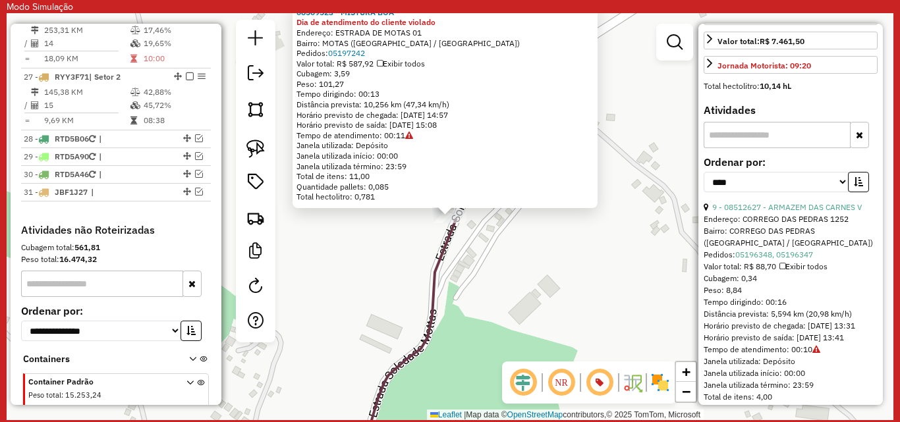
click at [659, 75] on div "08509523 - MISTURA BOA Dia de atendimento do cliente violado Endereço: ESTRADA …" at bounding box center [450, 216] width 887 height 407
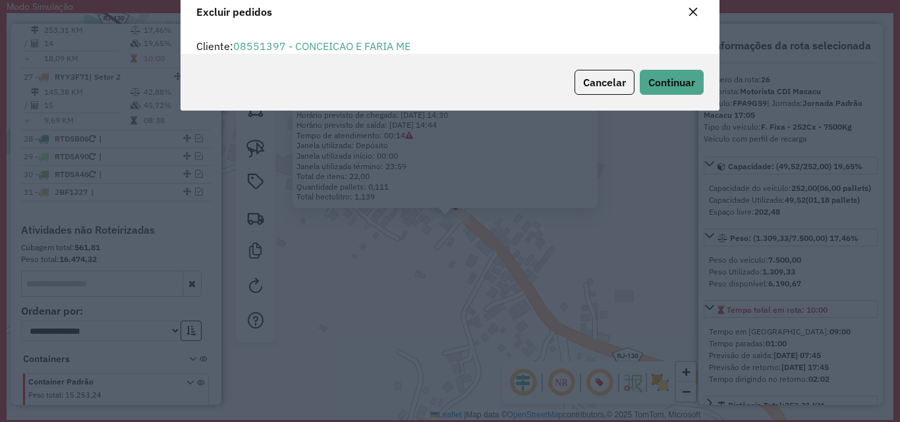
scroll to position [0, 0]
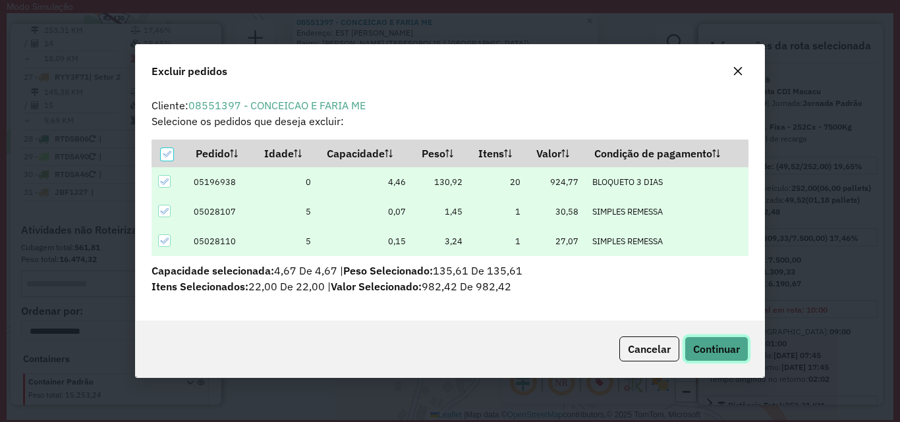
click at [718, 340] on button "Continuar" at bounding box center [717, 349] width 64 height 25
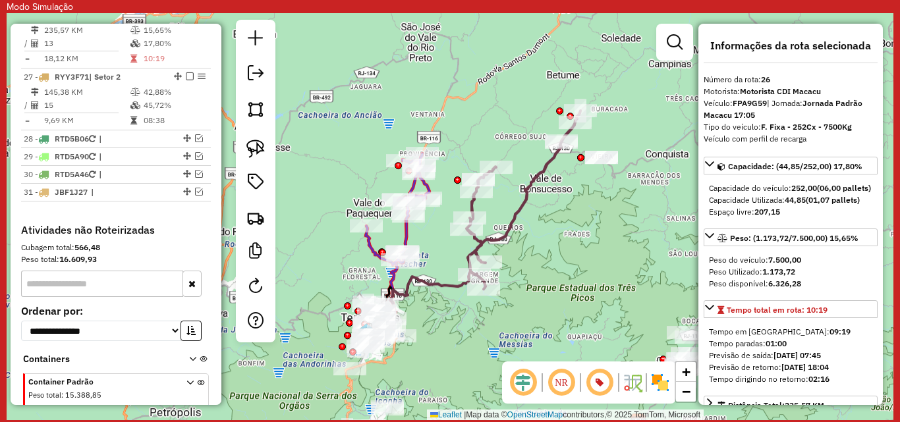
drag, startPoint x: 522, startPoint y: 333, endPoint x: 554, endPoint y: 186, distance: 151.0
click at [554, 186] on div "Janela de atendimento Grade de atendimento Capacidade Transportadoras Veículos …" at bounding box center [450, 216] width 887 height 407
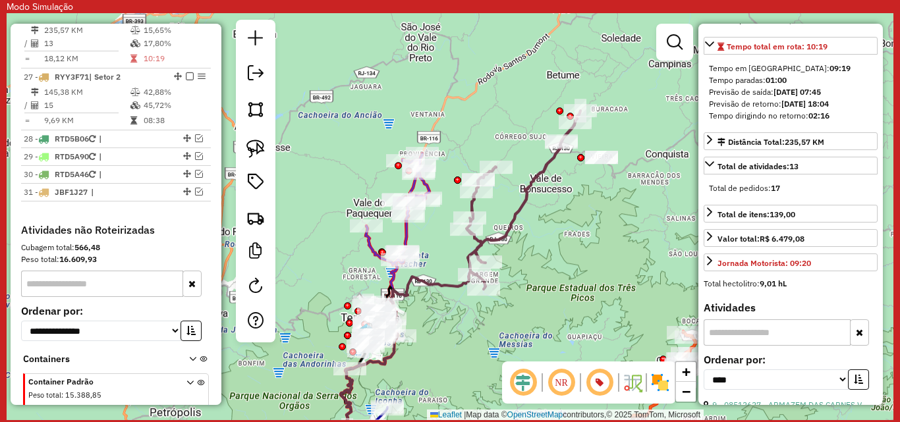
scroll to position [461, 0]
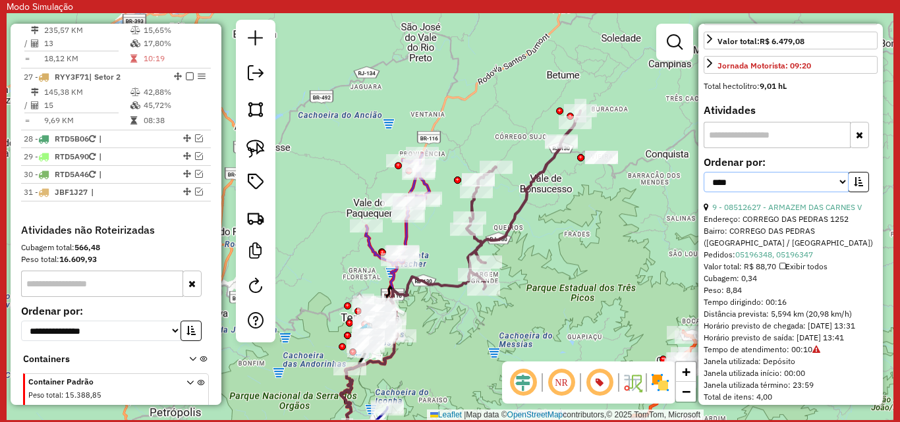
click at [786, 192] on select "**********" at bounding box center [776, 182] width 145 height 20
select select "**********"
click at [704, 184] on select "**********" at bounding box center [776, 182] width 145 height 20
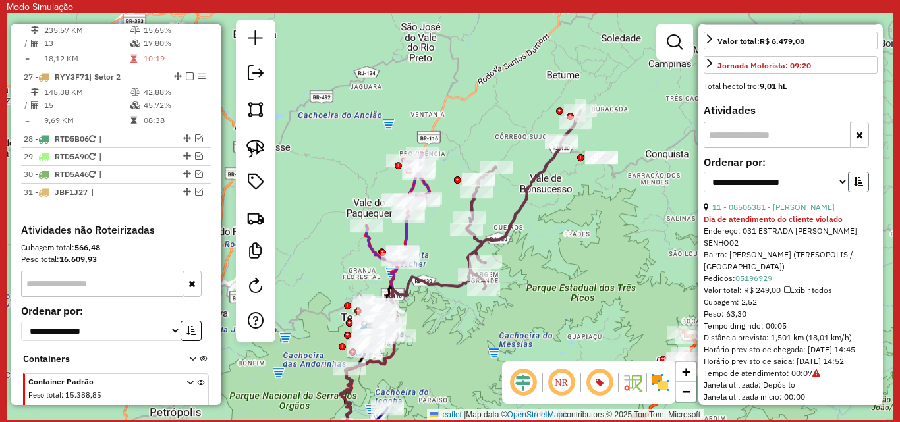
click at [858, 192] on button "button" at bounding box center [858, 182] width 21 height 20
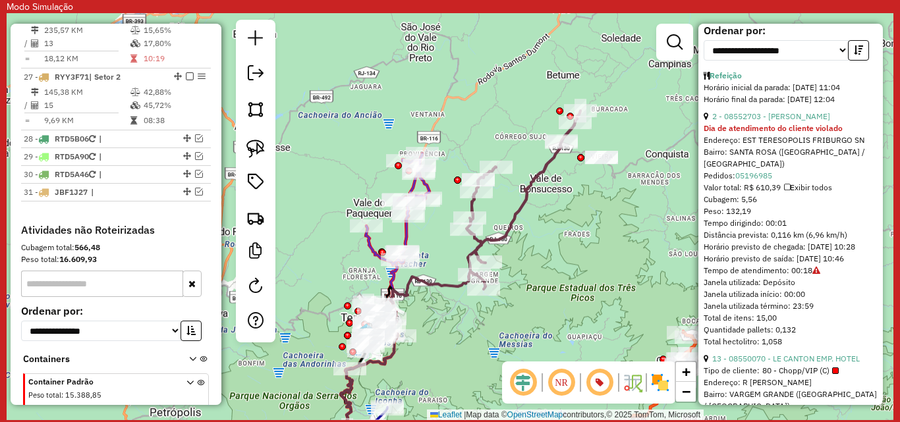
scroll to position [659, 0]
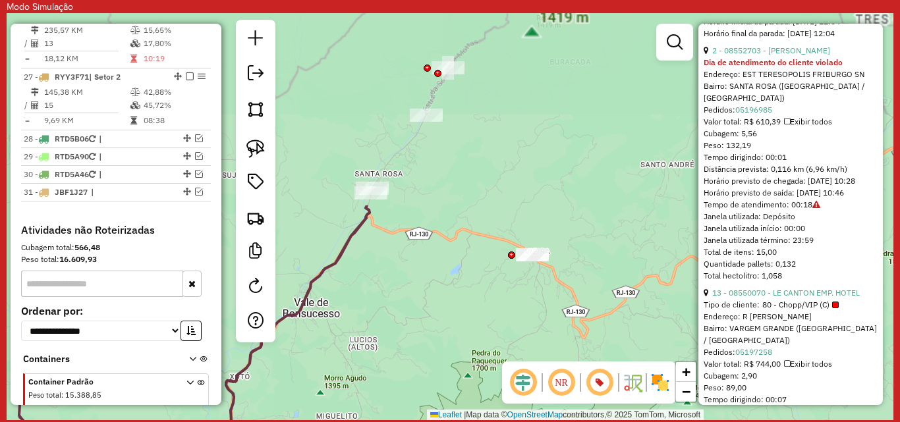
drag, startPoint x: 480, startPoint y: 179, endPoint x: 513, endPoint y: 325, distance: 149.2
click at [513, 325] on div "Janela de atendimento Grade de atendimento Capacidade Transportadoras Veículos …" at bounding box center [450, 216] width 887 height 407
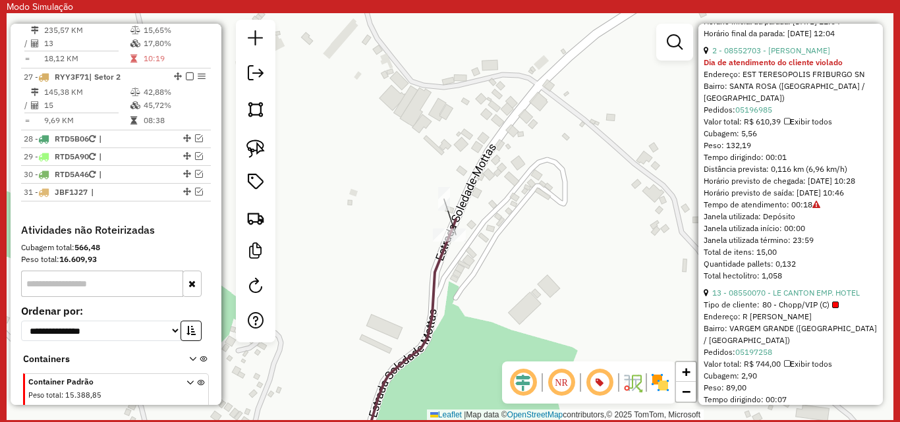
click at [434, 294] on icon at bounding box center [404, 340] width 103 height 242
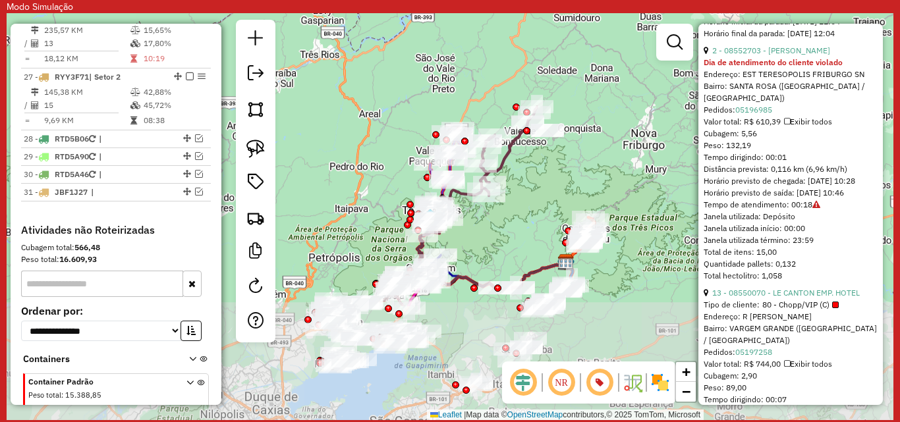
drag, startPoint x: 486, startPoint y: 326, endPoint x: 544, endPoint y: 166, distance: 170.3
click at [544, 166] on div "Janela de atendimento Grade de atendimento Capacidade Transportadoras Veículos …" at bounding box center [450, 216] width 887 height 407
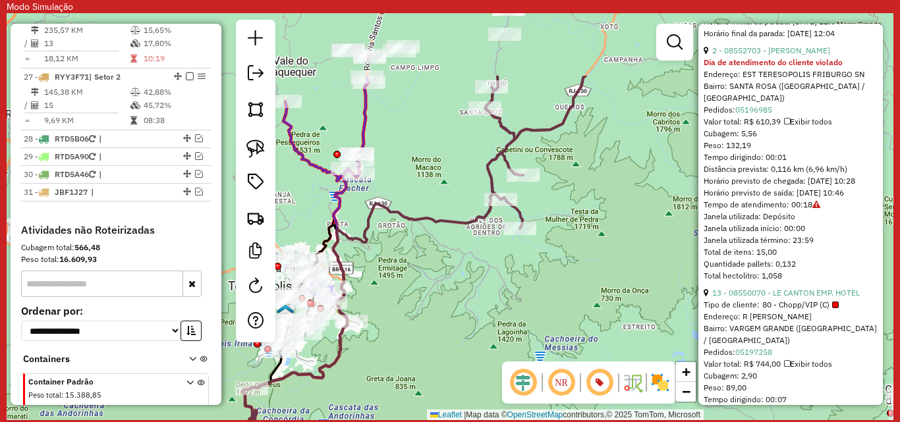
drag, startPoint x: 486, startPoint y: 179, endPoint x: 501, endPoint y: 283, distance: 105.3
click at [501, 283] on div "Janela de atendimento Grade de atendimento Capacidade Transportadoras Veículos …" at bounding box center [450, 216] width 887 height 407
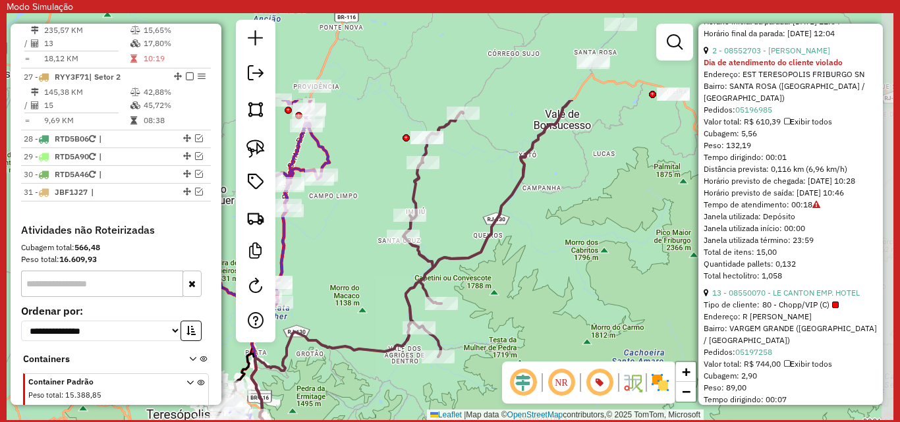
drag, startPoint x: 498, startPoint y: 235, endPoint x: 416, endPoint y: 363, distance: 151.7
click at [416, 363] on div "Janela de atendimento Grade de atendimento Capacidade Transportadoras Veículos …" at bounding box center [450, 216] width 887 height 407
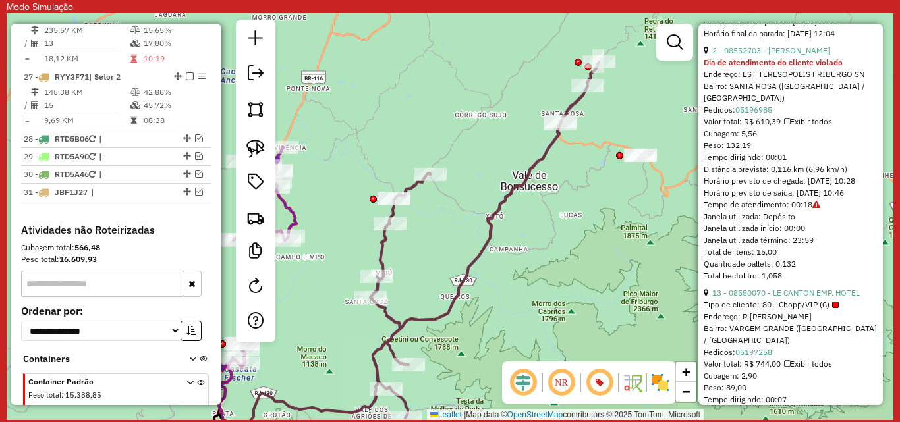
drag, startPoint x: 588, startPoint y: 235, endPoint x: 551, endPoint y: 296, distance: 71.9
click at [551, 296] on div "Janela de atendimento Grade de atendimento Capacidade Transportadoras Veículos …" at bounding box center [450, 216] width 887 height 407
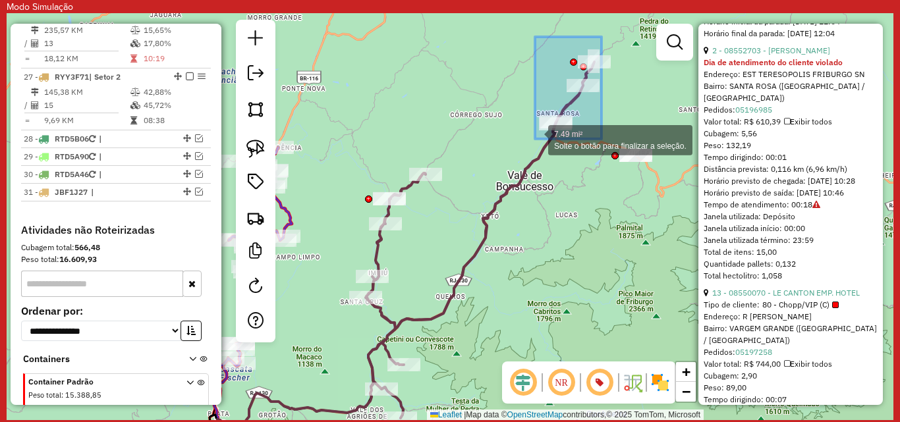
drag, startPoint x: 602, startPoint y: 37, endPoint x: 535, endPoint y: 139, distance: 121.9
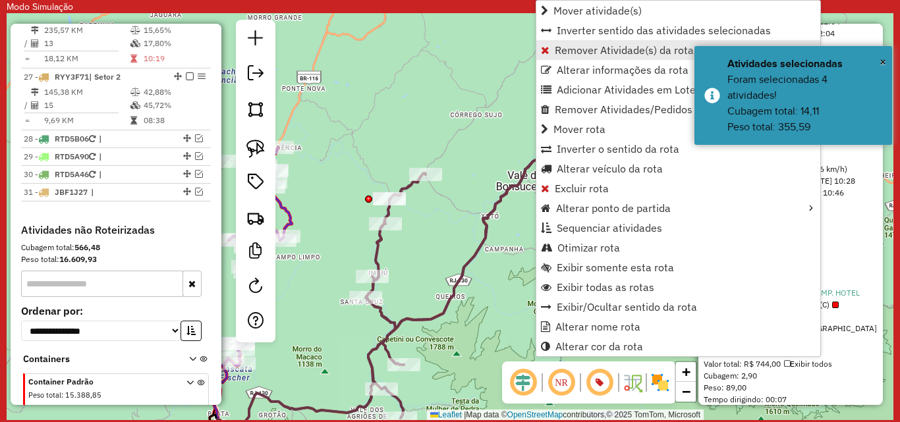
click at [619, 45] on span "Remover Atividade(s) da rota" at bounding box center [624, 50] width 139 height 11
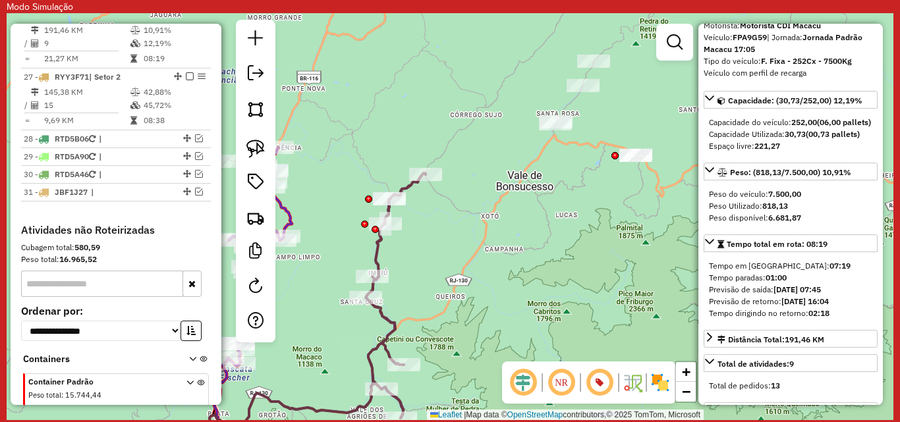
scroll to position [0, 0]
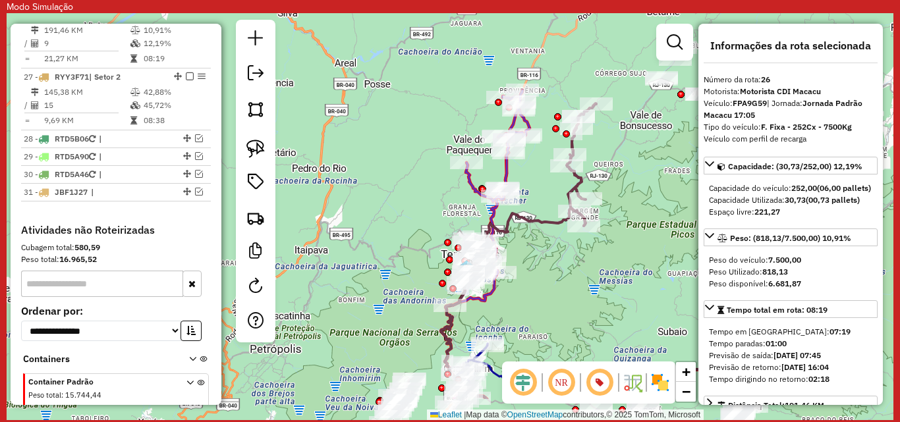
drag, startPoint x: 429, startPoint y: 315, endPoint x: 531, endPoint y: 253, distance: 119.5
click at [531, 253] on div "Janela de atendimento Grade de atendimento Capacidade Transportadoras Veículos …" at bounding box center [450, 216] width 887 height 407
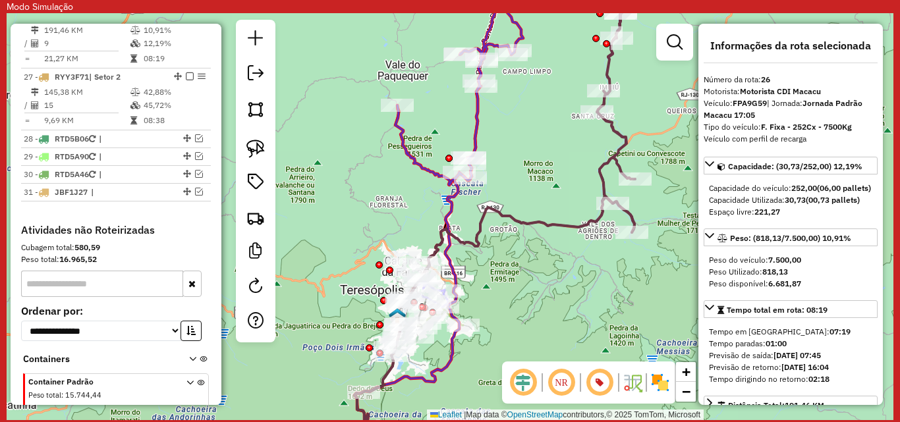
drag, startPoint x: 521, startPoint y: 198, endPoint x: 516, endPoint y: 229, distance: 30.7
click at [516, 229] on div "Janela de atendimento Grade de atendimento Capacidade Transportadoras Veículos …" at bounding box center [450, 216] width 887 height 407
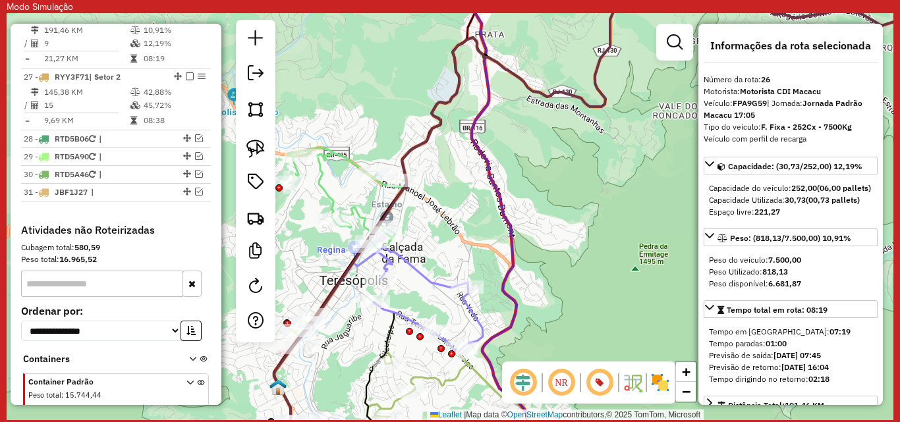
drag, startPoint x: 389, startPoint y: 142, endPoint x: 454, endPoint y: 157, distance: 67.0
click at [454, 157] on div "Janela de atendimento Grade de atendimento Capacidade Transportadoras Veículos …" at bounding box center [450, 216] width 887 height 407
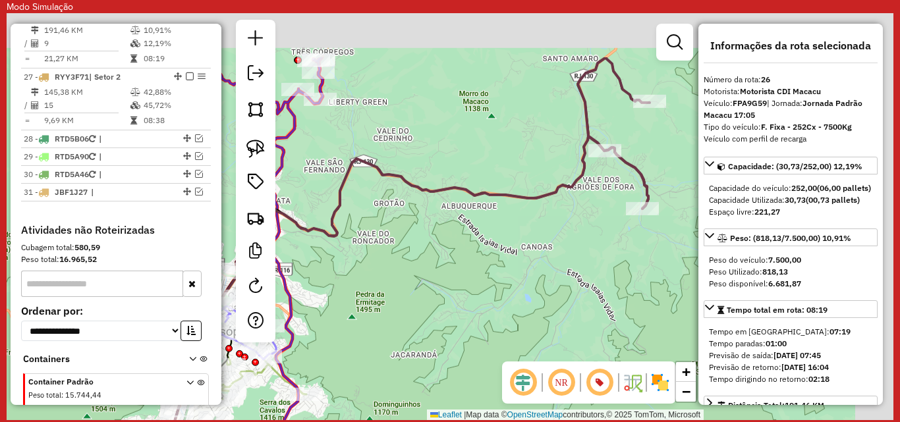
drag, startPoint x: 570, startPoint y: 148, endPoint x: 438, endPoint y: 209, distance: 145.4
click at [375, 241] on div "Janela de atendimento Grade de atendimento Capacidade Transportadoras Veículos …" at bounding box center [450, 216] width 887 height 407
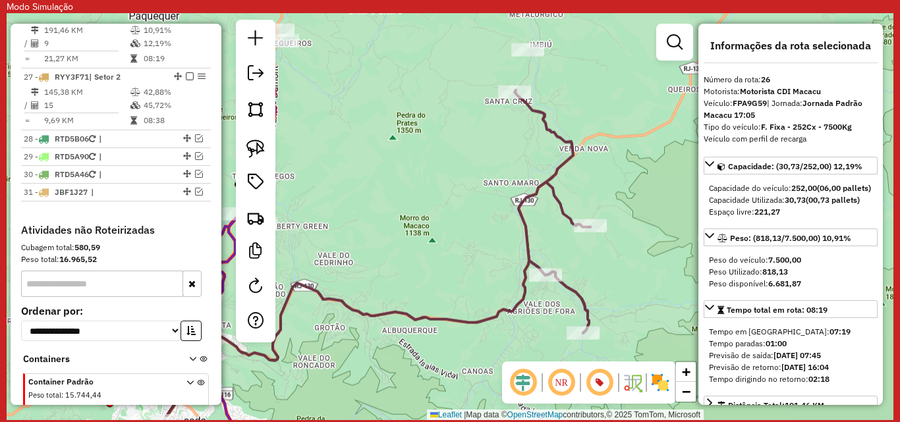
drag, startPoint x: 534, startPoint y: 187, endPoint x: 476, endPoint y: 315, distance: 140.4
click at [476, 315] on div "Janela de atendimento Grade de atendimento Capacidade Transportadoras Veículos …" at bounding box center [450, 216] width 887 height 407
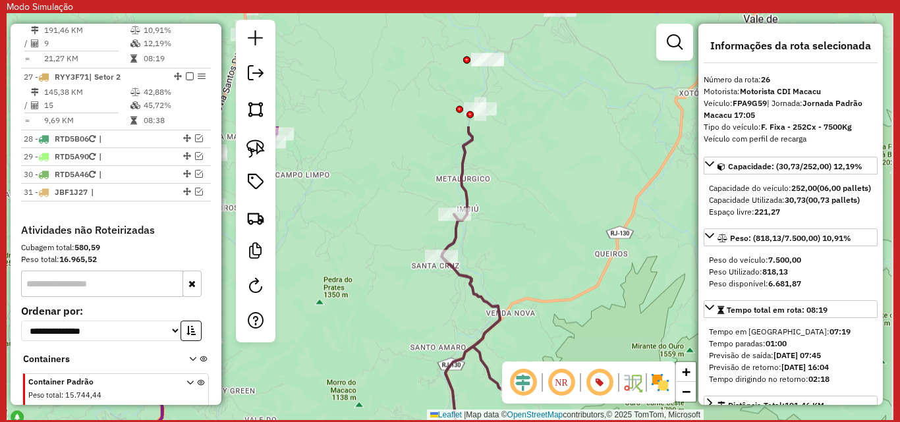
drag, startPoint x: 499, startPoint y: 201, endPoint x: 428, endPoint y: 350, distance: 165.1
click at [428, 350] on div "Janela de atendimento Grade de atendimento Capacidade Transportadoras Veículos …" at bounding box center [450, 216] width 887 height 407
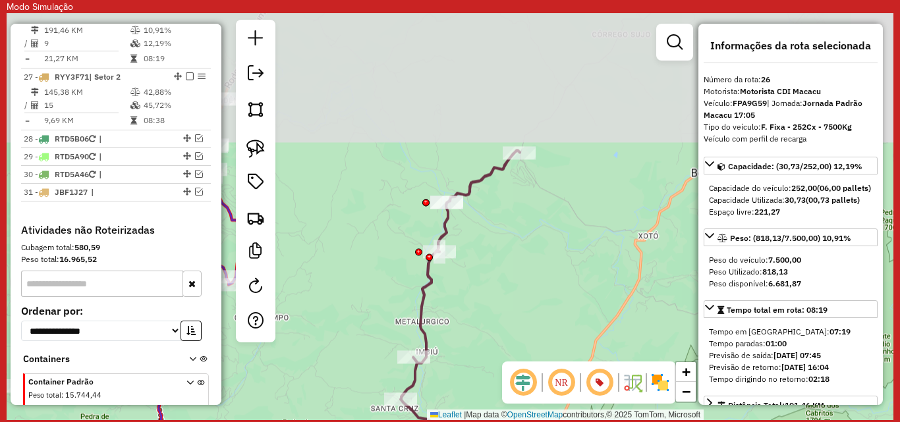
drag, startPoint x: 530, startPoint y: 200, endPoint x: 492, endPoint y: 341, distance: 145.9
click at [492, 341] on div "Janela de atendimento Grade de atendimento Capacidade Transportadoras Veículos …" at bounding box center [450, 216] width 887 height 407
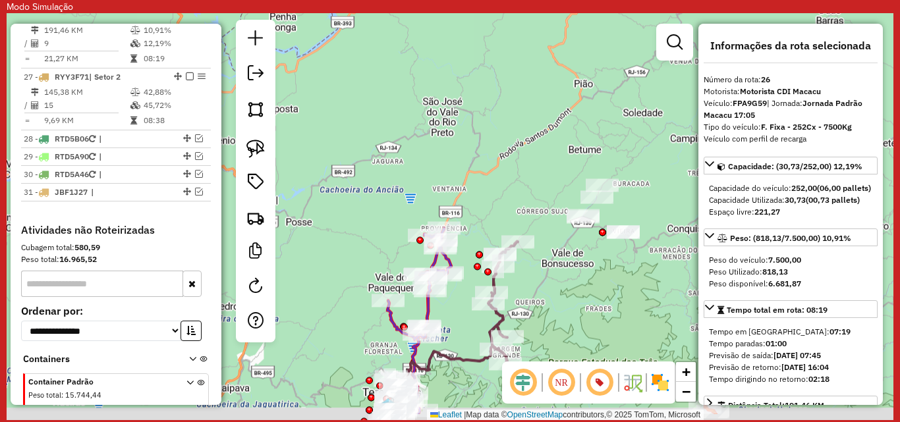
drag, startPoint x: 418, startPoint y: 353, endPoint x: 452, endPoint y: 219, distance: 138.1
click at [451, 228] on icon at bounding box center [419, 283] width 64 height 111
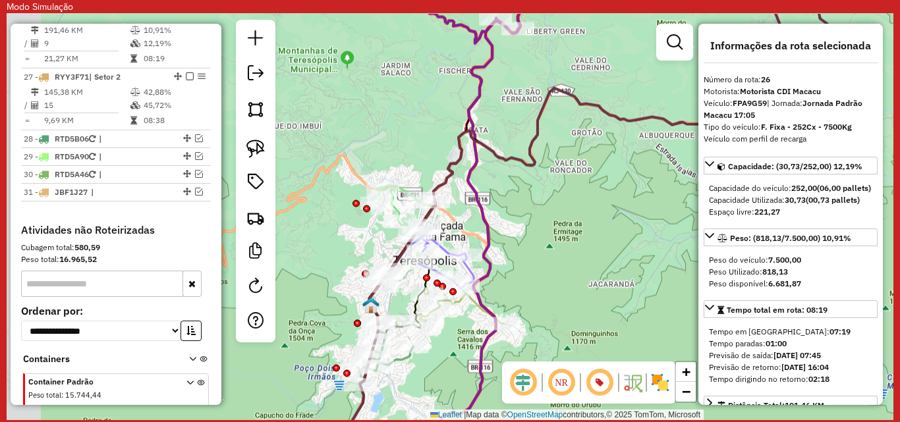
drag, startPoint x: 388, startPoint y: 137, endPoint x: 514, endPoint y: 177, distance: 132.1
click at [514, 177] on div "Rota 25 - Placa RTD5B06 08506876 - VLAUDEIR MOURA DA SI Rota 25 - Placa RTD5B06…" at bounding box center [450, 216] width 887 height 407
click at [498, 157] on icon at bounding box center [566, 264] width 559 height 396
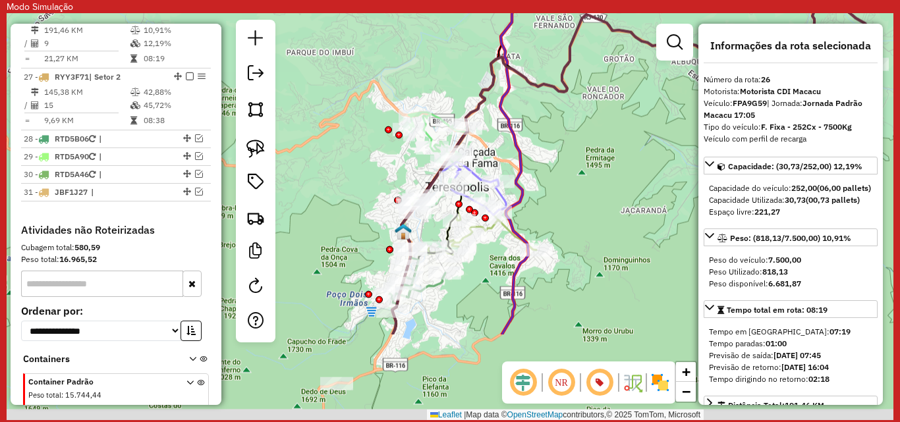
drag, startPoint x: 532, startPoint y: 314, endPoint x: 521, endPoint y: 198, distance: 115.9
click at [521, 198] on icon at bounding box center [532, 90] width 64 height 489
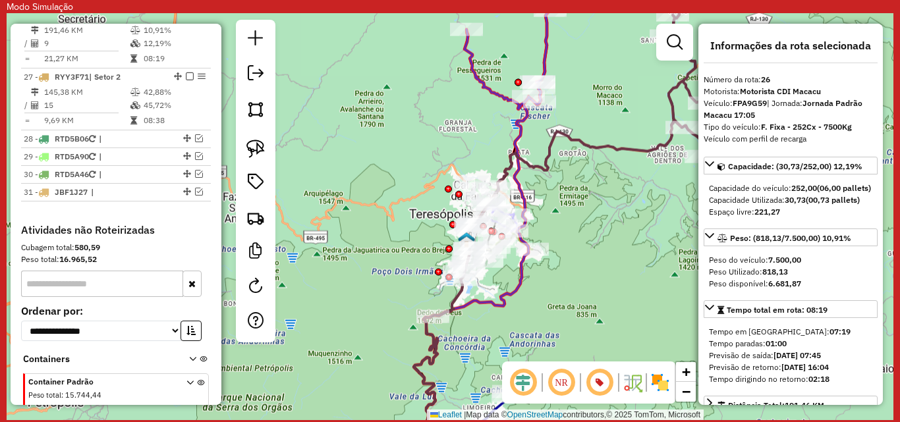
drag, startPoint x: 572, startPoint y: 189, endPoint x: 551, endPoint y: 194, distance: 21.6
click at [551, 194] on div "Janela de atendimento Grade de atendimento Capacidade Transportadoras Veículos …" at bounding box center [450, 216] width 887 height 407
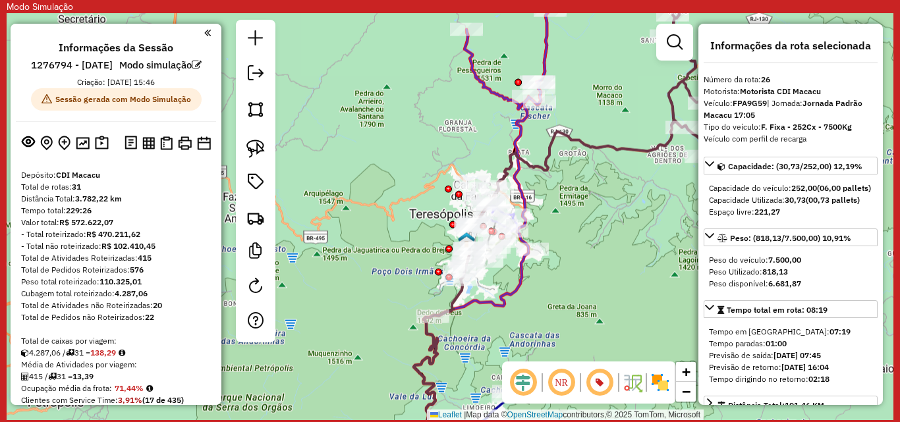
select select "**********"
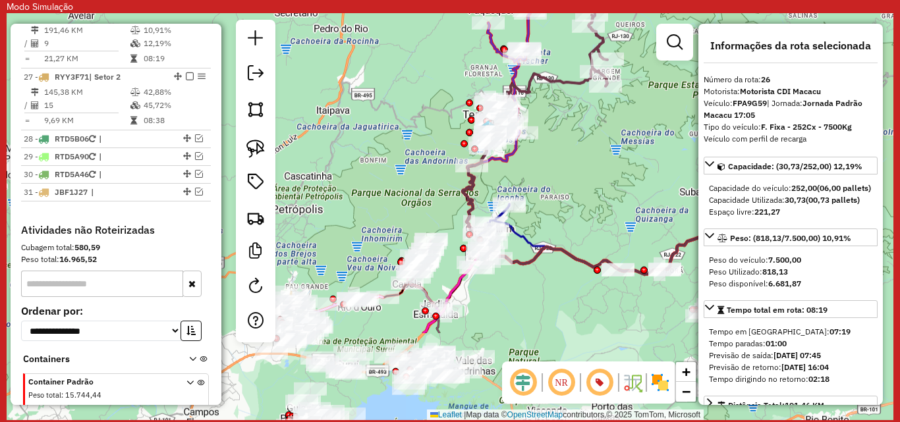
drag, startPoint x: 496, startPoint y: 316, endPoint x: 484, endPoint y: 186, distance: 129.8
click at [485, 186] on div "Janela de atendimento Grade de atendimento Capacidade Transportadoras Veículos …" at bounding box center [450, 216] width 887 height 407
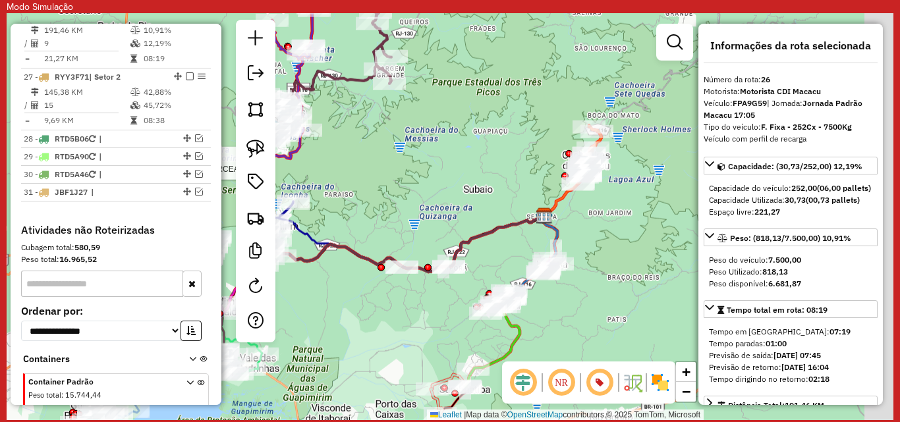
drag, startPoint x: 656, startPoint y: 299, endPoint x: 434, endPoint y: 297, distance: 222.1
click at [434, 297] on div "Rota 20 - Placa FPA9G59 91025290 - LANCHONETE MERCEARI Janela de atendimento Gr…" at bounding box center [450, 216] width 887 height 407
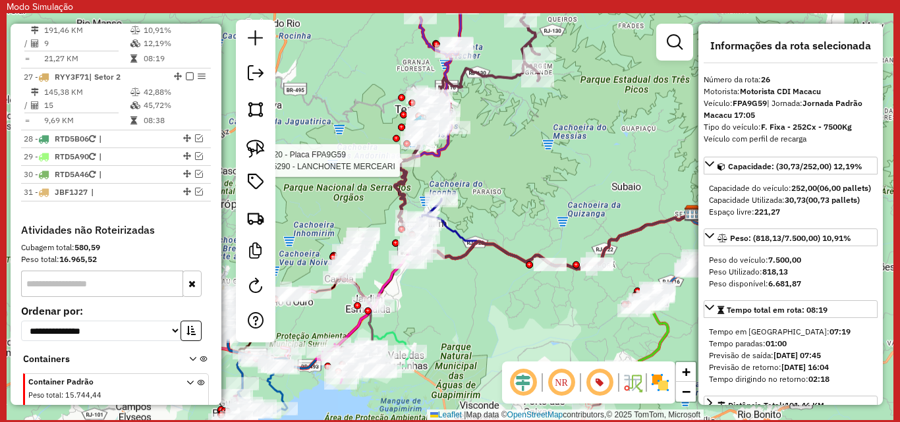
drag, startPoint x: 353, startPoint y: 295, endPoint x: 504, endPoint y: 293, distance: 151.6
click at [504, 293] on div "Rota 20 - Placa FPA9G59 91025290 - LANCHONETE MERCEARI Janela de atendimento Gr…" at bounding box center [450, 216] width 887 height 407
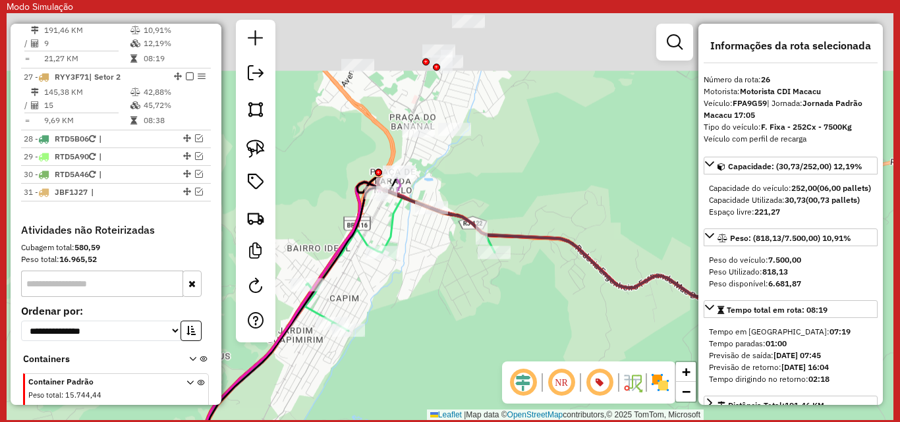
drag, startPoint x: 422, startPoint y: 159, endPoint x: 457, endPoint y: 362, distance: 206.6
click at [457, 362] on div "Rota 20 - Placa FPA9G59 91025290 - LANCHONETE MERCEARI Janela de atendimento Gr…" at bounding box center [450, 216] width 887 height 407
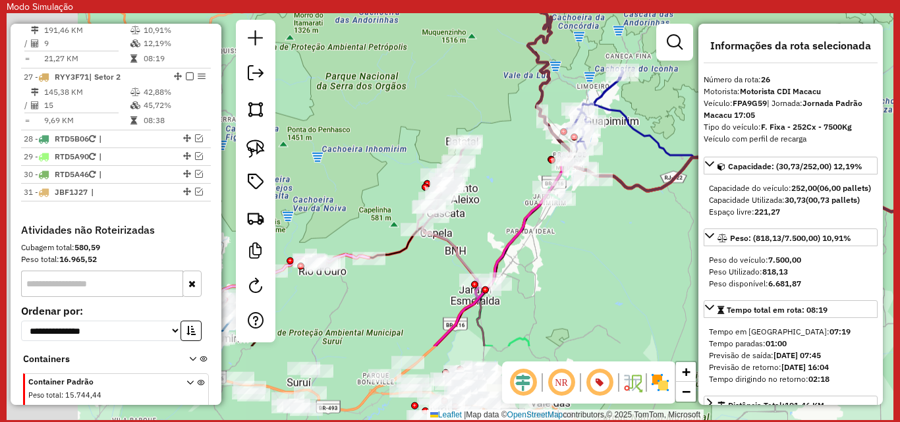
drag, startPoint x: 339, startPoint y: 316, endPoint x: 505, endPoint y: 190, distance: 208.0
click at [505, 190] on div "Rota 20 - Placa FPA9G59 91025290 - LANCHONETE MERCEARI Janela de atendimento Gr…" at bounding box center [450, 216] width 887 height 407
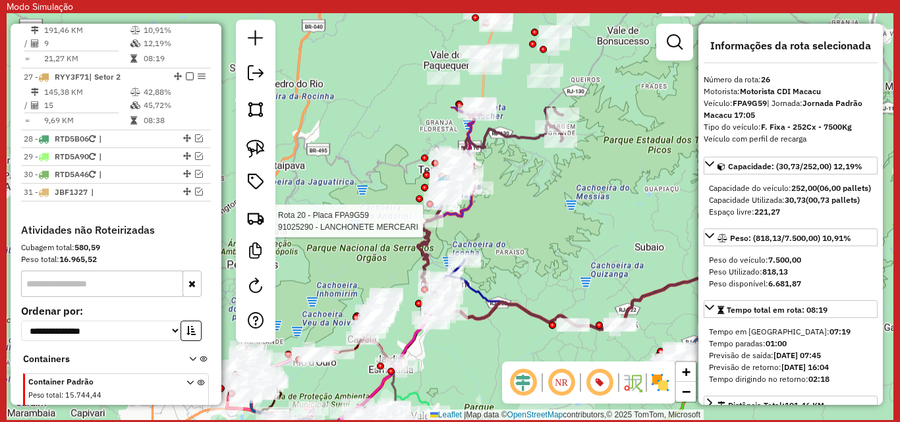
drag, startPoint x: 588, startPoint y: 194, endPoint x: 482, endPoint y: 328, distance: 170.7
click at [482, 328] on div "Rota 20 - Placa FPA9G59 91025290 - LANCHONETE MERCEARI Janela de atendimento Gr…" at bounding box center [450, 216] width 887 height 407
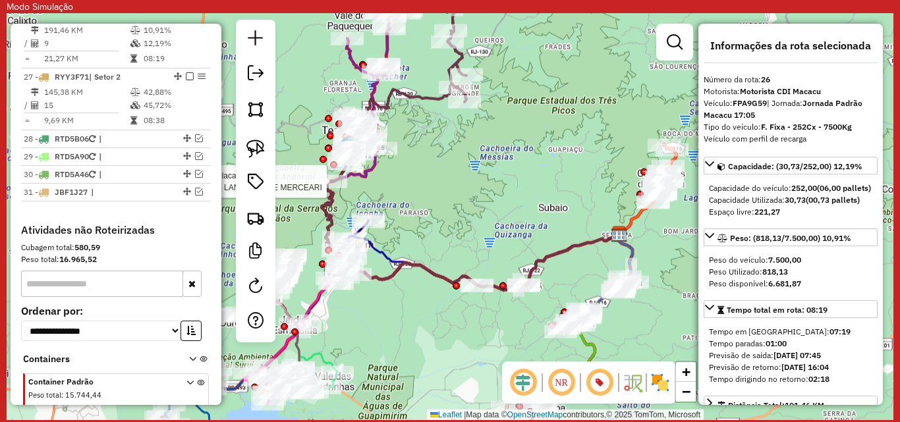
drag, startPoint x: 536, startPoint y: 325, endPoint x: 440, endPoint y: 285, distance: 104.0
click at [440, 285] on icon at bounding box center [471, 187] width 298 height 206
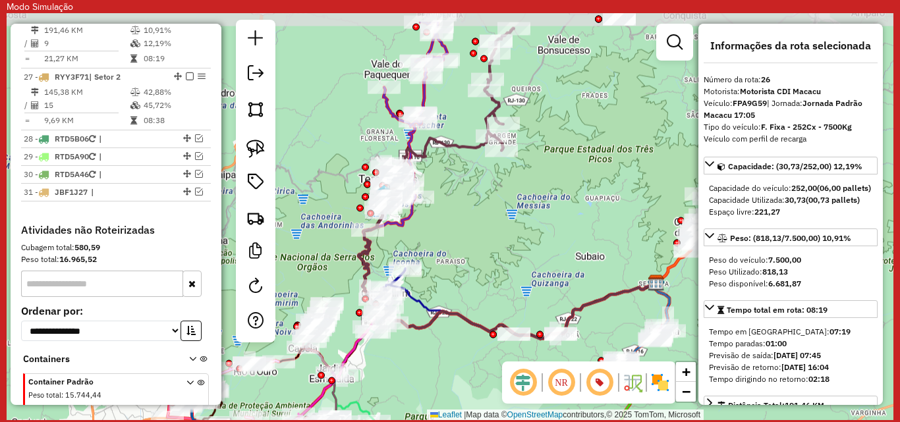
drag, startPoint x: 367, startPoint y: 179, endPoint x: 408, endPoint y: 229, distance: 64.6
click at [408, 229] on icon at bounding box center [507, 209] width 298 height 262
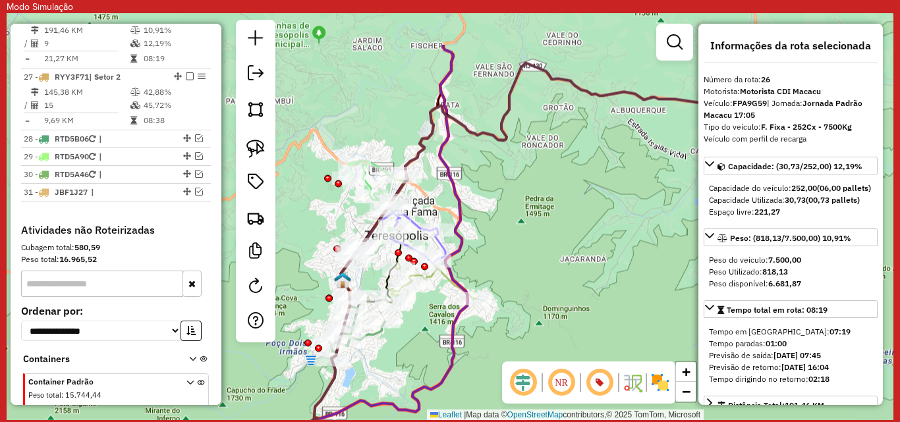
drag, startPoint x: 528, startPoint y: 94, endPoint x: 496, endPoint y: 165, distance: 78.5
click at [496, 165] on div "Janela de atendimento Grade de atendimento Capacidade Transportadoras Veículos …" at bounding box center [450, 216] width 887 height 407
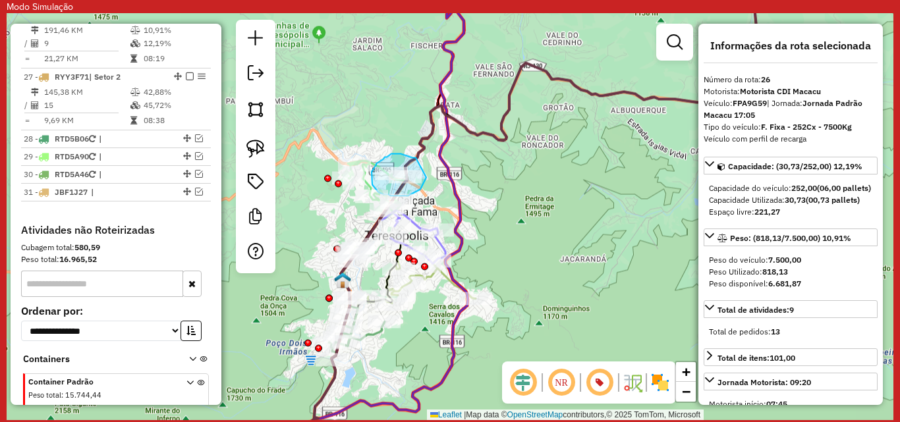
drag, startPoint x: 415, startPoint y: 158, endPoint x: 426, endPoint y: 178, distance: 22.7
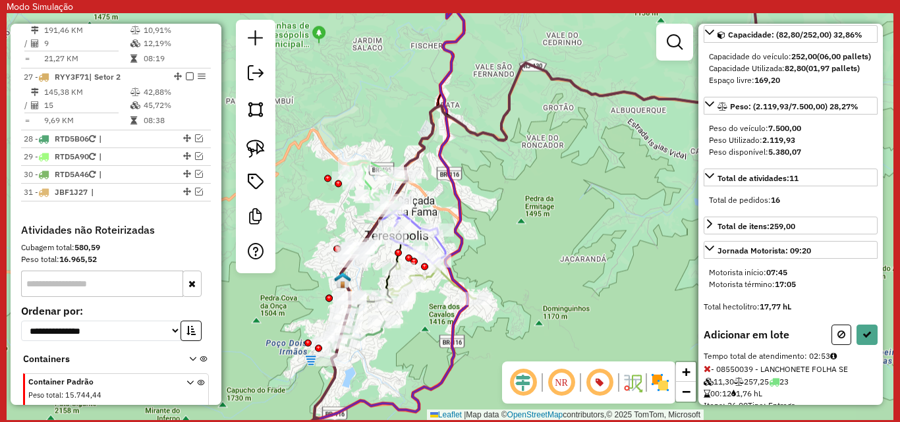
scroll to position [248, 0]
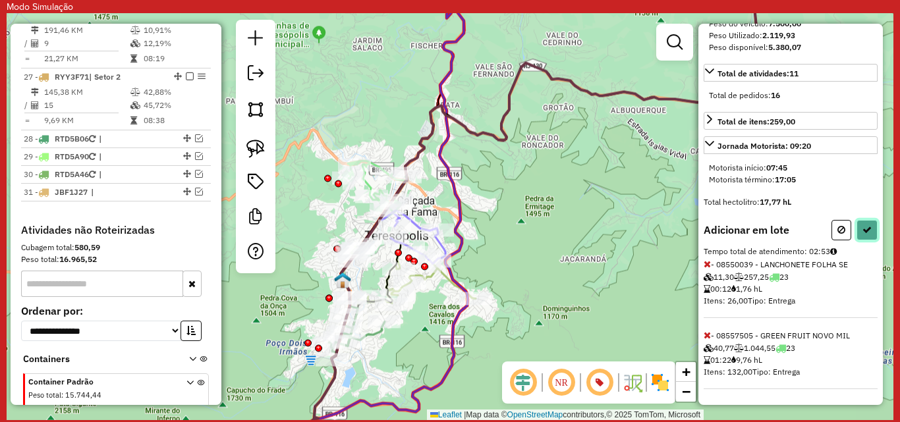
click at [863, 231] on icon at bounding box center [867, 229] width 9 height 9
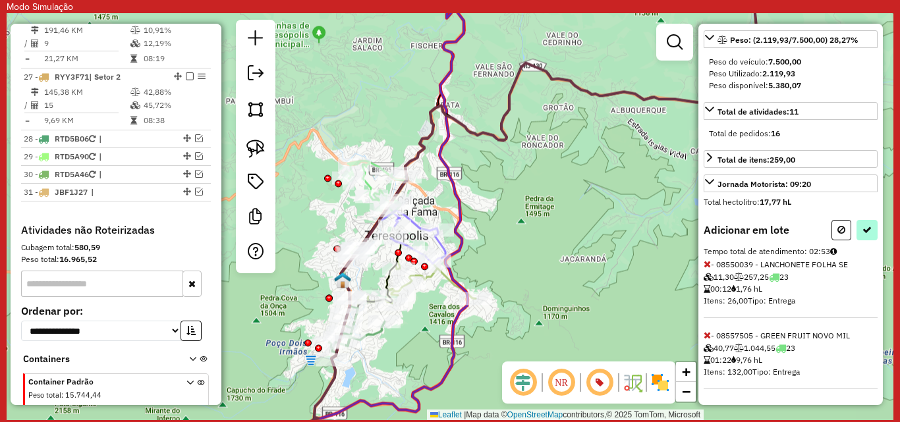
select select "**********"
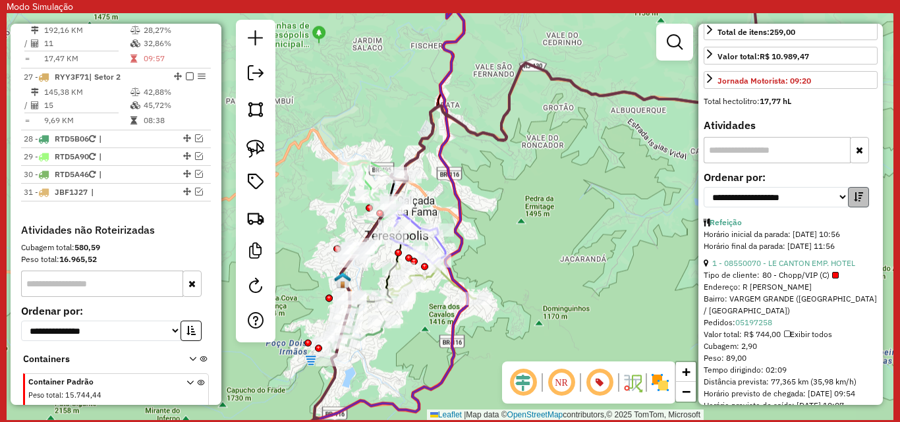
scroll to position [380, 0]
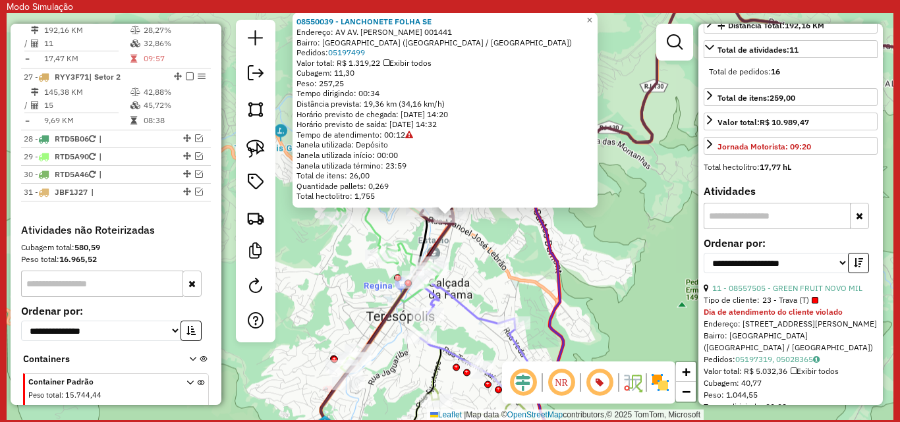
click at [414, 208] on div "08550039 - LANCHONETE FOLHA SE Endereço: AV AV. [PERSON_NAME] 001441 Bairro: [G…" at bounding box center [445, 110] width 305 height 195
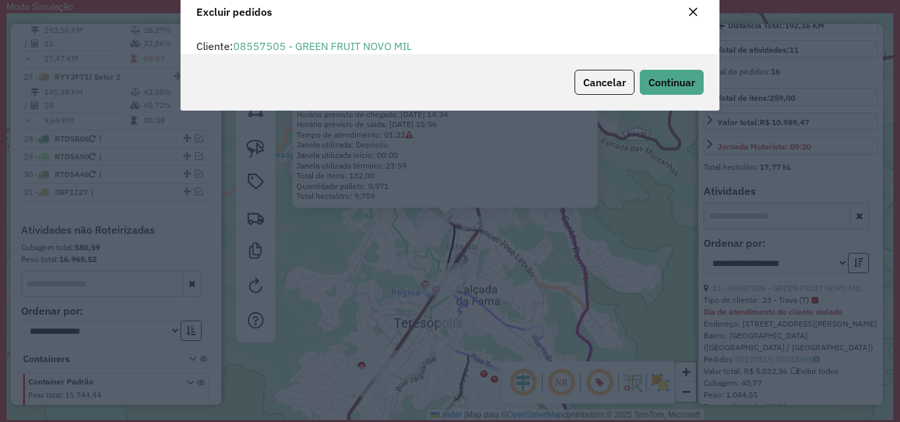
scroll to position [0, 0]
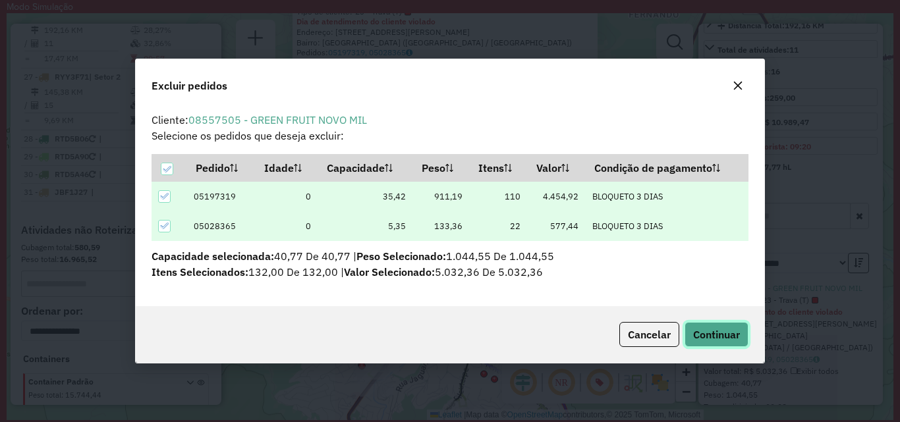
click at [714, 332] on span "Continuar" at bounding box center [716, 334] width 47 height 13
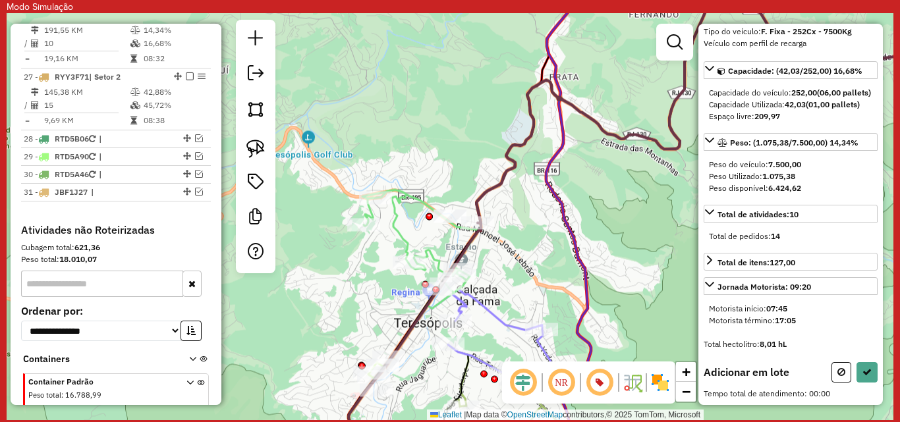
scroll to position [106, 0]
drag, startPoint x: 466, startPoint y: 248, endPoint x: 481, endPoint y: 277, distance: 32.7
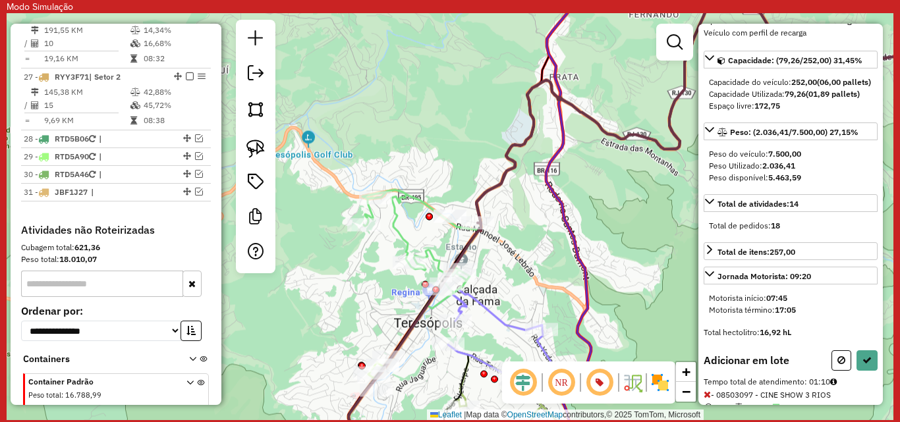
scroll to position [183, 0]
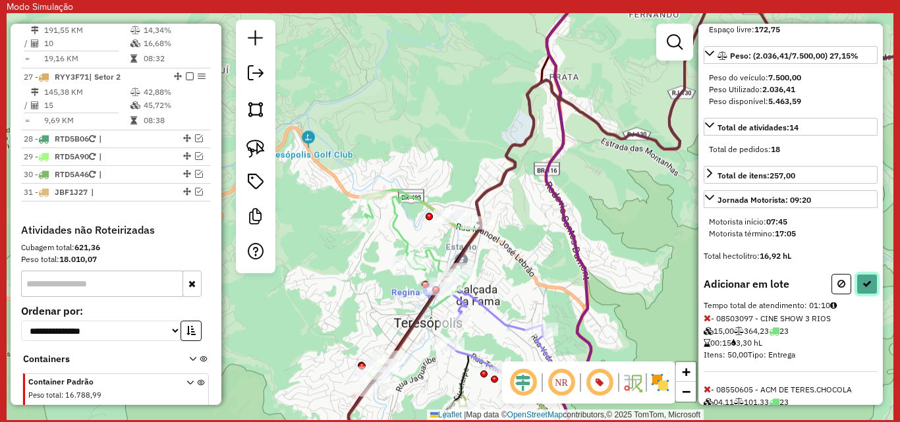
click at [866, 289] on icon at bounding box center [867, 283] width 9 height 9
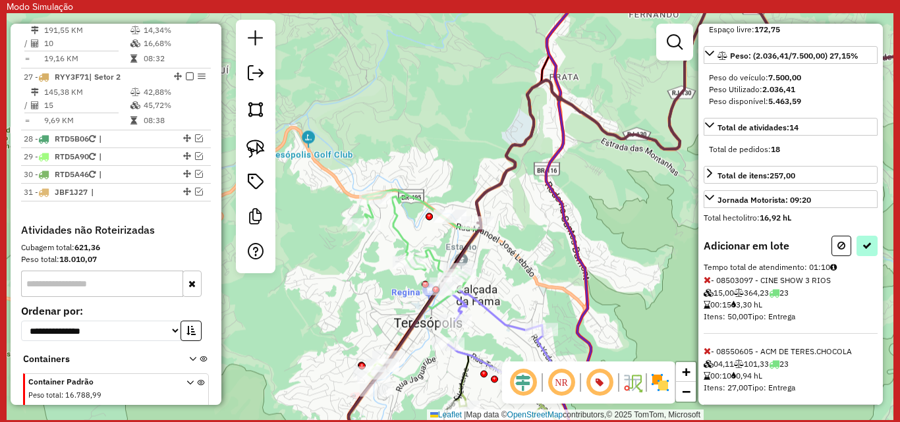
select select "**********"
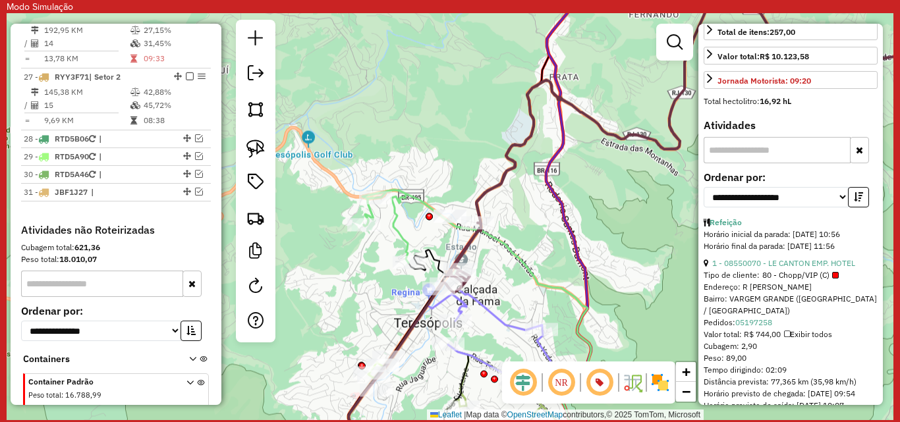
scroll to position [512, 0]
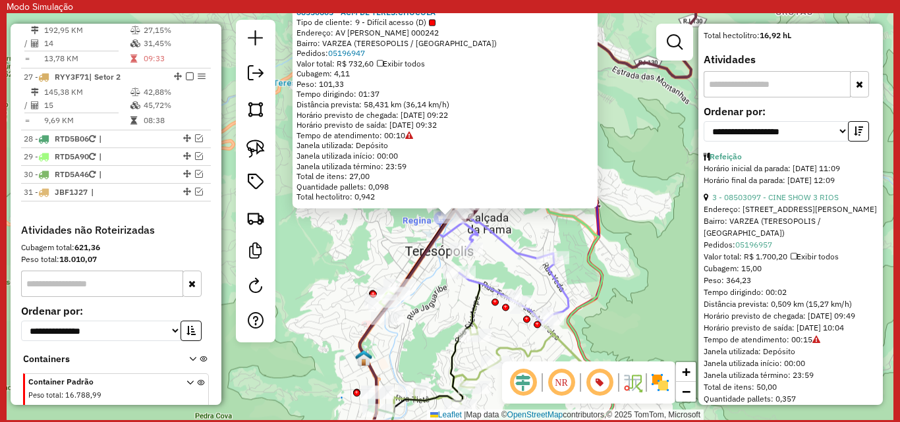
click at [504, 221] on div "08550605 - ACM DE TERES.CHOCOLA Tipo de cliente: 9 - Difícil acesso (D) Endereç…" at bounding box center [450, 216] width 887 height 407
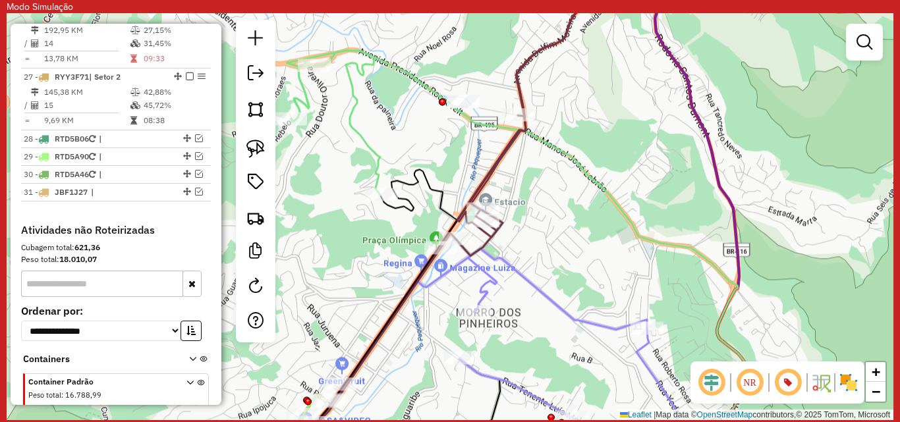
drag, startPoint x: 501, startPoint y: 189, endPoint x: 505, endPoint y: 221, distance: 32.5
click at [505, 221] on icon at bounding box center [517, 130] width 152 height 251
select select "**********"
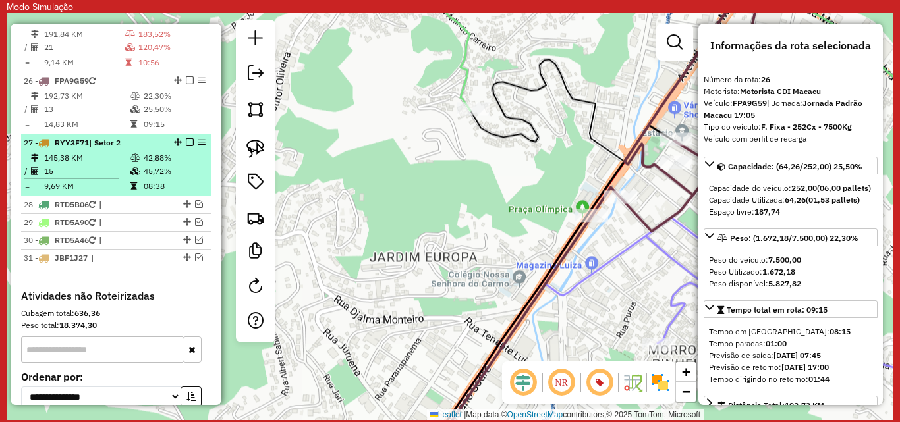
scroll to position [1955, 0]
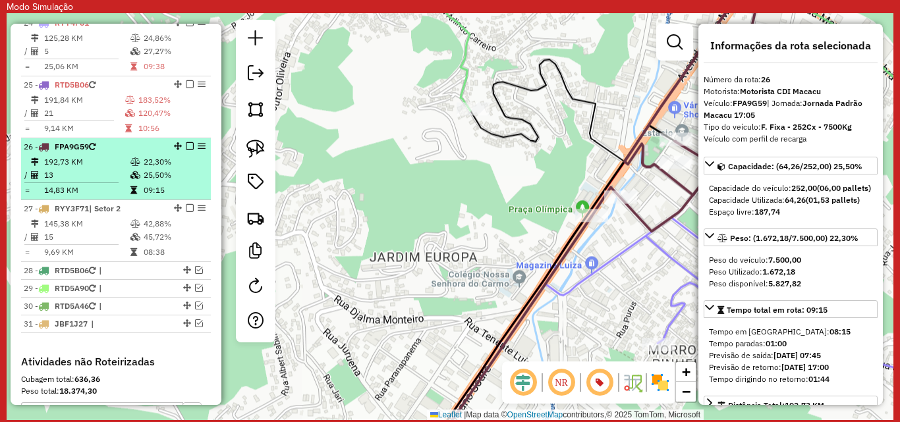
click at [187, 150] on em at bounding box center [190, 146] width 8 height 8
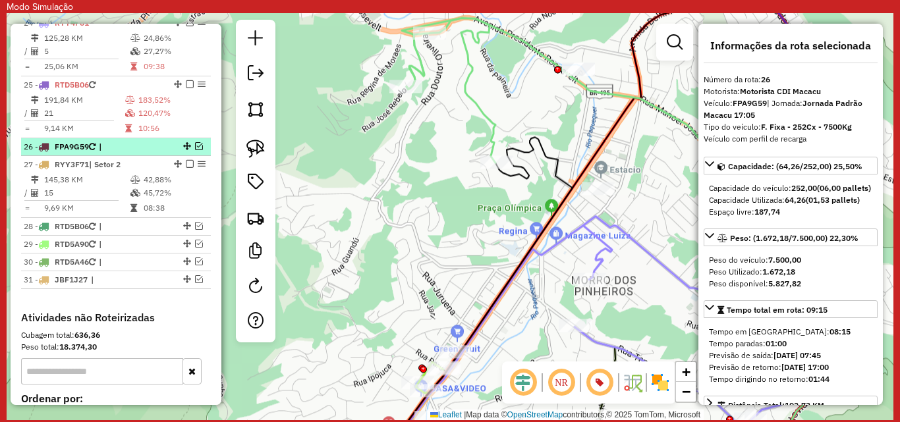
click at [138, 153] on span "|" at bounding box center [129, 147] width 61 height 12
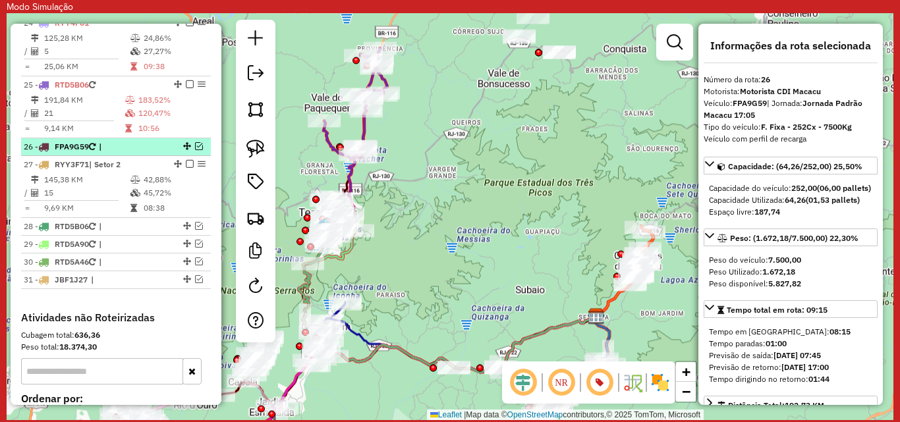
click at [109, 153] on span "|" at bounding box center [129, 147] width 61 height 12
click at [195, 150] on em at bounding box center [199, 146] width 8 height 8
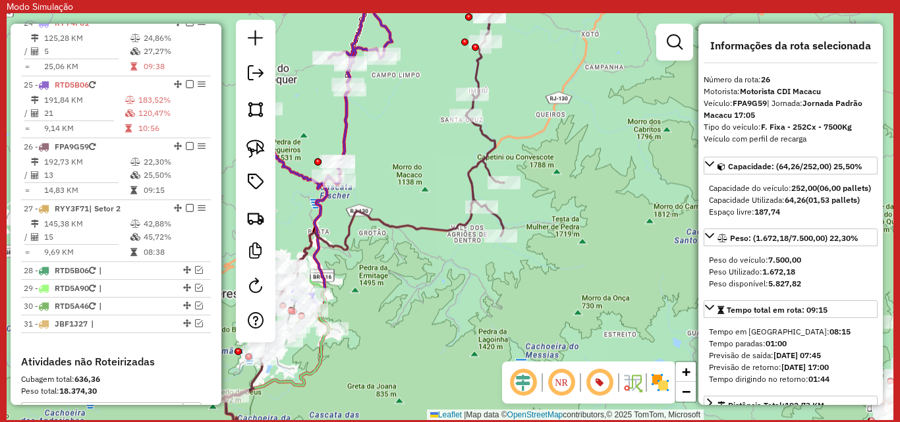
drag, startPoint x: 355, startPoint y: 144, endPoint x: 419, endPoint y: 181, distance: 74.7
click at [419, 181] on div "Janela de atendimento Grade de atendimento Capacidade Transportadoras Veículos …" at bounding box center [450, 216] width 887 height 407
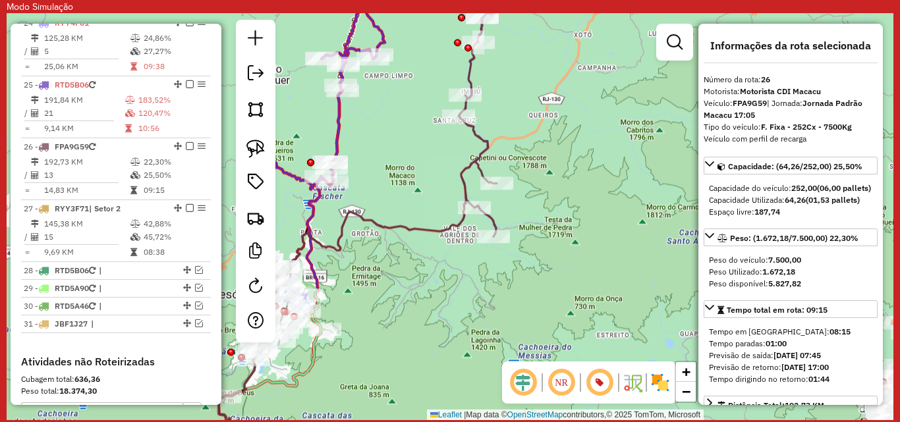
click at [469, 164] on icon at bounding box center [400, 138] width 238 height 295
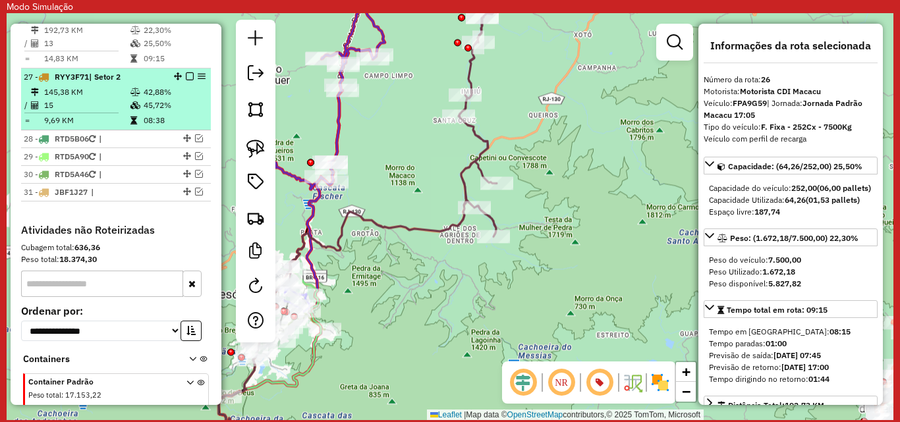
scroll to position [2021, 0]
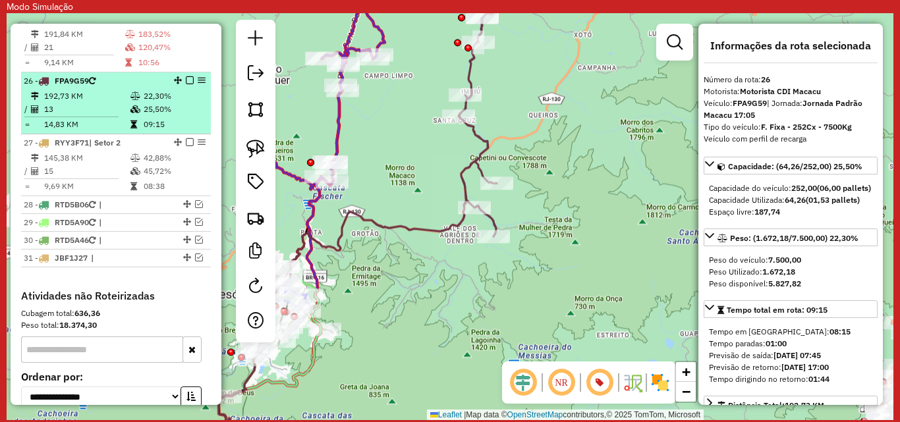
click at [99, 103] on td "192,73 KM" at bounding box center [86, 96] width 86 height 13
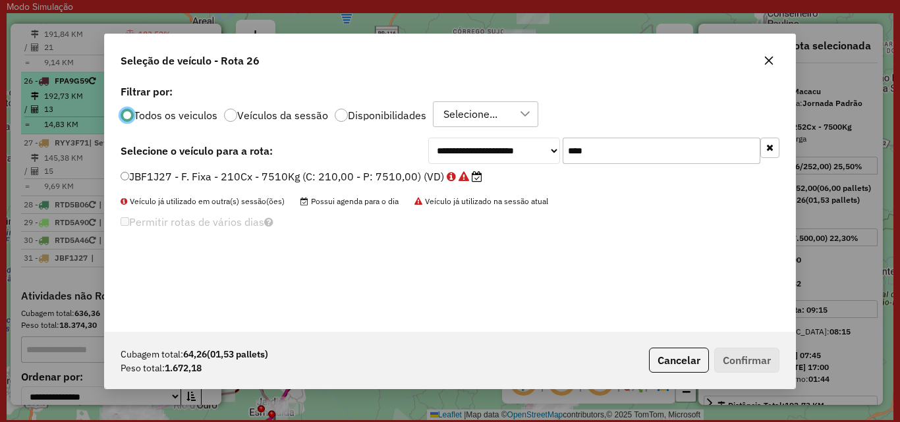
scroll to position [7, 4]
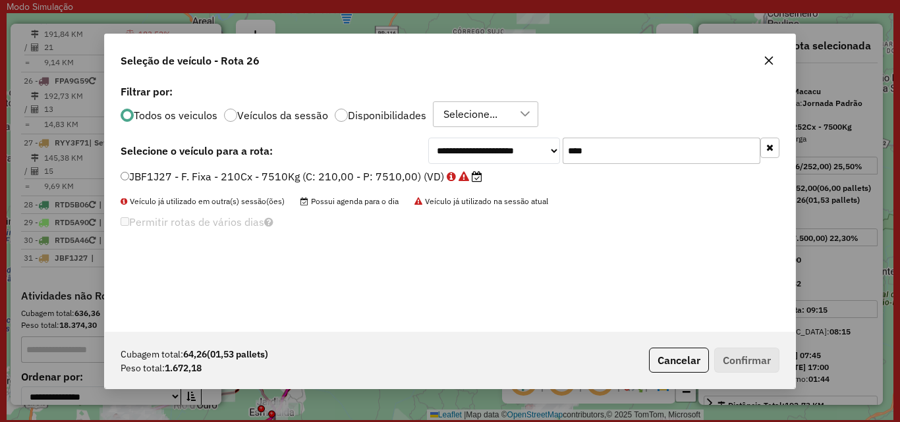
drag, startPoint x: 603, startPoint y: 155, endPoint x: 510, endPoint y: 175, distance: 95.0
click at [510, 175] on div "**********" at bounding box center [450, 207] width 691 height 250
type input "****"
click at [173, 177] on label "QHP9128 - F. Fixa - 210Cx - 4450Kg (C: 210,00 - P: 4450,00) (VD)" at bounding box center [304, 177] width 366 height 16
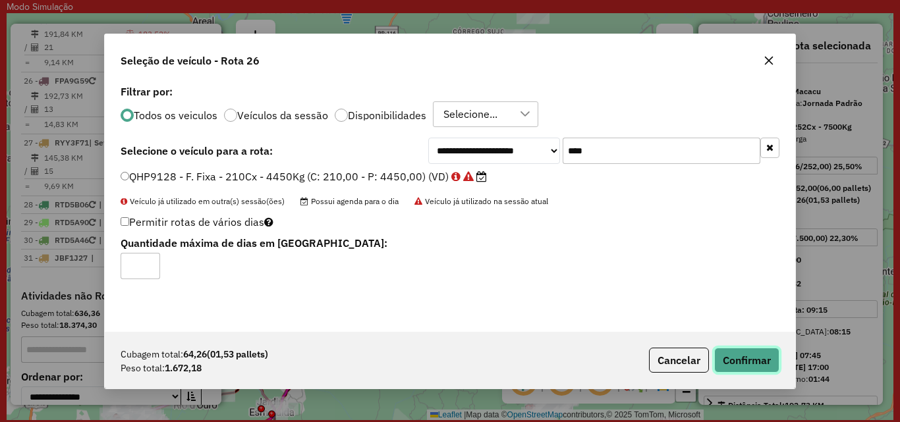
click at [735, 355] on button "Confirmar" at bounding box center [746, 360] width 65 height 25
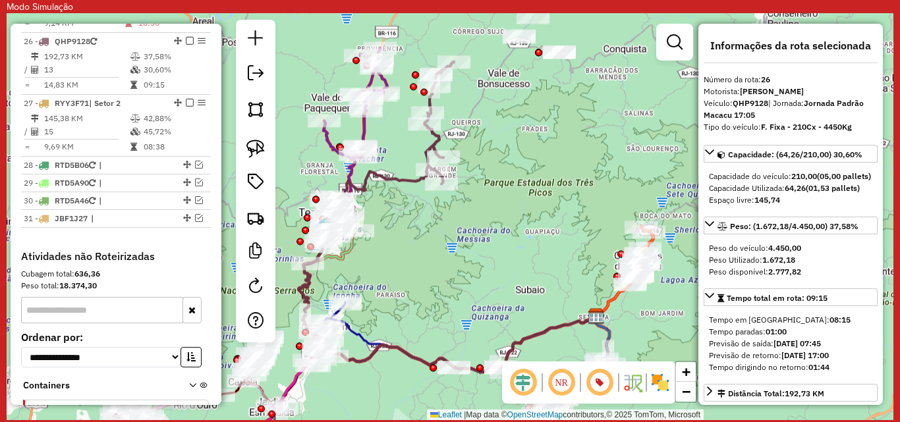
scroll to position [2087, 0]
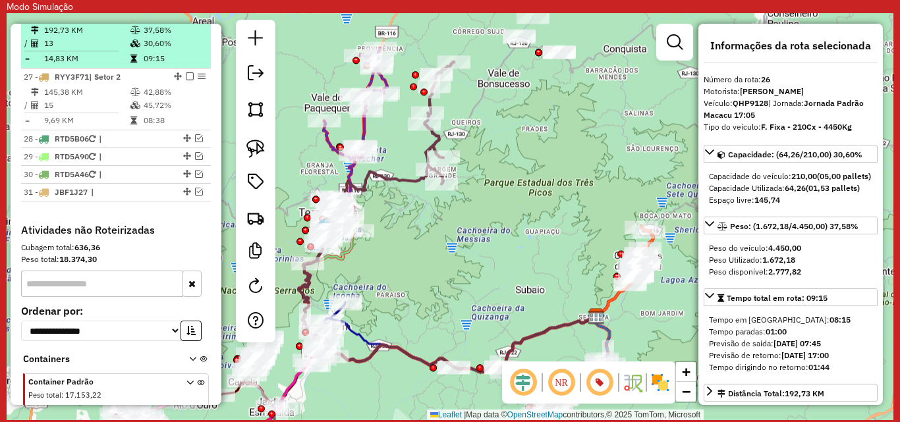
click at [187, 18] on em at bounding box center [190, 15] width 8 height 8
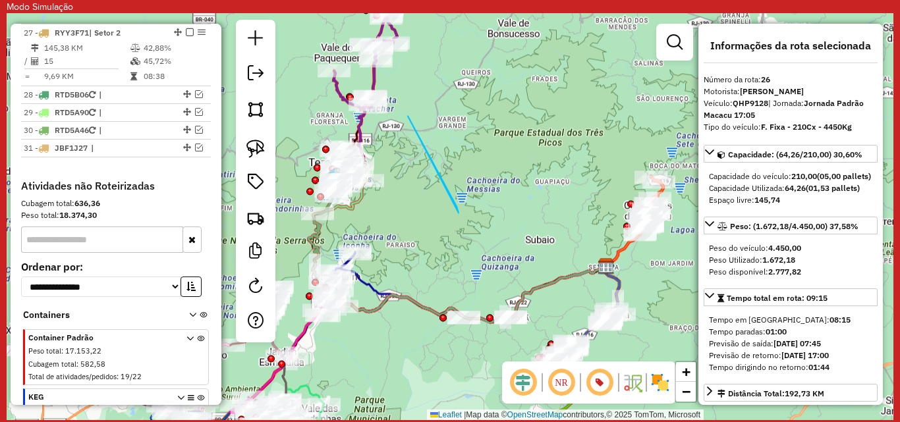
drag, startPoint x: 408, startPoint y: 116, endPoint x: 459, endPoint y: 214, distance: 109.9
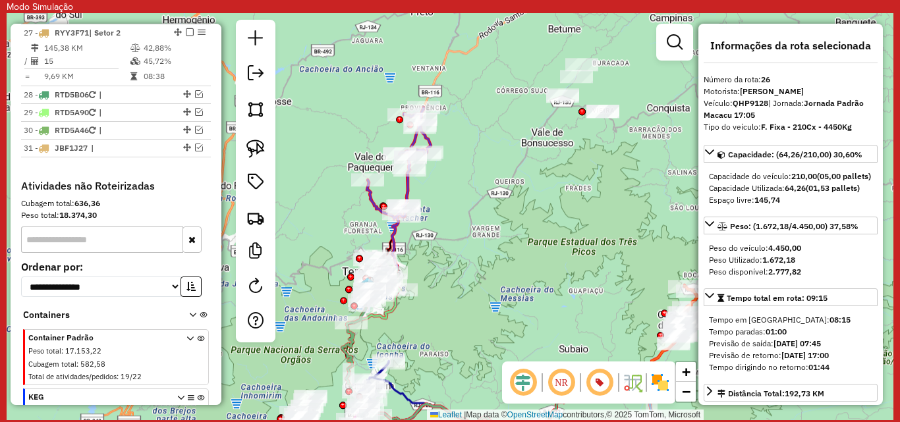
drag, startPoint x: 440, startPoint y: 104, endPoint x: 488, endPoint y: 225, distance: 130.2
click at [488, 225] on div "Janela de atendimento Grade de atendimento Capacidade Transportadoras Veículos …" at bounding box center [450, 216] width 887 height 407
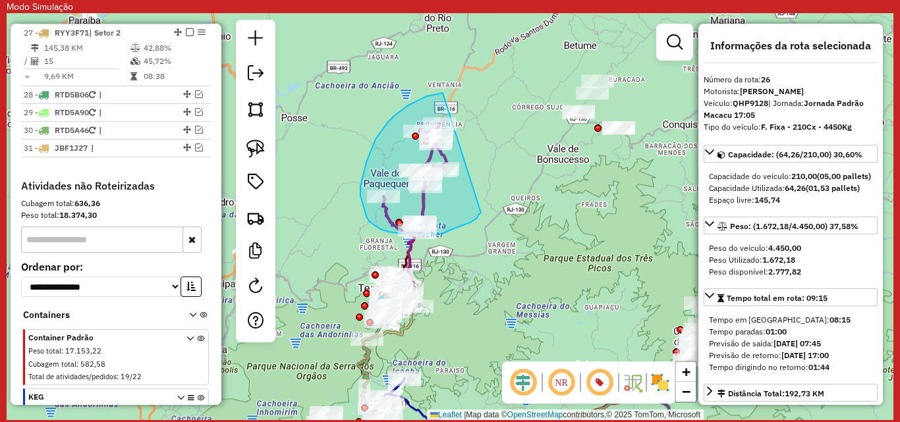
drag, startPoint x: 443, startPoint y: 93, endPoint x: 481, endPoint y: 213, distance: 125.9
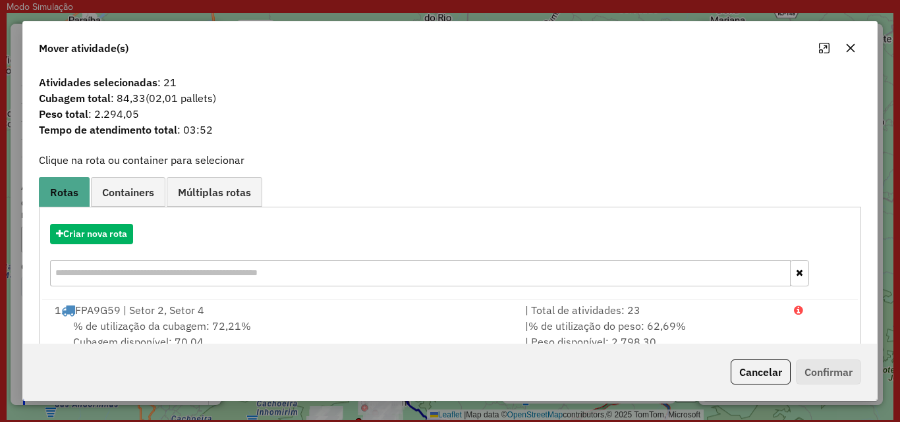
click at [852, 44] on icon "button" at bounding box center [851, 48] width 9 height 9
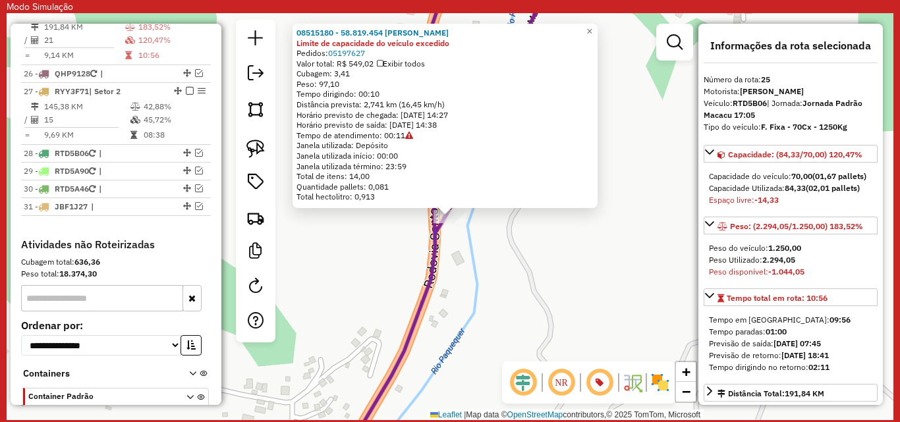
scroll to position [2025, 0]
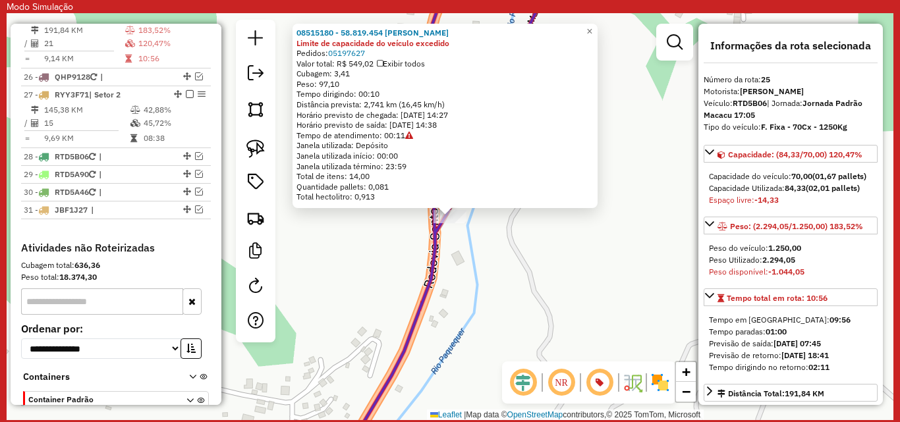
click at [567, 279] on div "08515180 - 58.819.454 [PERSON_NAME] Limite de capacidade do veículo excedido Pe…" at bounding box center [450, 216] width 887 height 407
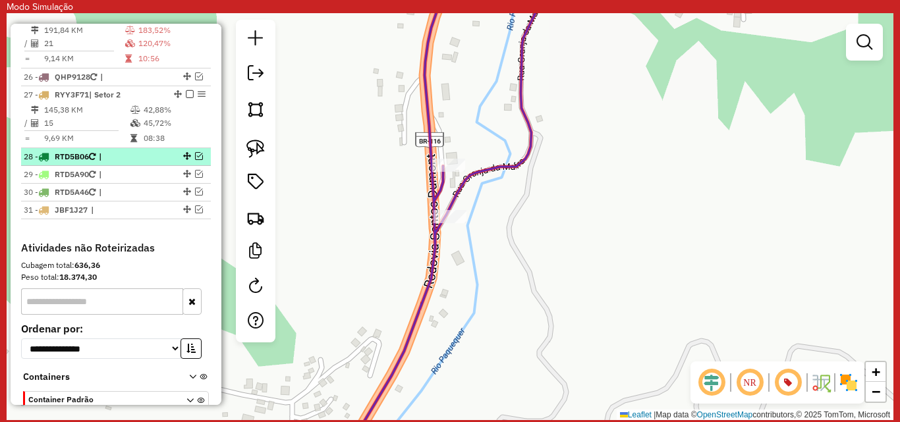
scroll to position [1959, 0]
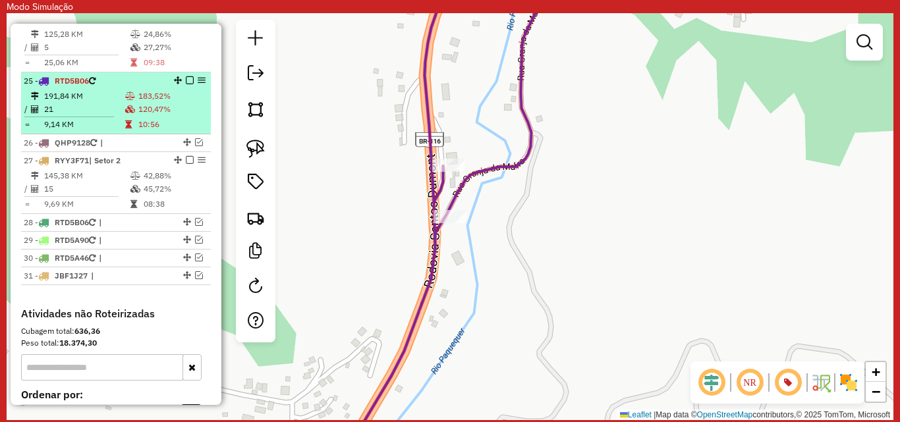
click at [105, 103] on td "191,84 KM" at bounding box center [83, 96] width 81 height 13
select select "**********"
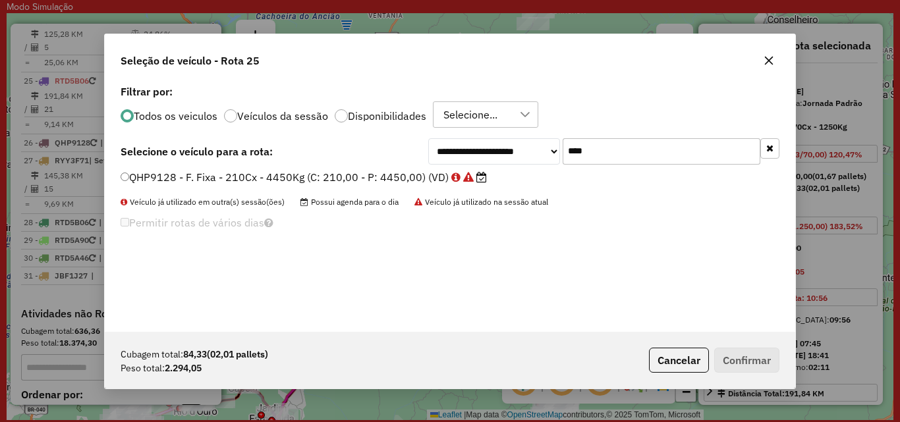
scroll to position [7, 4]
drag, startPoint x: 592, startPoint y: 146, endPoint x: 542, endPoint y: 147, distance: 49.4
click at [542, 147] on div "**********" at bounding box center [603, 151] width 351 height 26
type input "****"
click at [457, 172] on icon at bounding box center [452, 176] width 9 height 11
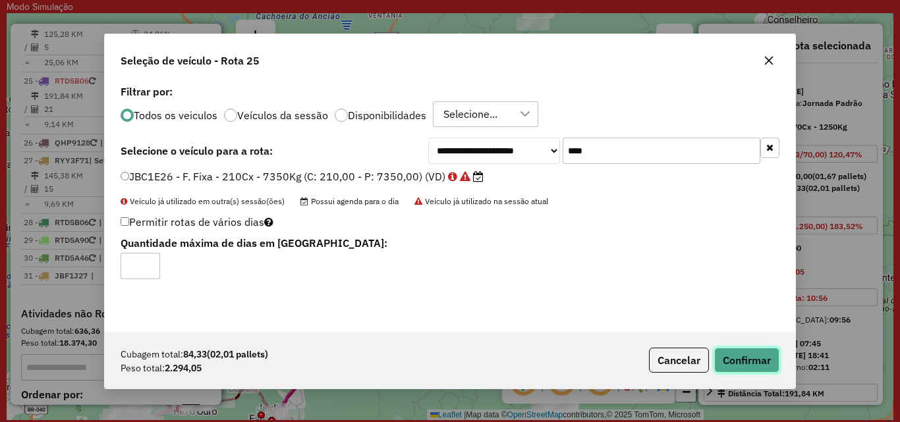
click at [733, 355] on button "Confirmar" at bounding box center [746, 360] width 65 height 25
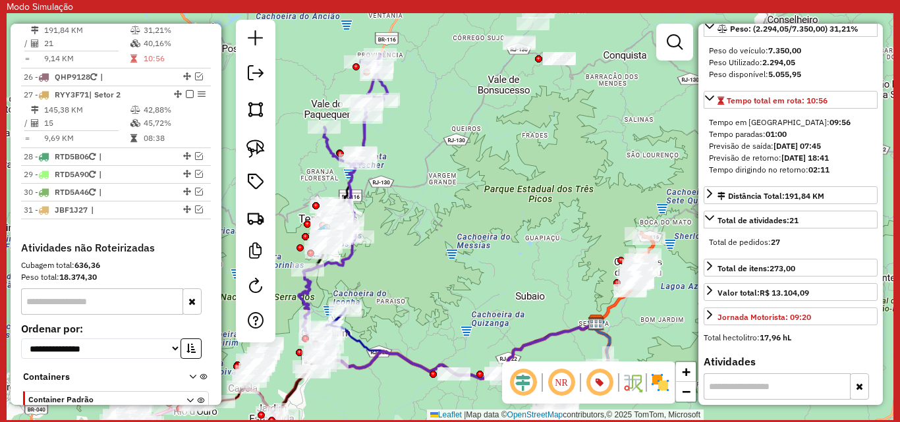
scroll to position [0, 0]
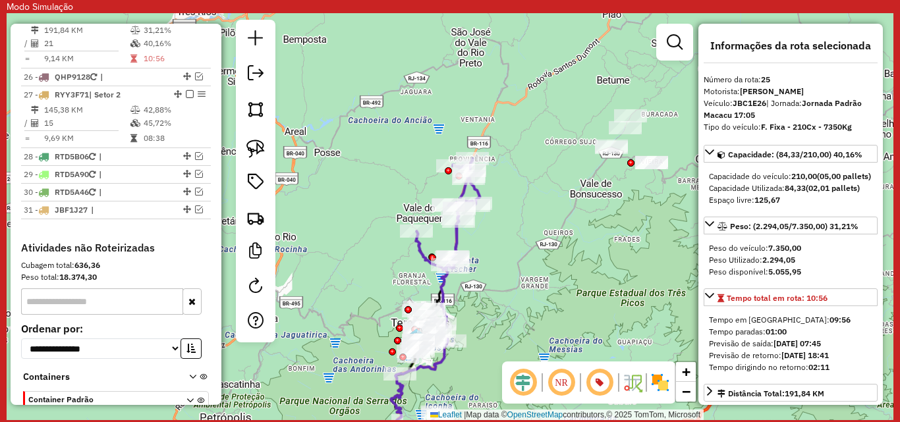
drag, startPoint x: 414, startPoint y: 92, endPoint x: 506, endPoint y: 196, distance: 139.1
click at [506, 196] on div "Janela de atendimento Grade de atendimento Capacidade Transportadoras Veículos …" at bounding box center [450, 216] width 887 height 407
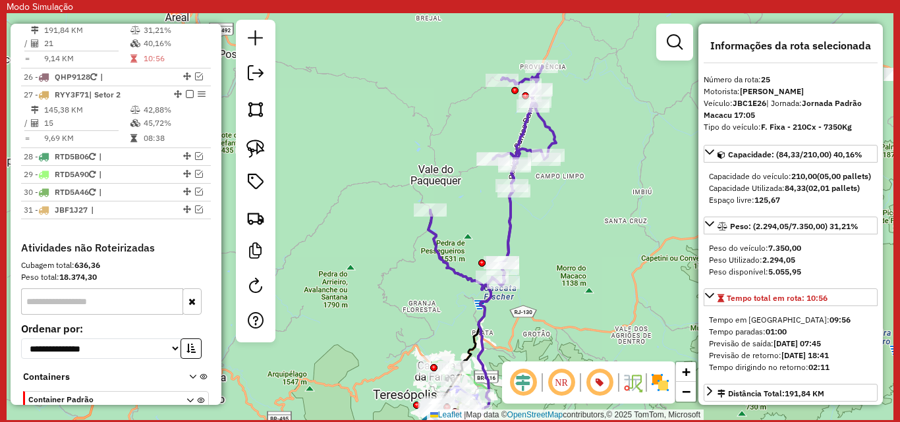
drag, startPoint x: 585, startPoint y: 246, endPoint x: 588, endPoint y: 201, distance: 45.6
click at [588, 201] on div "Janela de atendimento Grade de atendimento Capacidade Transportadoras Veículos …" at bounding box center [450, 216] width 887 height 407
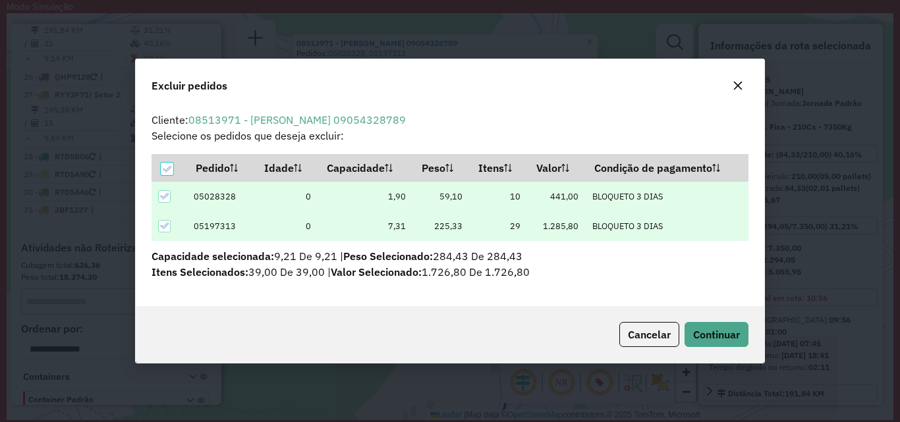
scroll to position [7, 4]
click at [735, 340] on span "Continuar" at bounding box center [716, 334] width 47 height 13
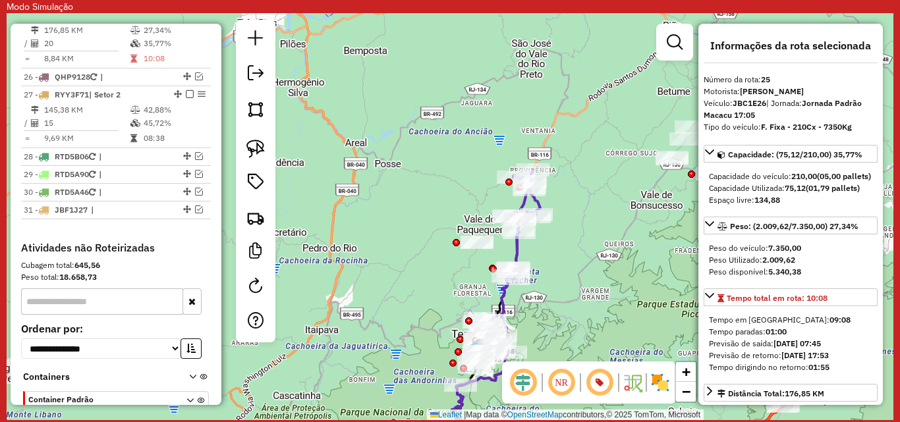
drag, startPoint x: 651, startPoint y: 288, endPoint x: 559, endPoint y: 266, distance: 94.9
click at [559, 266] on div "Janela de atendimento Grade de atendimento Capacidade Transportadoras Veículos …" at bounding box center [450, 216] width 887 height 407
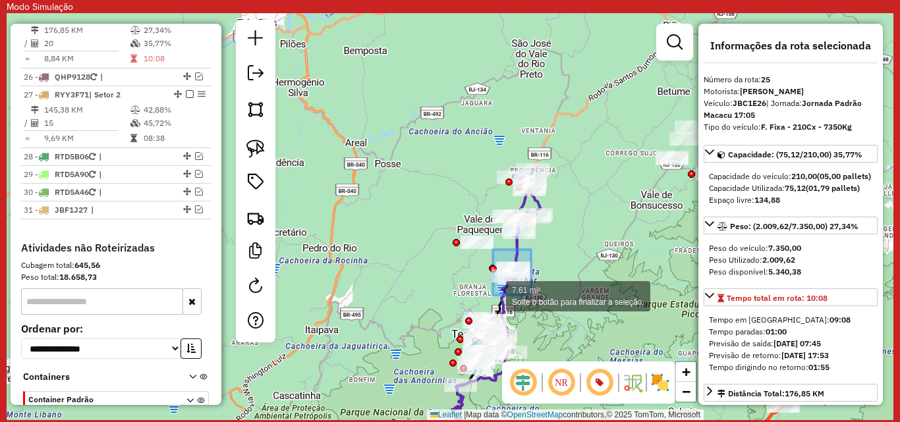
drag, startPoint x: 531, startPoint y: 250, endPoint x: 493, endPoint y: 295, distance: 59.4
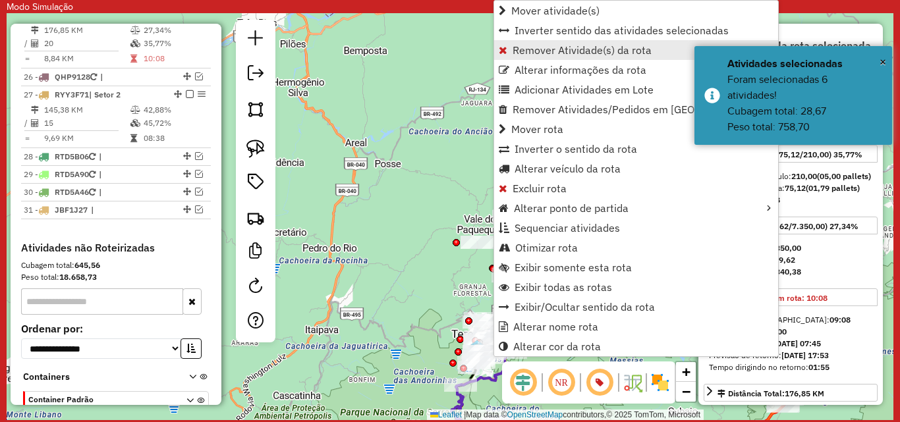
click at [603, 47] on span "Remover Atividade(s) da rota" at bounding box center [582, 50] width 139 height 11
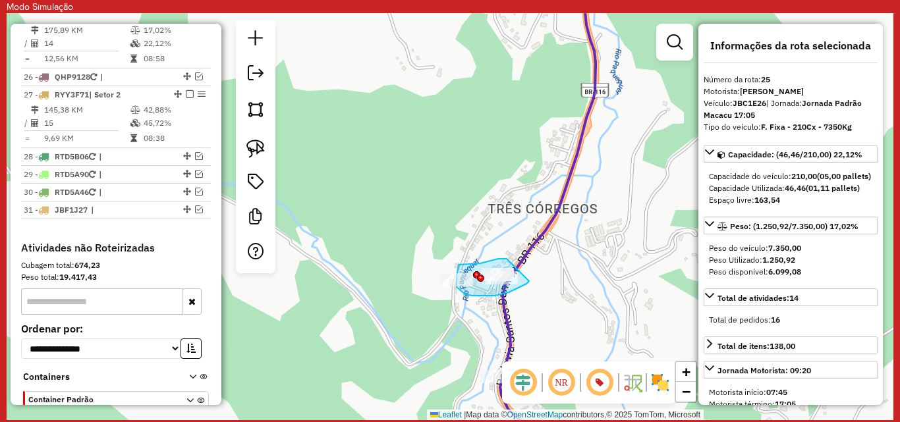
drag, startPoint x: 507, startPoint y: 259, endPoint x: 529, endPoint y: 281, distance: 31.7
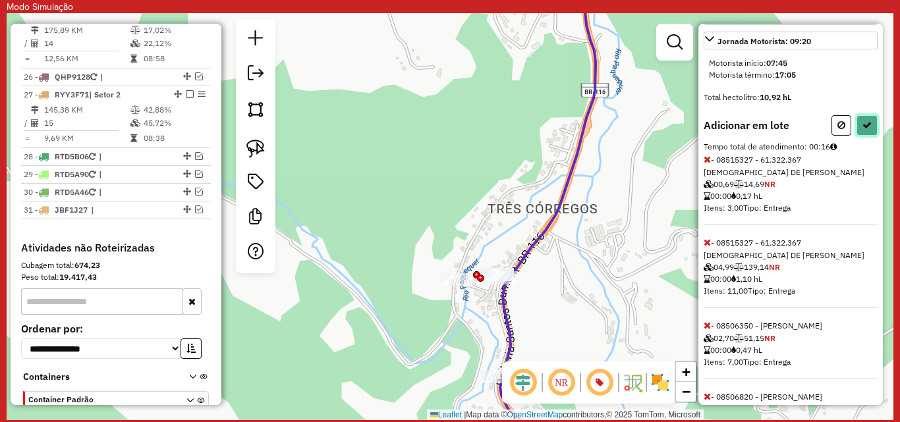
click at [863, 130] on icon at bounding box center [867, 125] width 9 height 9
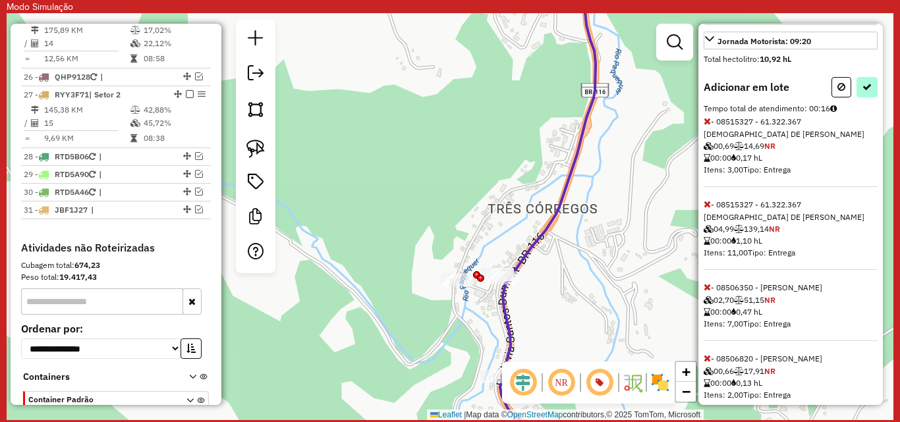
select select "**********"
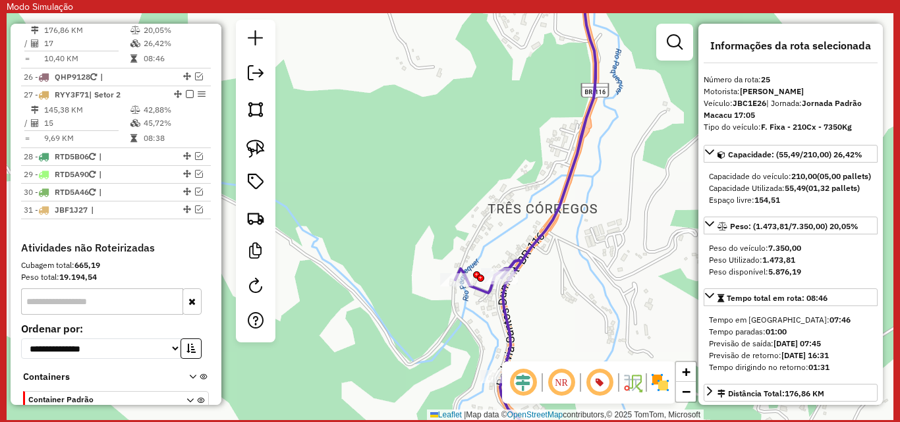
scroll to position [66, 0]
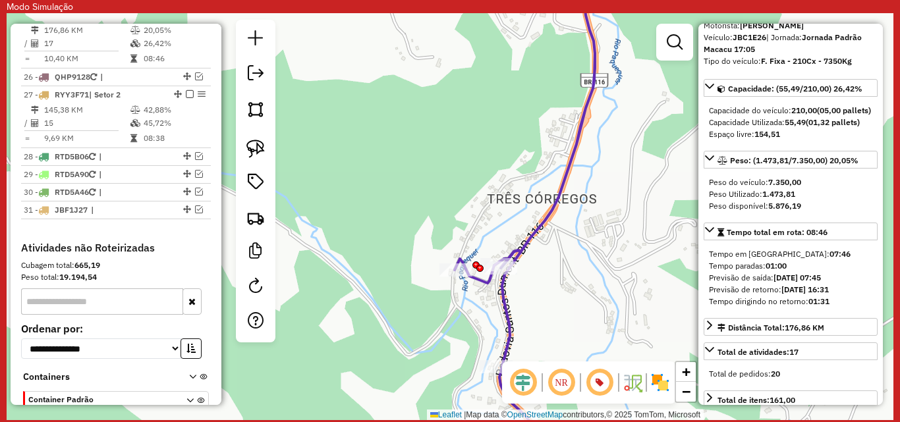
drag, startPoint x: 586, startPoint y: 299, endPoint x: 595, endPoint y: 213, distance: 86.2
click at [596, 213] on div "Janela de atendimento Grade de atendimento Capacidade Transportadoras Veículos …" at bounding box center [450, 216] width 887 height 407
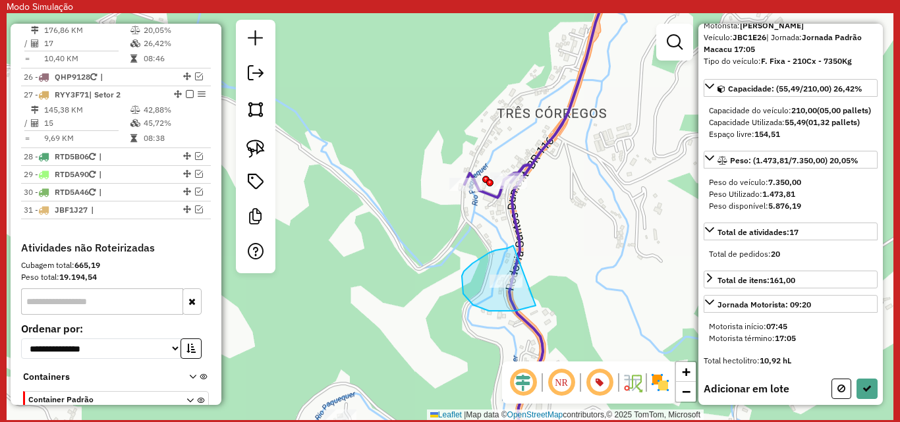
drag, startPoint x: 513, startPoint y: 246, endPoint x: 561, endPoint y: 275, distance: 56.0
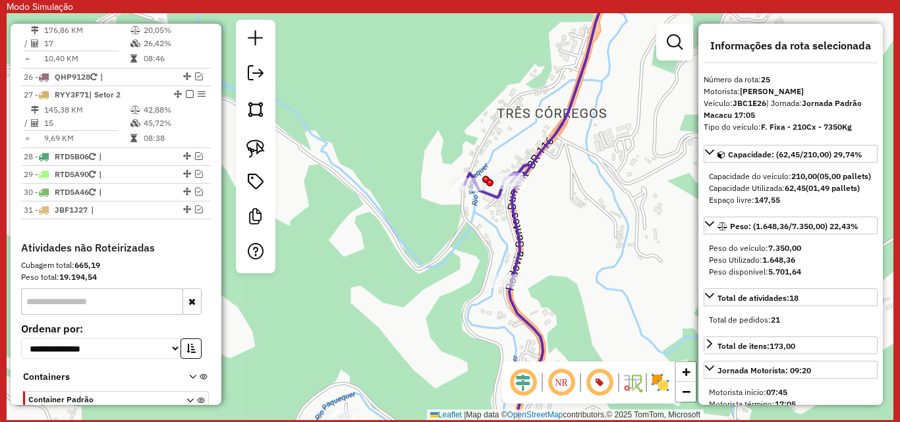
scroll to position [132, 0]
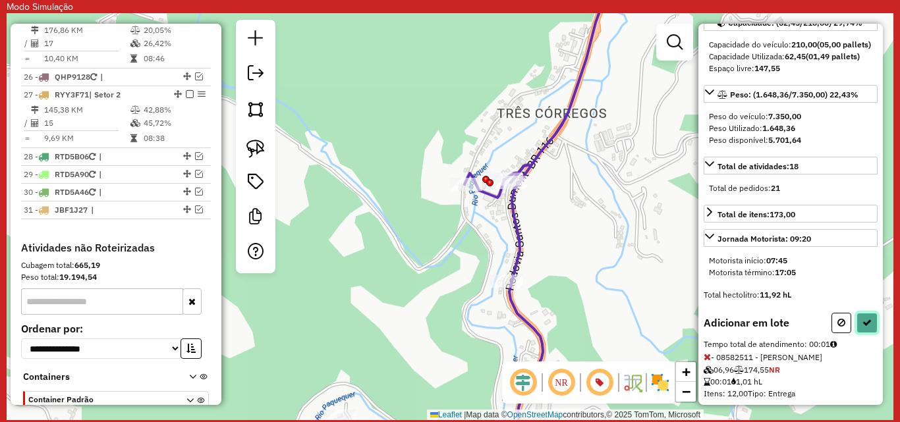
click at [858, 329] on button at bounding box center [867, 323] width 21 height 20
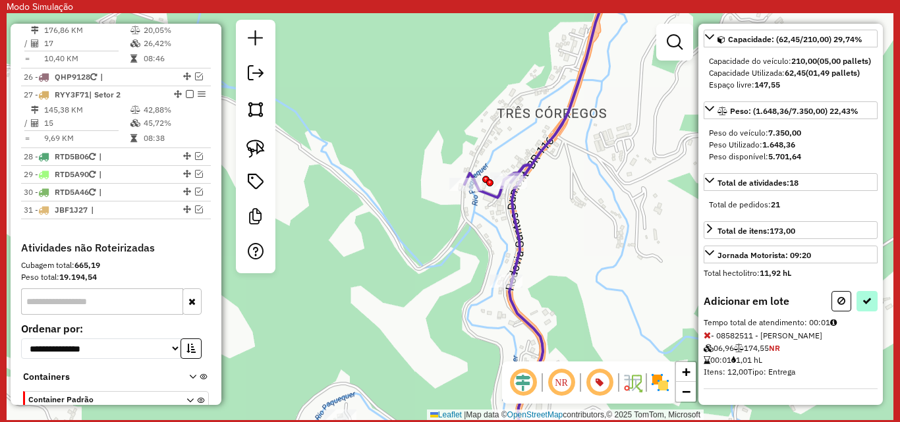
select select "**********"
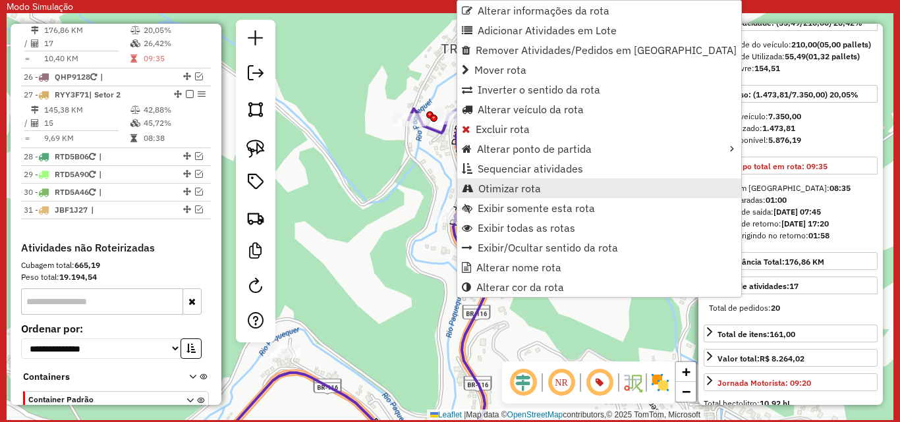
click at [506, 187] on span "Otimizar rota" at bounding box center [509, 188] width 63 height 11
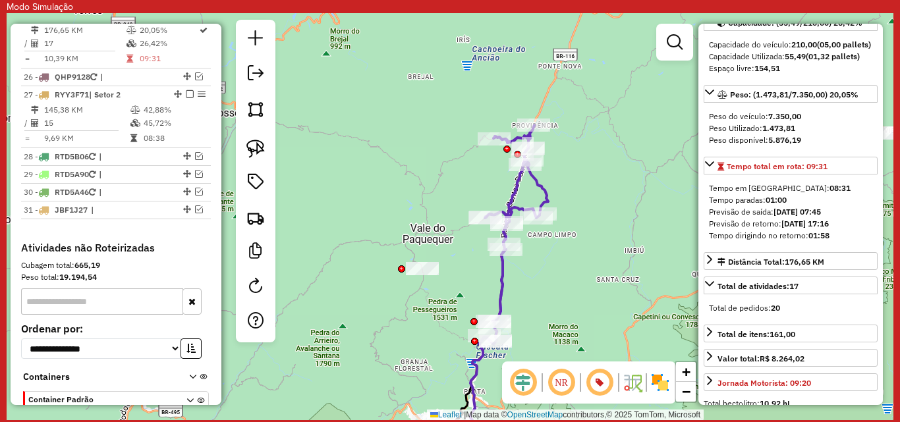
drag, startPoint x: 561, startPoint y: 157, endPoint x: 540, endPoint y: 279, distance: 123.6
click at [540, 279] on div "Janela de atendimento Grade de atendimento Capacidade Transportadoras Veículos …" at bounding box center [450, 216] width 887 height 407
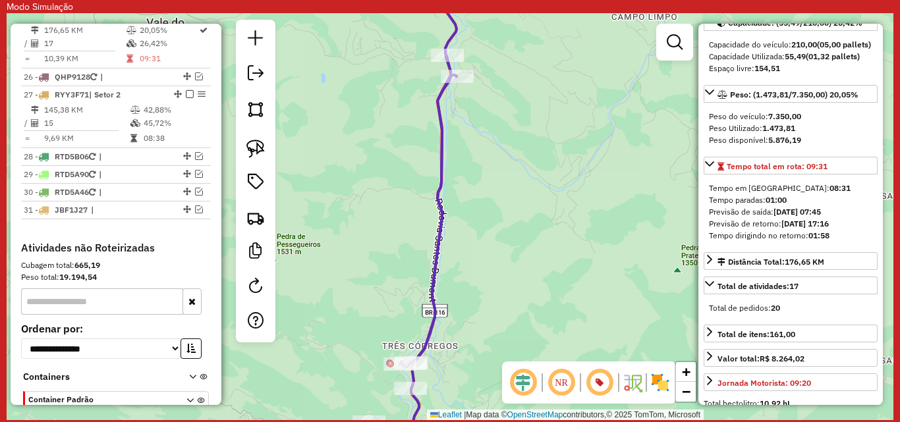
drag, startPoint x: 457, startPoint y: 340, endPoint x: 505, endPoint y: 231, distance: 119.8
click at [501, 237] on div "Janela de atendimento Grade de atendimento Capacidade Transportadoras Veículos …" at bounding box center [450, 216] width 887 height 407
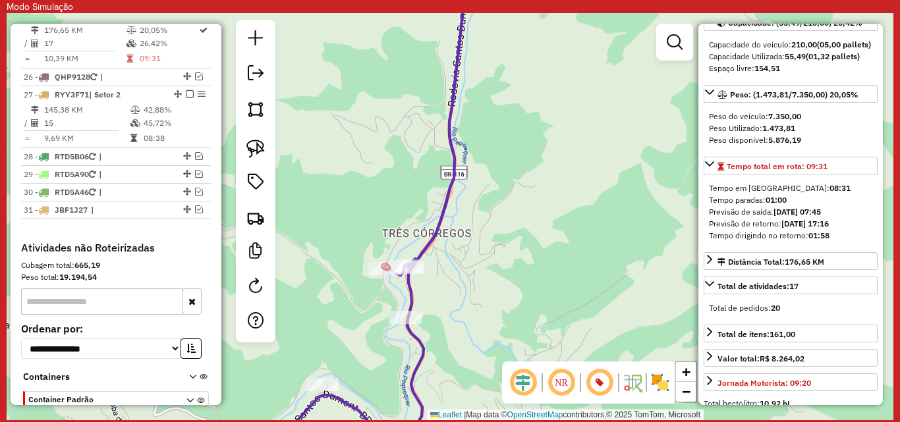
drag, startPoint x: 434, startPoint y: 351, endPoint x: 493, endPoint y: 306, distance: 73.8
click at [492, 307] on div "Janela de atendimento Grade de atendimento Capacidade Transportadoras Veículos …" at bounding box center [450, 216] width 887 height 407
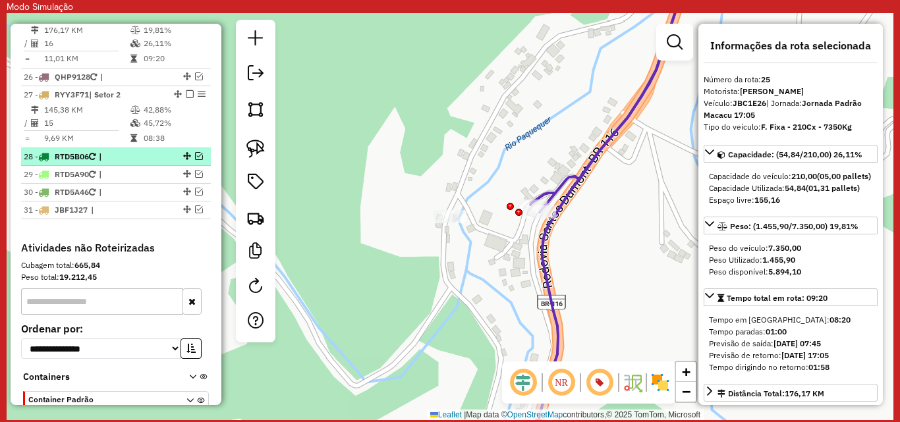
scroll to position [1959, 0]
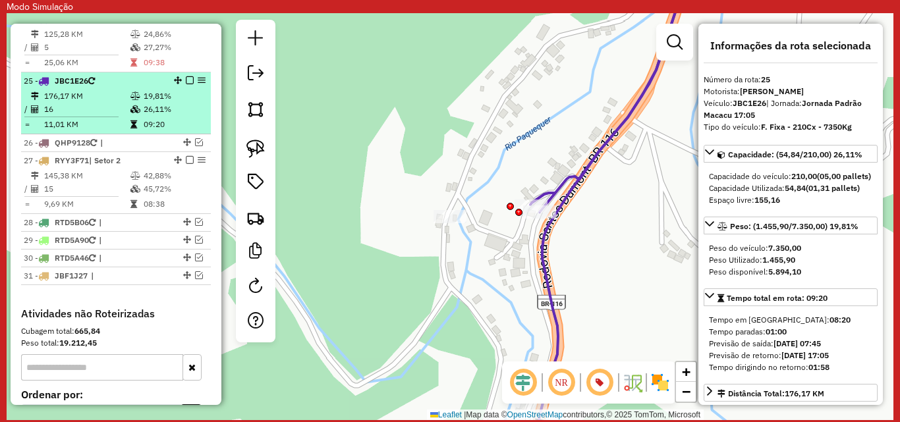
click at [186, 84] on em at bounding box center [190, 80] width 8 height 8
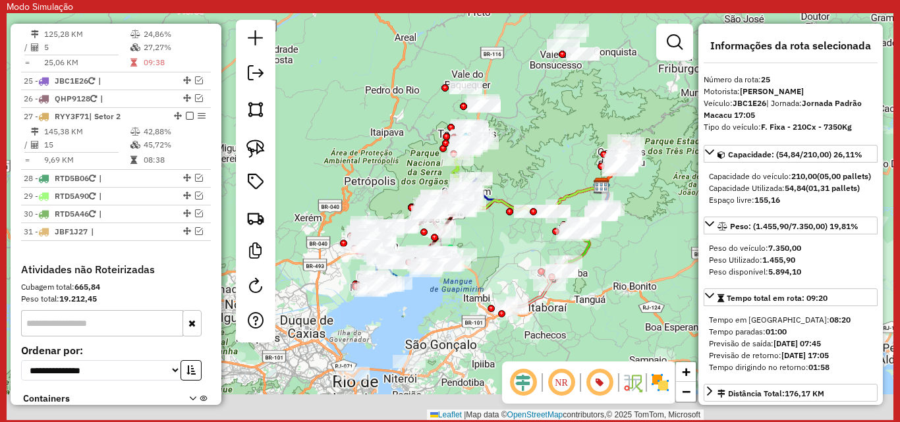
drag, startPoint x: 601, startPoint y: 283, endPoint x: 543, endPoint y: 190, distance: 109.0
click at [543, 190] on div "Janela de atendimento Grade de atendimento Capacidade Transportadoras Veículos …" at bounding box center [450, 216] width 887 height 407
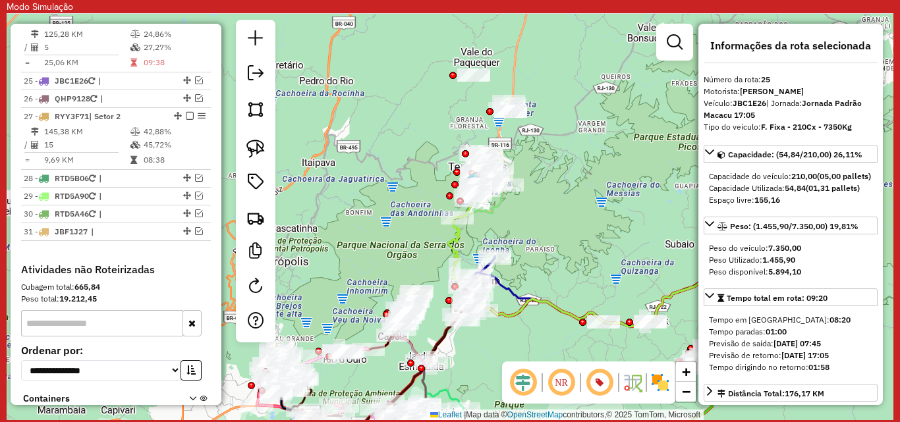
drag, startPoint x: 567, startPoint y: 153, endPoint x: 544, endPoint y: 247, distance: 97.2
click at [544, 247] on div "Janela de atendimento Grade de atendimento Capacidade Transportadoras Veículos …" at bounding box center [450, 216] width 887 height 407
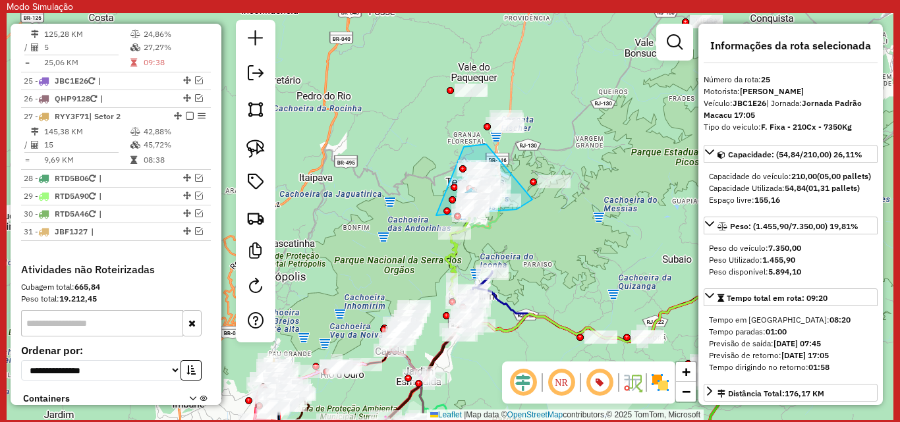
drag, startPoint x: 486, startPoint y: 144, endPoint x: 532, endPoint y: 200, distance: 72.1
click at [532, 186] on div at bounding box center [533, 182] width 7 height 7
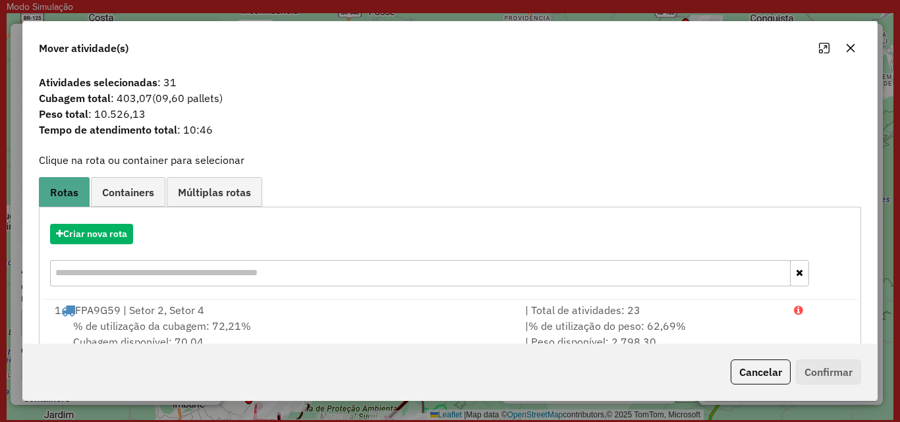
click at [851, 40] on button "button" at bounding box center [850, 48] width 21 height 21
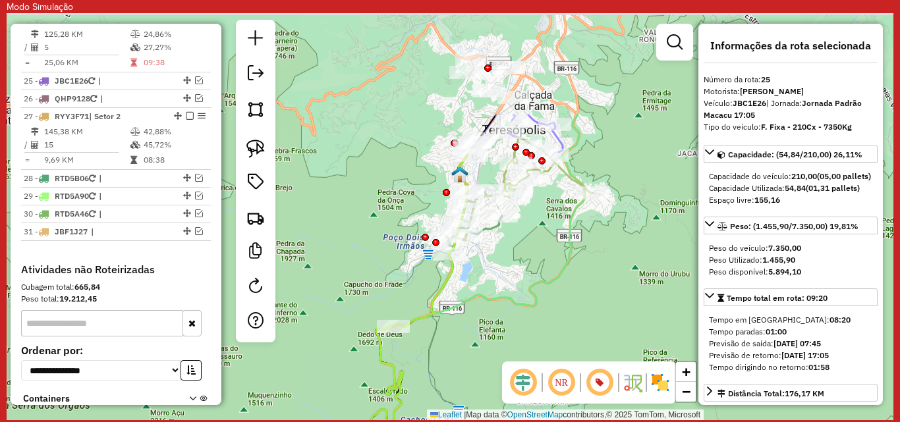
drag, startPoint x: 532, startPoint y: 196, endPoint x: 497, endPoint y: 349, distance: 157.0
click at [497, 349] on div "Janela de atendimento Grade de atendimento Capacidade Transportadoras Veículos …" at bounding box center [450, 216] width 887 height 407
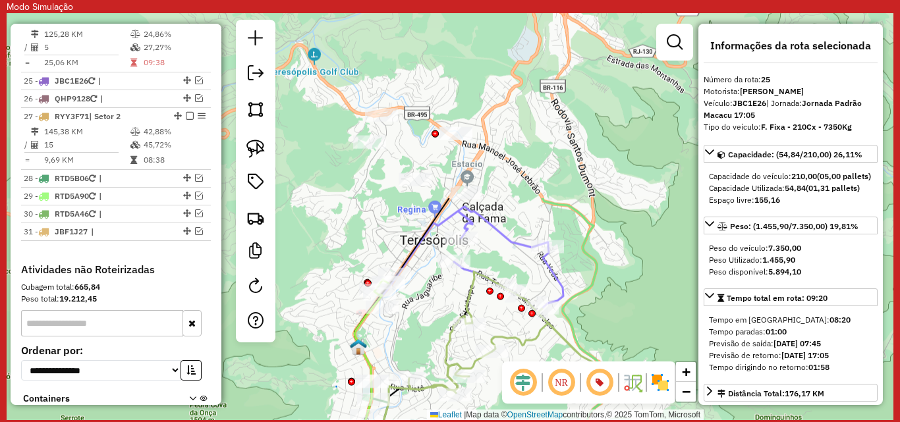
drag, startPoint x: 519, startPoint y: 196, endPoint x: 486, endPoint y: 422, distance: 228.5
click at [486, 422] on body "Modo Simulação Aguarde... Pop-up bloqueado! Seu navegador bloqueou automáticame…" at bounding box center [450, 211] width 900 height 422
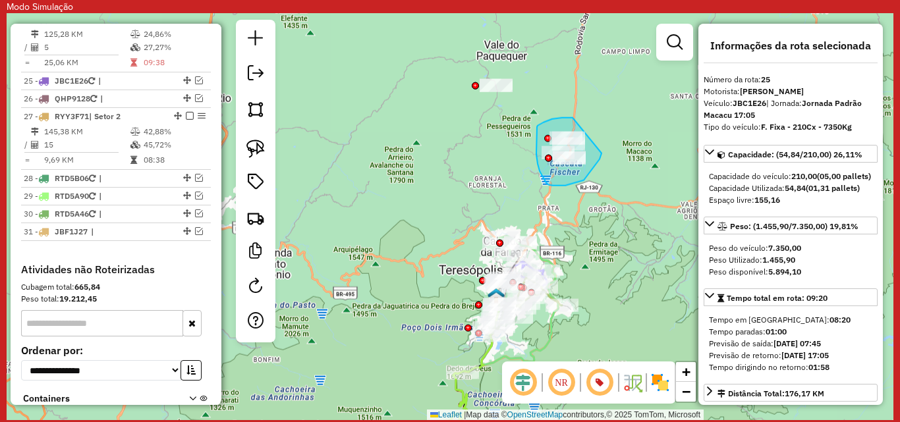
drag, startPoint x: 571, startPoint y: 118, endPoint x: 602, endPoint y: 154, distance: 46.7
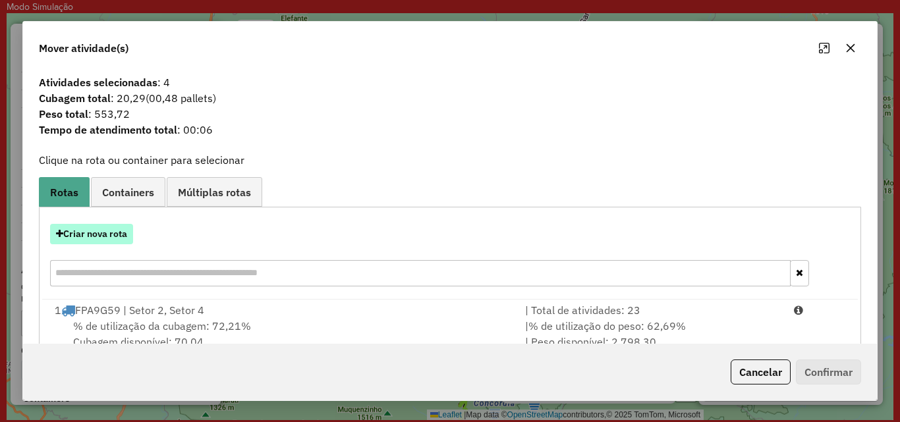
click at [121, 239] on button "Criar nova rota" at bounding box center [91, 234] width 83 height 20
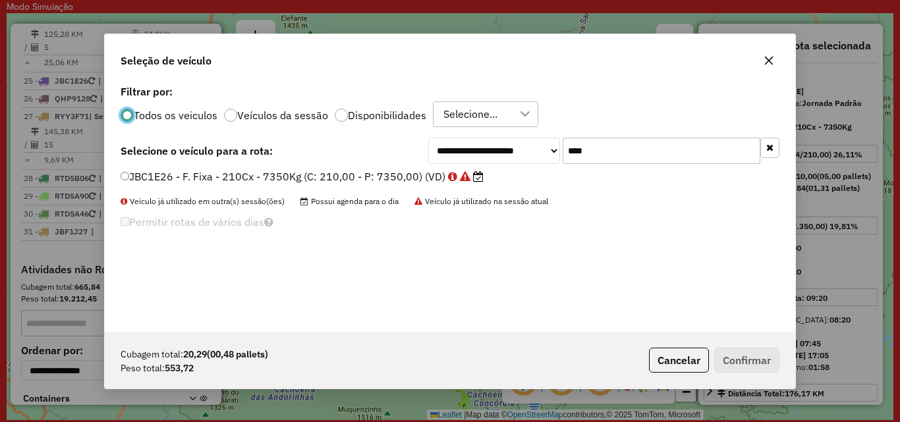
scroll to position [7, 4]
click at [543, 154] on div "**********" at bounding box center [603, 151] width 351 height 26
type input "****"
click at [426, 177] on label "JCY1B39 - F. Fixa - 210Cx - 7400Kg (C: 210,00 - P: 7400,00) (VD)" at bounding box center [302, 177] width 363 height 16
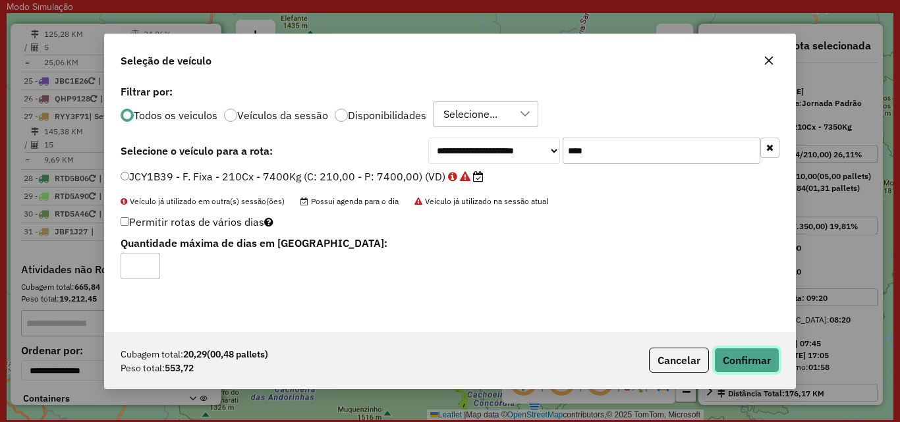
click at [736, 361] on button "Confirmar" at bounding box center [746, 360] width 65 height 25
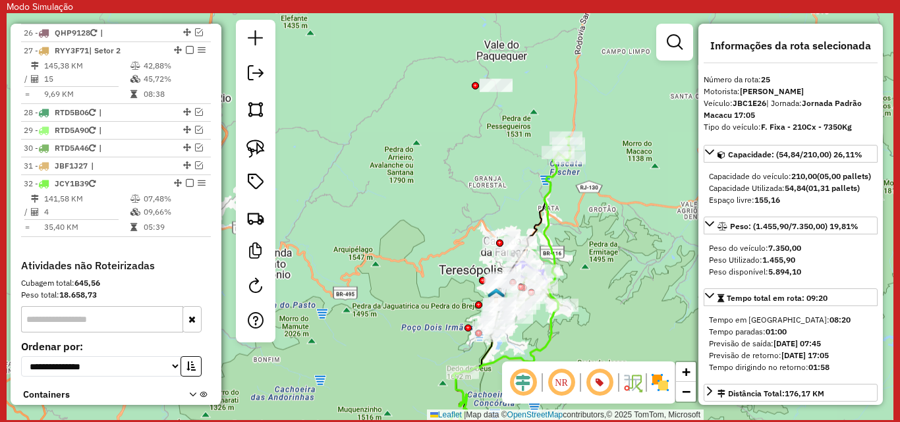
scroll to position [66, 0]
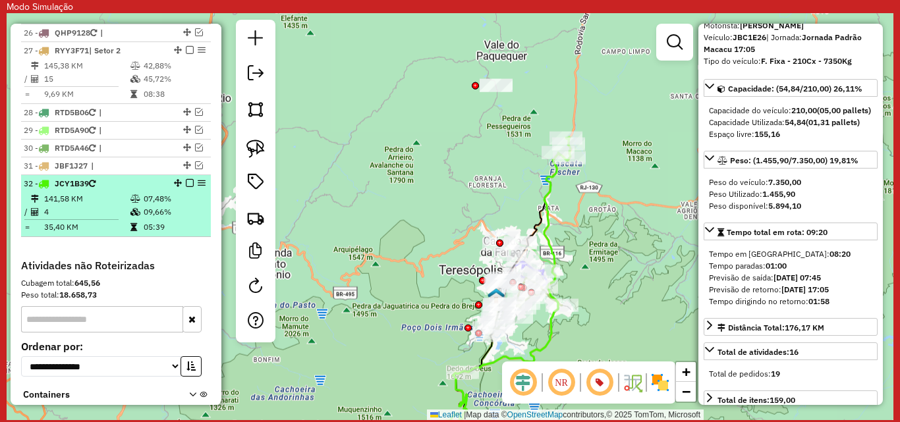
click at [75, 194] on li "32 - JCY1B39 141,58 KM 07,48% / 4 09,66% = 35,40 KM 05:39" at bounding box center [116, 206] width 190 height 62
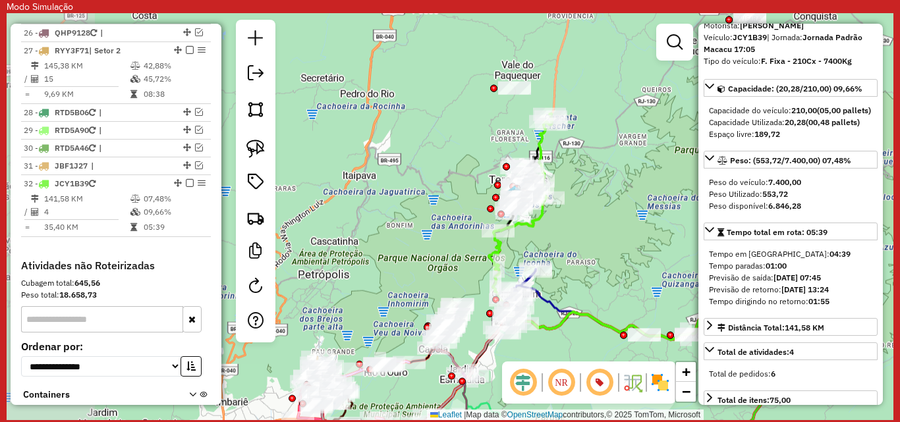
drag, startPoint x: 404, startPoint y: 160, endPoint x: 594, endPoint y: 170, distance: 190.7
click at [594, 170] on div "Janela de atendimento Grade de atendimento Capacidade Transportadoras Veículos …" at bounding box center [450, 216] width 887 height 407
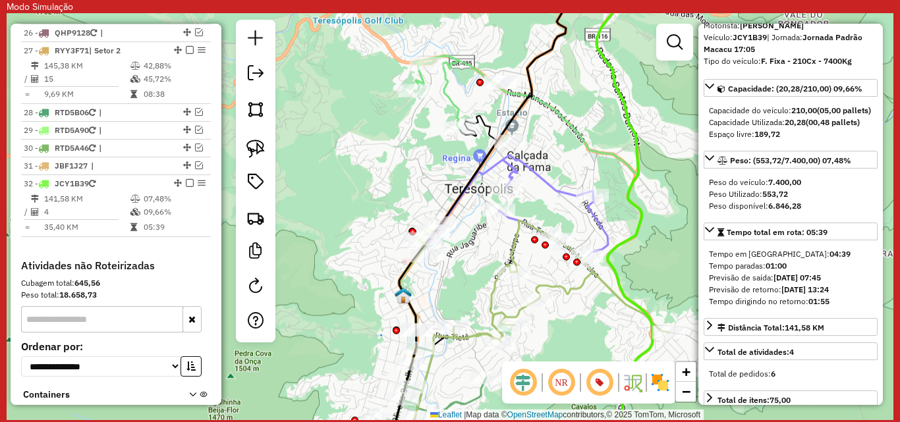
click at [585, 169] on div "Janela de atendimento Grade de atendimento Capacidade Transportadoras Veículos …" at bounding box center [450, 216] width 887 height 407
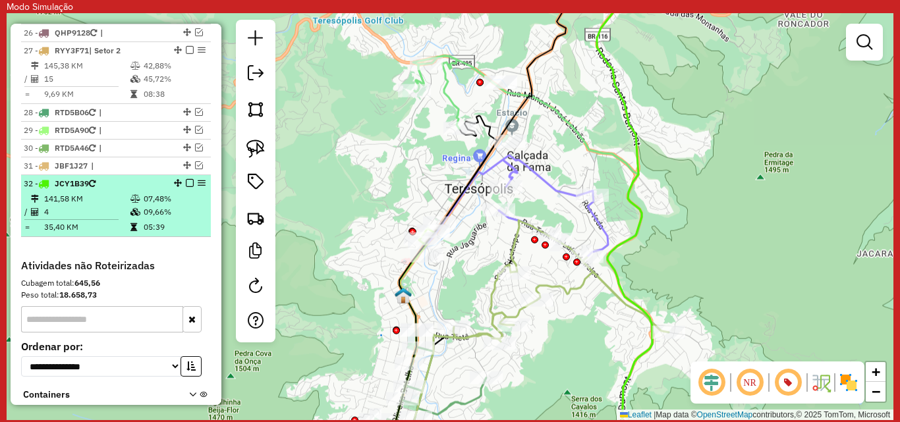
click at [110, 190] on div "32 - JCY1B39" at bounding box center [94, 184] width 140 height 12
select select "**********"
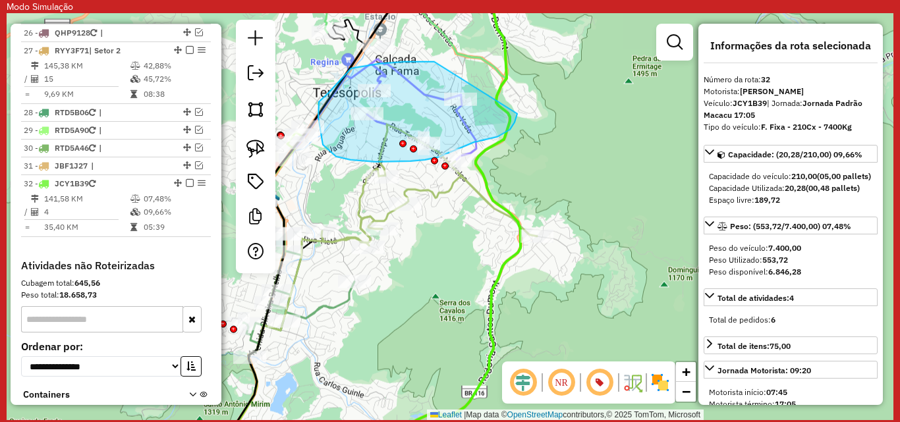
drag, startPoint x: 434, startPoint y: 62, endPoint x: 519, endPoint y: 108, distance: 96.7
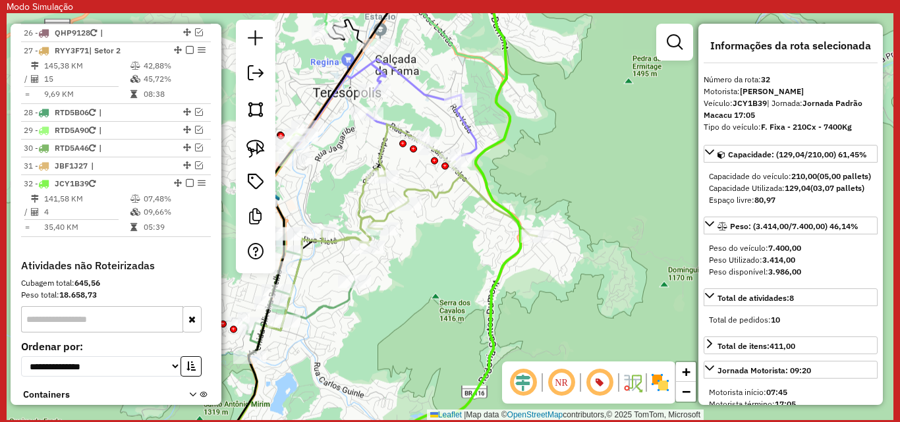
scroll to position [329, 0]
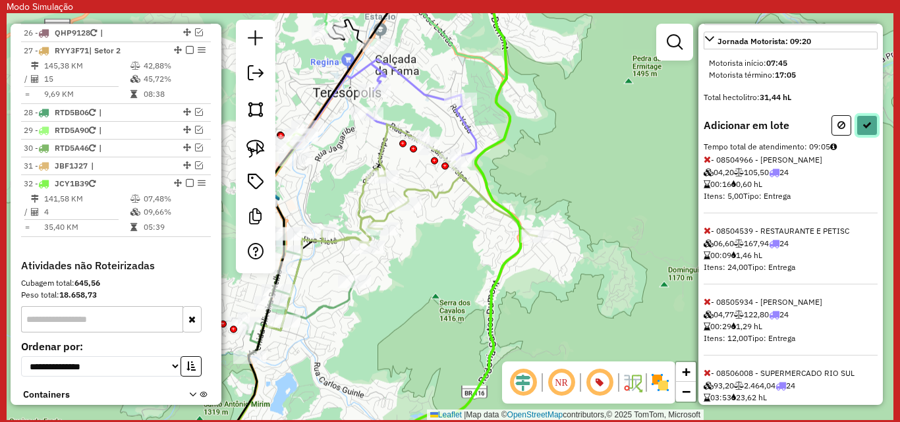
click at [863, 130] on icon at bounding box center [867, 125] width 9 height 9
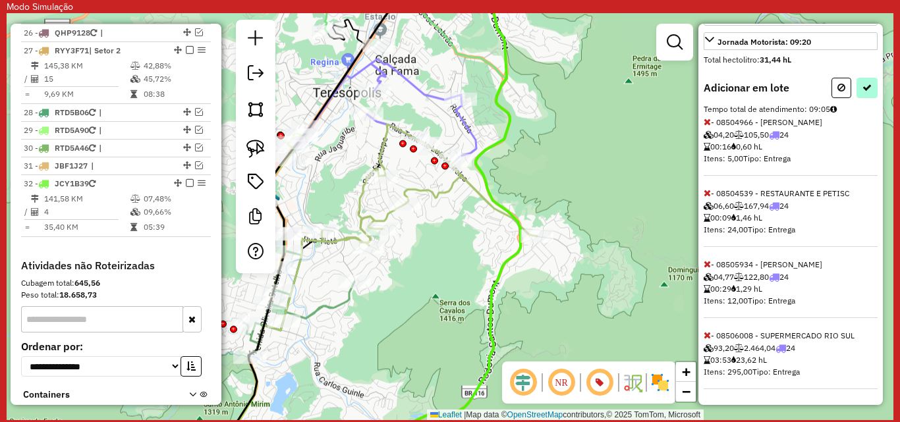
select select "**********"
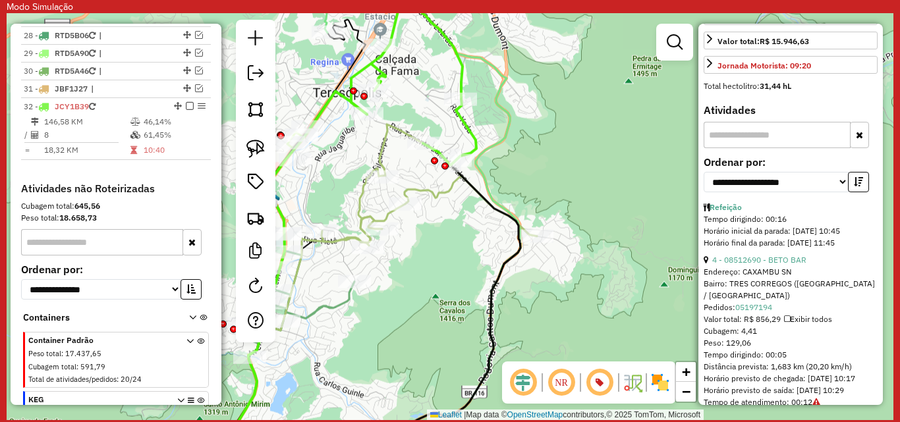
scroll to position [2177, 0]
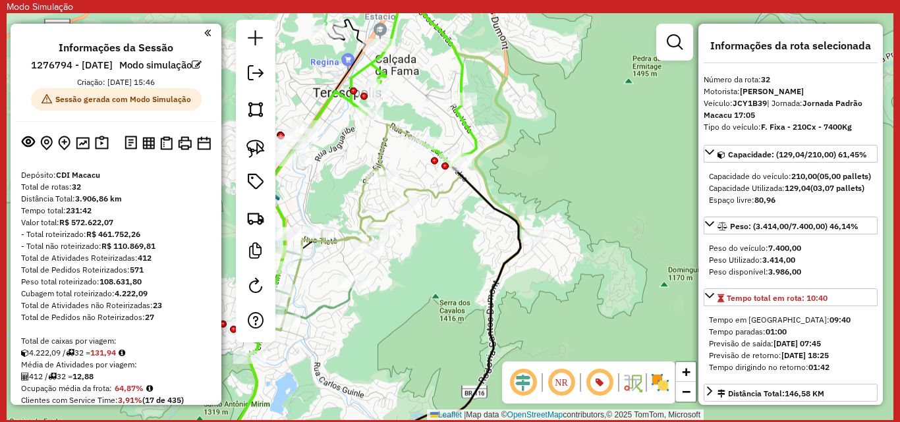
select select "**********"
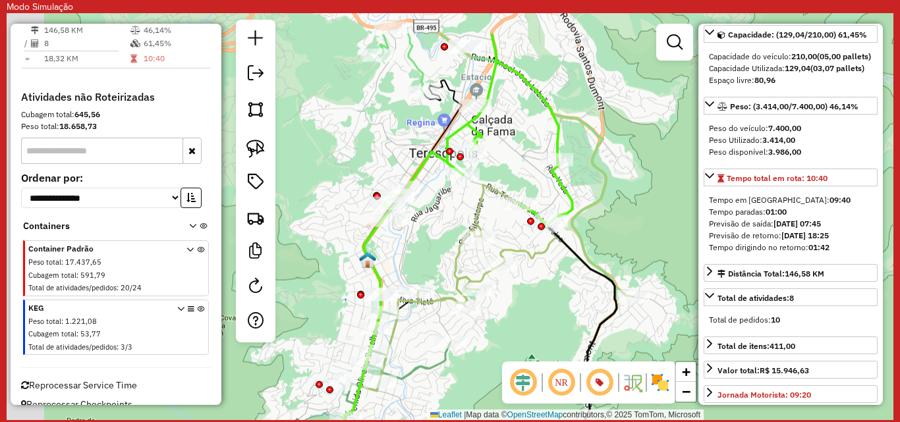
drag, startPoint x: 548, startPoint y: 170, endPoint x: 654, endPoint y: 239, distance: 126.7
click at [654, 239] on div "Janela de atendimento Grade de atendimento Capacidade Transportadoras Veículos …" at bounding box center [450, 216] width 887 height 407
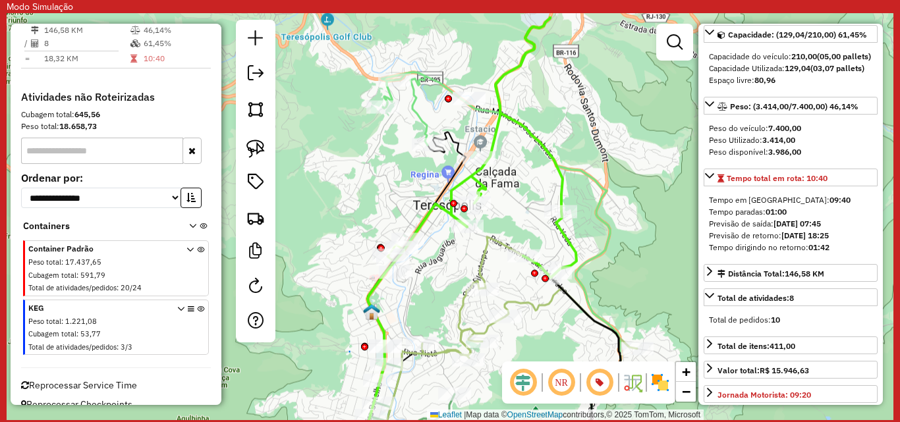
drag, startPoint x: 581, startPoint y: 179, endPoint x: 575, endPoint y: 223, distance: 43.9
click at [575, 223] on div "Janela de atendimento Grade de atendimento Capacidade Transportadoras Veículos …" at bounding box center [450, 216] width 887 height 407
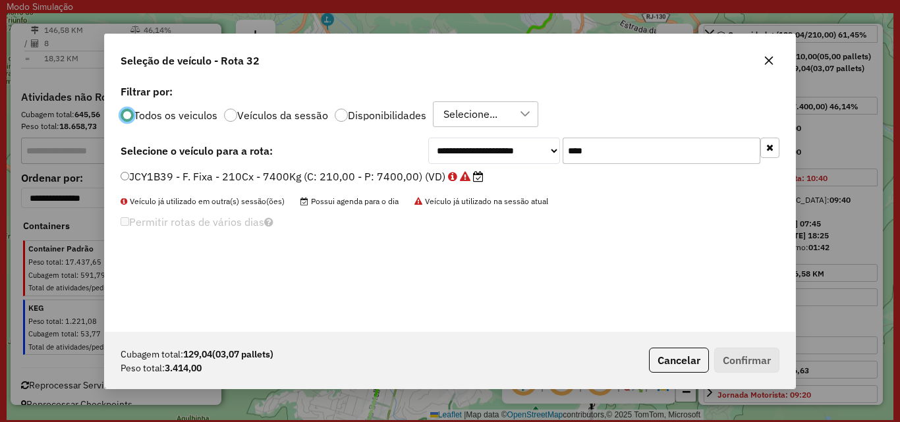
scroll to position [7, 4]
click at [770, 64] on icon "button" at bounding box center [769, 60] width 11 height 11
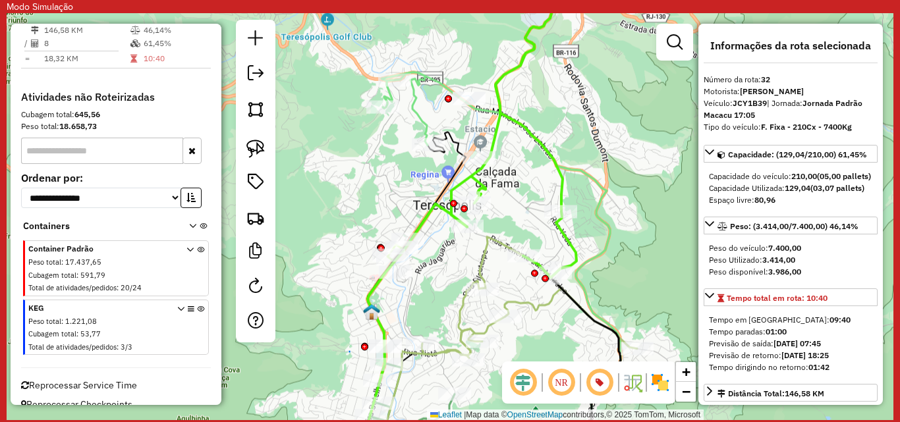
scroll to position [66, 0]
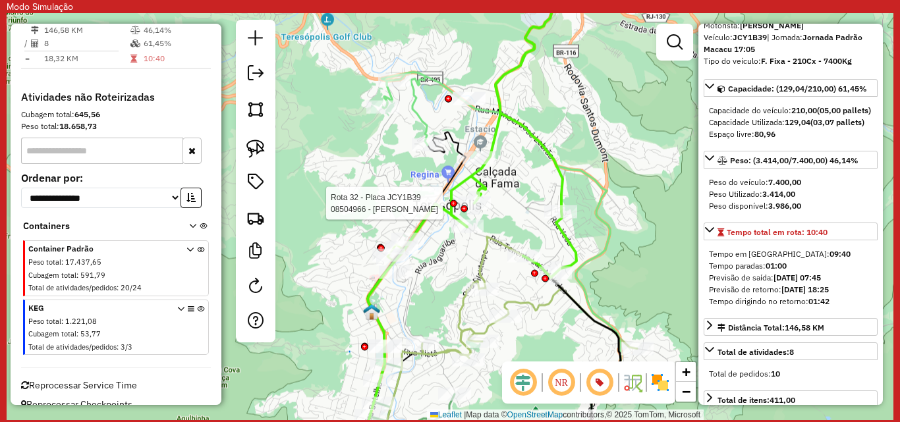
click at [467, 209] on div at bounding box center [464, 209] width 7 height 7
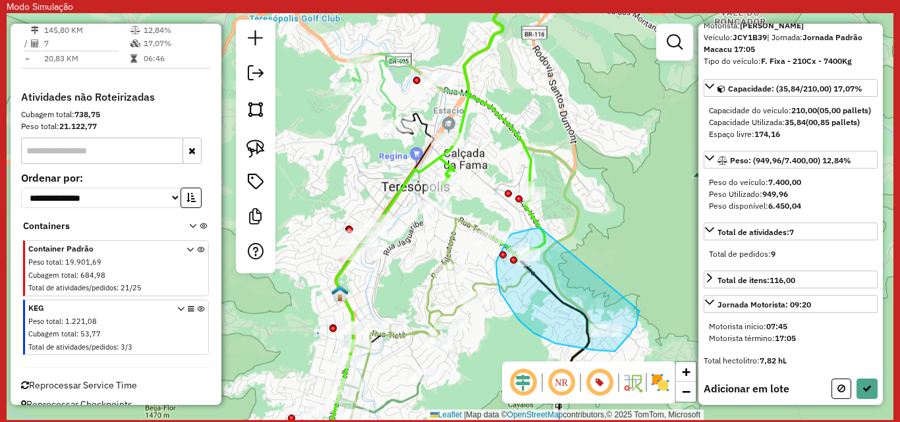
drag, startPoint x: 541, startPoint y: 229, endPoint x: 640, endPoint y: 312, distance: 129.1
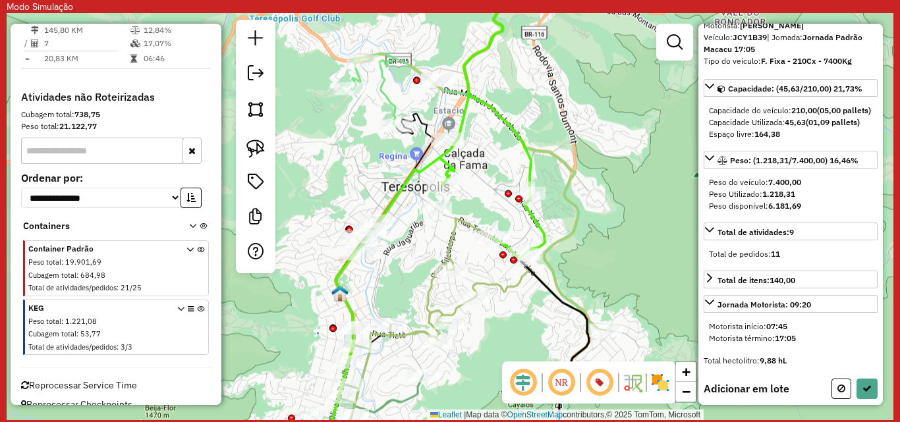
click at [865, 390] on div "Informações da rota selecionada Número da rota: 32 Motorista: Joao Teste Veícul…" at bounding box center [791, 215] width 185 height 382
click at [868, 397] on button at bounding box center [867, 389] width 21 height 20
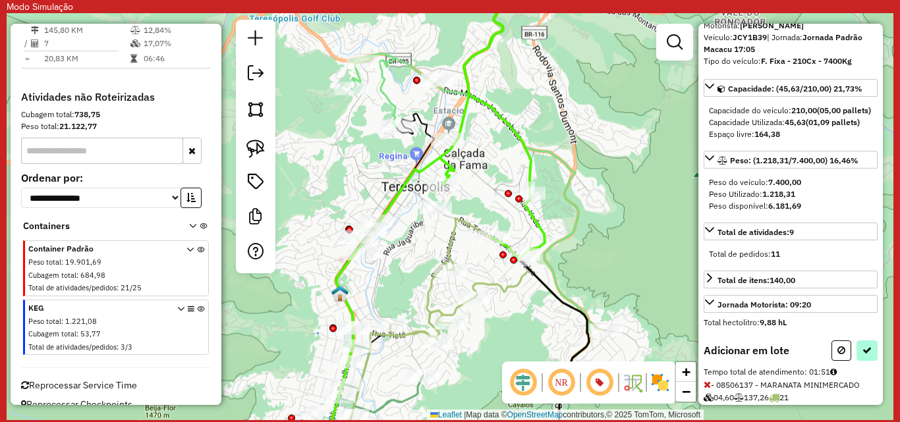
select select "**********"
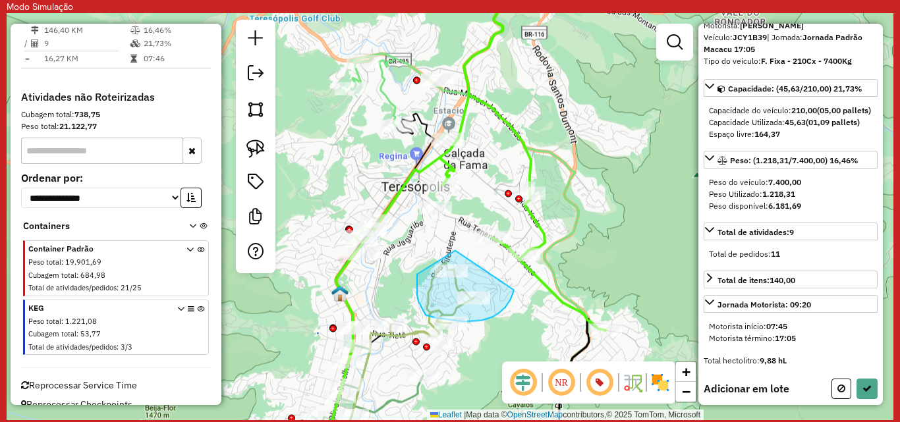
drag, startPoint x: 455, startPoint y: 251, endPoint x: 514, endPoint y: 291, distance: 70.7
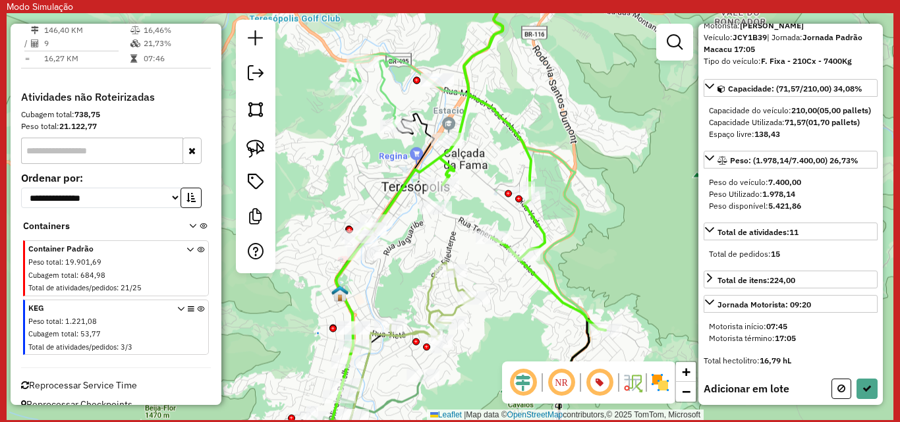
scroll to position [132, 0]
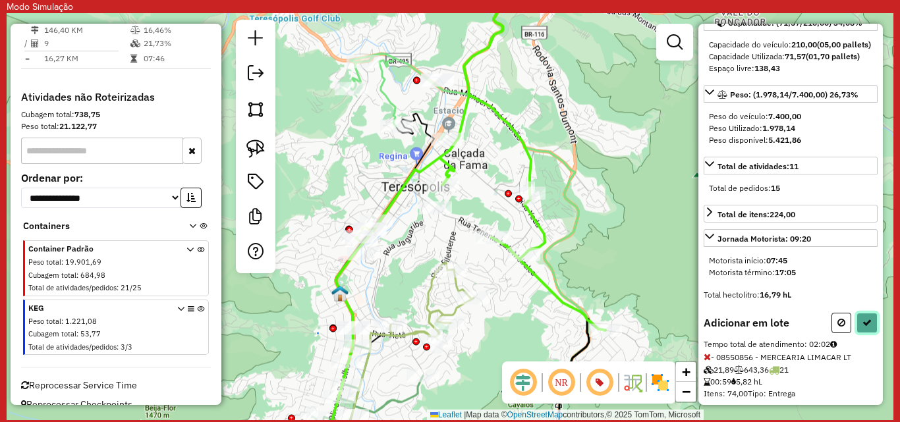
click at [863, 328] on icon at bounding box center [867, 322] width 9 height 9
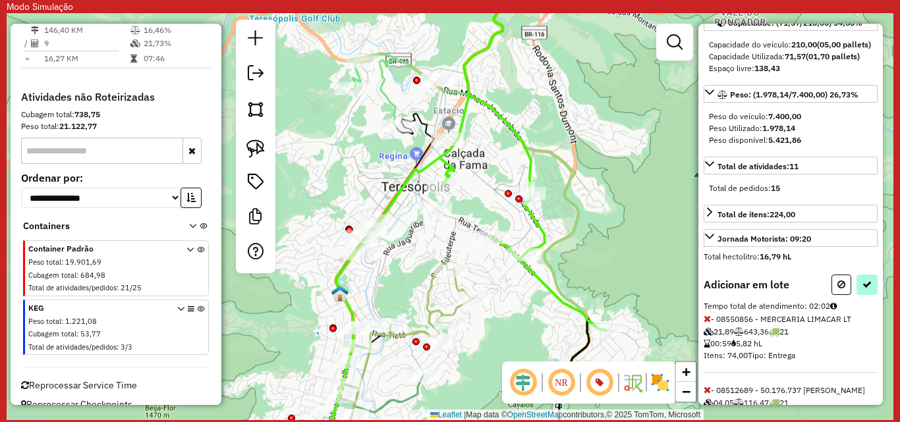
select select "**********"
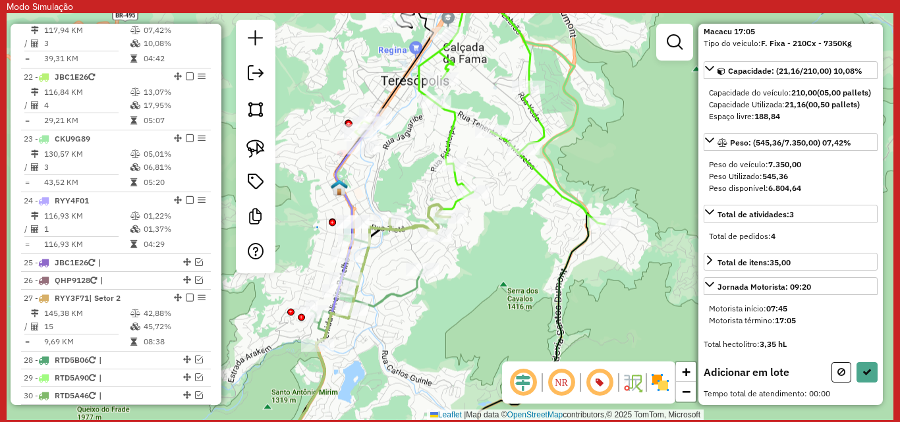
scroll to position [94, 0]
drag, startPoint x: 473, startPoint y: 204, endPoint x: 473, endPoint y: 217, distance: 13.2
click at [865, 373] on icon at bounding box center [867, 372] width 9 height 9
click at [863, 370] on icon at bounding box center [867, 372] width 9 height 9
click at [494, 256] on div "Janela de atendimento Grade de atendimento Capacidade Transportadoras Veículos …" at bounding box center [450, 216] width 887 height 407
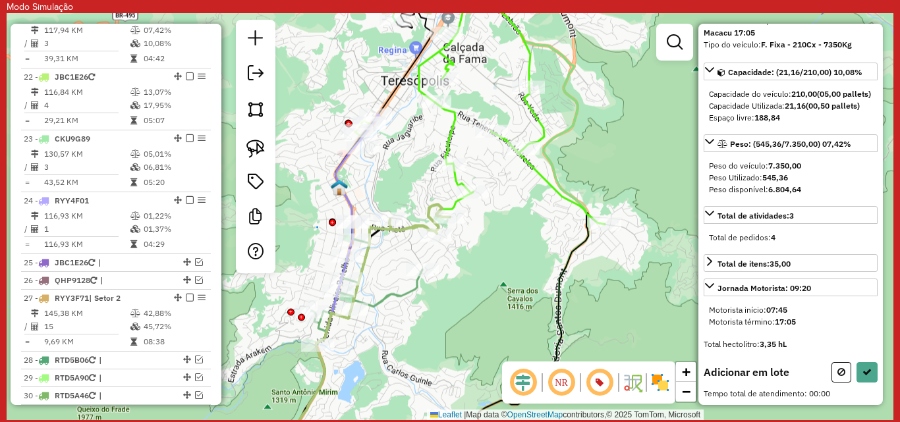
scroll to position [2107, 0]
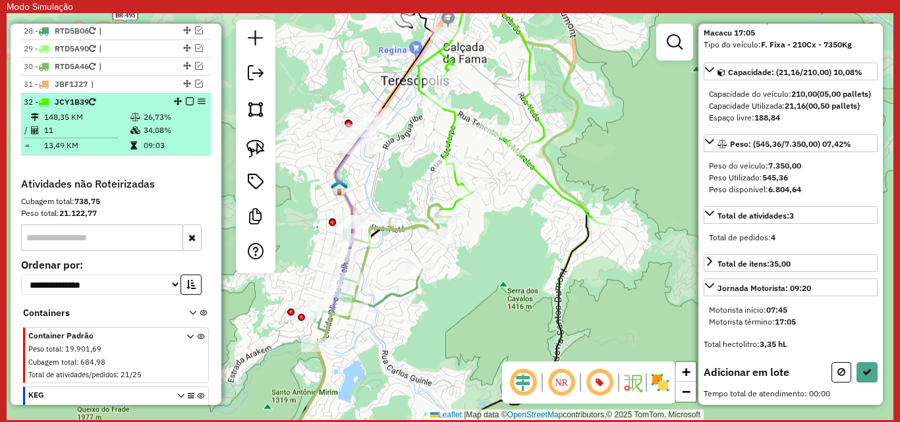
click at [78, 124] on td "148,35 KM" at bounding box center [86, 117] width 86 height 13
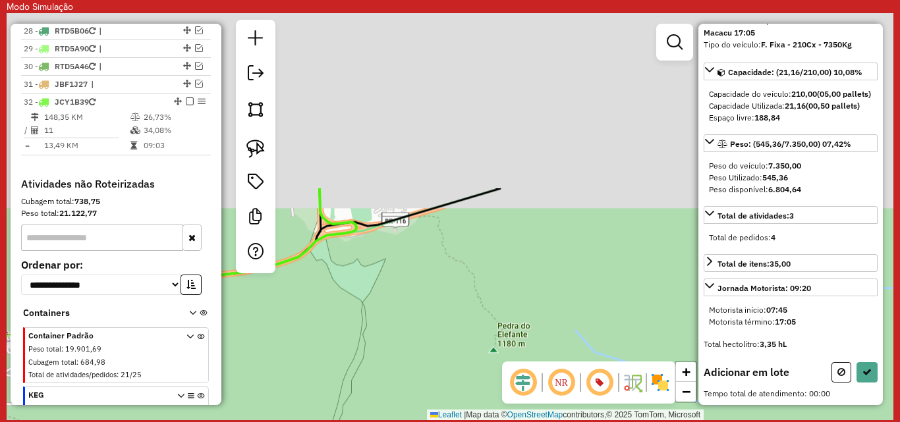
drag, startPoint x: 491, startPoint y: 167, endPoint x: 448, endPoint y: 382, distance: 219.1
click at [448, 386] on div "Janela de atendimento Grade de atendimento Capacidade Transportadoras Veículos …" at bounding box center [450, 216] width 887 height 407
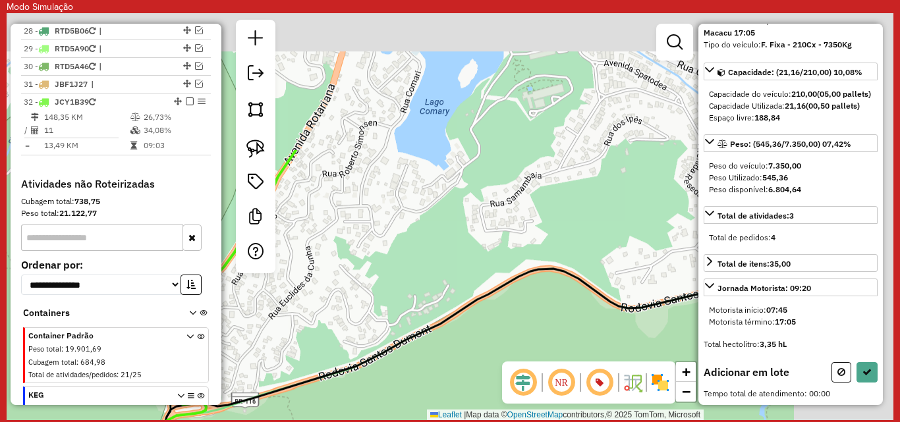
drag, startPoint x: 500, startPoint y: 221, endPoint x: 351, endPoint y: 399, distance: 232.0
click at [351, 399] on div "Janela de atendimento Grade de atendimento Capacidade Transportadoras Veículos …" at bounding box center [450, 216] width 887 height 407
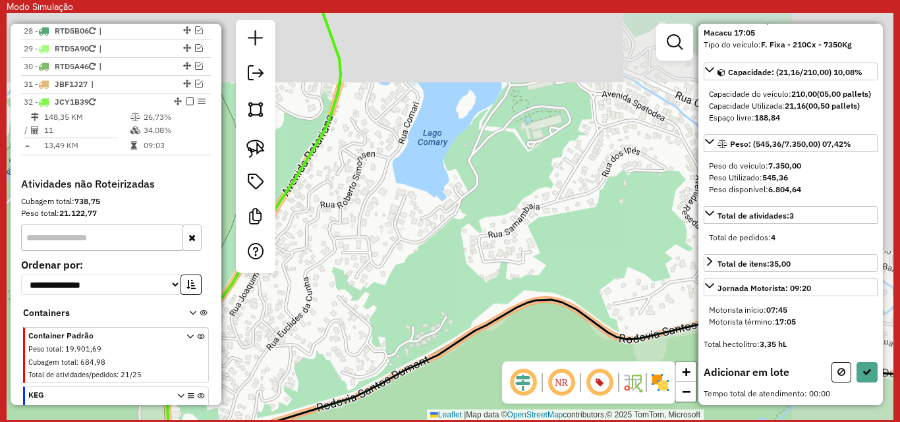
drag, startPoint x: 478, startPoint y: 227, endPoint x: 473, endPoint y: 278, distance: 51.6
click at [475, 260] on div "Janela de atendimento Grade de atendimento Capacidade Transportadoras Veículos …" at bounding box center [450, 216] width 887 height 407
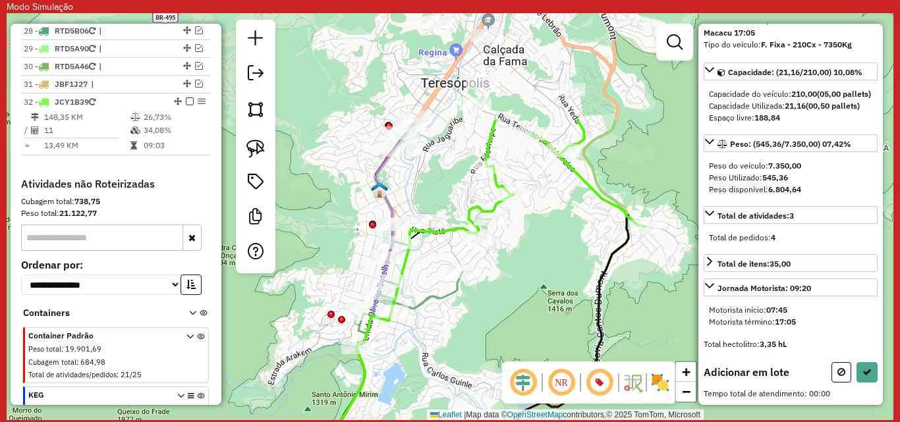
drag, startPoint x: 481, startPoint y: 175, endPoint x: 406, endPoint y: 322, distance: 165.6
click at [406, 322] on div "Janela de atendimento Grade de atendimento Capacidade Transportadoras Veículos …" at bounding box center [450, 216] width 887 height 407
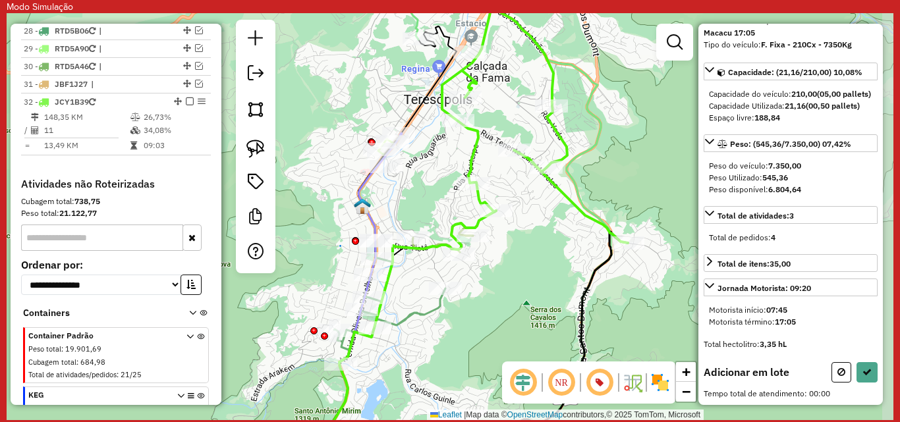
drag, startPoint x: 524, startPoint y: 235, endPoint x: 507, endPoint y: 251, distance: 23.8
click at [507, 251] on div "Janela de atendimento Grade de atendimento Capacidade Transportadoras Veículos …" at bounding box center [450, 216] width 887 height 407
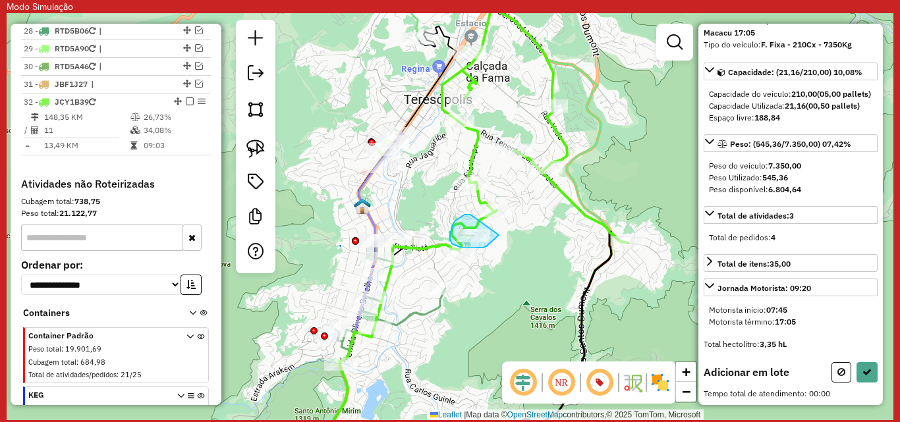
drag, startPoint x: 471, startPoint y: 215, endPoint x: 499, endPoint y: 235, distance: 34.9
click at [857, 370] on button at bounding box center [867, 372] width 21 height 20
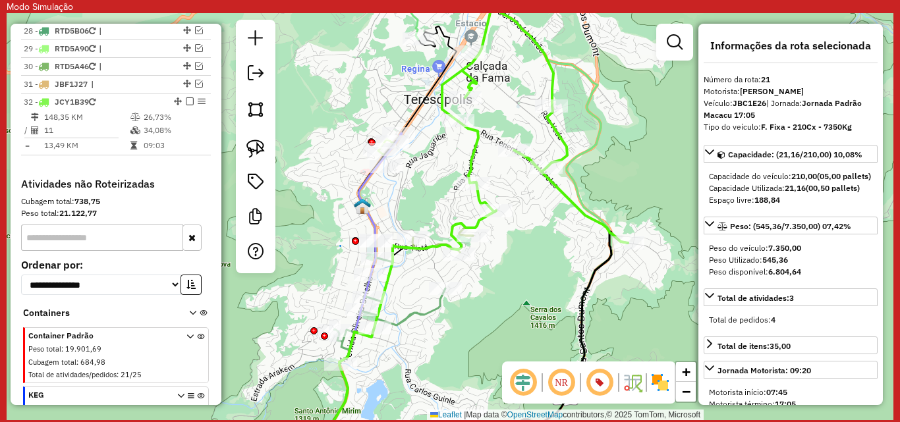
scroll to position [94, 0]
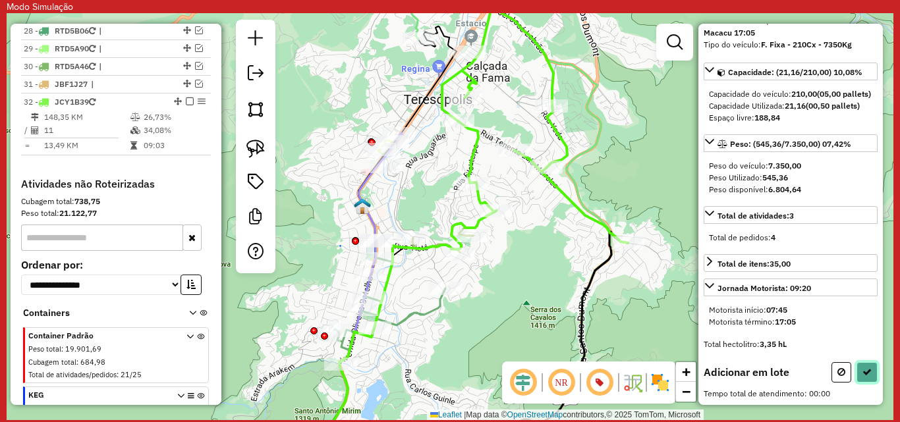
click at [863, 370] on icon at bounding box center [867, 372] width 9 height 9
click at [832, 374] on button at bounding box center [842, 372] width 20 height 20
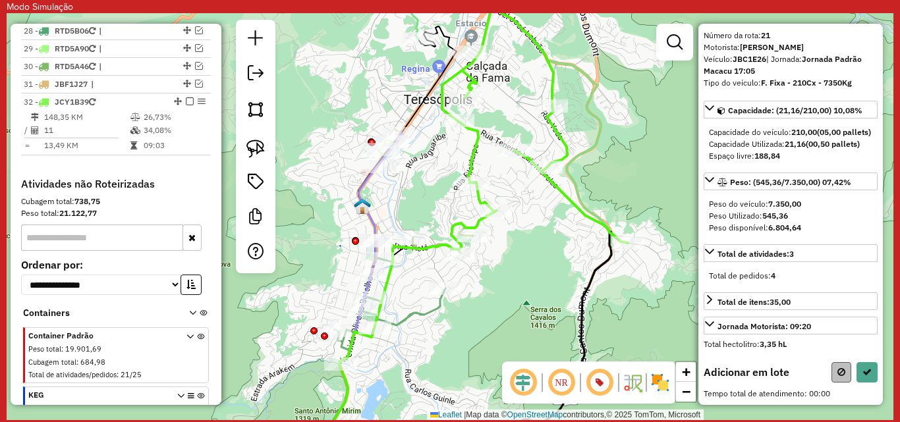
select select "**********"
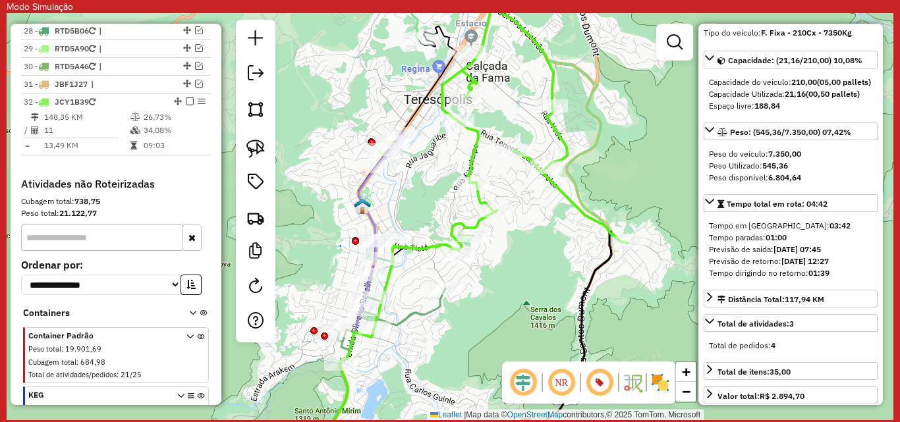
click at [556, 187] on icon at bounding box center [535, 107] width 186 height 271
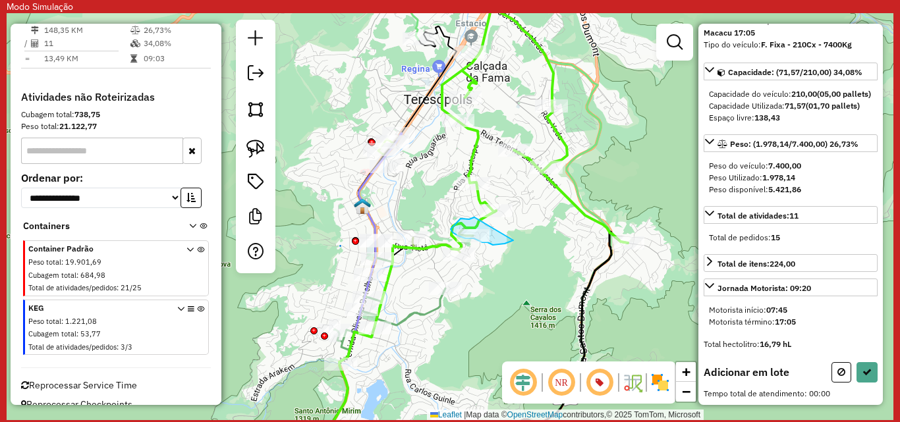
drag, startPoint x: 469, startPoint y: 219, endPoint x: 513, endPoint y: 239, distance: 47.5
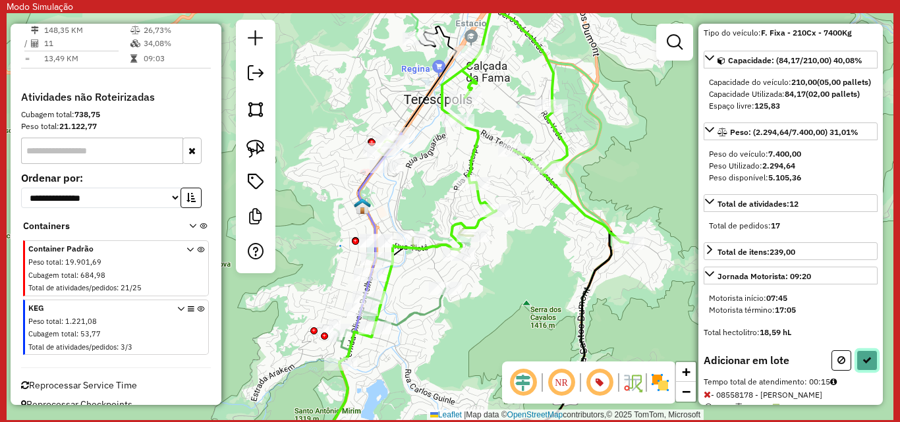
click at [867, 365] on icon at bounding box center [867, 360] width 9 height 9
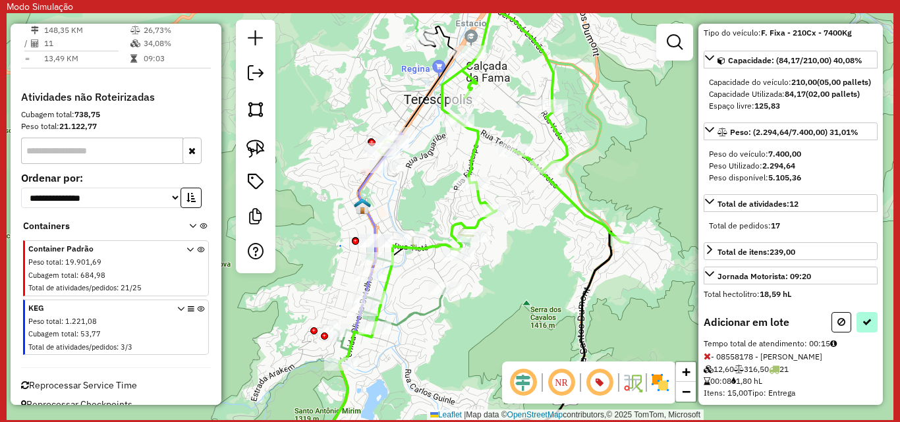
select select "**********"
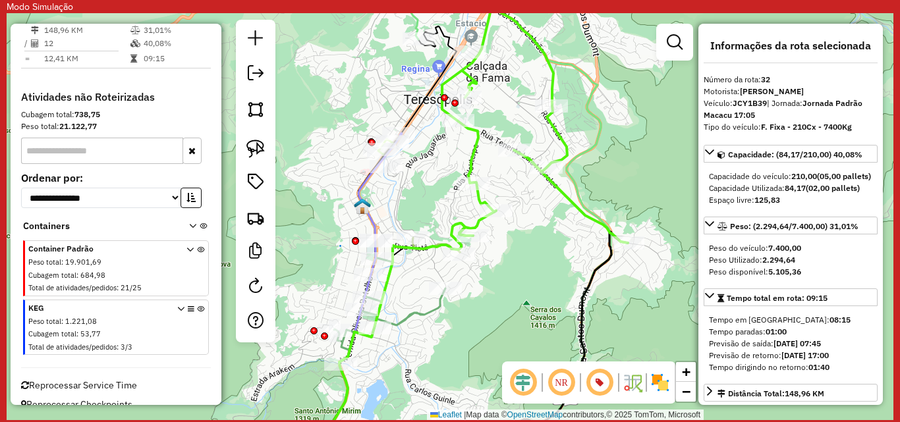
scroll to position [2128, 0]
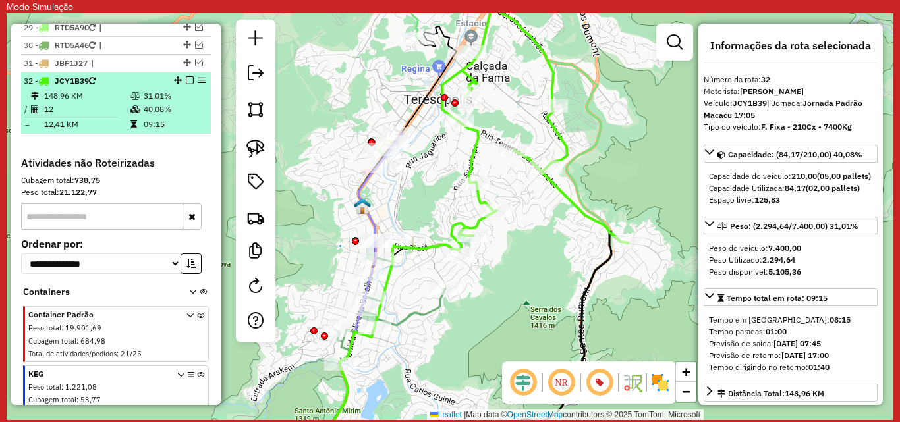
click at [186, 84] on em at bounding box center [190, 80] width 8 height 8
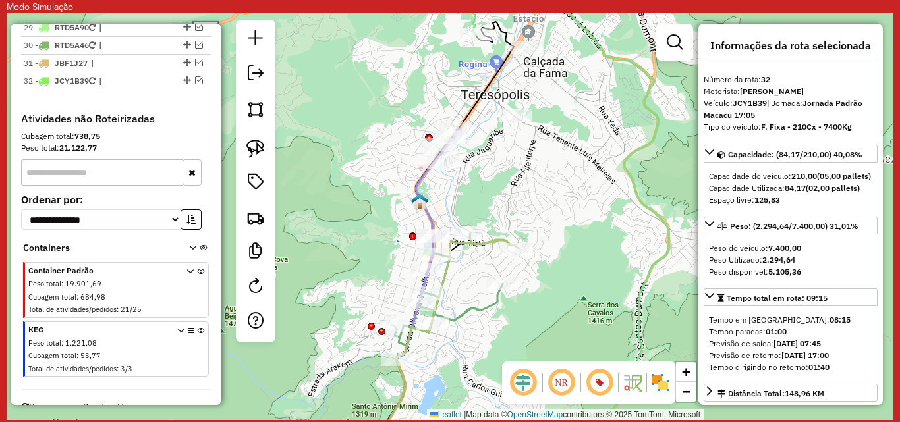
drag, startPoint x: 421, startPoint y: 193, endPoint x: 478, endPoint y: 188, distance: 57.5
click at [478, 188] on div "Janela de atendimento Grade de atendimento Capacidade Transportadoras Veículos …" at bounding box center [450, 216] width 887 height 407
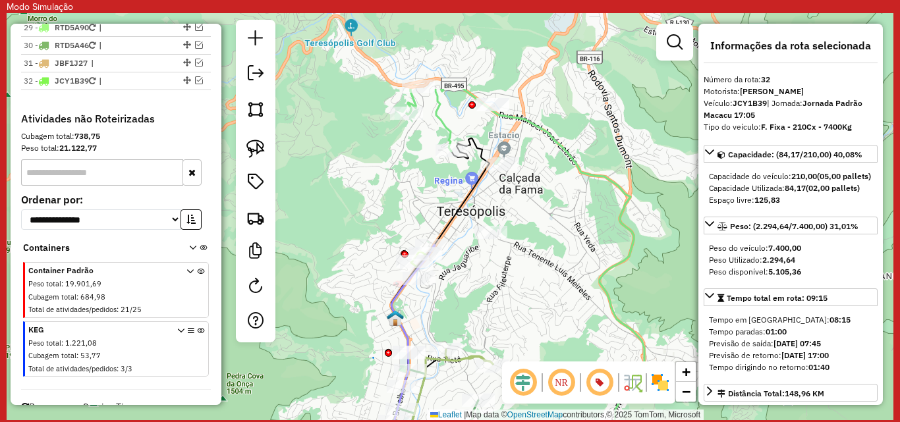
drag, startPoint x: 515, startPoint y: 127, endPoint x: 490, endPoint y: 244, distance: 119.2
click at [490, 244] on div "Janela de atendimento Grade de atendimento Capacidade Transportadoras Veículos …" at bounding box center [450, 216] width 887 height 407
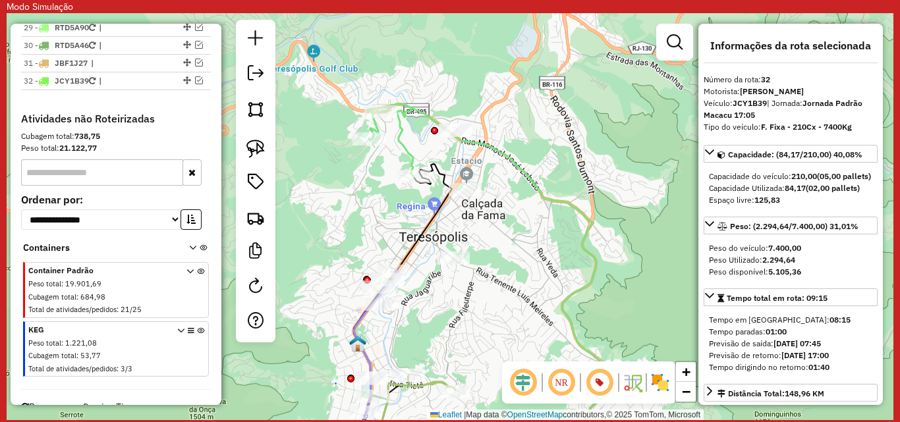
drag, startPoint x: 509, startPoint y: 203, endPoint x: 472, endPoint y: 229, distance: 45.5
click at [472, 229] on div "Janela de atendimento Grade de atendimento Capacidade Transportadoras Veículos …" at bounding box center [450, 216] width 887 height 407
click at [398, 140] on icon at bounding box center [391, 140] width 45 height 73
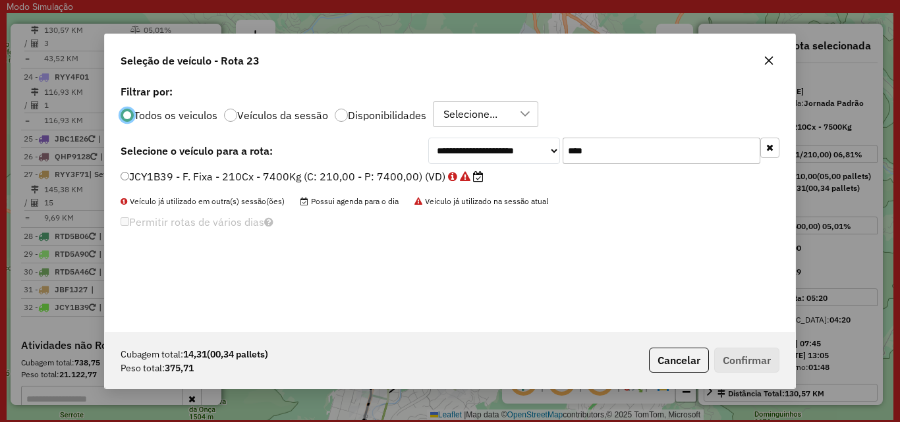
scroll to position [7, 4]
drag, startPoint x: 593, startPoint y: 153, endPoint x: 543, endPoint y: 145, distance: 50.7
click at [543, 145] on div "**********" at bounding box center [603, 151] width 351 height 26
type input "****"
click at [152, 176] on label "FPA9G59 - F. Fixa - 252Cx - 7500Kg (C: 252,00 - P: 7500,00) (VD)" at bounding box center [303, 177] width 364 height 16
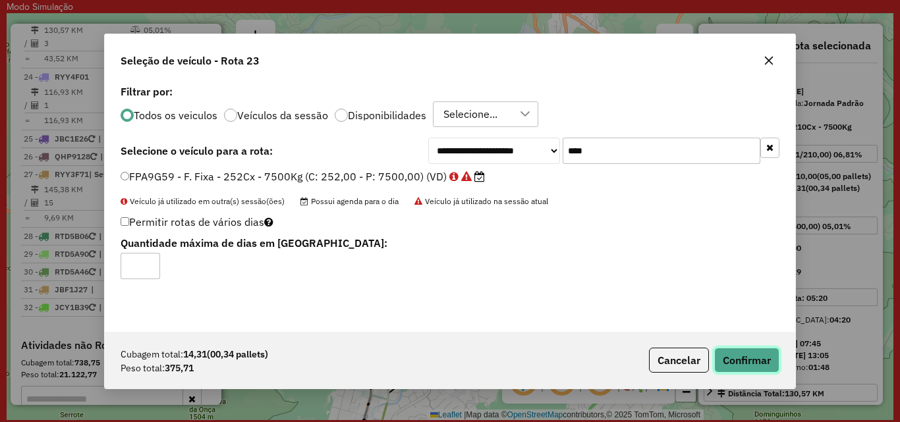
click at [760, 360] on button "Confirmar" at bounding box center [746, 360] width 65 height 25
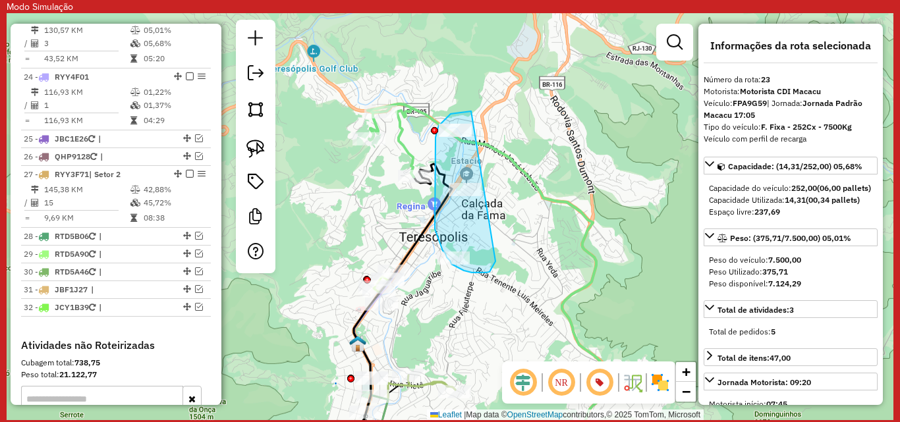
drag, startPoint x: 471, startPoint y: 111, endPoint x: 497, endPoint y: 260, distance: 150.5
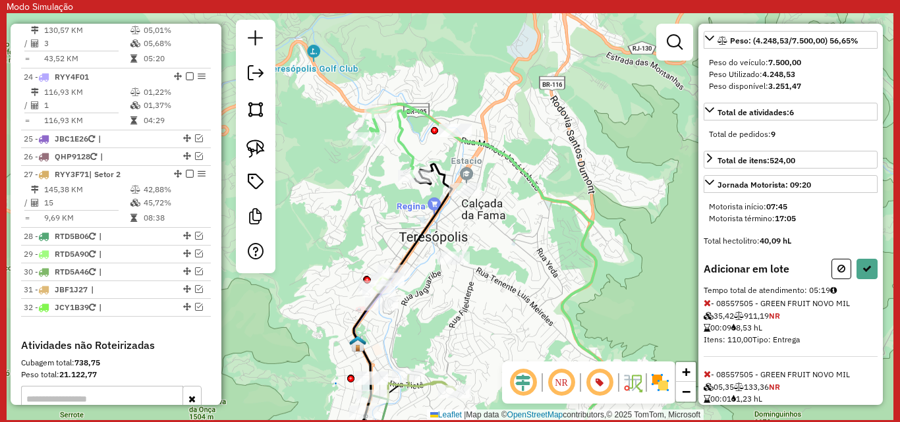
scroll to position [264, 0]
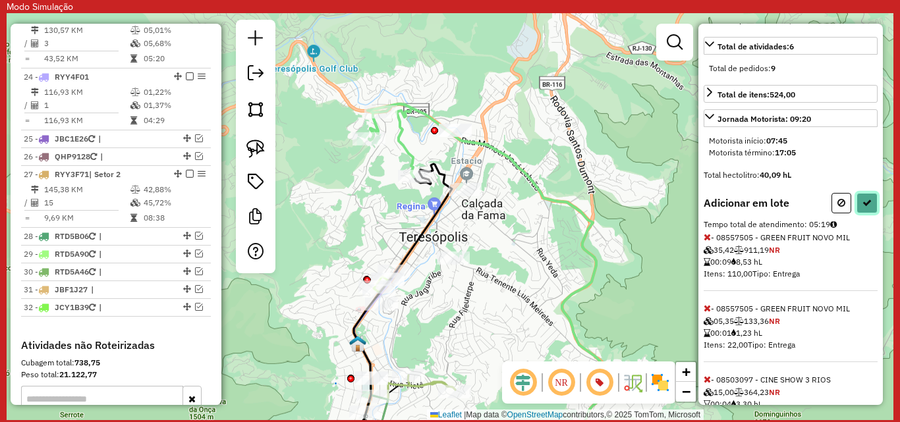
click at [863, 208] on icon at bounding box center [867, 202] width 9 height 9
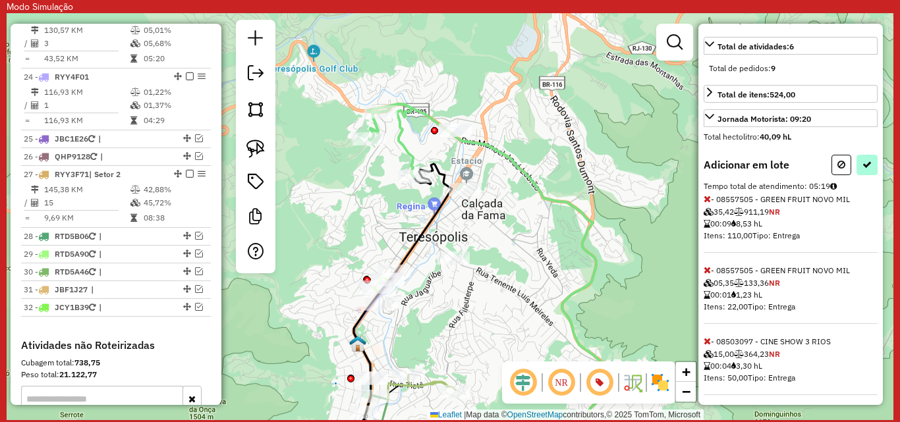
select select "**********"
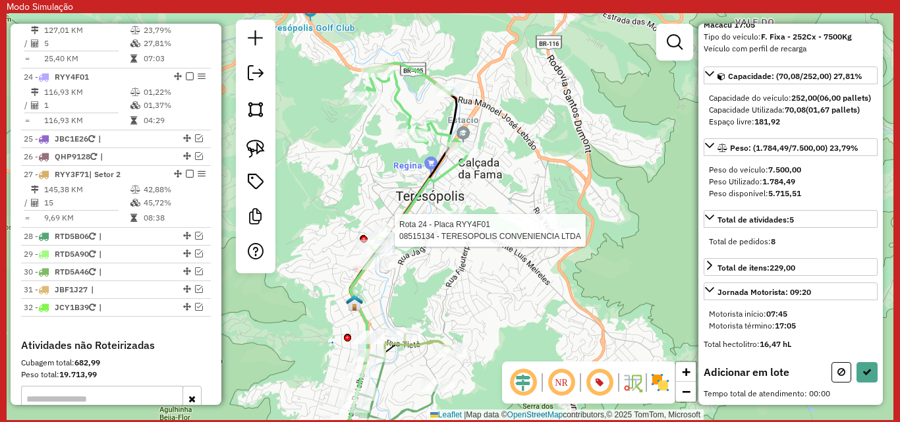
scroll to position [106, 0]
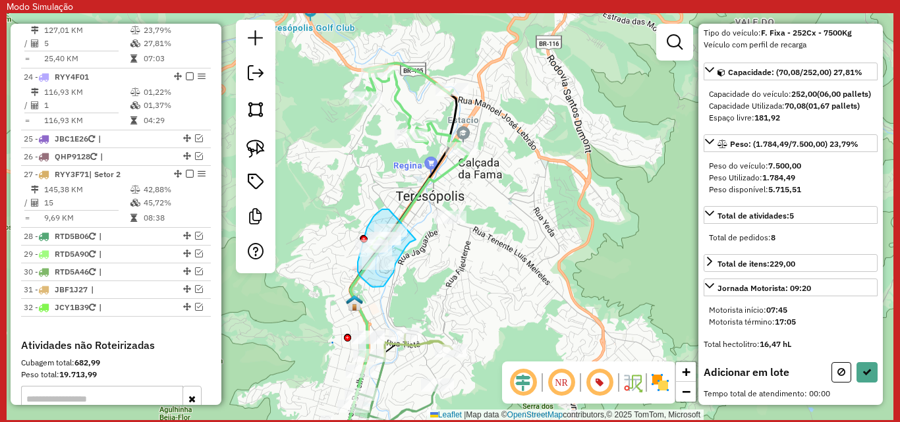
drag, startPoint x: 386, startPoint y: 210, endPoint x: 420, endPoint y: 237, distance: 43.6
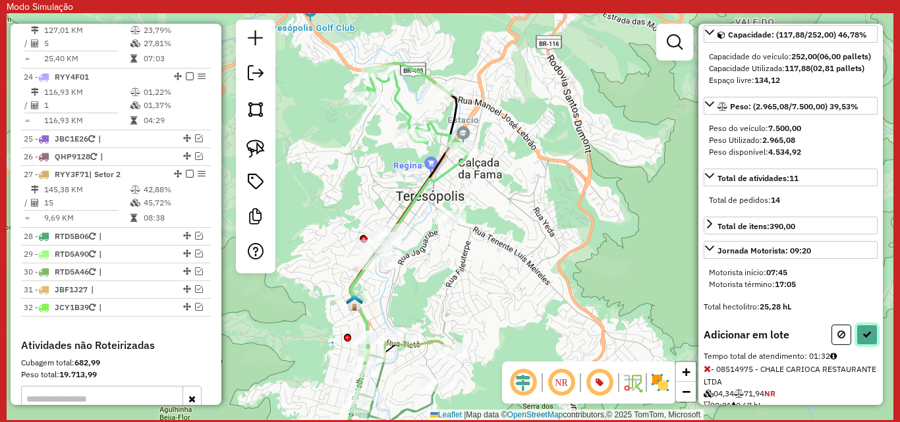
click at [863, 339] on icon at bounding box center [867, 334] width 9 height 9
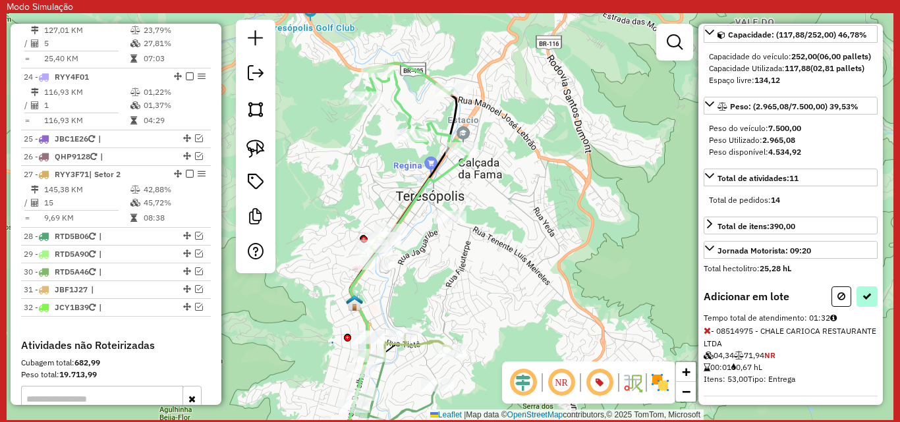
select select "**********"
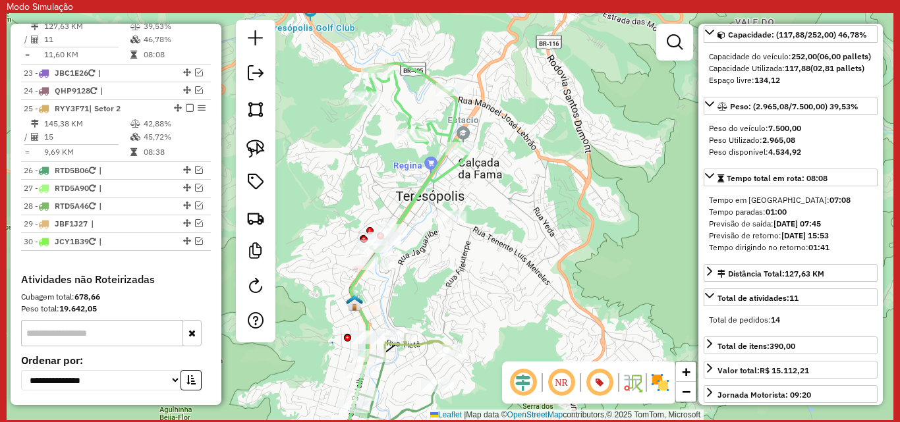
scroll to position [1901, 0]
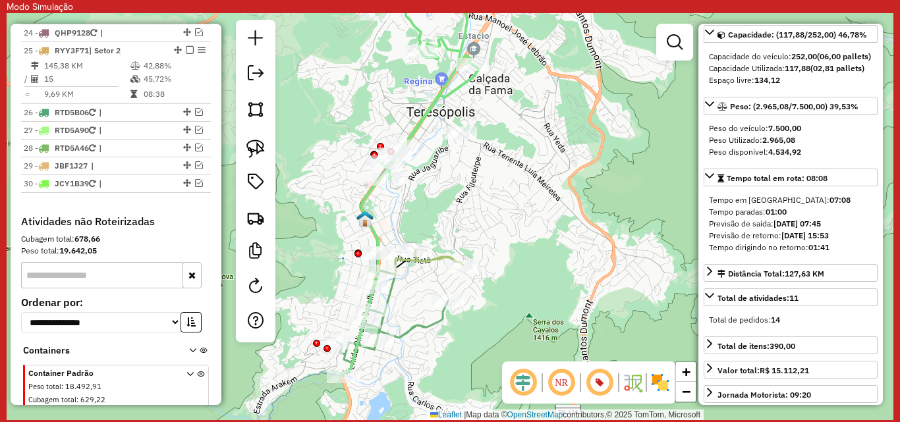
drag, startPoint x: 412, startPoint y: 312, endPoint x: 422, endPoint y: 228, distance: 85.0
click at [422, 228] on div "Janela de atendimento Grade de atendimento Capacidade Transportadoras Veículos …" at bounding box center [450, 216] width 887 height 407
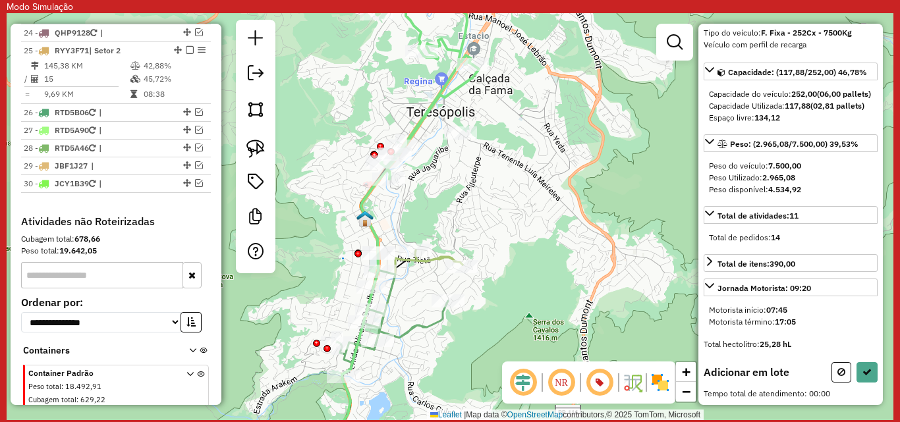
scroll to position [106, 0]
drag, startPoint x: 391, startPoint y: 238, endPoint x: 393, endPoint y: 304, distance: 65.9
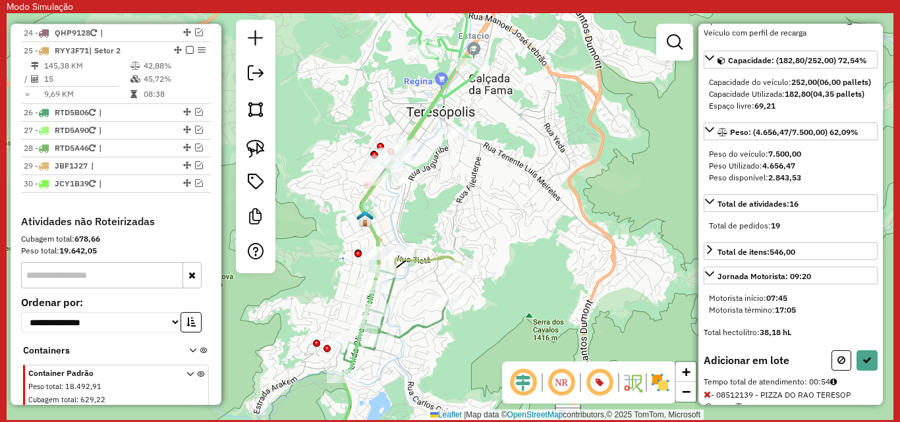
scroll to position [132, 0]
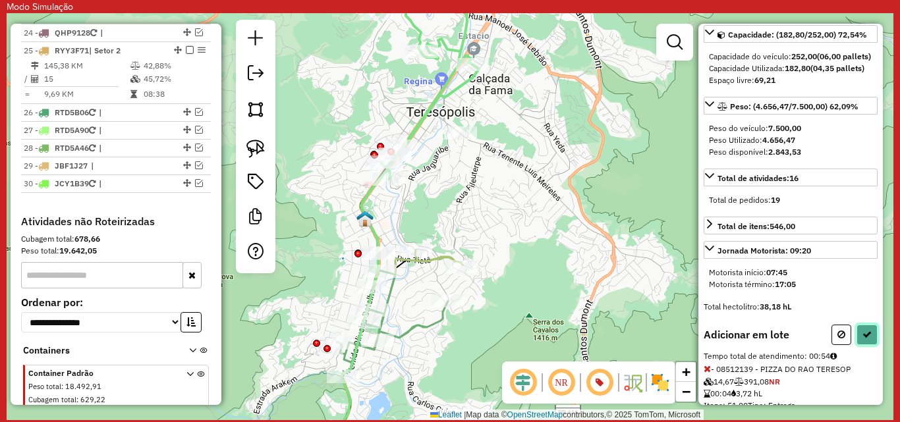
click at [866, 339] on icon at bounding box center [867, 334] width 9 height 9
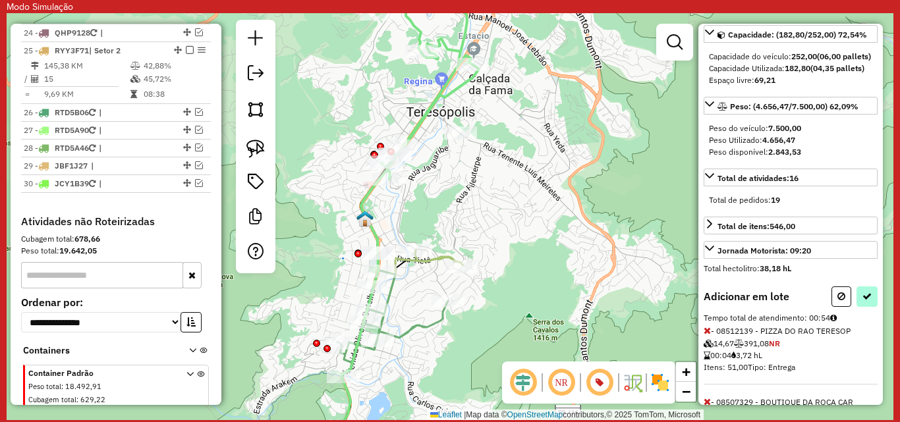
select select "**********"
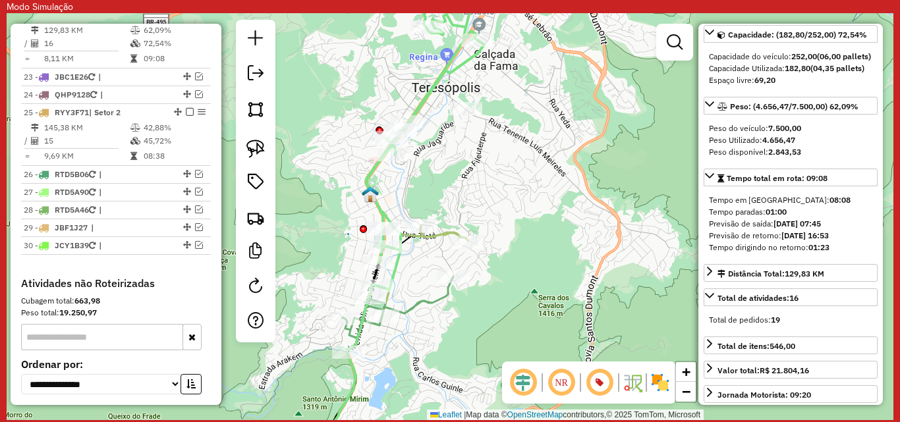
drag, startPoint x: 440, startPoint y: 363, endPoint x: 449, endPoint y: 320, distance: 44.5
click at [449, 320] on div "Janela de atendimento Grade de atendimento Capacidade Transportadoras Veículos …" at bounding box center [450, 216] width 887 height 407
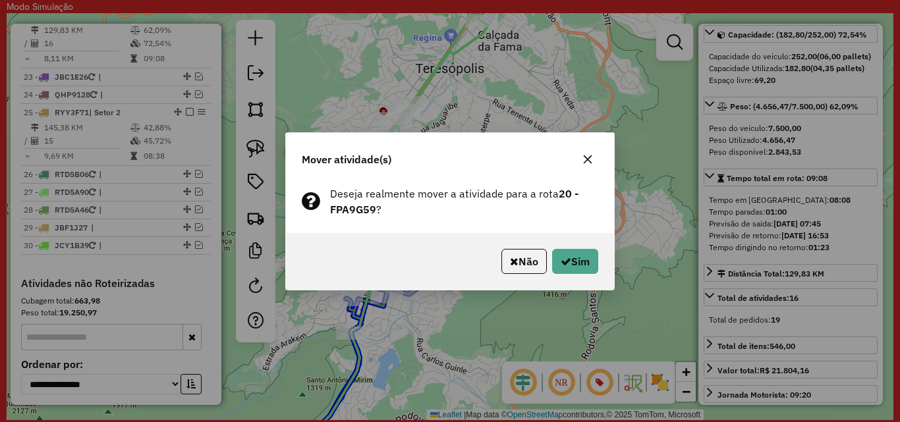
click at [592, 156] on icon "button" at bounding box center [588, 159] width 11 height 11
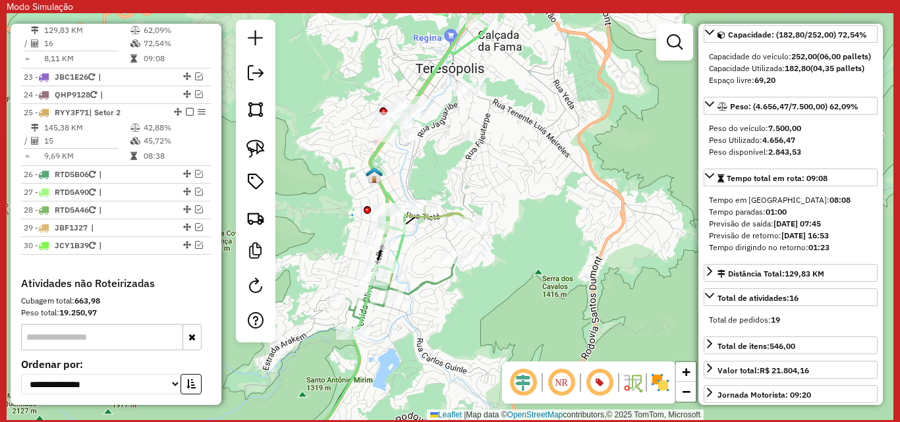
click at [372, 161] on icon at bounding box center [429, 121] width 118 height 299
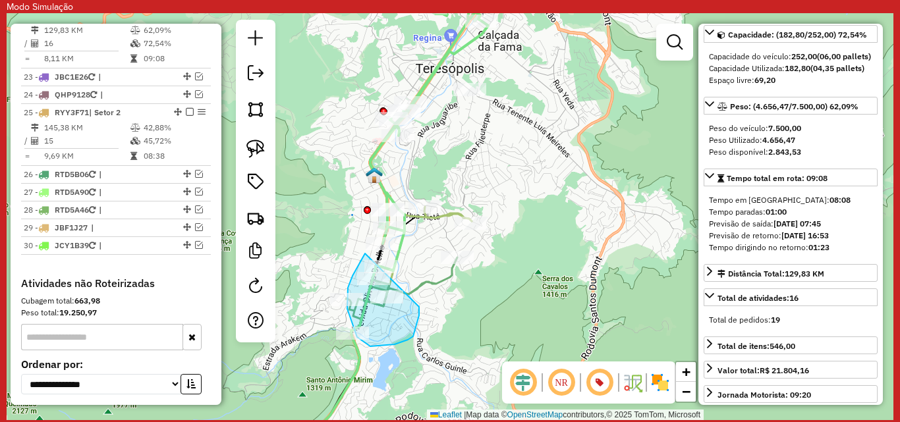
drag, startPoint x: 365, startPoint y: 254, endPoint x: 419, endPoint y: 307, distance: 76.0
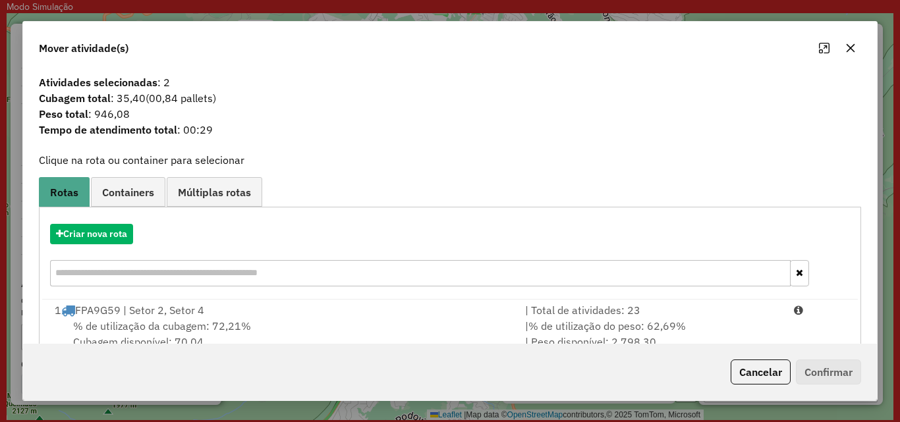
click at [851, 53] on icon "button" at bounding box center [850, 48] width 11 height 11
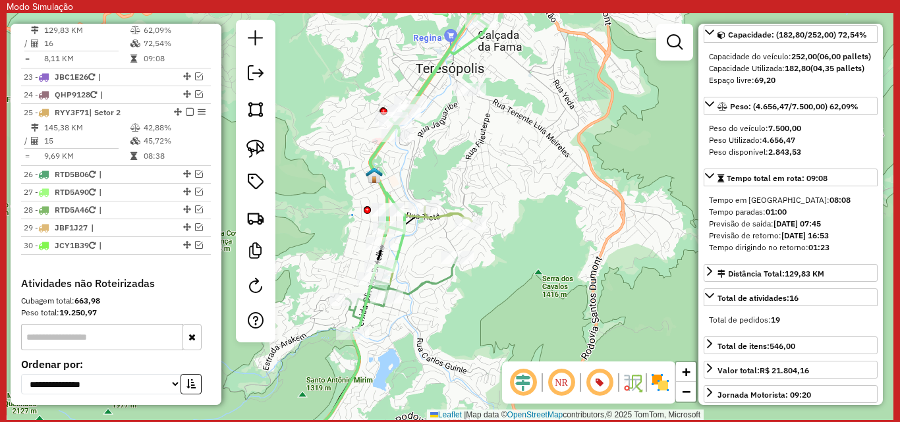
click at [501, 220] on div "Janela de atendimento Grade de atendimento Capacidade Transportadoras Veículos …" at bounding box center [450, 216] width 887 height 407
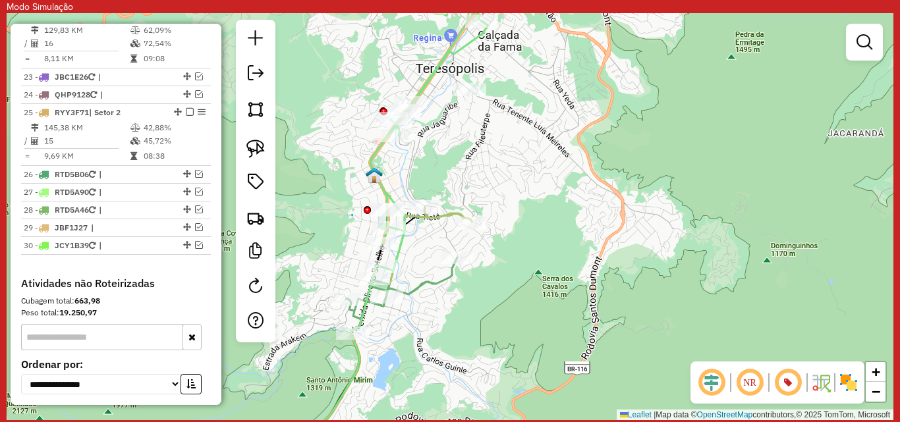
click at [379, 148] on icon at bounding box center [429, 121] width 118 height 299
select select "**********"
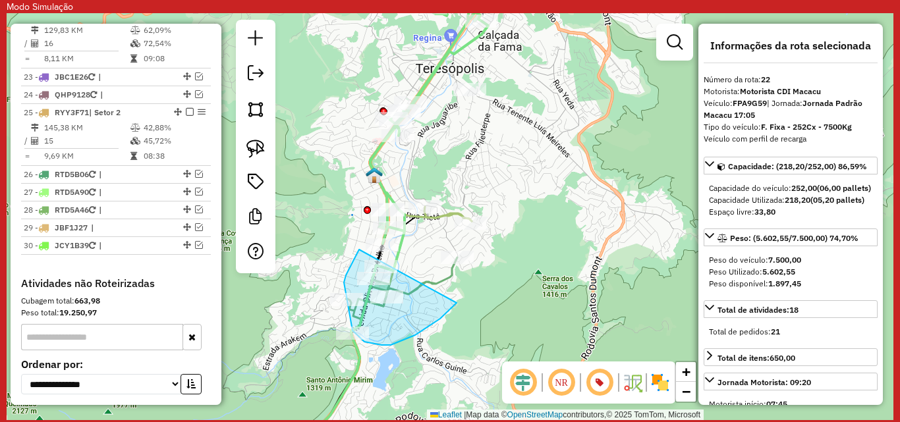
drag, startPoint x: 359, startPoint y: 250, endPoint x: 465, endPoint y: 281, distance: 110.7
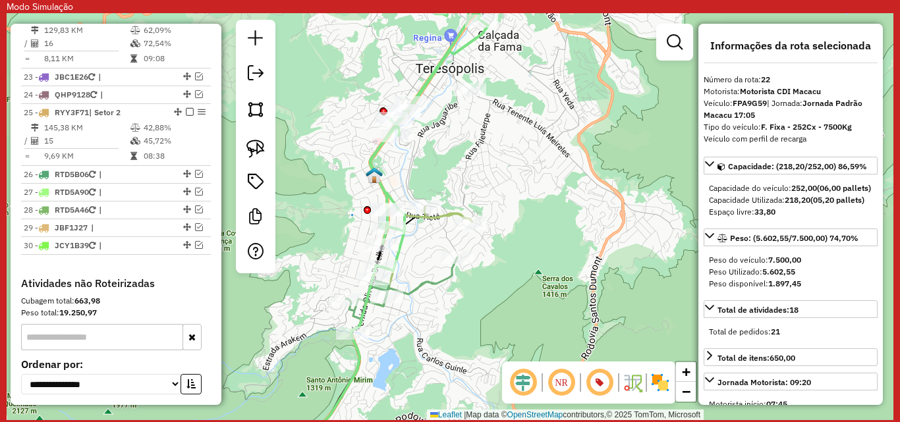
scroll to position [248, 0]
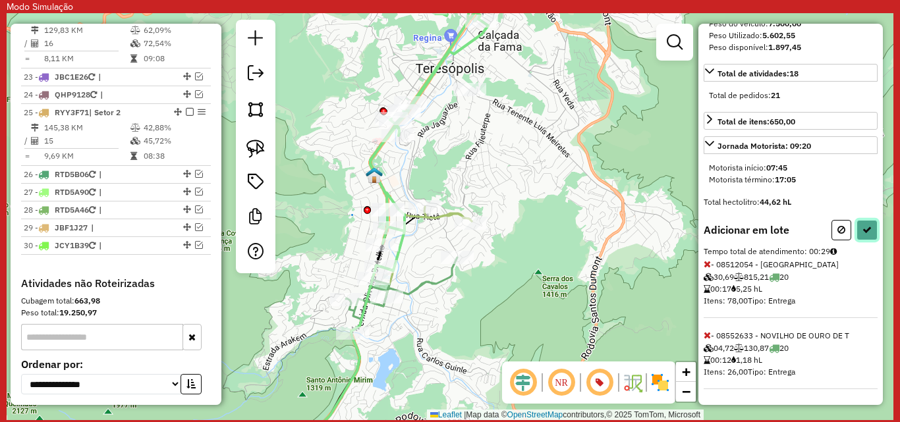
click at [869, 232] on button at bounding box center [867, 230] width 21 height 20
select select "**********"
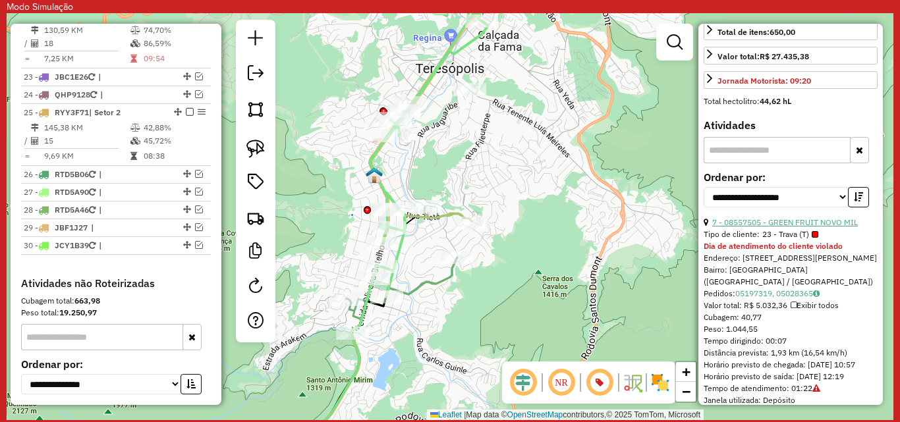
scroll to position [0, 0]
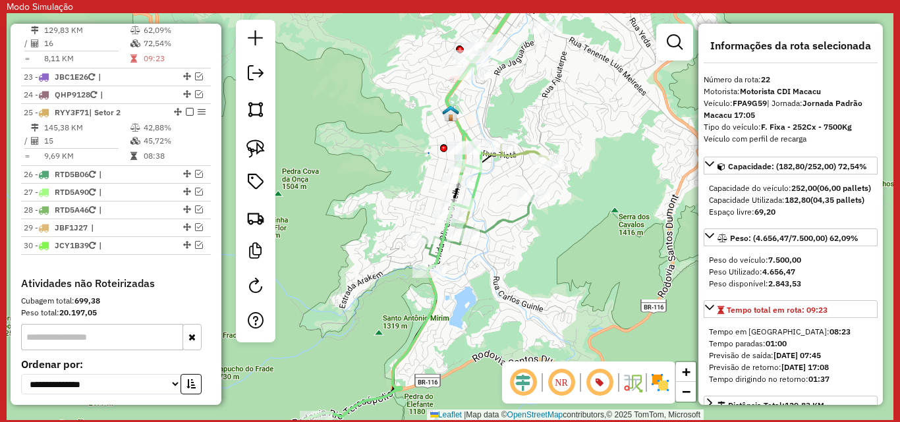
click at [475, 190] on icon at bounding box center [502, 90] width 111 height 237
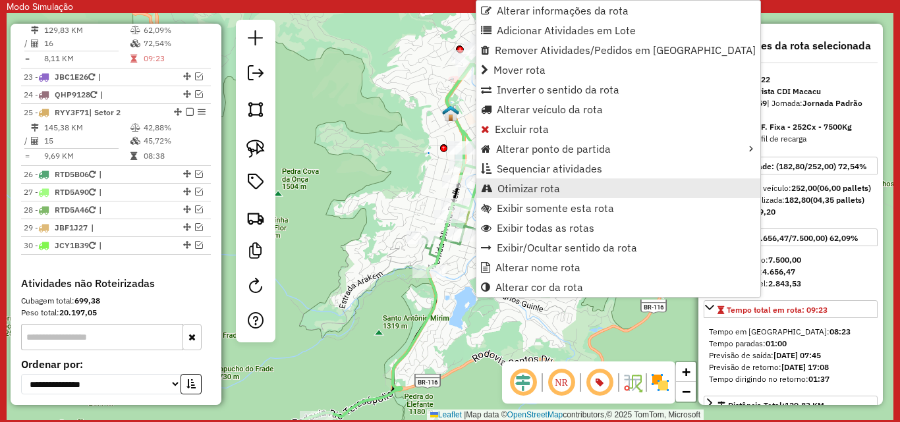
click at [515, 192] on span "Otimizar rota" at bounding box center [529, 188] width 63 height 11
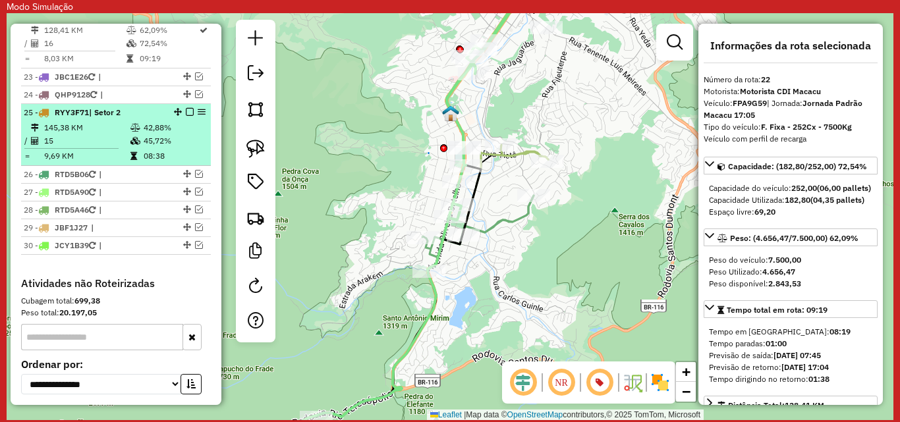
scroll to position [1773, 0]
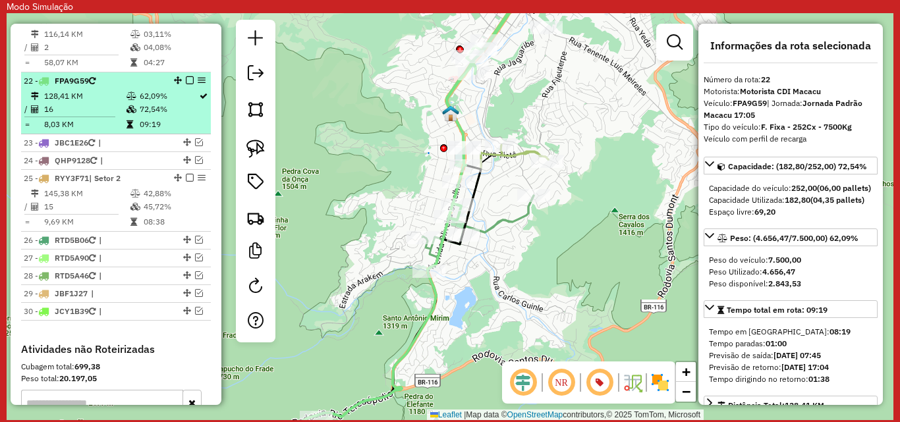
click at [186, 84] on em at bounding box center [190, 80] width 8 height 8
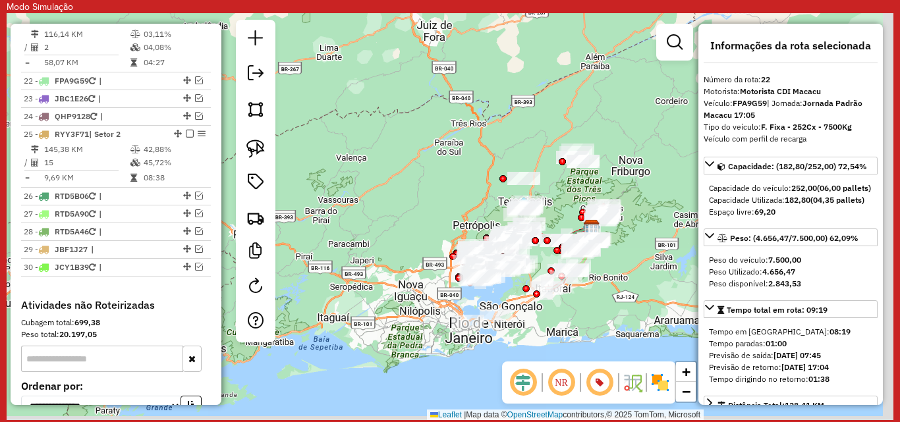
drag, startPoint x: 628, startPoint y: 326, endPoint x: 569, endPoint y: 221, distance: 119.8
click at [571, 228] on div "Janela de atendimento Grade de atendimento Capacidade Transportadoras Veículos …" at bounding box center [450, 216] width 887 height 407
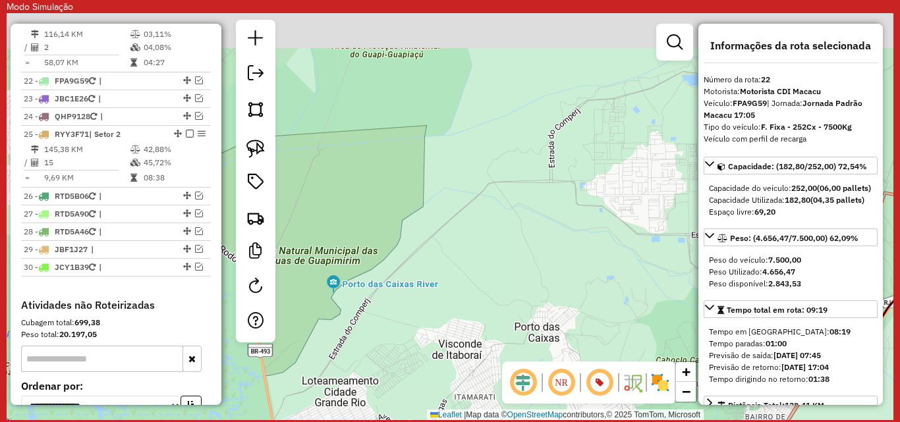
drag, startPoint x: 398, startPoint y: 175, endPoint x: 673, endPoint y: 219, distance: 279.0
click at [673, 219] on div "Janela de atendimento Grade de atendimento Capacidade Transportadoras Veículos …" at bounding box center [450, 216] width 887 height 407
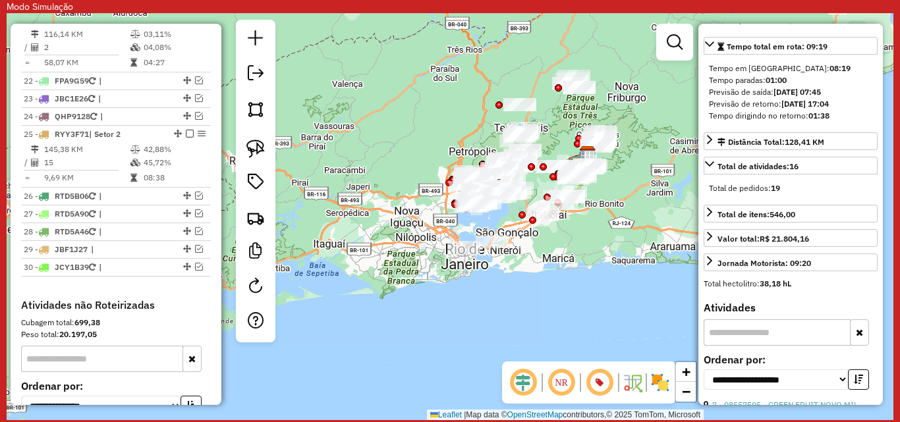
scroll to position [0, 0]
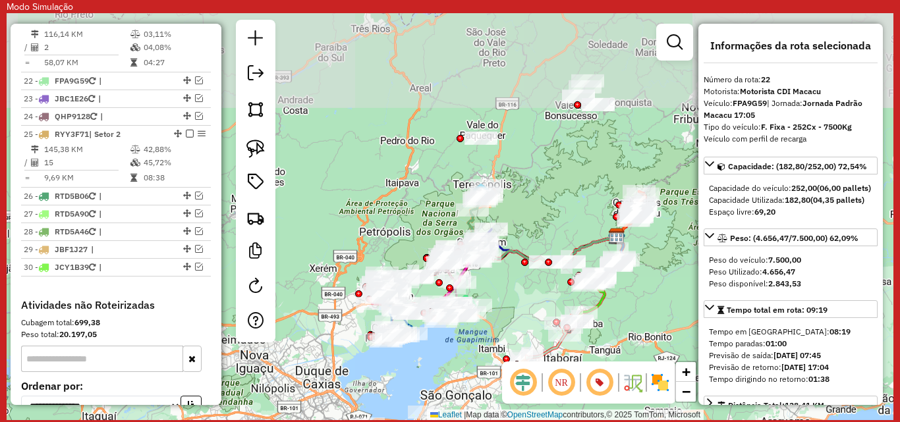
drag, startPoint x: 517, startPoint y: 144, endPoint x: 512, endPoint y: 312, distance: 168.1
click at [512, 312] on div "Janela de atendimento Grade de atendimento Capacidade Transportadoras Veículos …" at bounding box center [450, 216] width 887 height 407
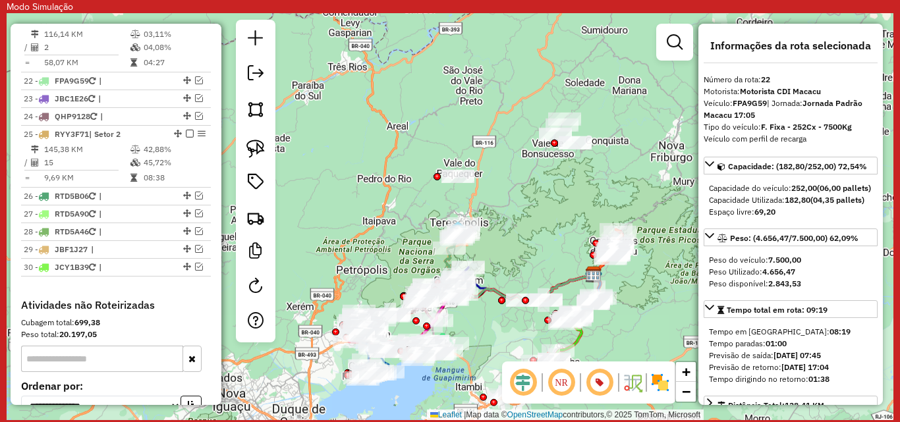
drag, startPoint x: 545, startPoint y: 194, endPoint x: 522, endPoint y: 232, distance: 44.6
click at [522, 232] on div "Janela de atendimento Grade de atendimento Capacidade Transportadoras Veículos …" at bounding box center [450, 216] width 887 height 407
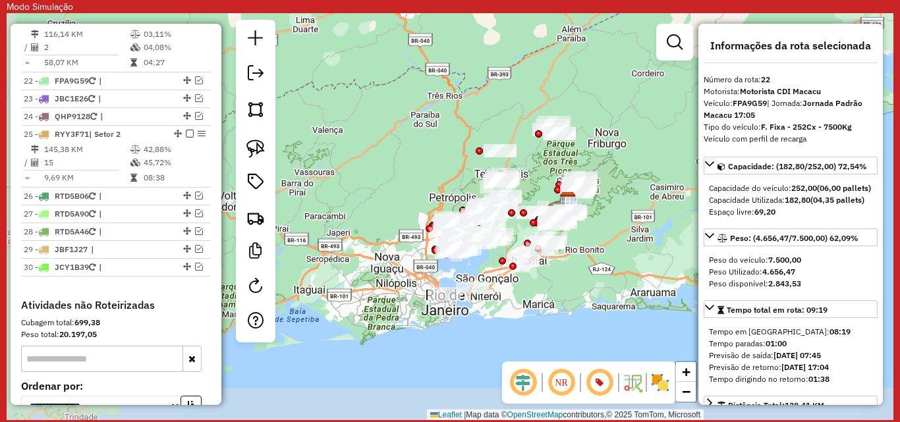
drag, startPoint x: 561, startPoint y: 310, endPoint x: 572, endPoint y: 256, distance: 54.4
click at [572, 256] on div "Janela de atendimento Grade de atendimento Capacidade Transportadoras Veículos …" at bounding box center [450, 216] width 887 height 407
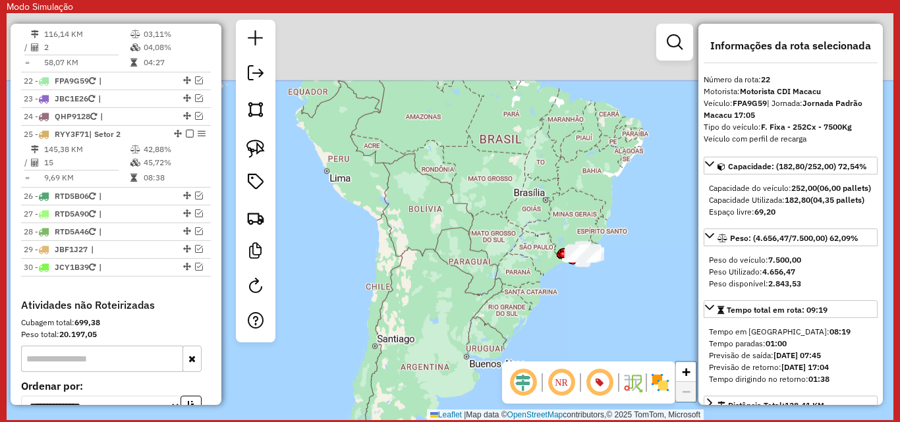
drag, startPoint x: 526, startPoint y: 173, endPoint x: 509, endPoint y: 296, distance: 123.8
click at [509, 296] on div "Janela de atendimento Grade de atendimento Capacidade Transportadoras Veículos …" at bounding box center [450, 216] width 887 height 407
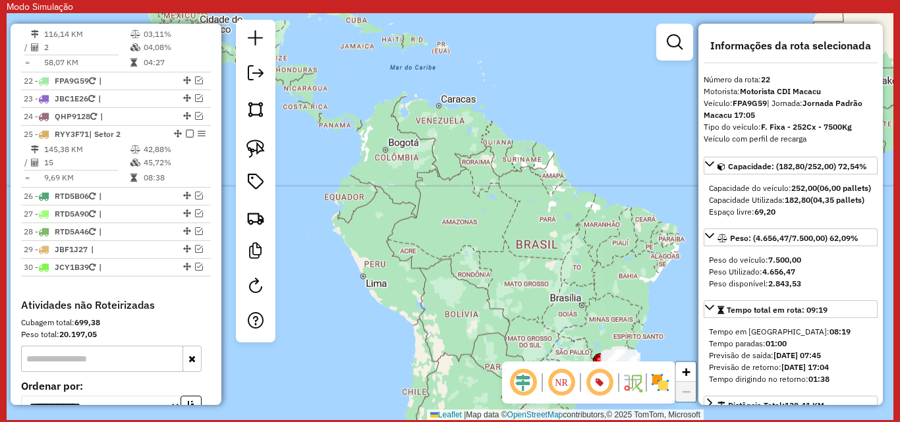
drag, startPoint x: 436, startPoint y: 148, endPoint x: 478, endPoint y: 217, distance: 80.8
click at [478, 217] on div "Janela de atendimento Grade de atendimento Capacidade Transportadoras Veículos …" at bounding box center [450, 216] width 887 height 407
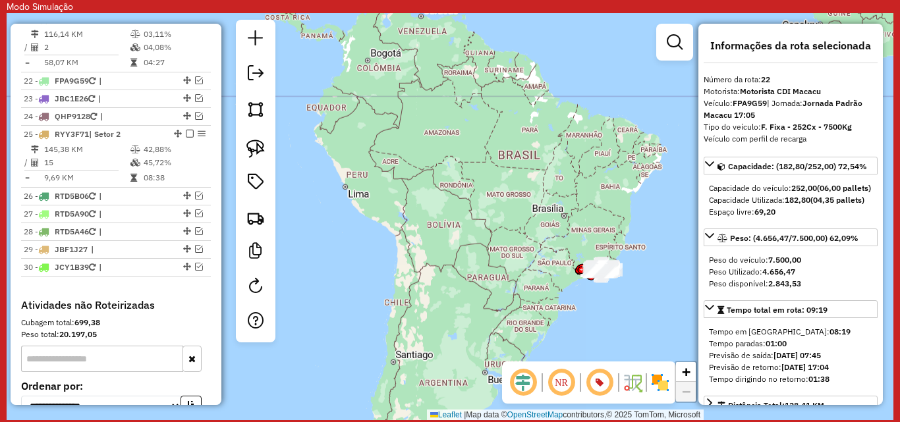
drag, startPoint x: 514, startPoint y: 327, endPoint x: 496, endPoint y: 237, distance: 91.4
click at [496, 237] on div "Janela de atendimento Grade de atendimento Capacidade Transportadoras Veículos …" at bounding box center [450, 216] width 887 height 407
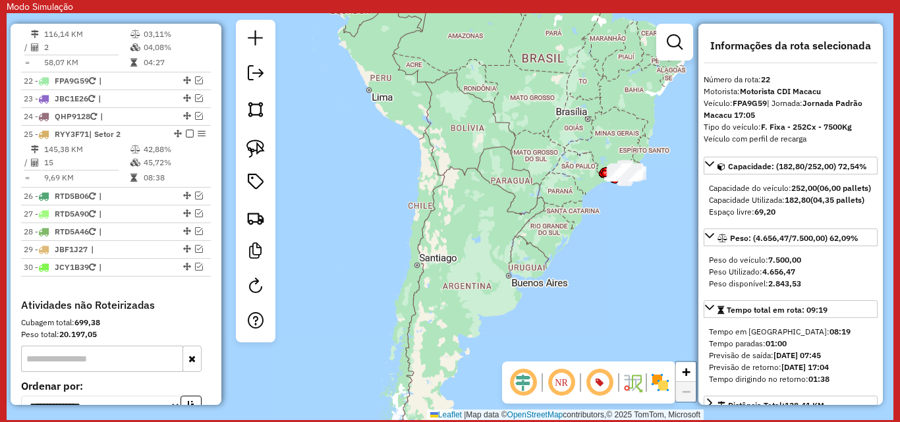
drag, startPoint x: 528, startPoint y: 301, endPoint x: 552, endPoint y: 204, distance: 99.7
click at [552, 204] on div "Janela de atendimento Grade de atendimento Capacidade Transportadoras Veículos …" at bounding box center [450, 216] width 887 height 407
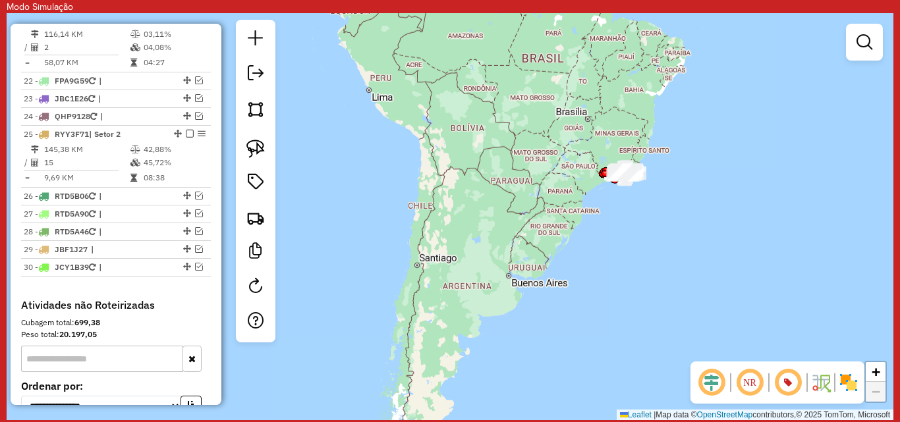
click at [540, 191] on div "Janela de atendimento Grade de atendimento Capacidade Transportadoras Veículos …" at bounding box center [450, 216] width 887 height 407
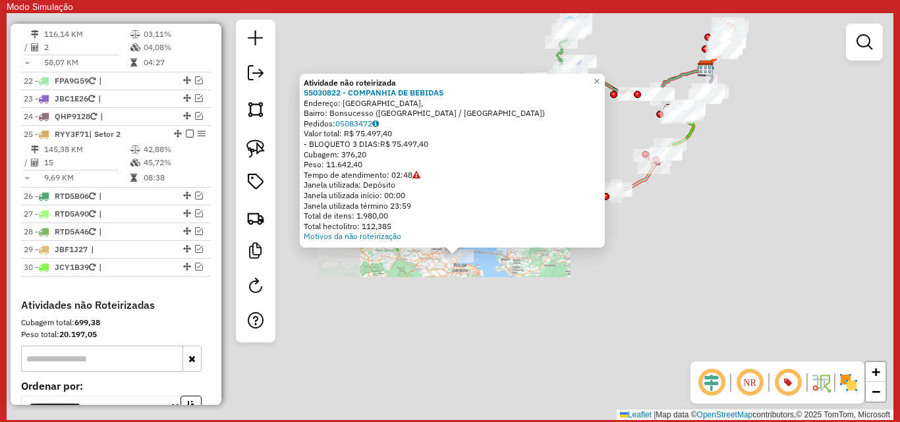
click at [542, 325] on div "Atividade não roteirizada 55030822 - COMPANHIA DE BEBIDAS Endereço: [GEOGRAPHIC…" at bounding box center [450, 216] width 887 height 407
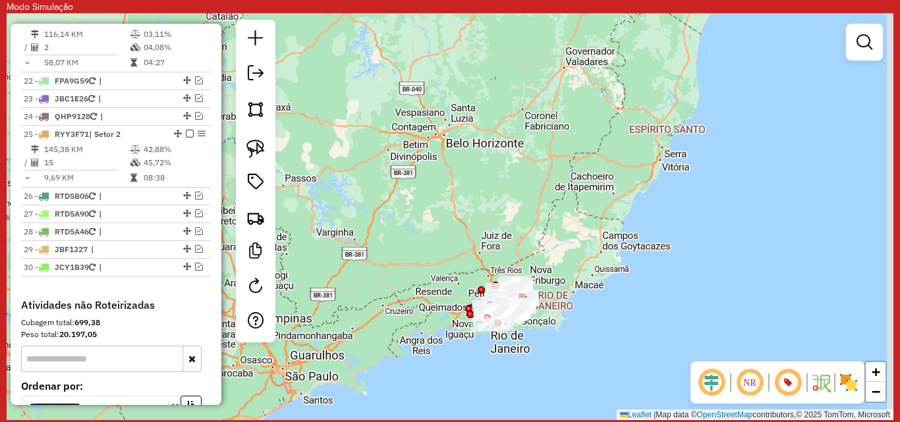
drag, startPoint x: 502, startPoint y: 285, endPoint x: 440, endPoint y: 370, distance: 105.7
click at [440, 370] on div "Janela de atendimento Grade de atendimento Capacidade Transportadoras Veículos …" at bounding box center [450, 216] width 887 height 407
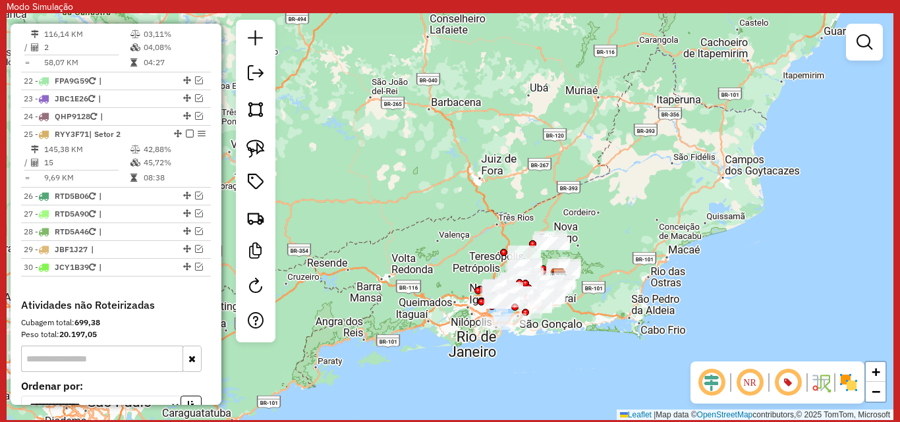
drag, startPoint x: 492, startPoint y: 384, endPoint x: 562, endPoint y: 370, distance: 71.2
click at [562, 370] on div "Janela de atendimento Grade de atendimento Capacidade Transportadoras Veículos …" at bounding box center [450, 216] width 887 height 407
